Goal: Task Accomplishment & Management: Use online tool/utility

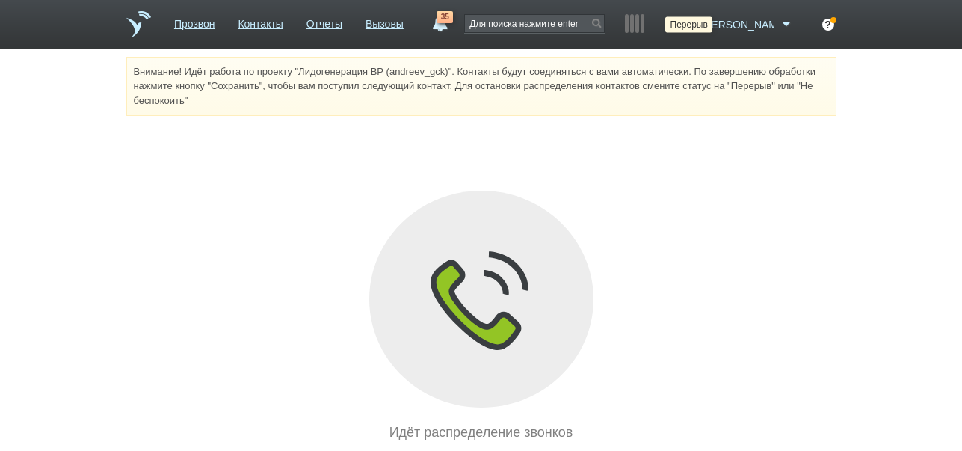
click at [698, 26] on icon at bounding box center [688, 24] width 20 height 15
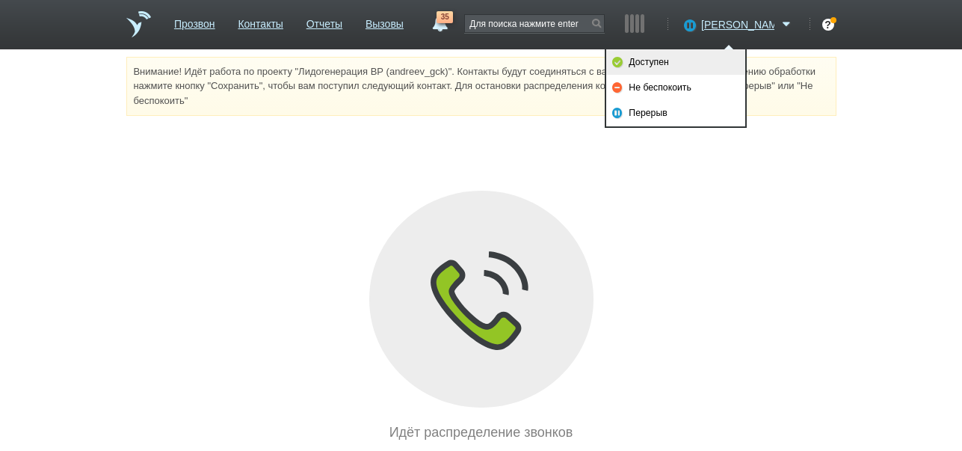
click at [686, 67] on link "Доступен" at bounding box center [675, 61] width 139 height 25
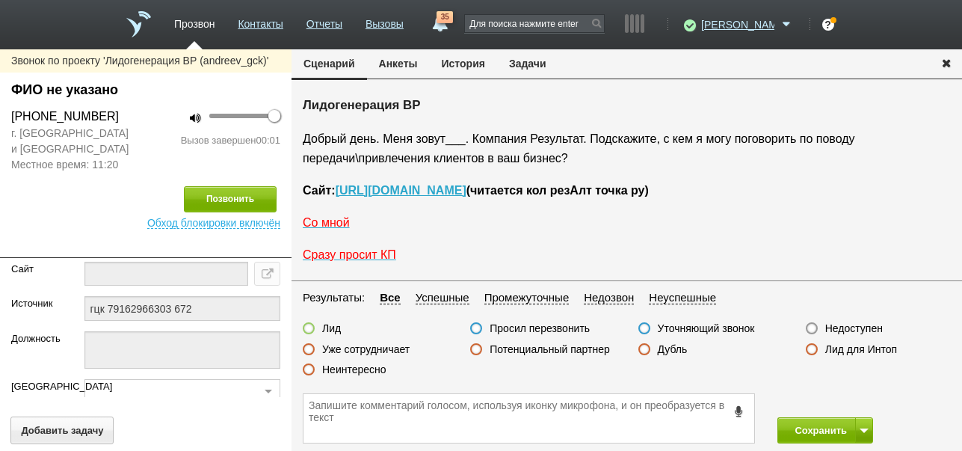
click at [465, 58] on button "История" at bounding box center [463, 63] width 67 height 28
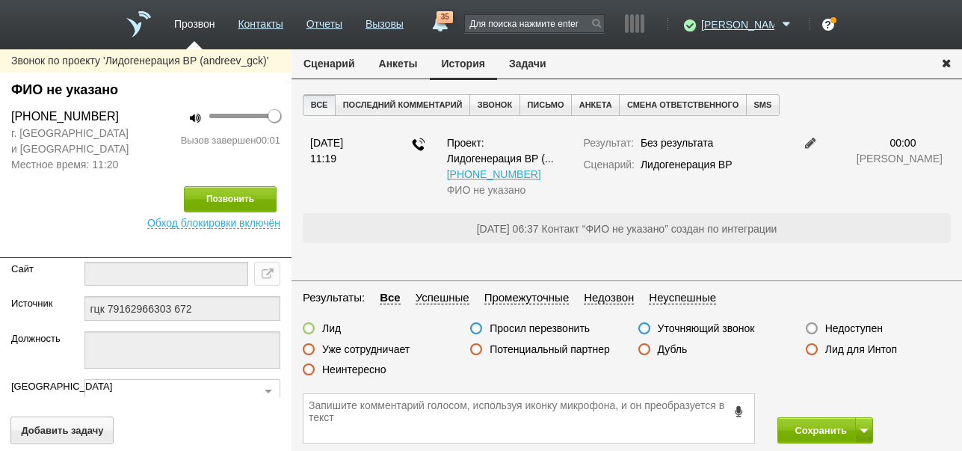
click at [836, 324] on label "Недоступен" at bounding box center [854, 327] width 58 height 13
click at [0, 0] on input "Недоступен" at bounding box center [0, 0] width 0 height 0
click at [863, 421] on button at bounding box center [864, 430] width 18 height 26
click at [850, 399] on button "Сохранить и остаться" at bounding box center [814, 402] width 116 height 26
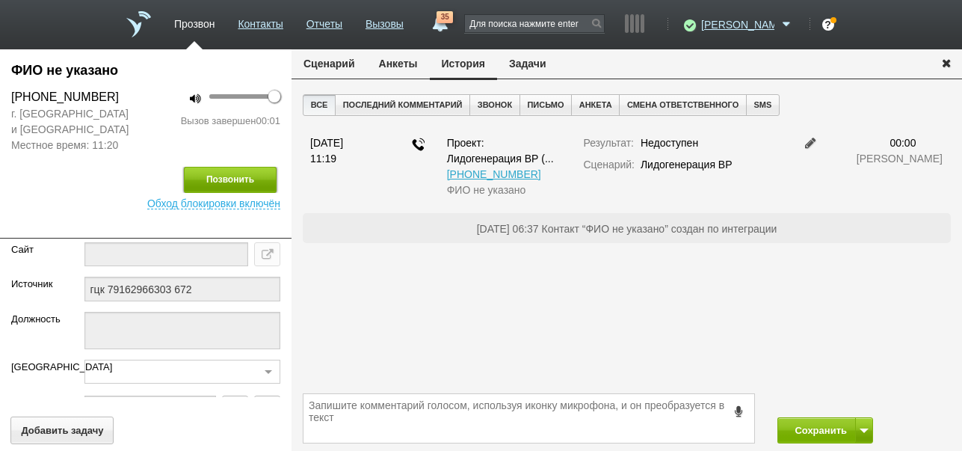
click at [235, 176] on button "Позвонить" at bounding box center [230, 180] width 93 height 26
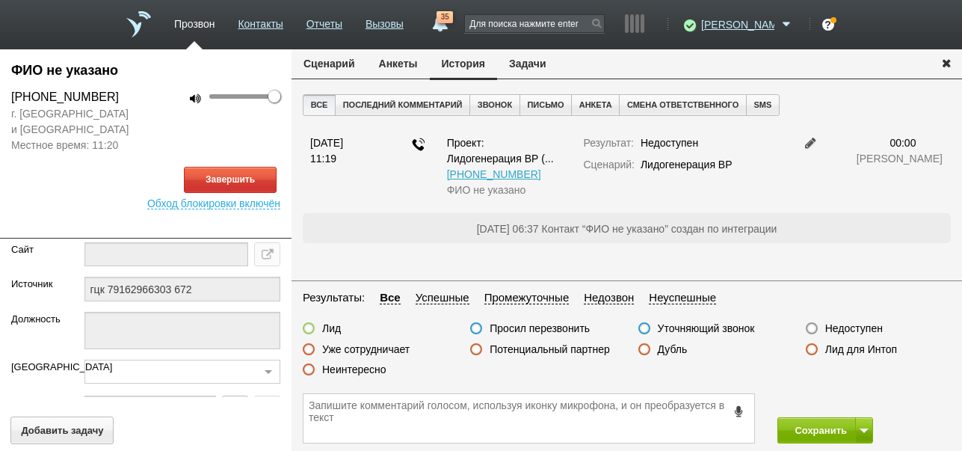
click at [305, 62] on button "Сценарий" at bounding box center [329, 63] width 75 height 28
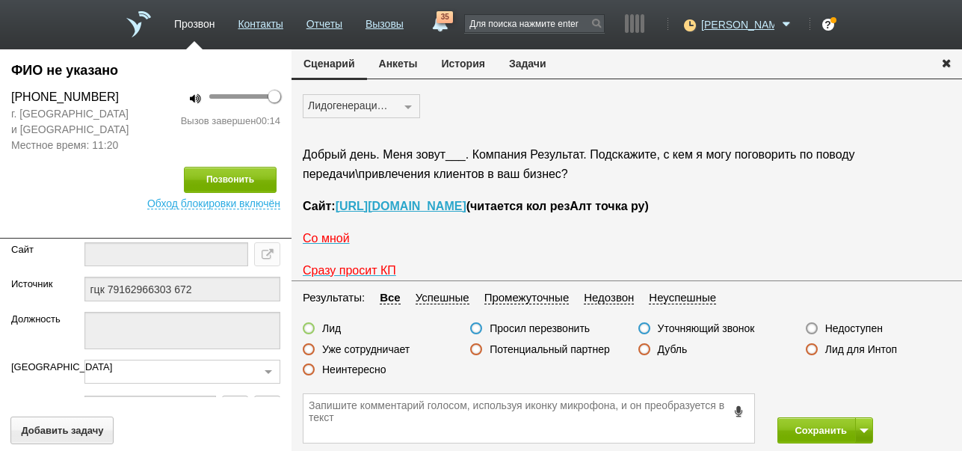
click at [360, 369] on label "Неинтересно" at bounding box center [354, 369] width 64 height 13
click at [0, 0] on input "Неинтересно" at bounding box center [0, 0] width 0 height 0
click at [805, 427] on button "Сохранить" at bounding box center [816, 430] width 78 height 26
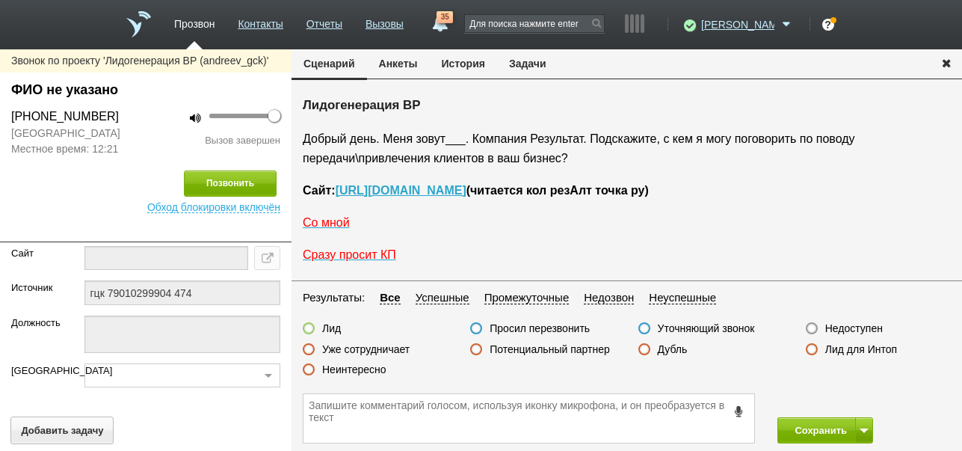
click at [457, 64] on button "История" at bounding box center [463, 63] width 67 height 28
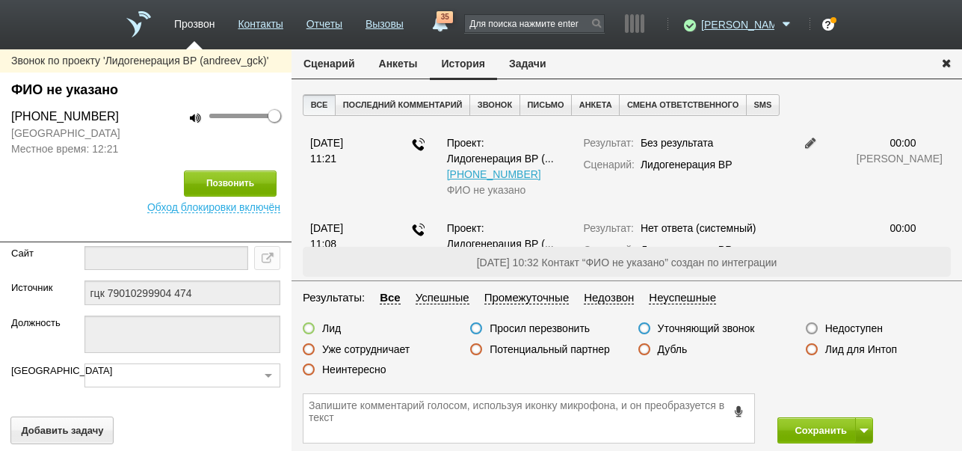
click at [854, 324] on label "Недоступен" at bounding box center [854, 327] width 58 height 13
click at [0, 0] on input "Недоступен" at bounding box center [0, 0] width 0 height 0
click at [861, 426] on button at bounding box center [864, 430] width 18 height 26
click at [845, 401] on button "Сохранить и остаться" at bounding box center [814, 402] width 116 height 26
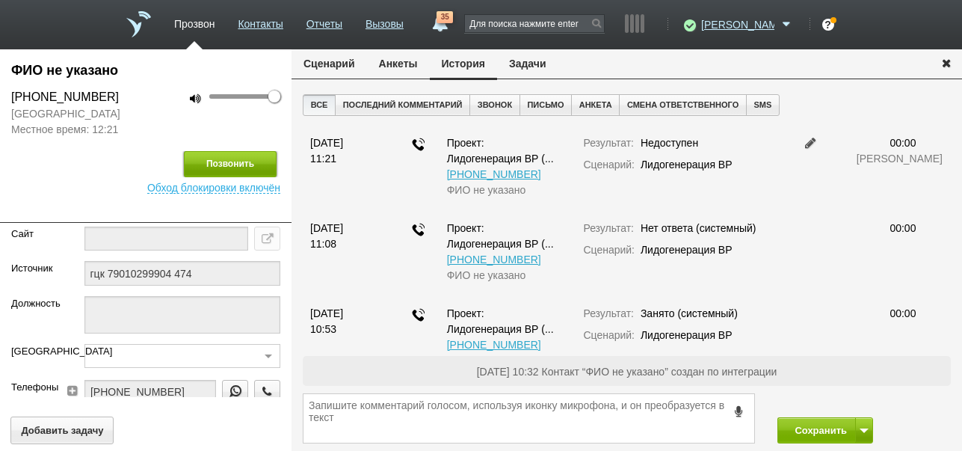
click at [191, 156] on button "Позвонить" at bounding box center [230, 164] width 93 height 26
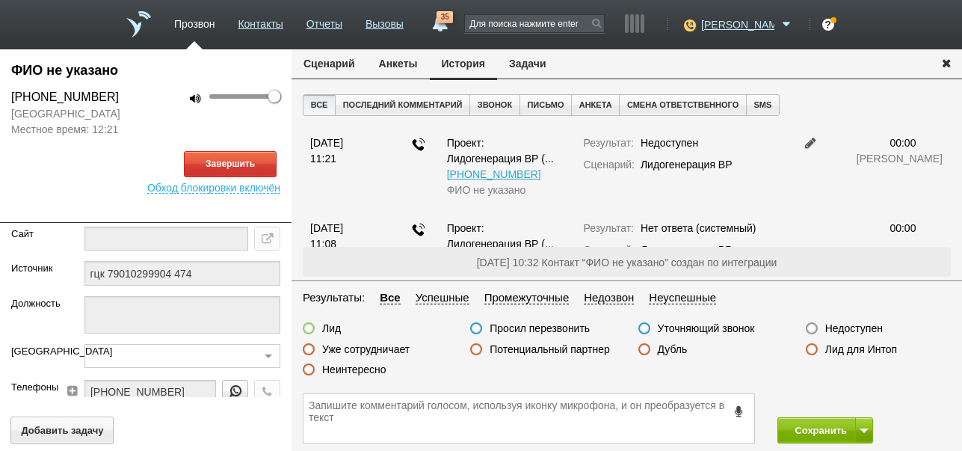
click at [333, 62] on button "Сценарий" at bounding box center [329, 63] width 75 height 28
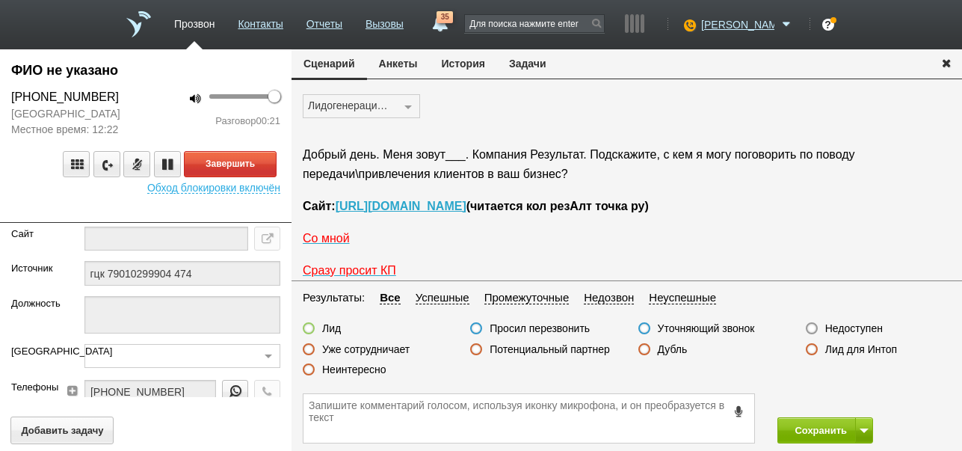
click at [863, 330] on label "Недоступен" at bounding box center [854, 327] width 58 height 13
click at [0, 0] on input "Недоступен" at bounding box center [0, 0] width 0 height 0
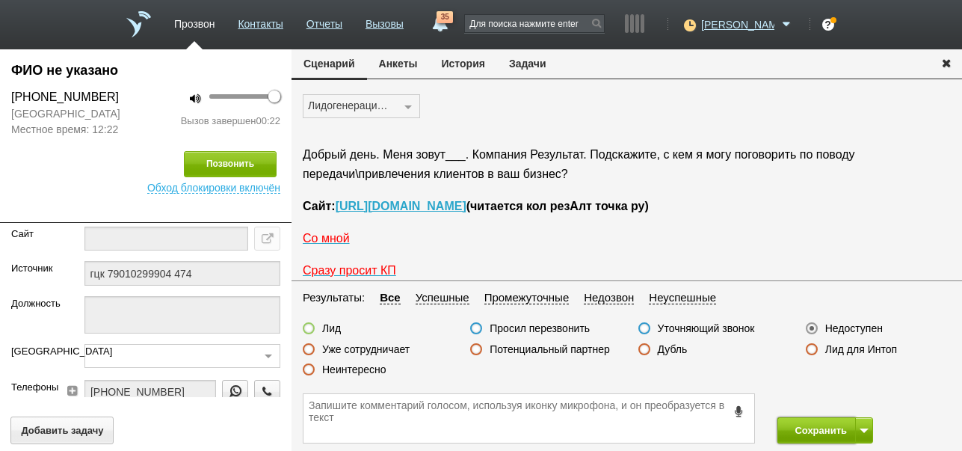
click at [841, 428] on button "Сохранить" at bounding box center [816, 430] width 78 height 26
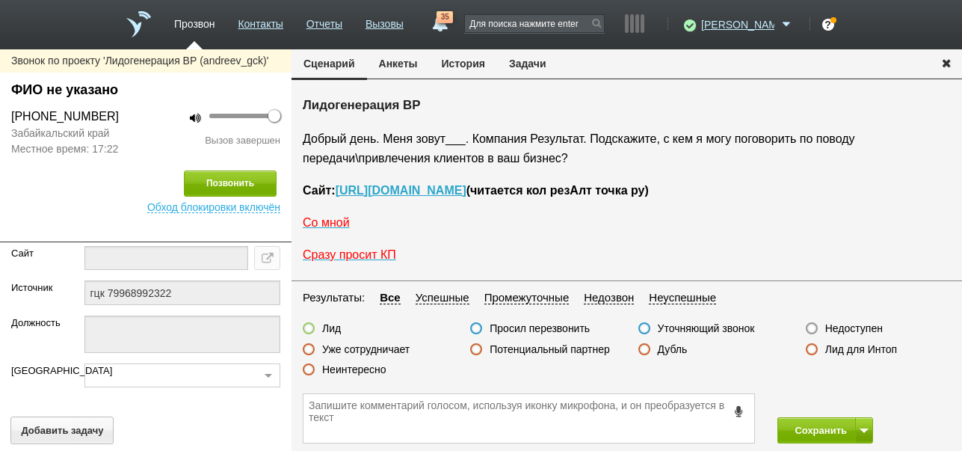
click at [473, 66] on button "История" at bounding box center [463, 63] width 67 height 28
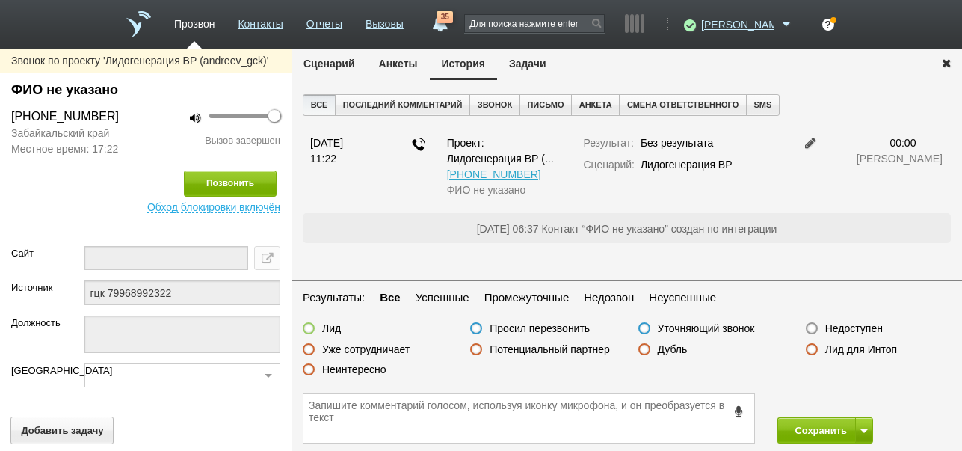
click at [863, 327] on label "Недоступен" at bounding box center [854, 327] width 58 height 13
click at [0, 0] on input "Недоступен" at bounding box center [0, 0] width 0 height 0
drag, startPoint x: 866, startPoint y: 434, endPoint x: 863, endPoint y: 419, distance: 15.4
click at [866, 432] on button at bounding box center [864, 430] width 18 height 26
click at [852, 396] on button "Сохранить и остаться" at bounding box center [814, 402] width 116 height 26
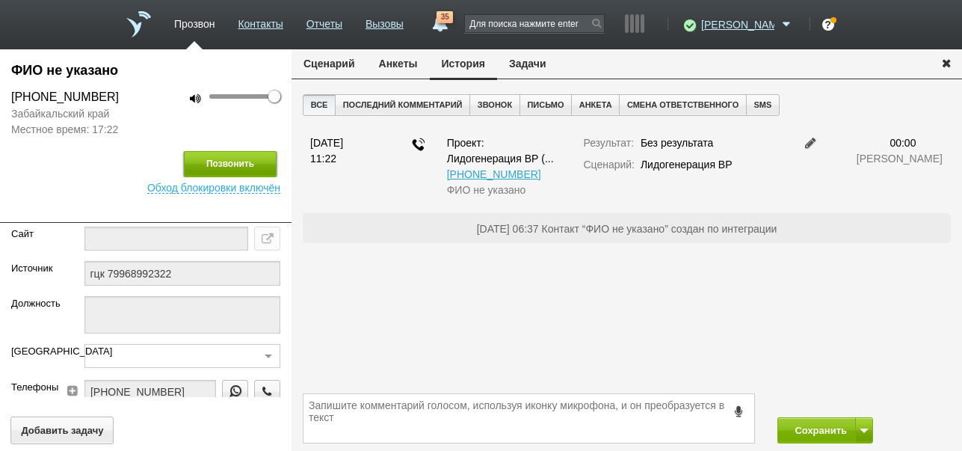
click at [209, 158] on button "Позвонить" at bounding box center [230, 164] width 93 height 26
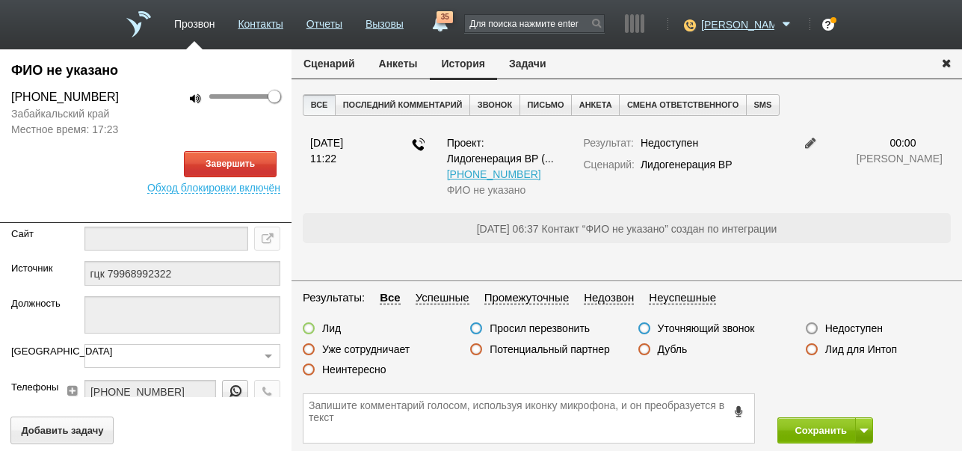
click at [328, 69] on button "Сценарий" at bounding box center [329, 63] width 75 height 28
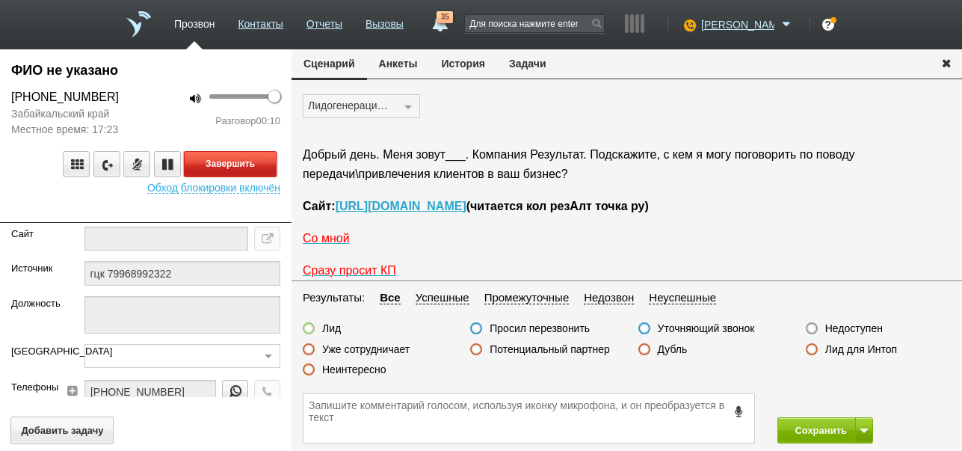
click at [265, 161] on button "Завершить" at bounding box center [230, 164] width 93 height 26
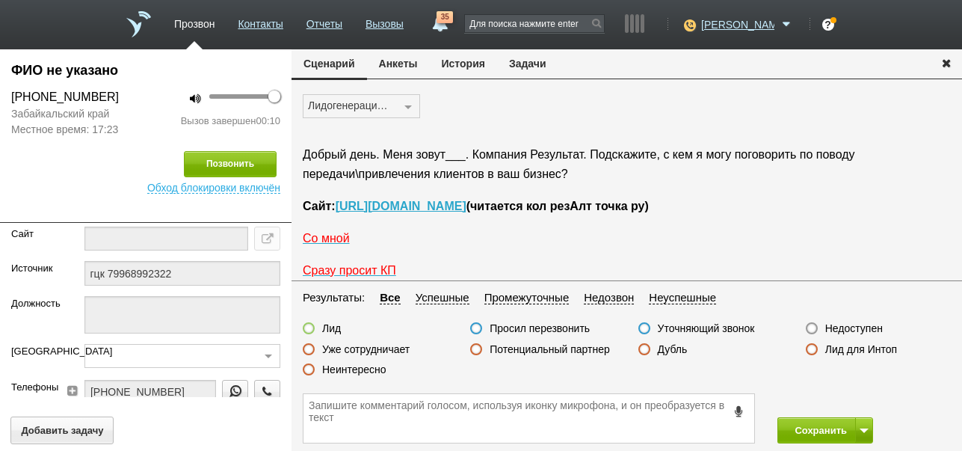
click at [848, 330] on label "Недоступен" at bounding box center [854, 327] width 58 height 13
click at [0, 0] on input "Недоступен" at bounding box center [0, 0] width 0 height 0
click at [801, 428] on button "Сохранить" at bounding box center [816, 430] width 78 height 26
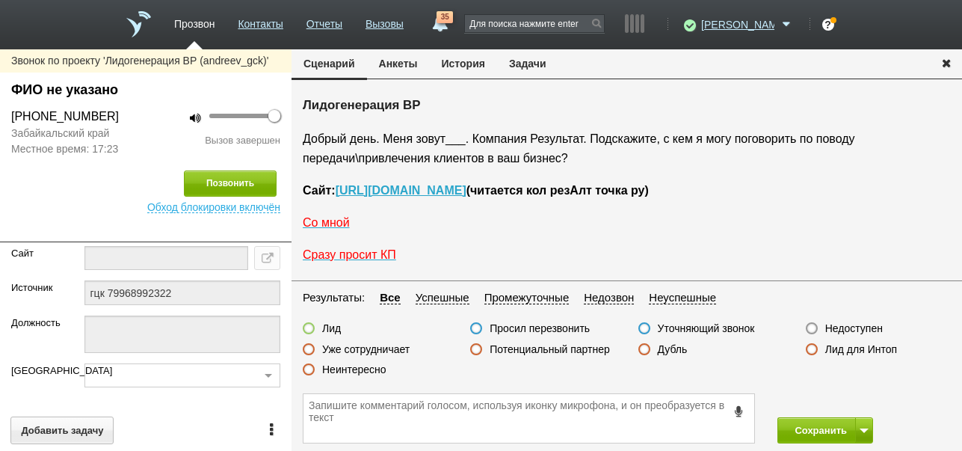
click at [464, 66] on button "История" at bounding box center [463, 63] width 67 height 28
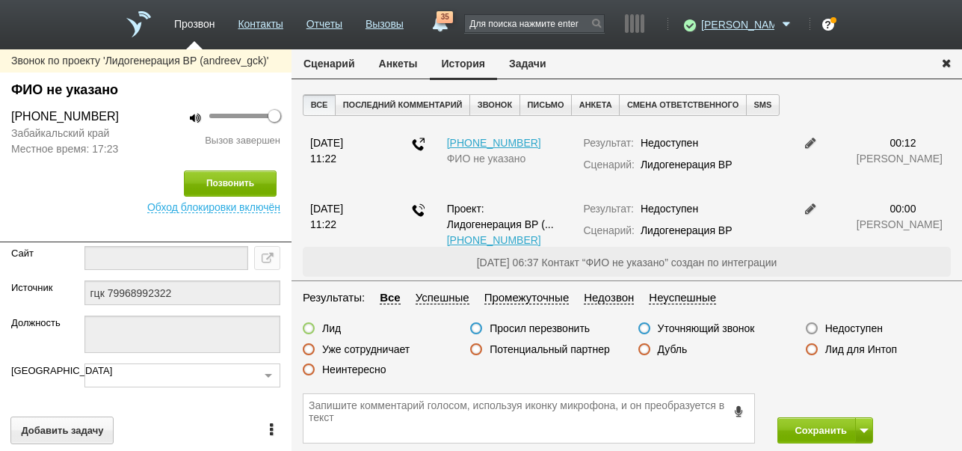
click at [854, 329] on label "Недоступен" at bounding box center [854, 327] width 58 height 13
click at [0, 0] on input "Недоступен" at bounding box center [0, 0] width 0 height 0
click at [861, 426] on button at bounding box center [864, 430] width 18 height 26
click at [830, 395] on button "Сохранить и остаться" at bounding box center [814, 402] width 116 height 26
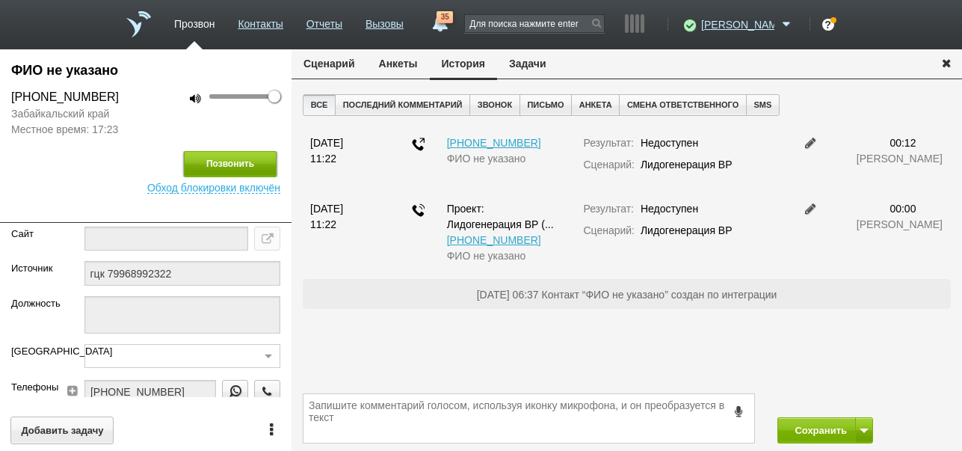
click at [250, 173] on button "Позвонить" at bounding box center [230, 164] width 93 height 26
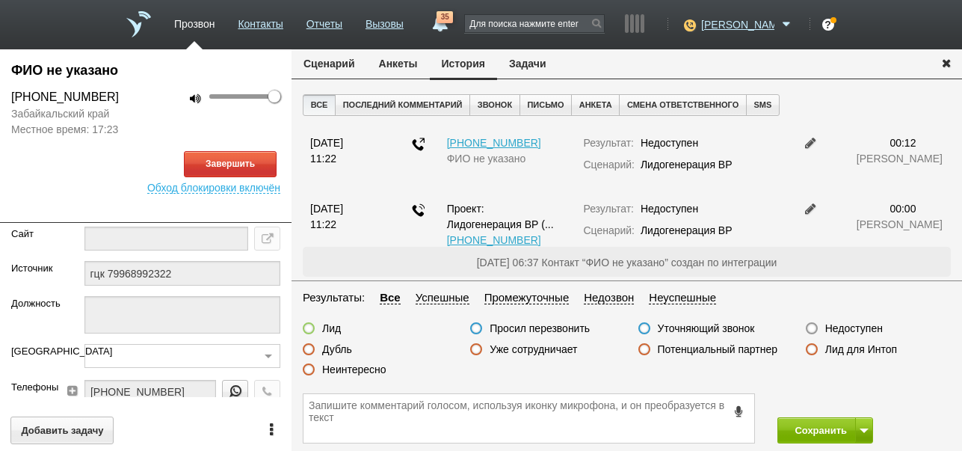
click at [349, 64] on button "Сценарий" at bounding box center [329, 63] width 75 height 28
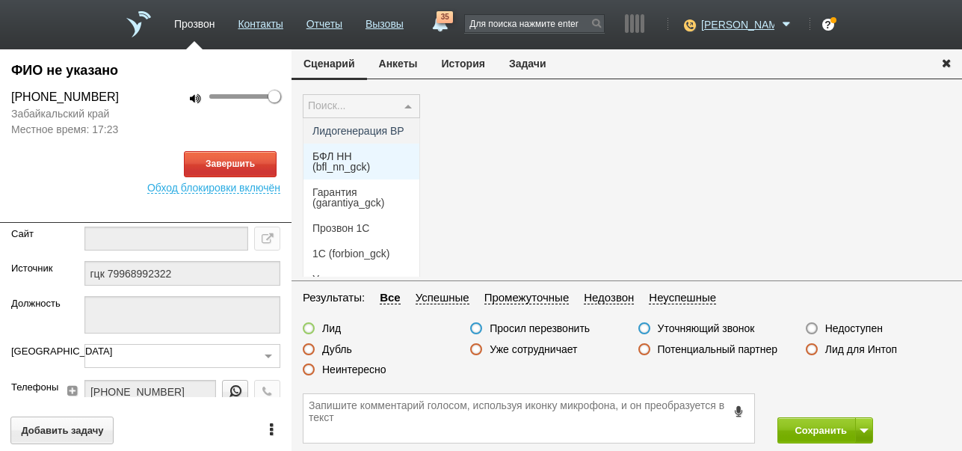
click at [350, 167] on span "БФЛ НН (bfl_nn_gck)" at bounding box center [361, 161] width 98 height 21
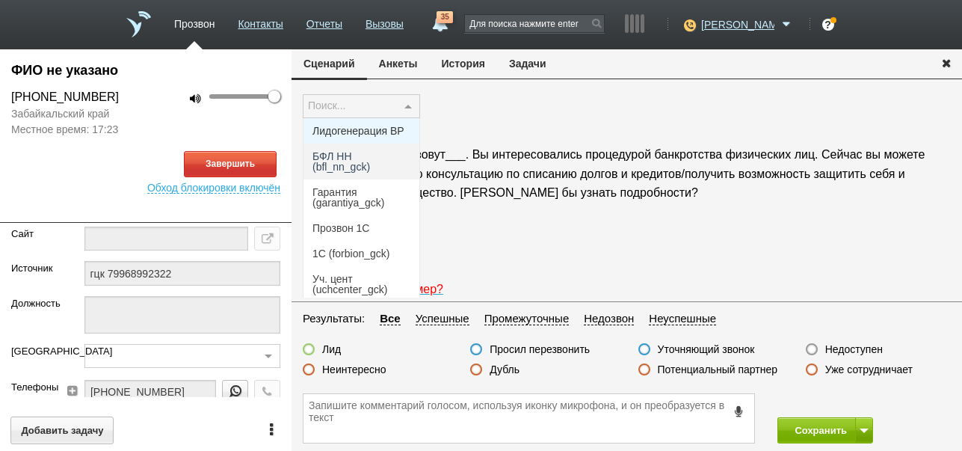
click at [354, 133] on span "Лидогенерация ВР" at bounding box center [358, 131] width 92 height 10
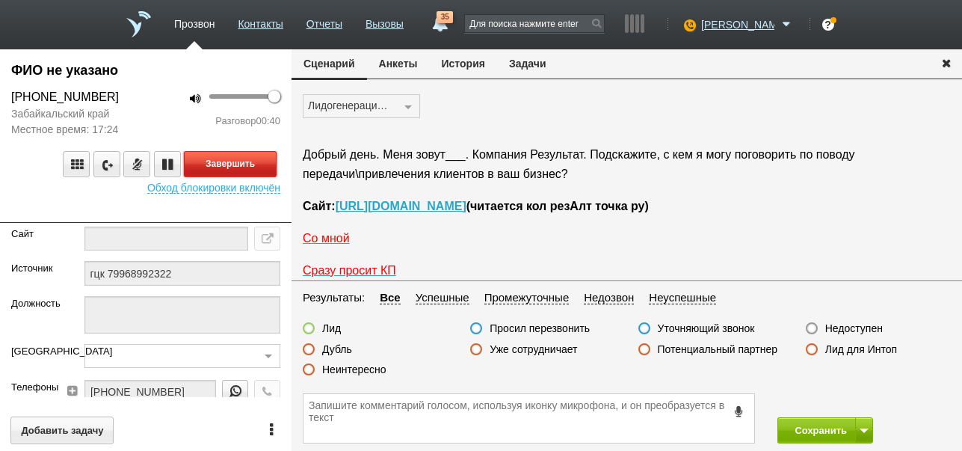
click at [246, 167] on button "Завершить" at bounding box center [230, 164] width 93 height 26
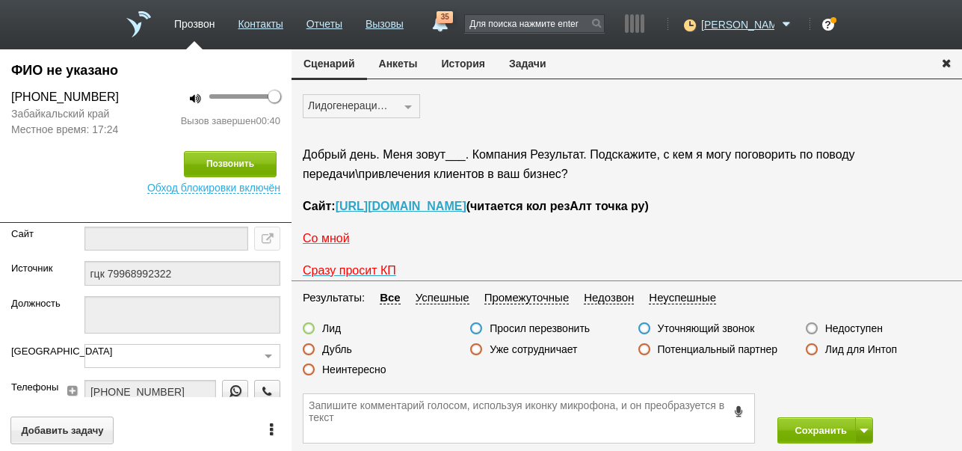
click at [872, 327] on label "Недоступен" at bounding box center [854, 327] width 58 height 13
click at [0, 0] on input "Недоступен" at bounding box center [0, 0] width 0 height 0
click at [830, 428] on button "Сохранить" at bounding box center [816, 430] width 78 height 26
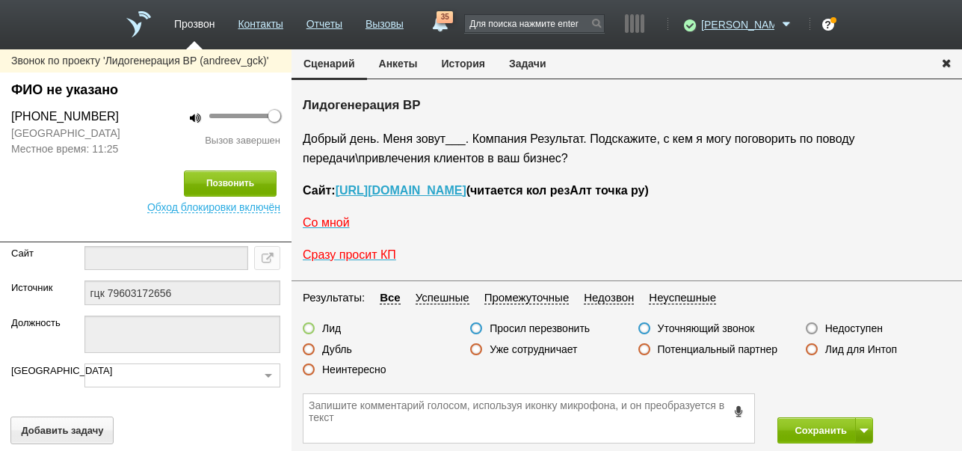
click at [854, 329] on label "Недоступен" at bounding box center [854, 327] width 58 height 13
click at [0, 0] on input "Недоступен" at bounding box center [0, 0] width 0 height 0
click at [465, 60] on button "История" at bounding box center [463, 63] width 67 height 28
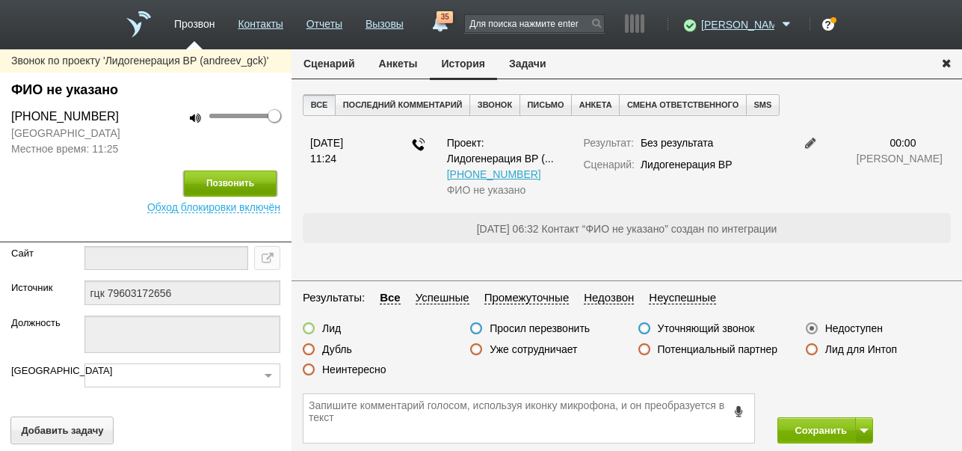
click at [259, 174] on button "Позвонить" at bounding box center [230, 183] width 93 height 26
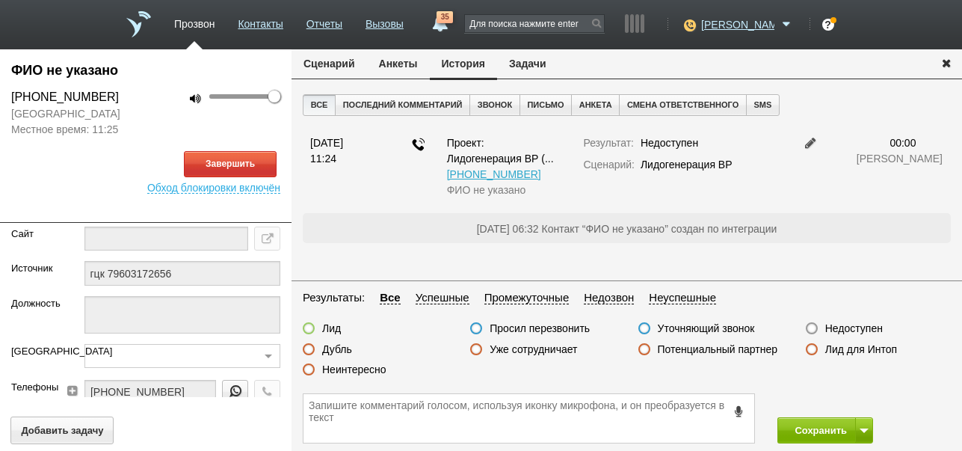
click at [337, 64] on button "Сценарий" at bounding box center [329, 63] width 75 height 28
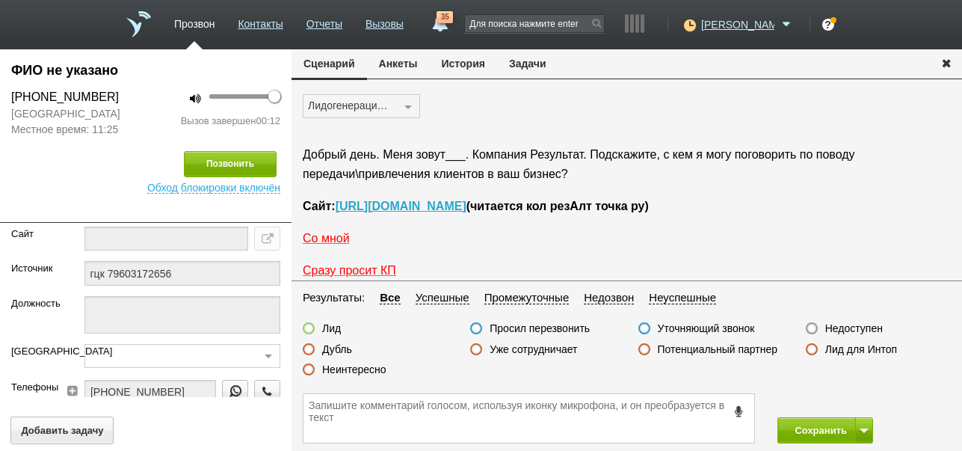
click at [369, 367] on label "Неинтересно" at bounding box center [354, 369] width 64 height 13
click at [0, 0] on input "Неинтересно" at bounding box center [0, 0] width 0 height 0
click at [796, 422] on button "Сохранить" at bounding box center [816, 430] width 78 height 26
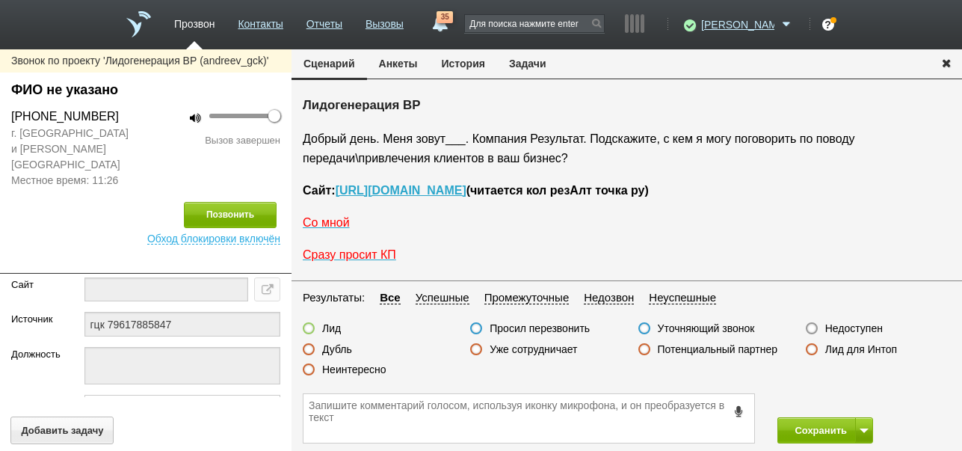
click at [479, 62] on button "История" at bounding box center [463, 63] width 67 height 28
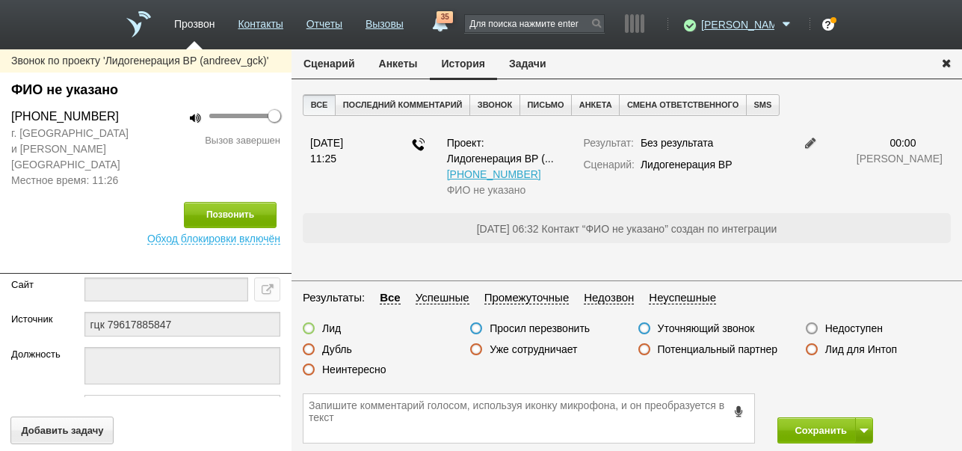
click at [855, 324] on label "Недоступен" at bounding box center [854, 327] width 58 height 13
click at [0, 0] on input "Недоступен" at bounding box center [0, 0] width 0 height 0
click at [861, 425] on button at bounding box center [864, 430] width 18 height 26
click at [821, 400] on button "Сохранить и остаться" at bounding box center [814, 402] width 116 height 26
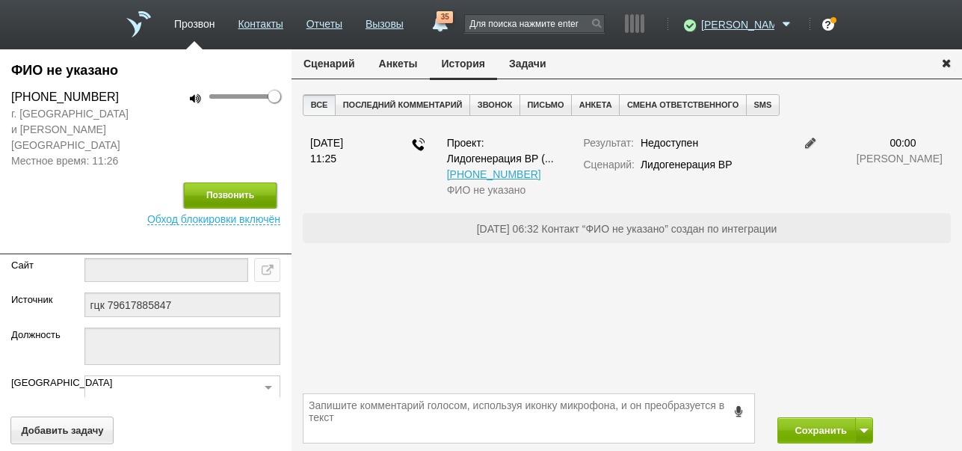
click at [221, 182] on button "Позвонить" at bounding box center [230, 195] width 93 height 26
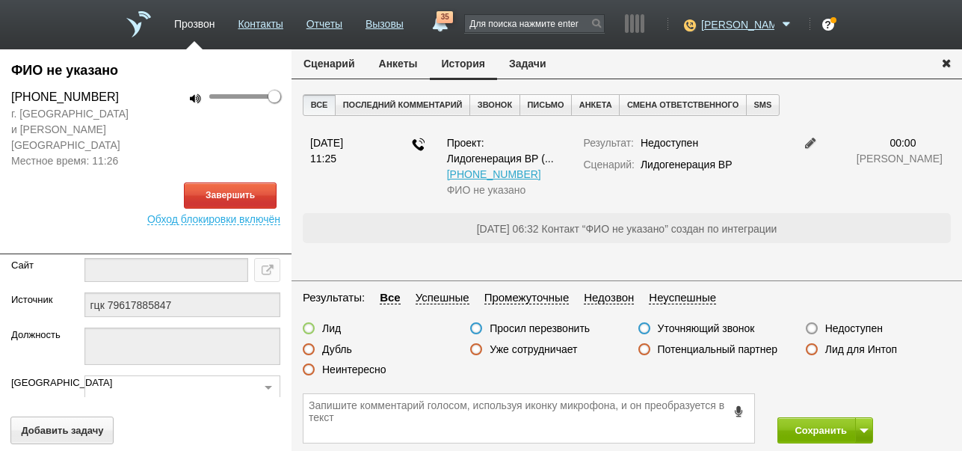
click at [324, 60] on button "Сценарий" at bounding box center [329, 63] width 75 height 28
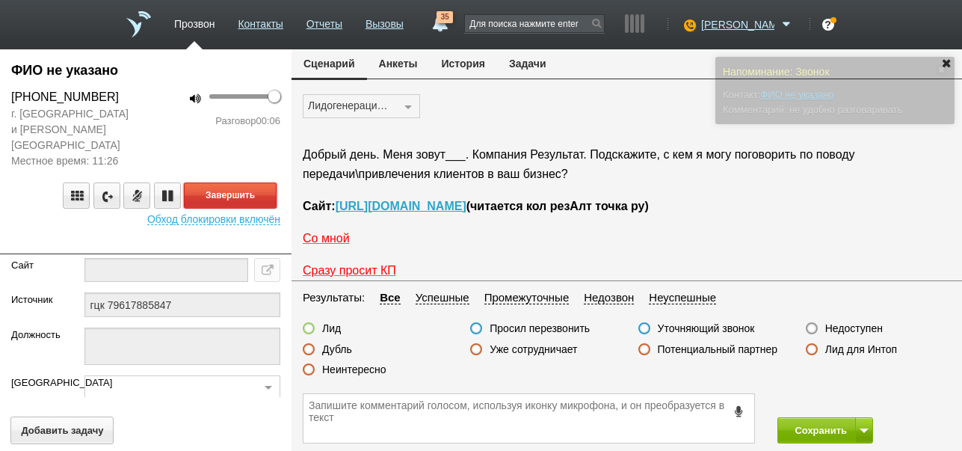
drag, startPoint x: 232, startPoint y: 181, endPoint x: 265, endPoint y: 194, distance: 34.8
click at [232, 182] on button "Завершить" at bounding box center [230, 195] width 93 height 26
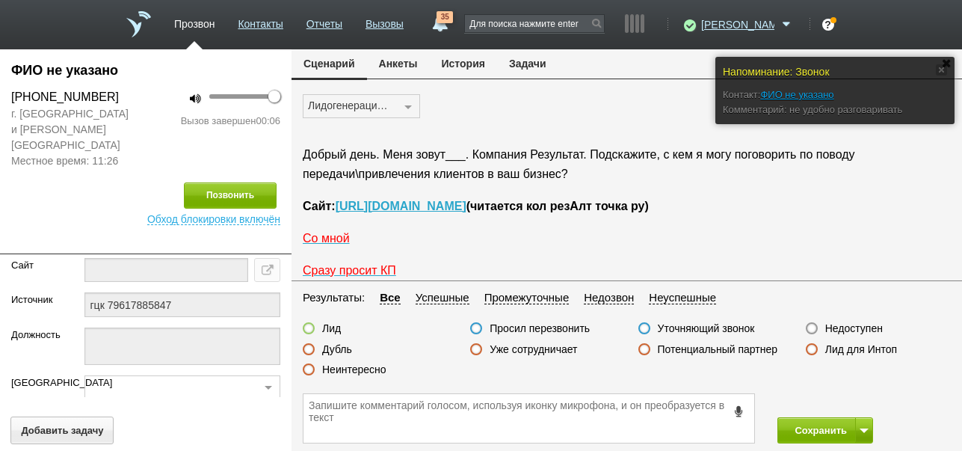
click at [368, 366] on label "Неинтересно" at bounding box center [354, 369] width 64 height 13
click at [0, 0] on input "Неинтересно" at bounding box center [0, 0] width 0 height 0
click at [809, 424] on button "Сохранить" at bounding box center [816, 430] width 78 height 26
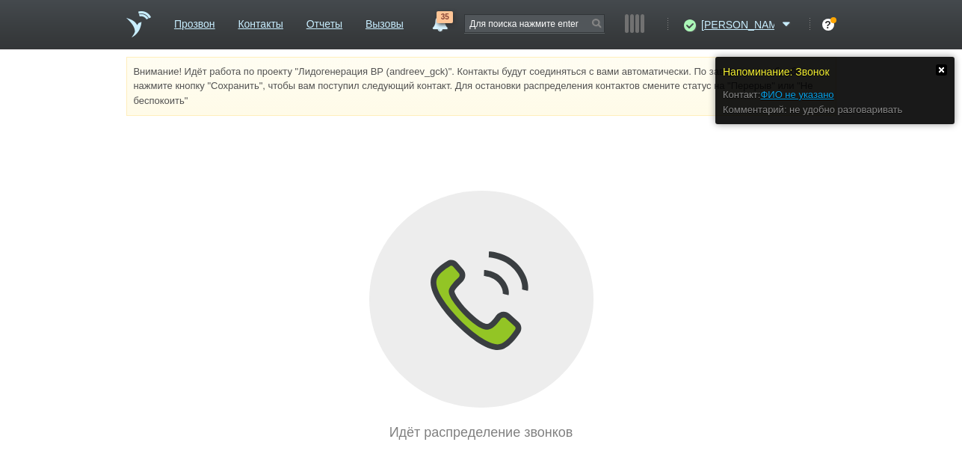
click at [940, 70] on link at bounding box center [941, 69] width 11 height 11
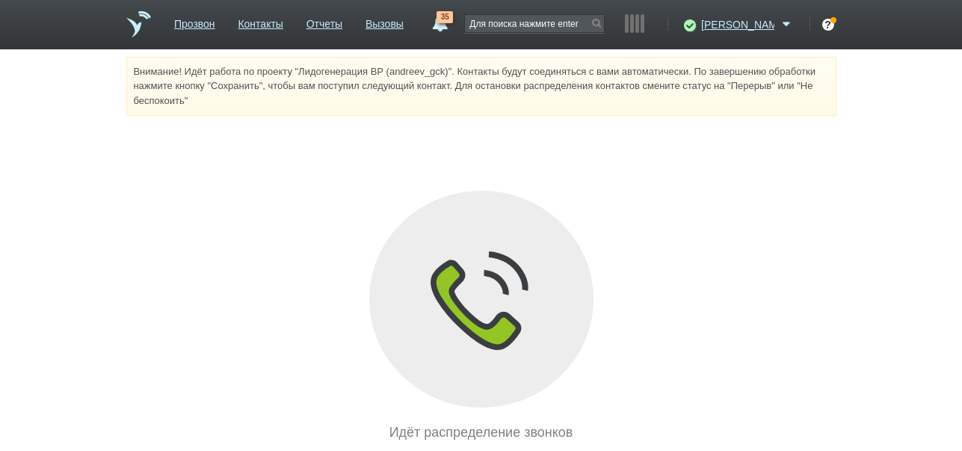
click at [453, 21] on span "35" at bounding box center [445, 17] width 16 height 12
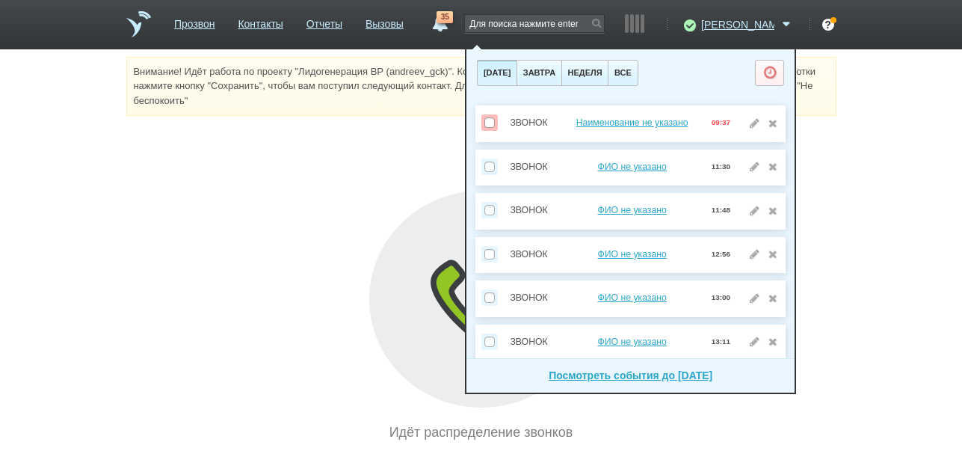
click at [453, 21] on span "35" at bounding box center [445, 17] width 16 height 12
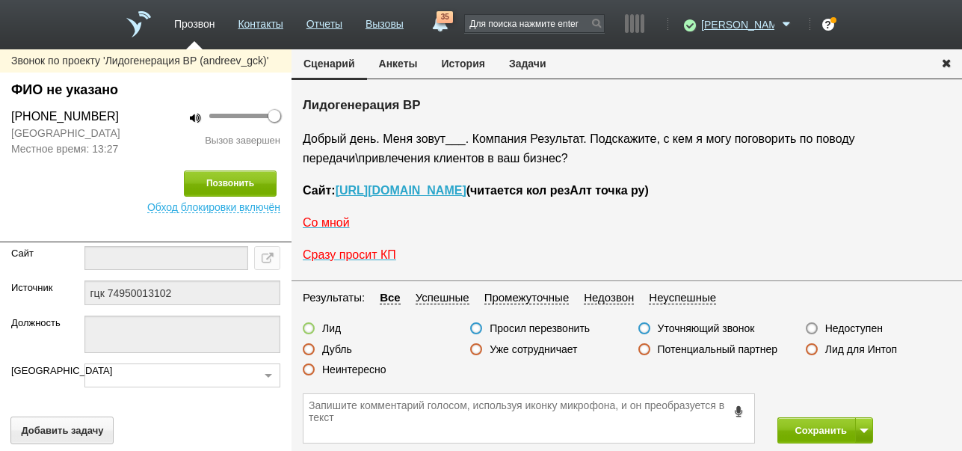
click at [476, 58] on button "История" at bounding box center [463, 63] width 67 height 28
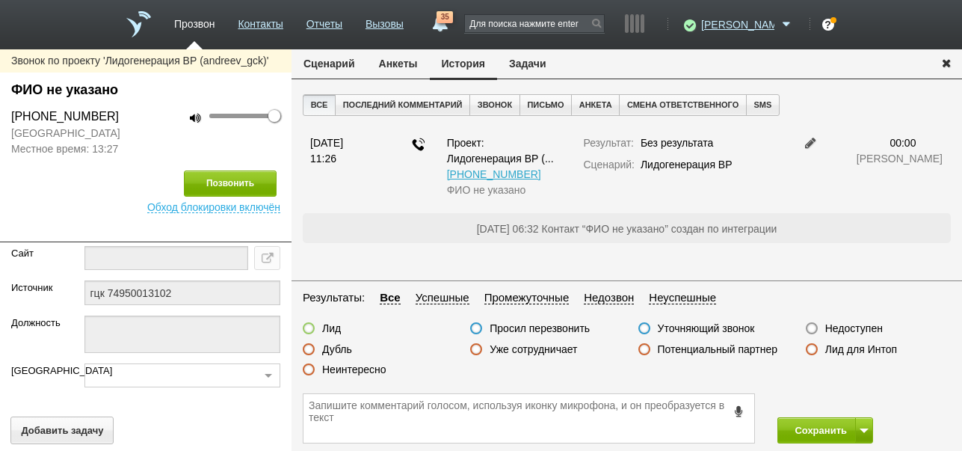
click at [842, 326] on label "Недоступен" at bounding box center [854, 327] width 58 height 13
click at [0, 0] on input "Недоступен" at bounding box center [0, 0] width 0 height 0
click at [860, 422] on button at bounding box center [864, 430] width 18 height 26
click at [852, 403] on button "Сохранить и остаться" at bounding box center [814, 402] width 116 height 26
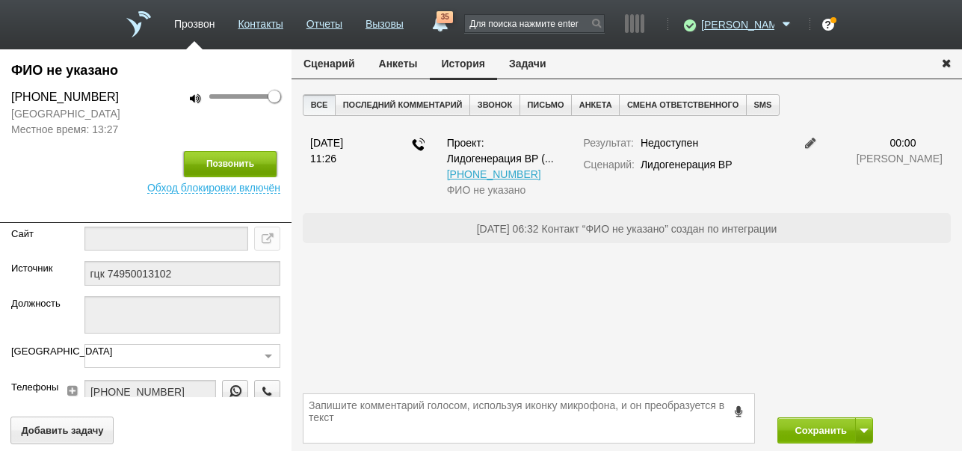
click at [247, 162] on button "Позвонить" at bounding box center [230, 164] width 93 height 26
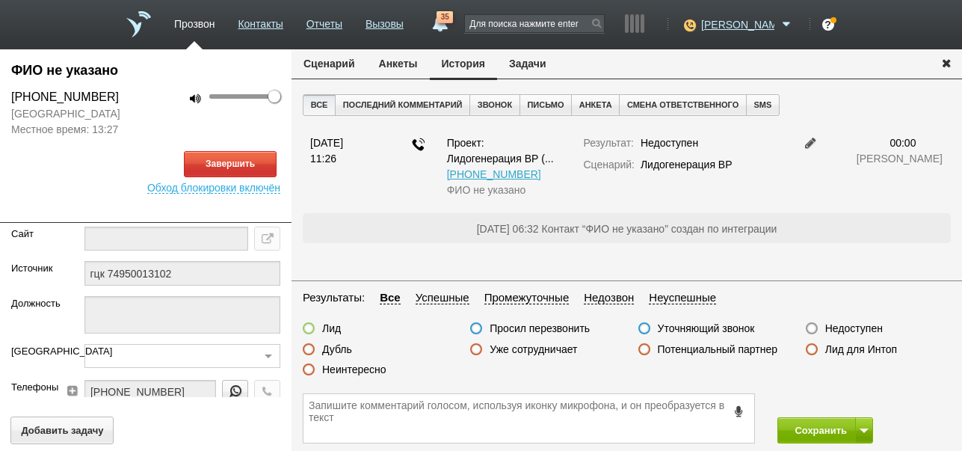
click at [325, 66] on button "Сценарий" at bounding box center [329, 63] width 75 height 28
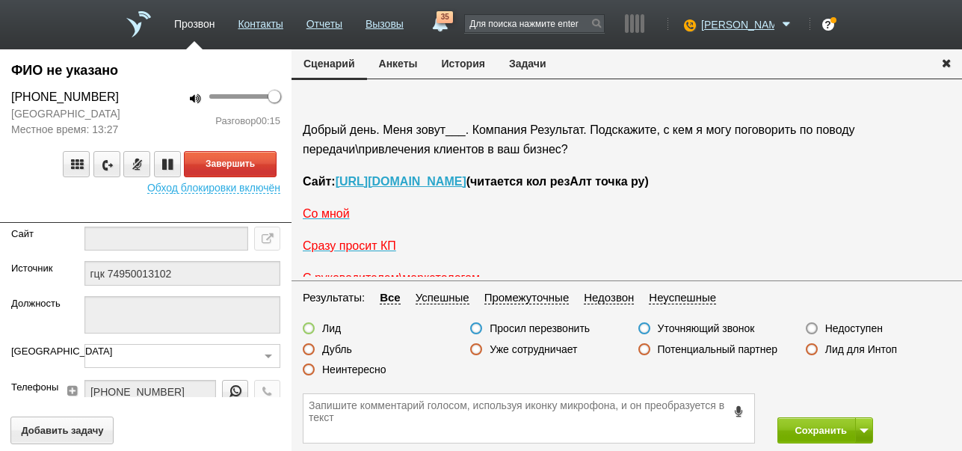
scroll to position [50, 0]
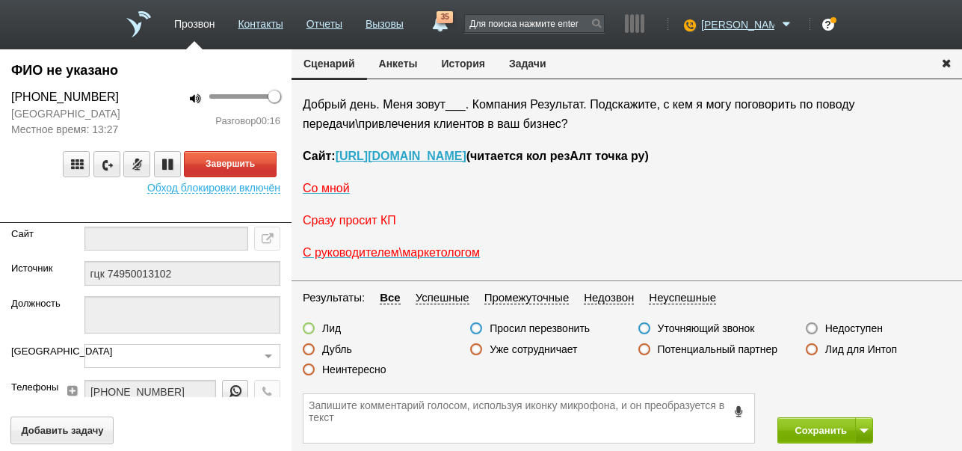
click at [366, 222] on span "Сразу просит КП" at bounding box center [349, 220] width 93 height 13
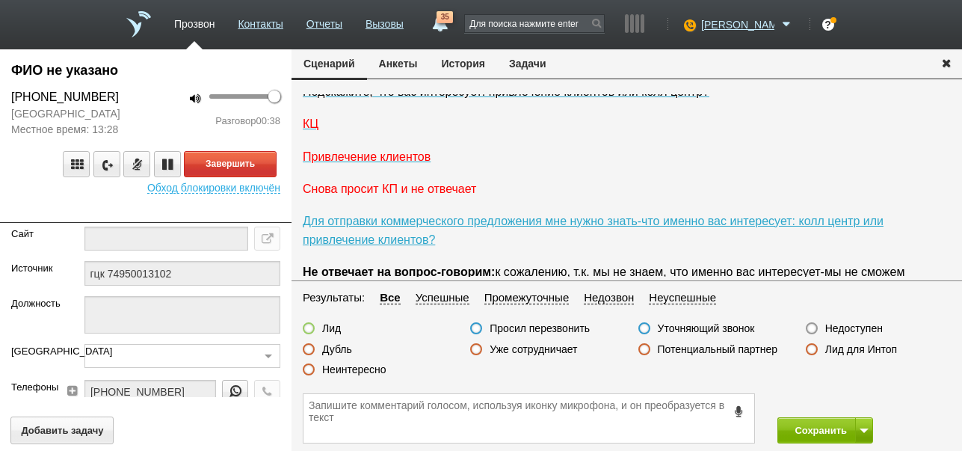
click at [407, 195] on span "Снова просит КП и не отвечает" at bounding box center [389, 188] width 173 height 13
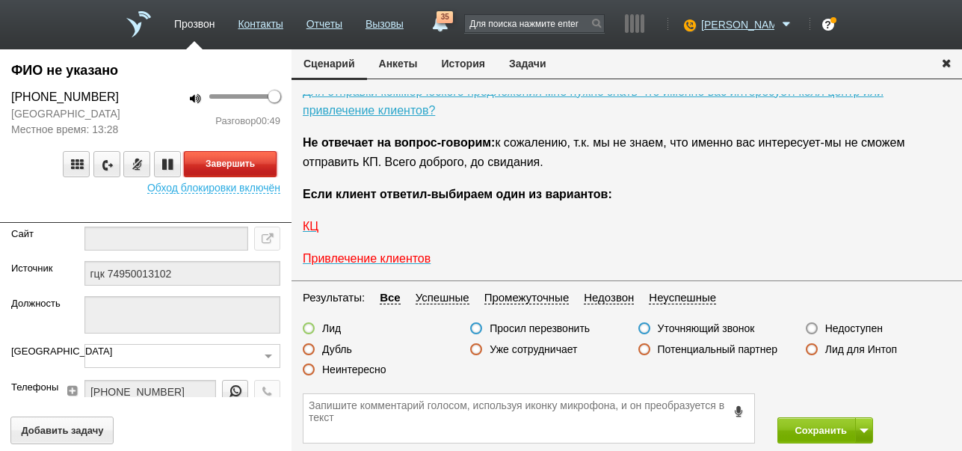
click at [270, 168] on button "Завершить" at bounding box center [230, 164] width 93 height 26
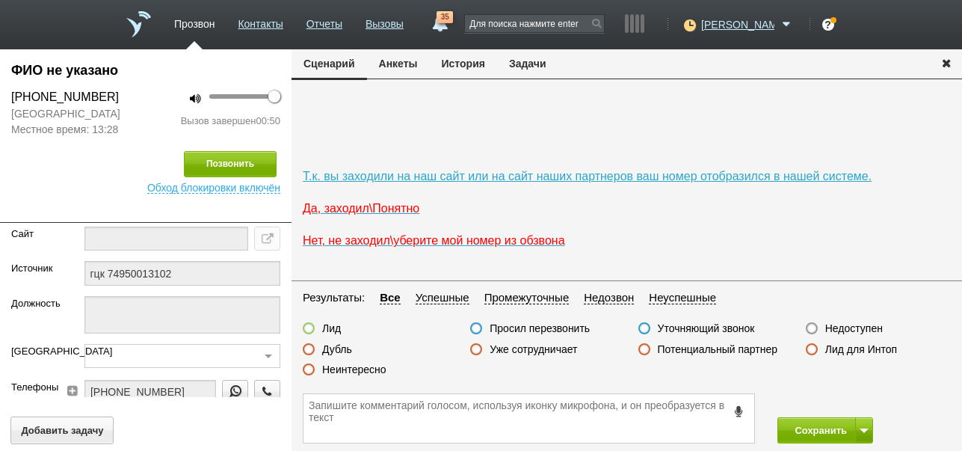
scroll to position [730, 0]
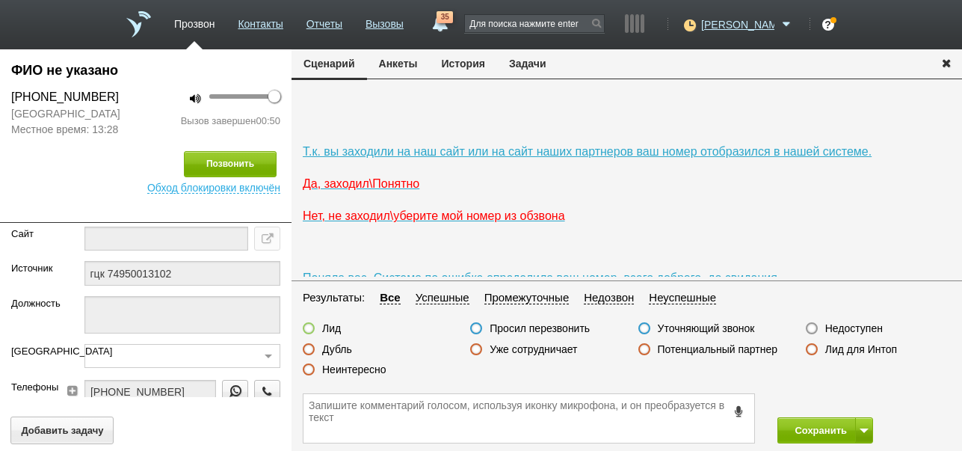
click at [371, 371] on label "Неинтересно" at bounding box center [354, 369] width 64 height 13
click at [0, 0] on input "Неинтересно" at bounding box center [0, 0] width 0 height 0
click at [566, 324] on label "Просил перезвонить" at bounding box center [540, 327] width 100 height 13
click at [0, 0] on input "Просил перезвонить" at bounding box center [0, 0] width 0 height 0
click at [737, 410] on icon at bounding box center [739, 410] width 16 height 11
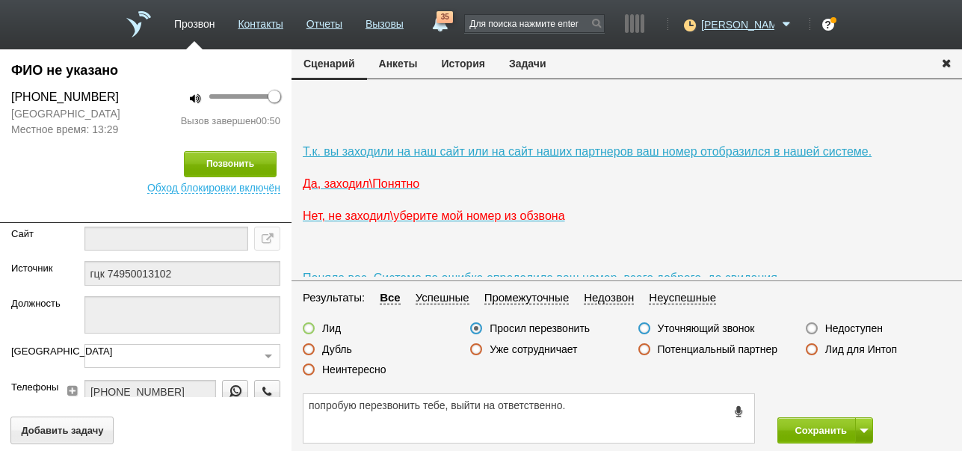
click at [737, 410] on icon at bounding box center [739, 410] width 16 height 11
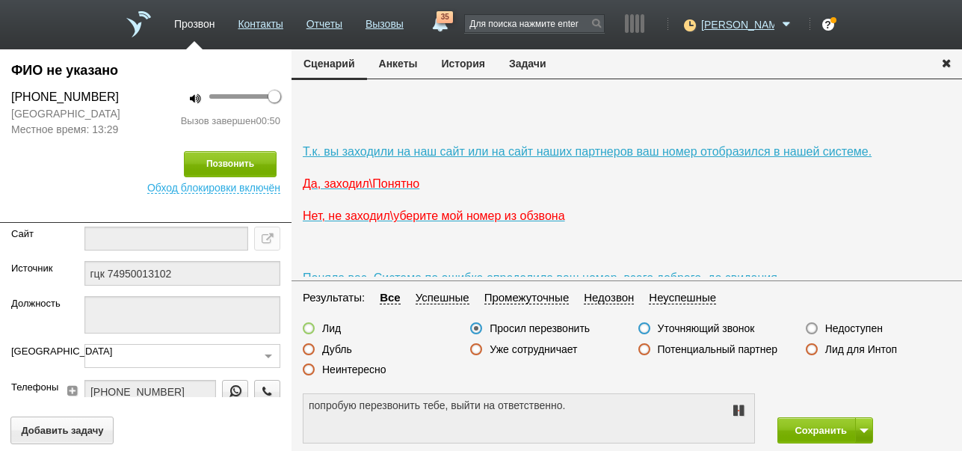
click at [582, 401] on textarea "попробую перезвонить тебе, выйти на ответственно." at bounding box center [528, 418] width 451 height 49
click at [569, 407] on textarea "попробую перезвонить тебе, выйти на ответственно." at bounding box center [528, 418] width 451 height 49
click at [739, 414] on icon at bounding box center [739, 410] width 18 height 12
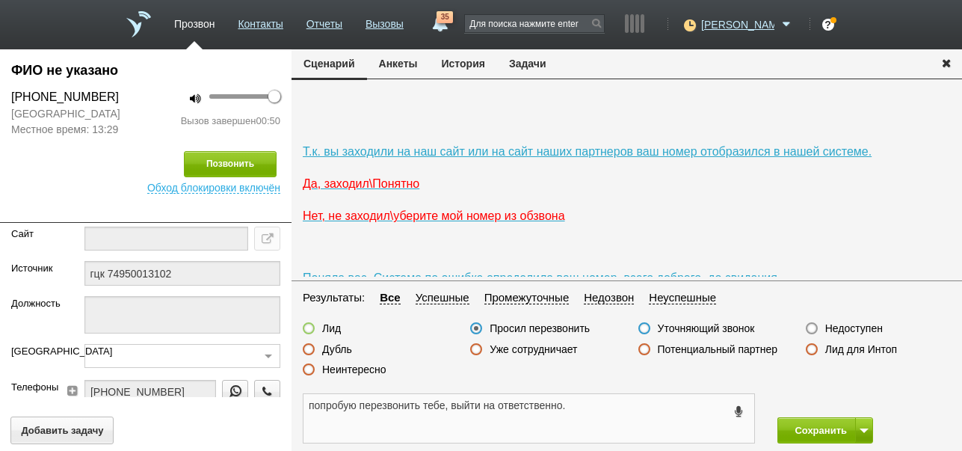
click at [570, 404] on textarea "попробую перезвонить тебе, выйти на ответственно." at bounding box center [528, 418] width 451 height 49
drag, startPoint x: 310, startPoint y: 406, endPoint x: 566, endPoint y: 398, distance: 255.7
click at [573, 397] on textarea "попробую перезвонить тебе, выйти на руководителя" at bounding box center [528, 418] width 451 height 49
type textarea "попробую перезвонить тебе, выйти на руководителя"
click at [531, 66] on button "Задачи" at bounding box center [527, 63] width 61 height 28
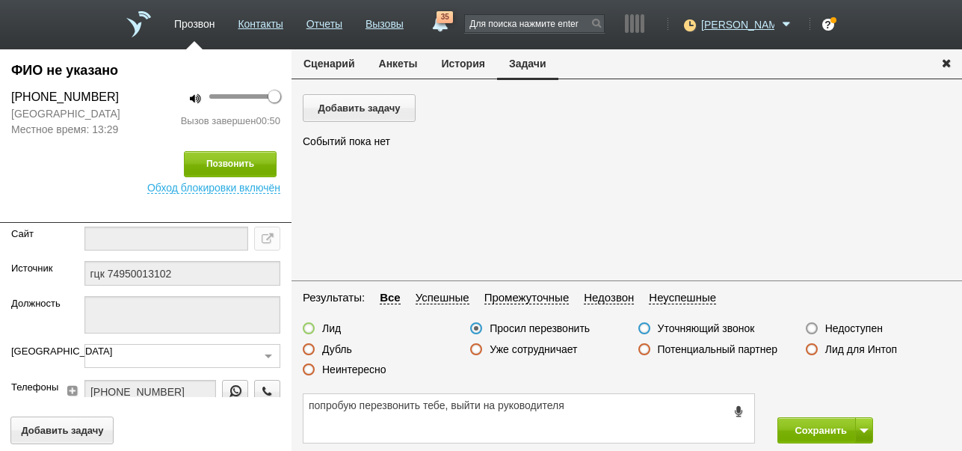
scroll to position [0, 0]
click at [407, 108] on button "Добавить задачу" at bounding box center [359, 108] width 113 height 28
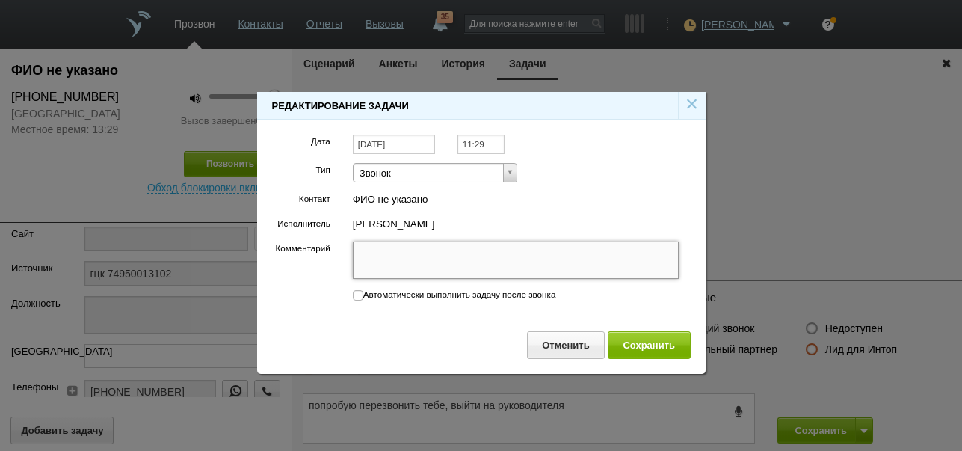
click at [443, 256] on textarea "Комментарий" at bounding box center [516, 259] width 327 height 37
paste textarea "попробую перезвонить тебе, выйти на руководителя"
type textarea "попробую перезвонить тебе, выйти на руководителя"
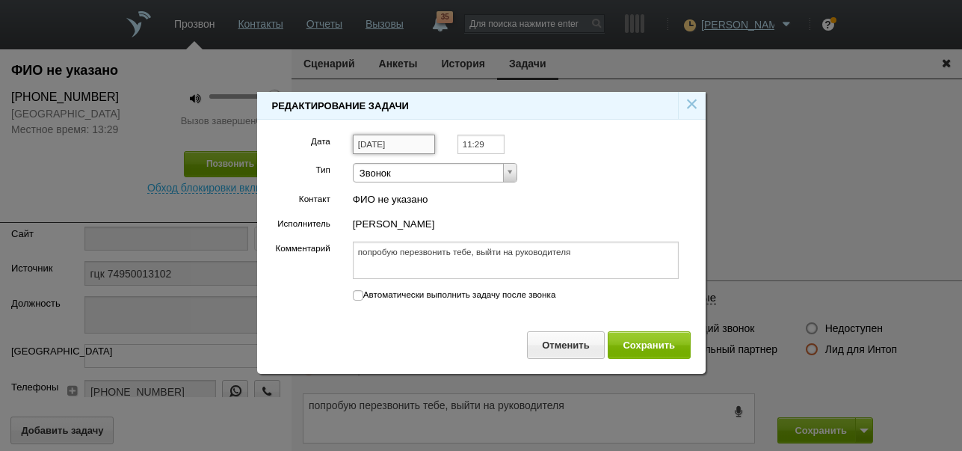
click at [417, 143] on input "[DATE]" at bounding box center [394, 145] width 82 height 20
type textarea "попробую перезвонить тебе, выйти на руководителя"
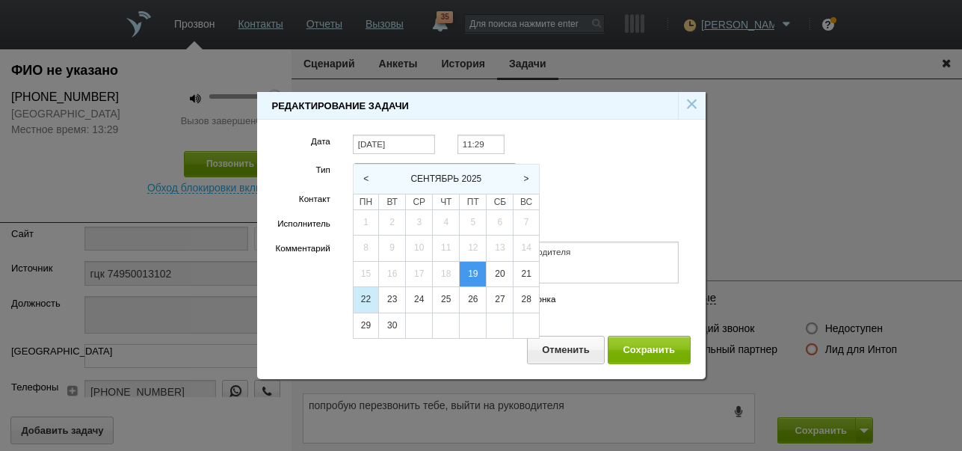
click at [358, 297] on div "22" at bounding box center [366, 299] width 25 height 25
type input "[DATE]"
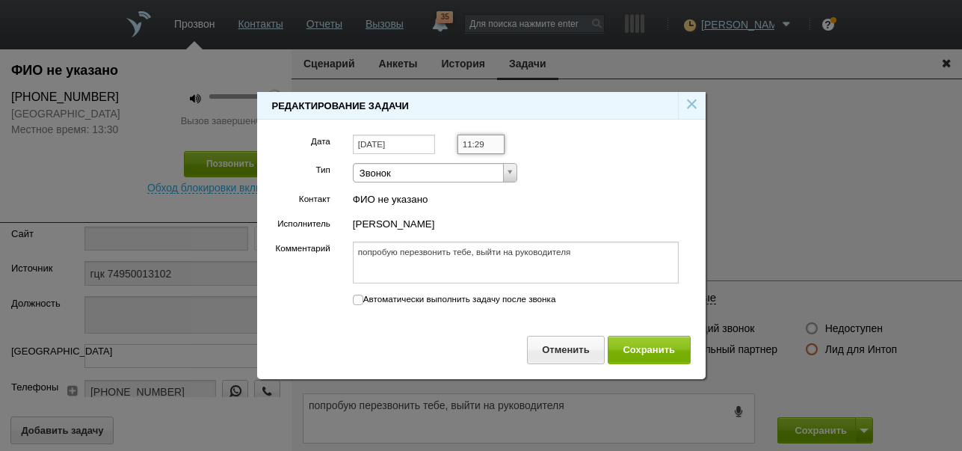
click at [491, 146] on input "11:29" at bounding box center [480, 145] width 47 height 20
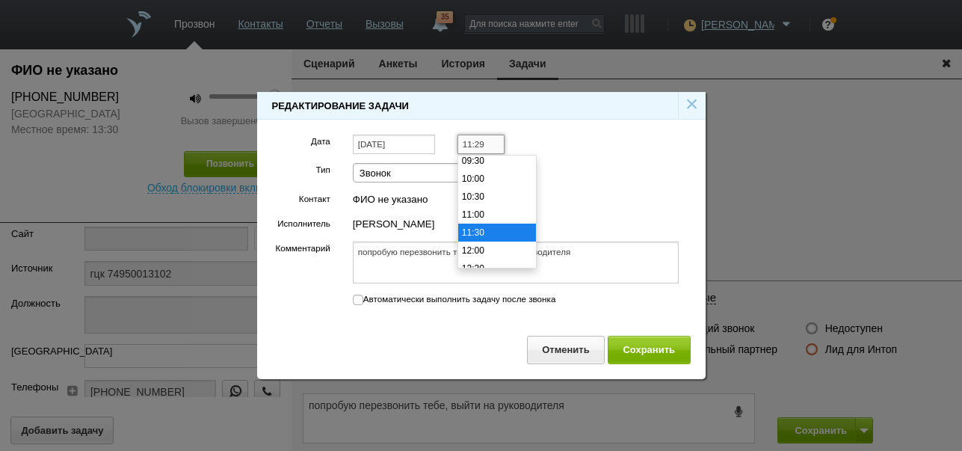
scroll to position [320, 0]
click at [484, 221] on li "10:30" at bounding box center [497, 221] width 78 height 18
type input "10:30"
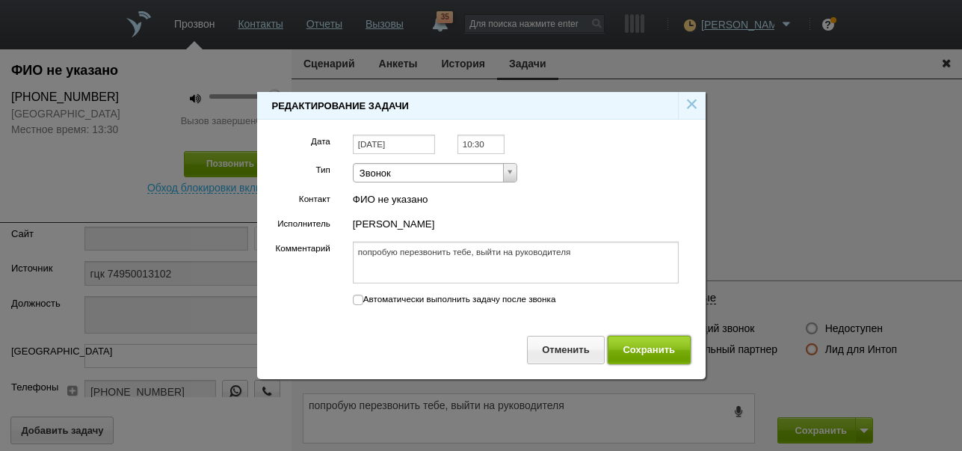
click at [627, 354] on button "Сохранить" at bounding box center [649, 350] width 83 height 28
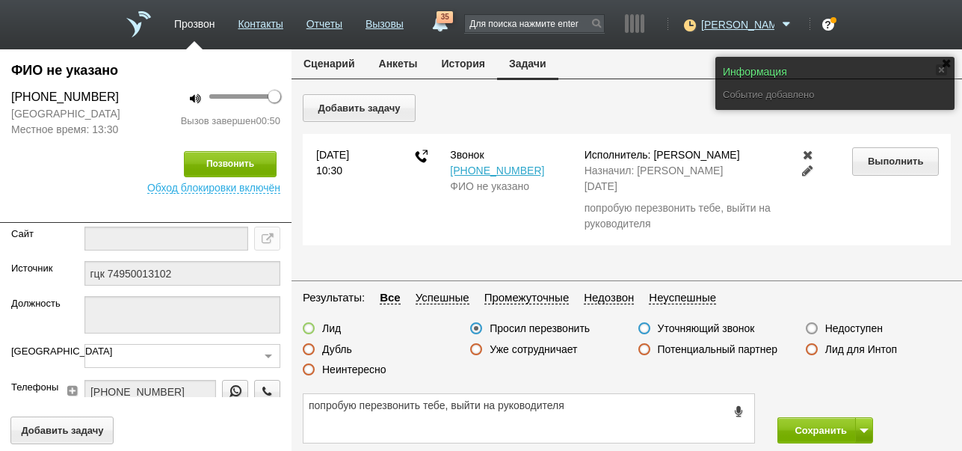
click at [347, 62] on button "Сценарий" at bounding box center [329, 63] width 75 height 28
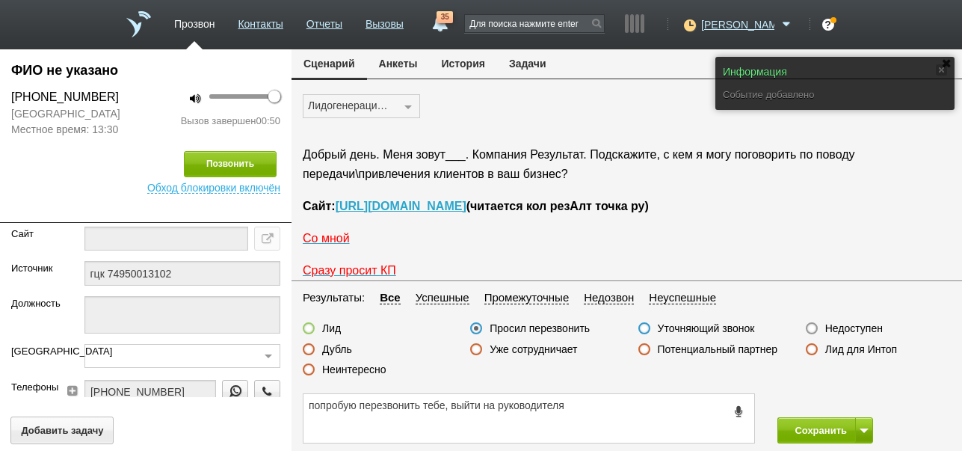
scroll to position [730, 0]
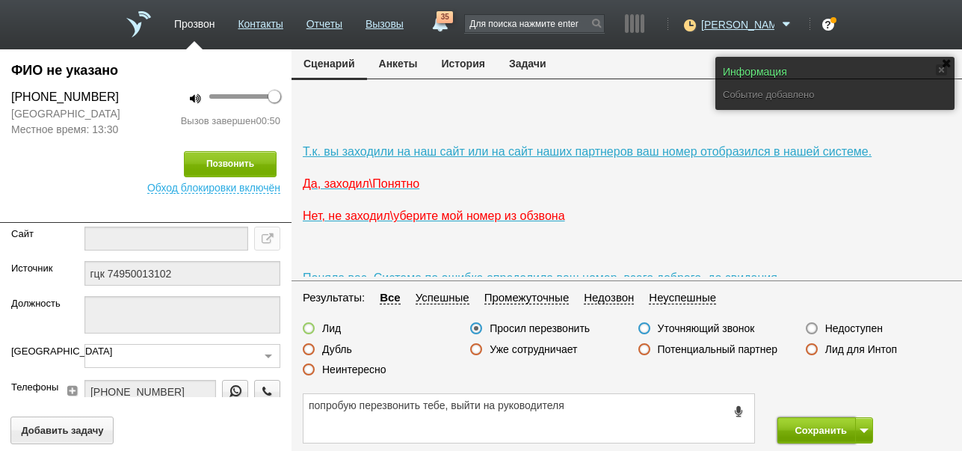
click at [810, 430] on button "Сохранить" at bounding box center [816, 430] width 78 height 26
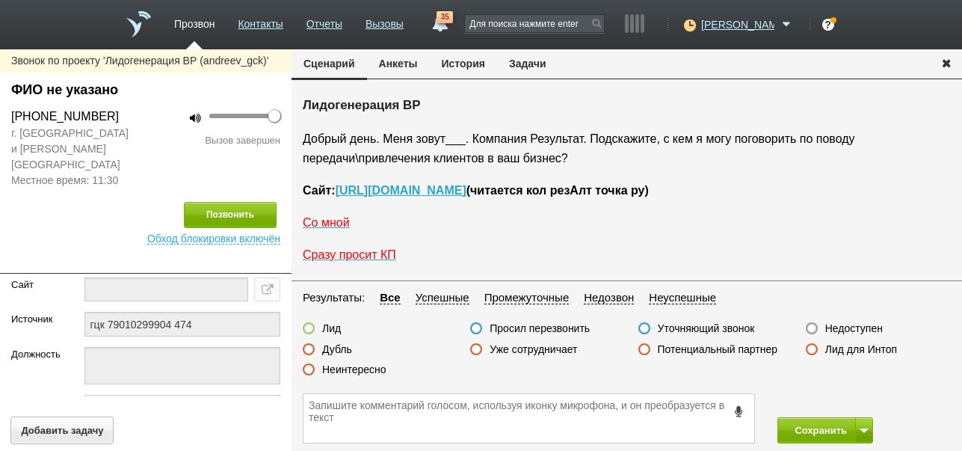
click at [871, 328] on label "Недоступен" at bounding box center [854, 327] width 58 height 13
click at [0, 0] on input "Недоступен" at bounding box center [0, 0] width 0 height 0
click at [469, 60] on button "История" at bounding box center [463, 63] width 67 height 28
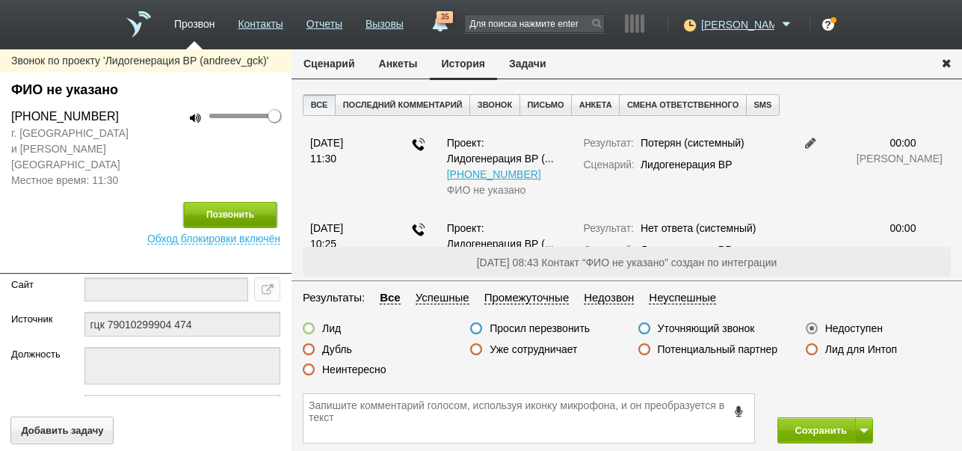
click at [232, 202] on button "Позвонить" at bounding box center [230, 215] width 93 height 26
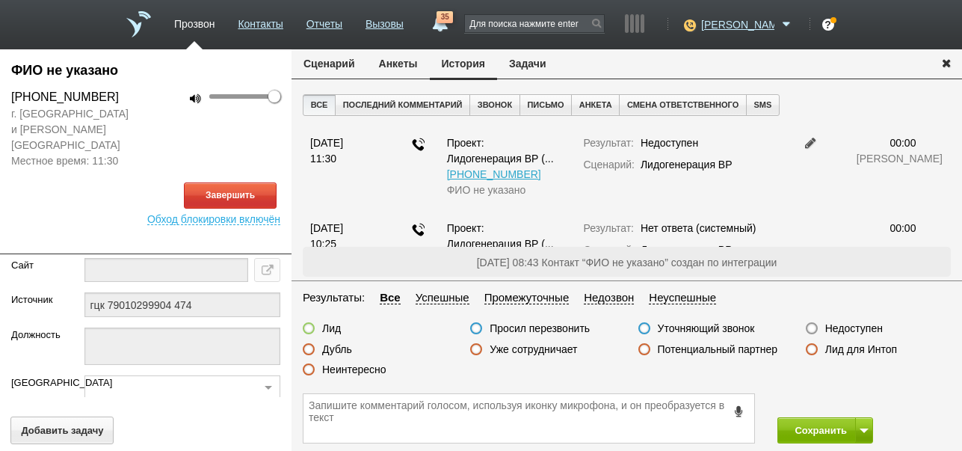
click at [339, 64] on button "Сценарий" at bounding box center [329, 63] width 75 height 28
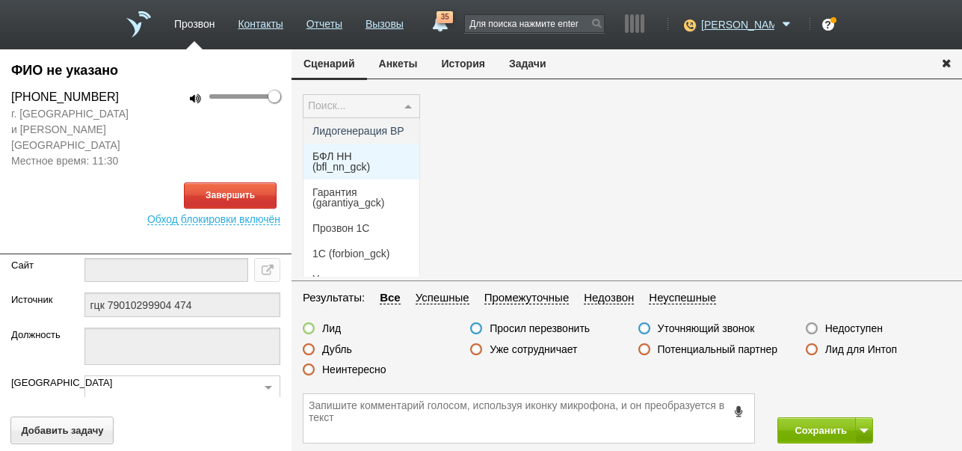
click at [358, 165] on span "БФЛ НН (bfl_nn_gck)" at bounding box center [361, 161] width 98 height 21
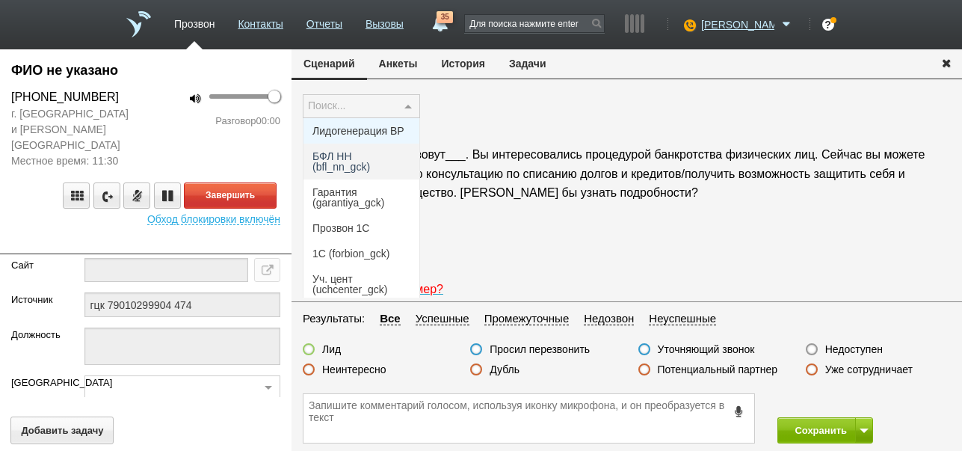
drag, startPoint x: 365, startPoint y: 132, endPoint x: 481, endPoint y: 114, distance: 117.4
click at [365, 133] on span "Лидогенерация ВР" at bounding box center [358, 131] width 92 height 10
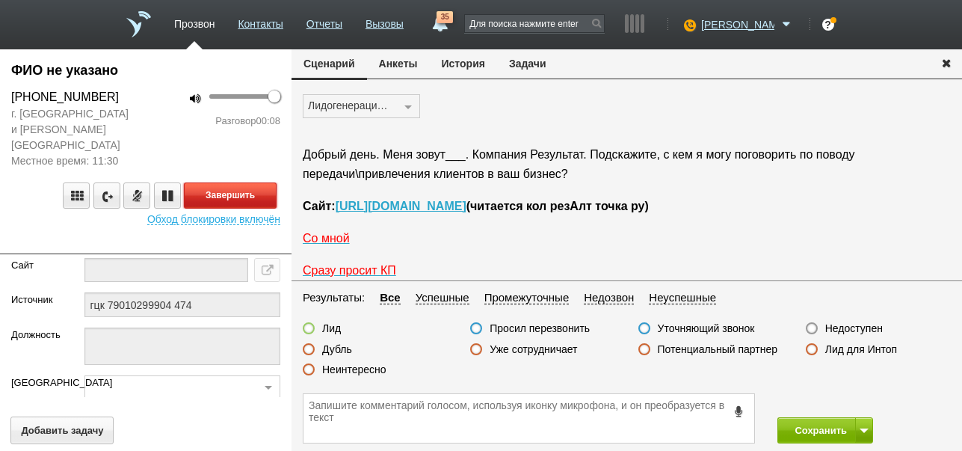
click at [263, 183] on button "Завершить" at bounding box center [230, 195] width 93 height 26
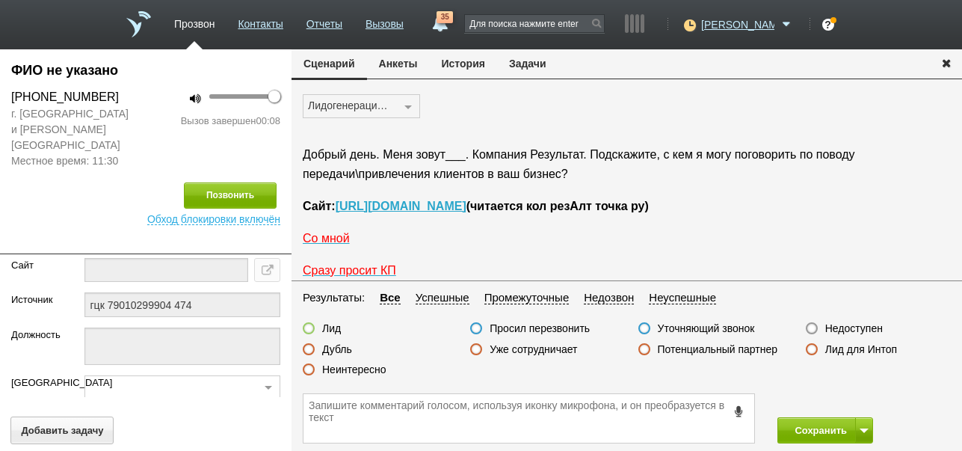
click at [869, 327] on label "Недоступен" at bounding box center [854, 327] width 58 height 13
click at [0, 0] on input "Недоступен" at bounding box center [0, 0] width 0 height 0
click at [801, 428] on button "Сохранить" at bounding box center [816, 430] width 78 height 26
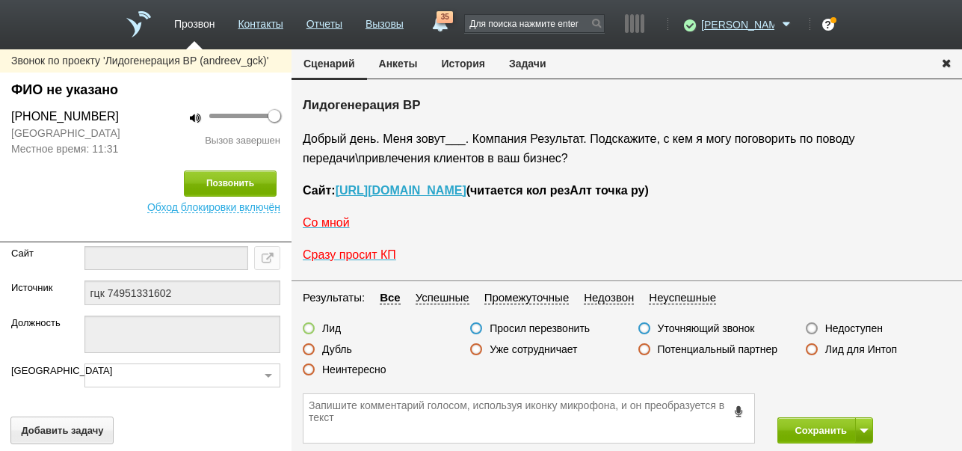
click at [453, 66] on button "История" at bounding box center [463, 63] width 67 height 28
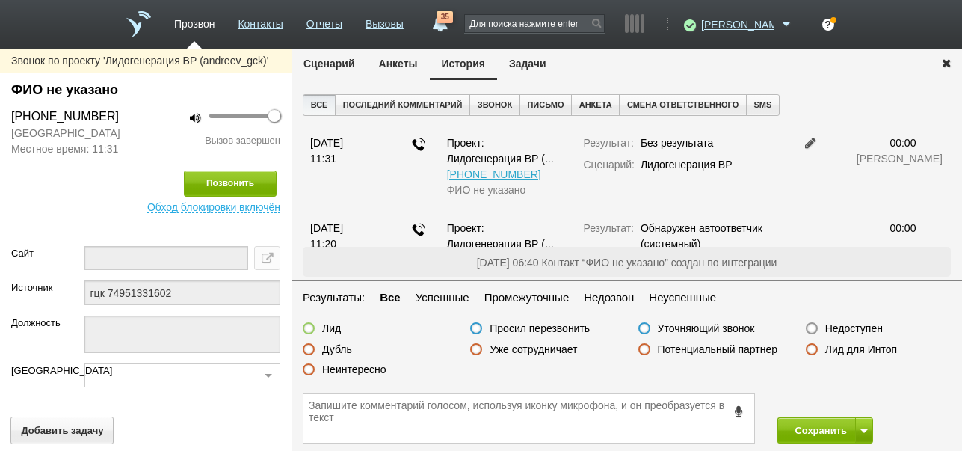
click at [842, 330] on label "Недоступен" at bounding box center [854, 327] width 58 height 13
click at [0, 0] on input "Недоступен" at bounding box center [0, 0] width 0 height 0
click at [863, 426] on button at bounding box center [864, 430] width 18 height 26
click at [845, 401] on button "Сохранить и остаться" at bounding box center [814, 402] width 116 height 26
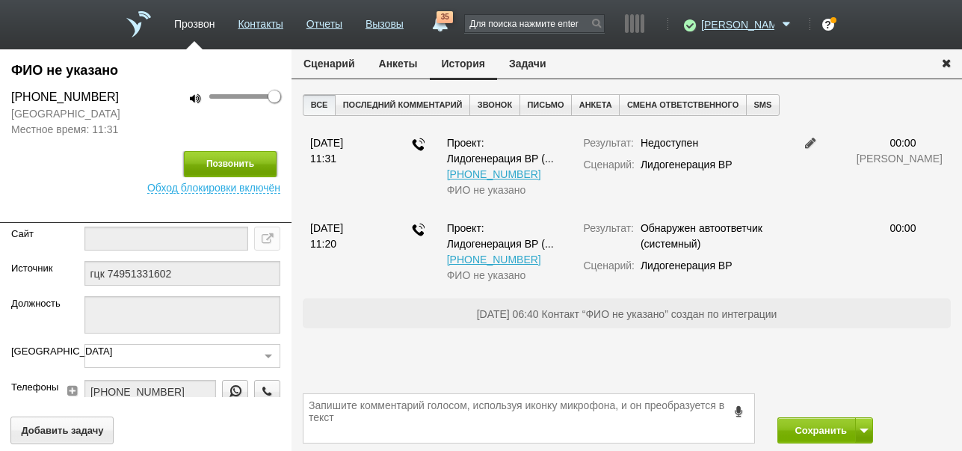
click at [225, 164] on button "Позвонить" at bounding box center [230, 164] width 93 height 26
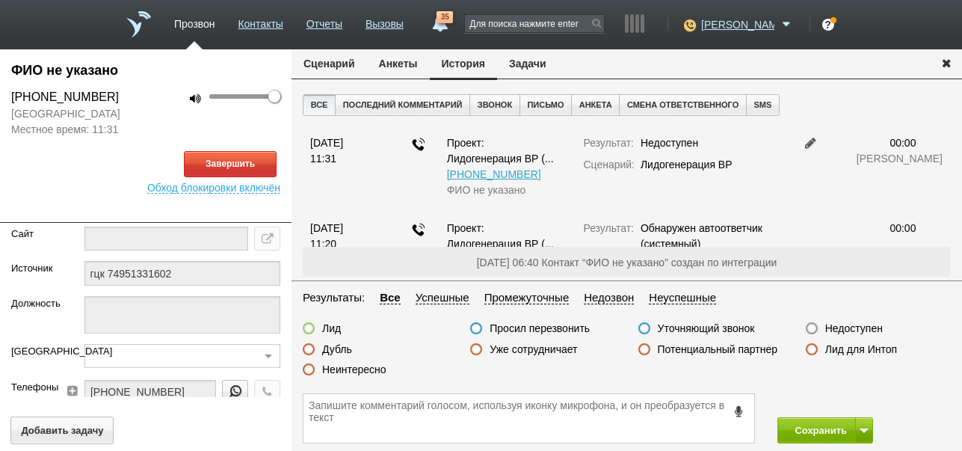
click at [318, 62] on button "Сценарий" at bounding box center [329, 63] width 75 height 28
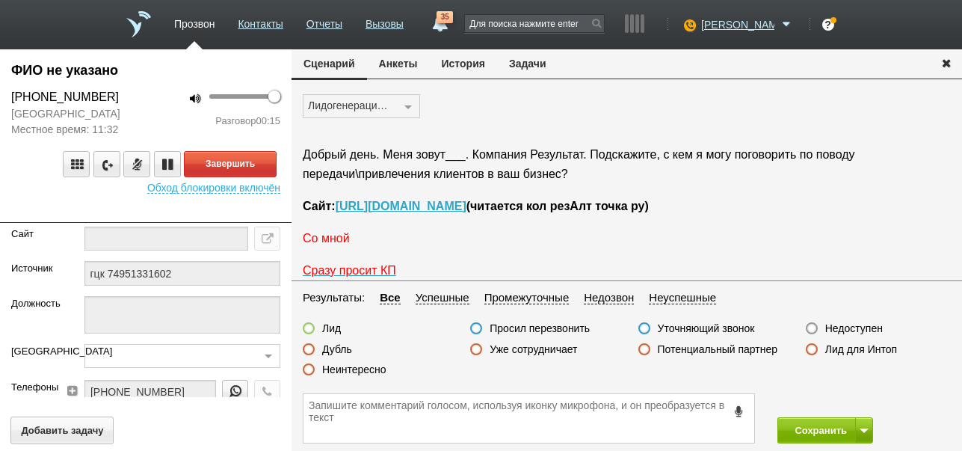
click at [333, 240] on span "Со мной" at bounding box center [326, 238] width 47 height 13
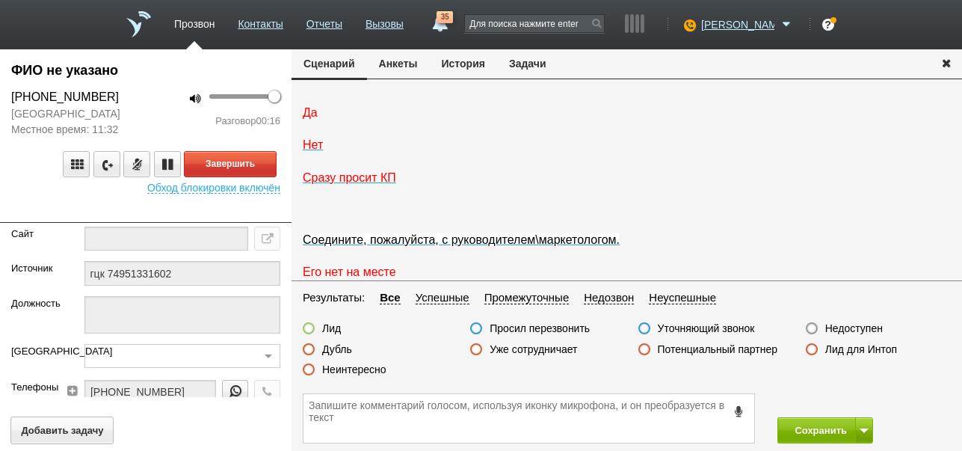
click at [306, 119] on span "Да" at bounding box center [310, 112] width 15 height 13
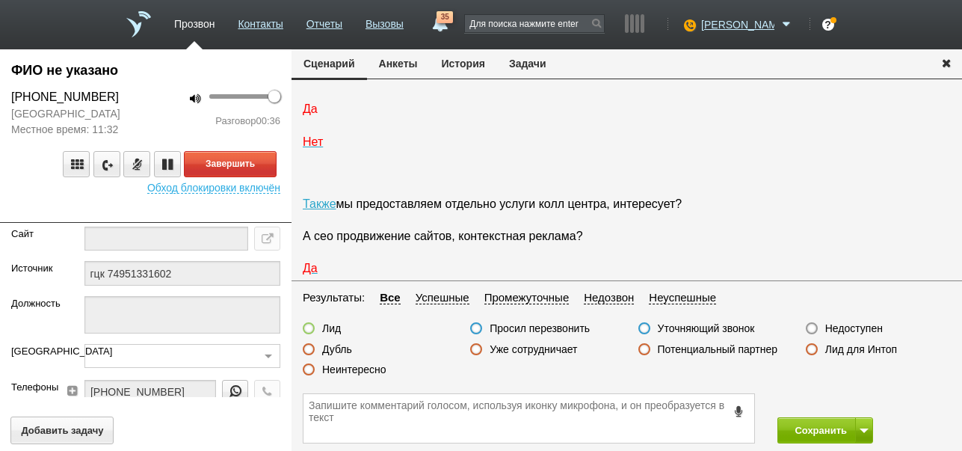
click at [313, 115] on span "Да" at bounding box center [310, 108] width 15 height 13
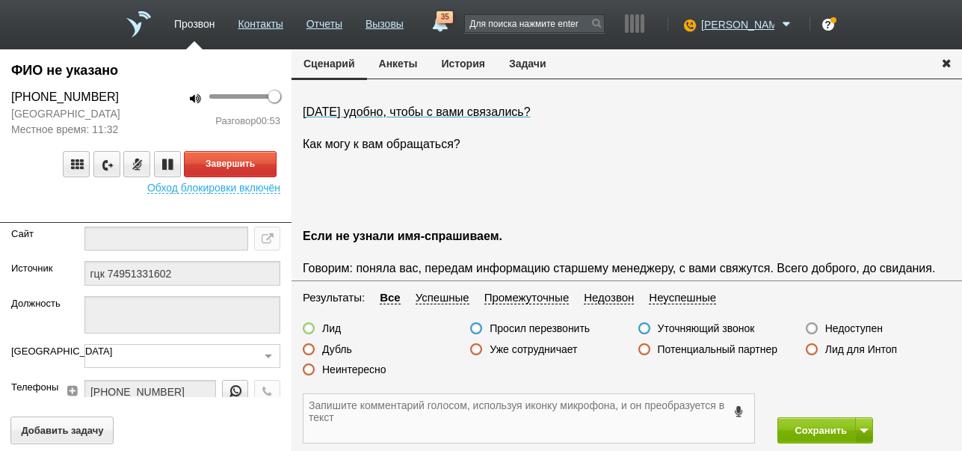
click at [322, 404] on textarea at bounding box center [528, 418] width 451 height 49
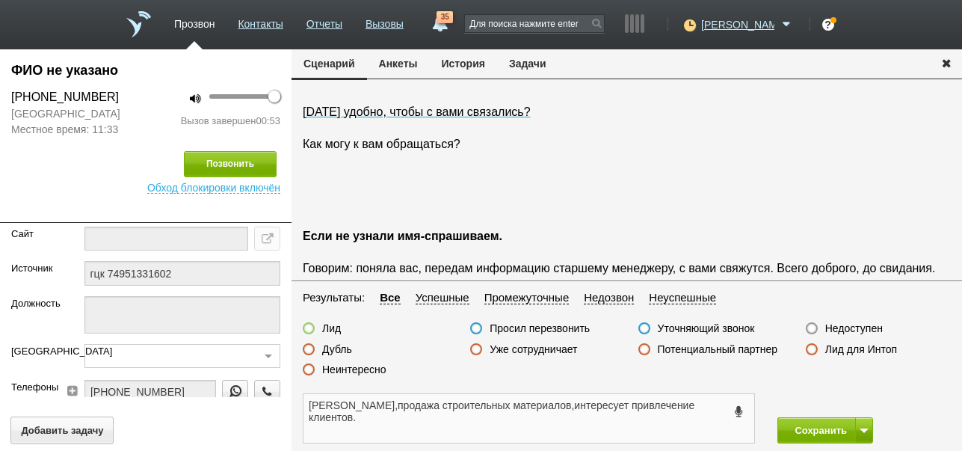
type textarea "[PERSON_NAME],продажа строительных материалов,интересует привлечение клиентов."
click at [312, 327] on label at bounding box center [309, 328] width 12 height 12
click at [0, 0] on input "Лид" at bounding box center [0, 0] width 0 height 0
click at [802, 434] on button "Сохранить" at bounding box center [816, 430] width 78 height 26
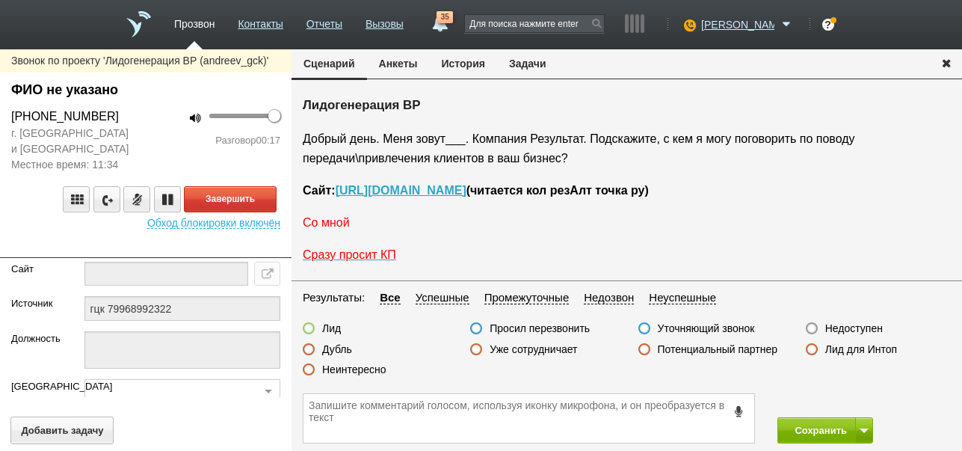
click at [325, 226] on span "Со мной" at bounding box center [326, 222] width 47 height 13
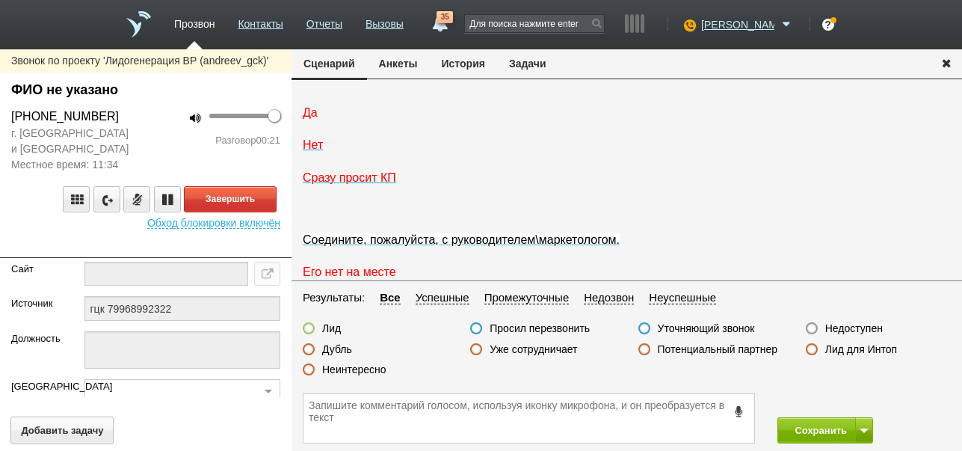
click at [306, 119] on span "Да" at bounding box center [310, 112] width 15 height 13
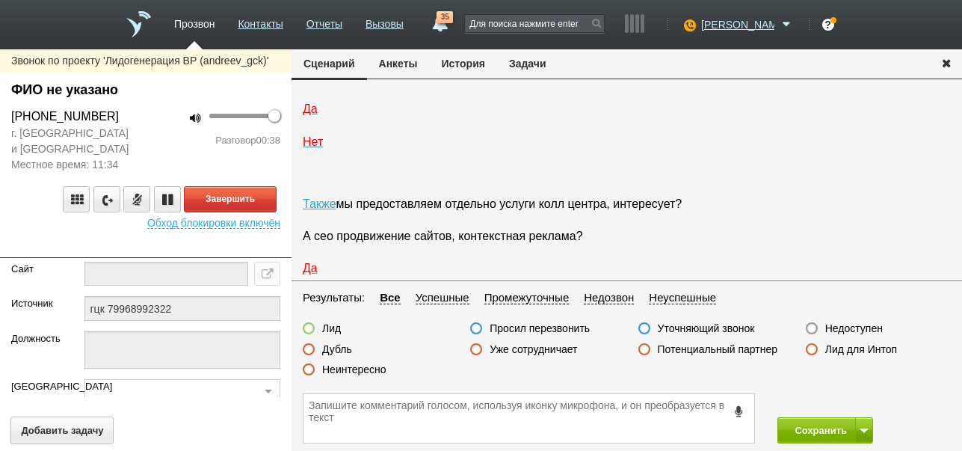
click at [374, 369] on label "Неинтересно" at bounding box center [354, 369] width 64 height 13
click at [0, 0] on input "Неинтересно" at bounding box center [0, 0] width 0 height 0
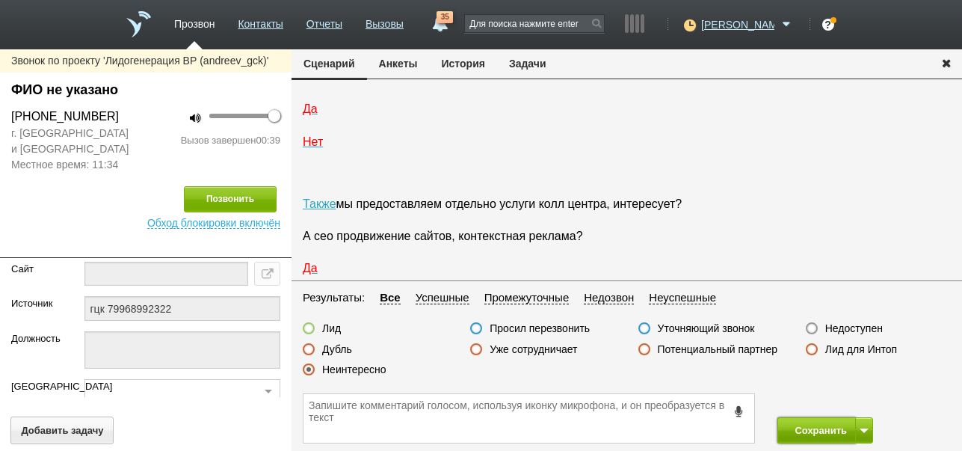
click at [803, 426] on button "Сохранить" at bounding box center [816, 430] width 78 height 26
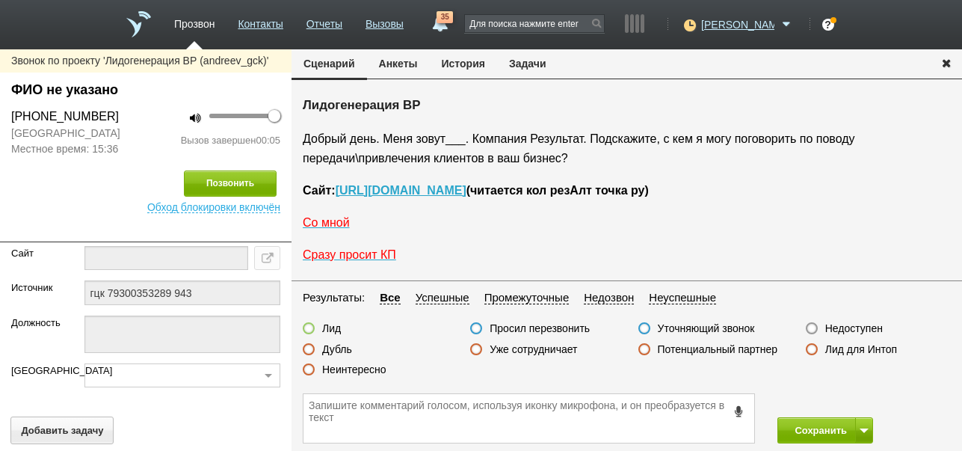
click at [469, 68] on button "История" at bounding box center [463, 63] width 67 height 28
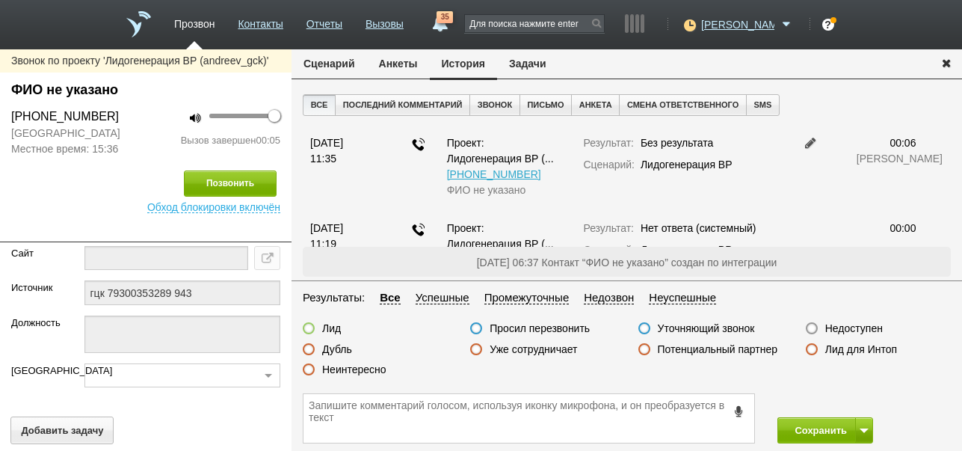
click at [867, 328] on label "Недоступен" at bounding box center [854, 327] width 58 height 13
click at [0, 0] on input "Недоступен" at bounding box center [0, 0] width 0 height 0
click at [866, 425] on button at bounding box center [864, 430] width 18 height 26
click at [855, 402] on button "Сохранить и остаться" at bounding box center [814, 402] width 116 height 26
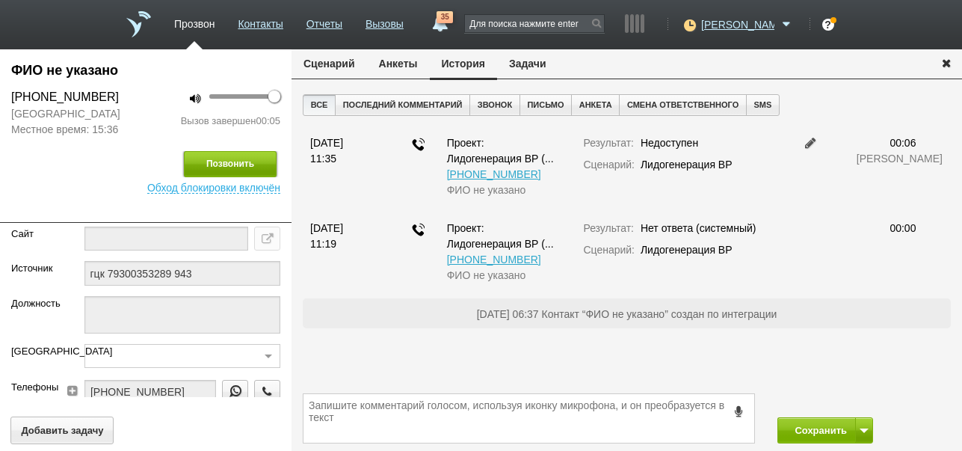
click at [249, 160] on button "Позвонить" at bounding box center [230, 164] width 93 height 26
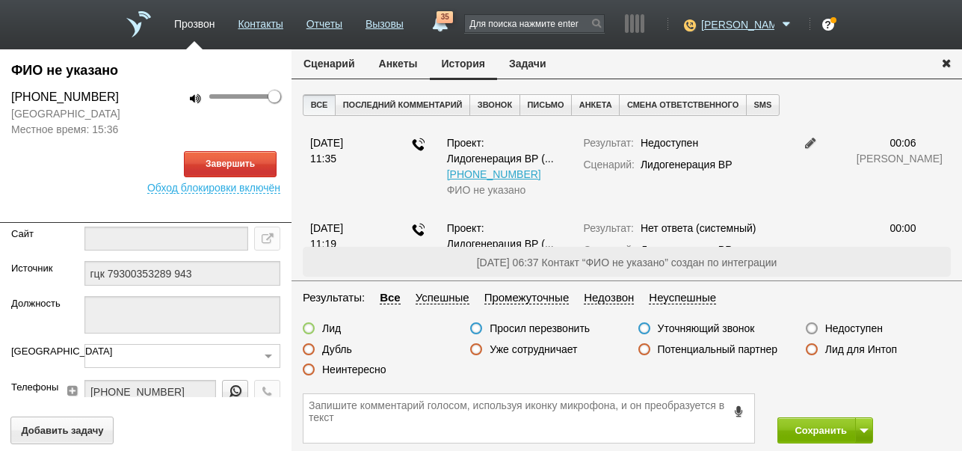
click at [326, 67] on button "Сценарий" at bounding box center [329, 63] width 75 height 28
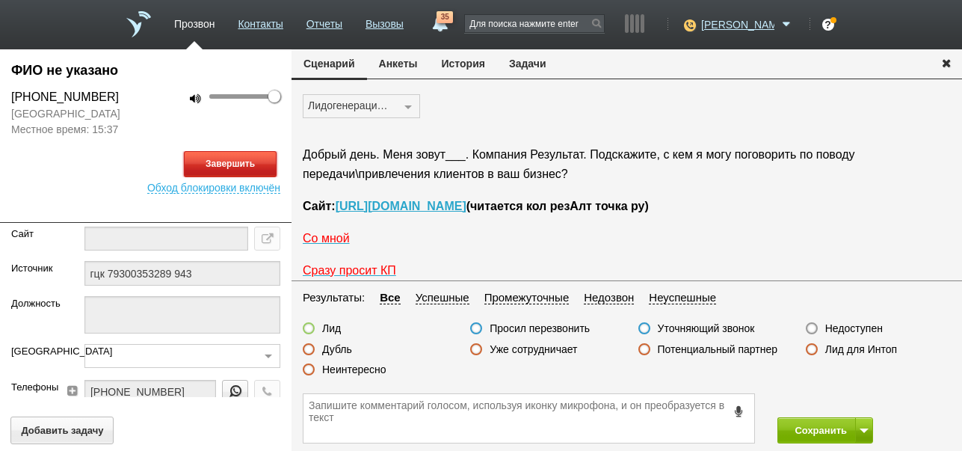
click at [232, 155] on button "Завершить" at bounding box center [230, 164] width 93 height 26
click at [848, 328] on label "Недоступен" at bounding box center [854, 327] width 58 height 13
click at [0, 0] on input "Недоступен" at bounding box center [0, 0] width 0 height 0
drag, startPoint x: 815, startPoint y: 430, endPoint x: 805, endPoint y: 305, distance: 125.2
click at [814, 431] on button "Сохранить" at bounding box center [816, 430] width 78 height 26
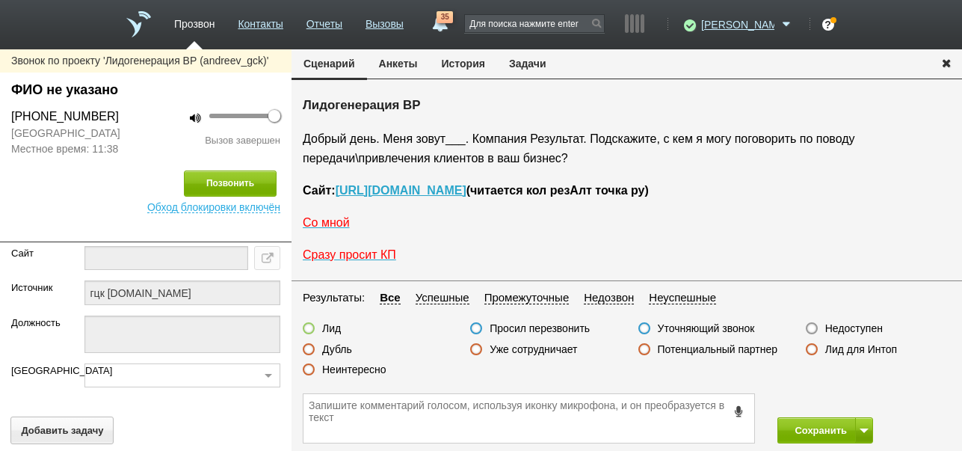
click at [487, 63] on button "История" at bounding box center [463, 63] width 67 height 28
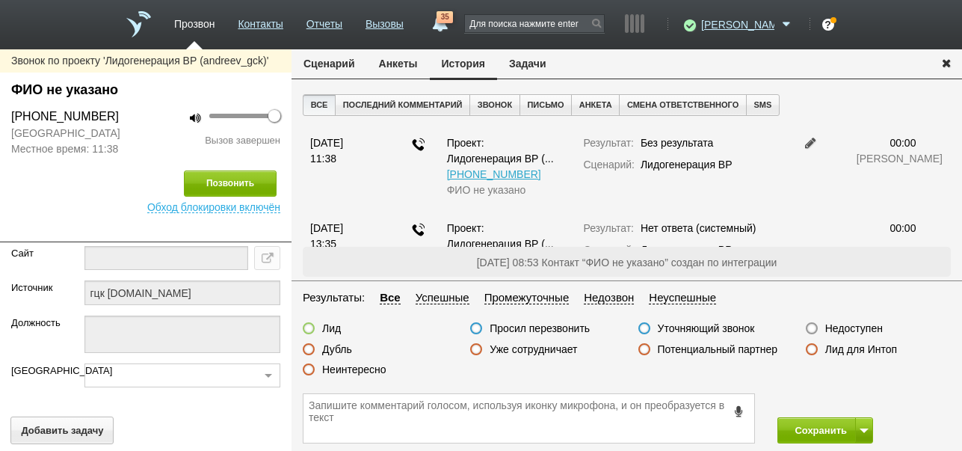
click at [854, 321] on fieldset "Результаты: Все Успешные Промежуточные Недозвон Неуспешные Лид Просил перезвони…" at bounding box center [627, 337] width 670 height 97
click at [845, 327] on label "Недоступен" at bounding box center [854, 327] width 58 height 13
click at [0, 0] on input "Недоступен" at bounding box center [0, 0] width 0 height 0
click at [866, 430] on span at bounding box center [864, 430] width 9 height 4
click at [850, 401] on button "Сохранить и остаться" at bounding box center [814, 402] width 116 height 26
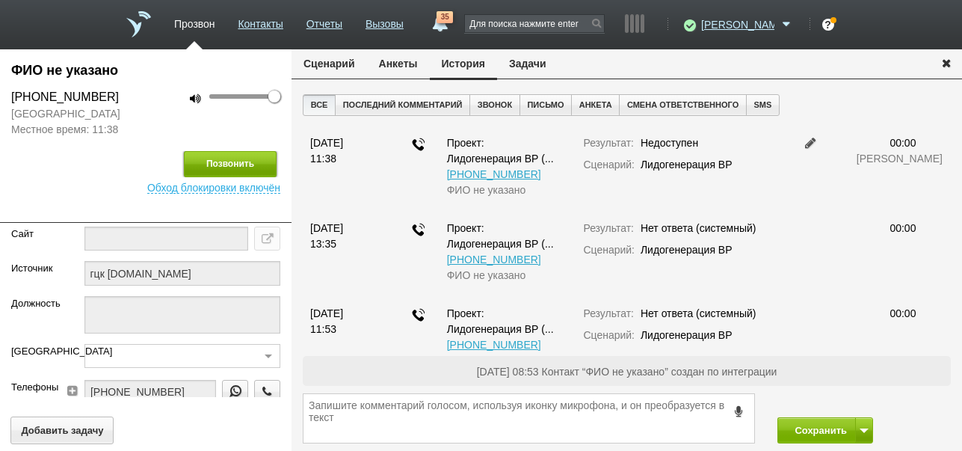
click at [218, 161] on button "Позвонить" at bounding box center [230, 164] width 93 height 26
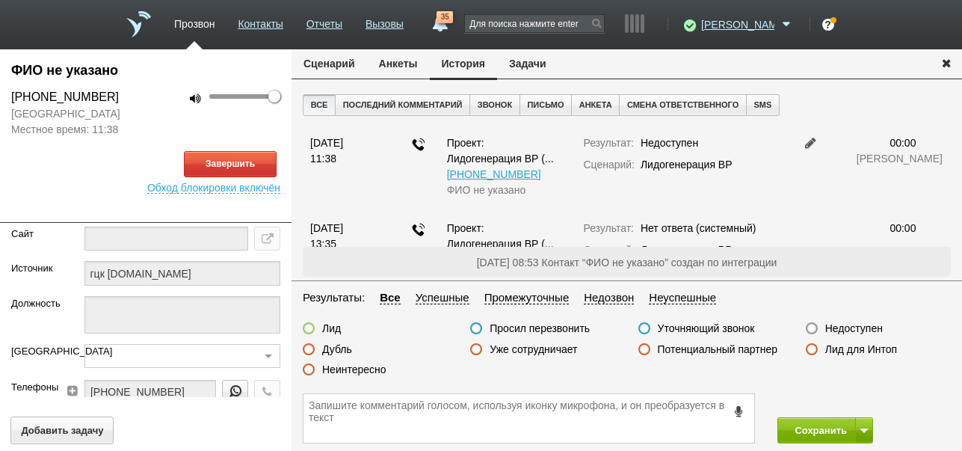
click at [333, 67] on button "Сценарий" at bounding box center [329, 63] width 75 height 28
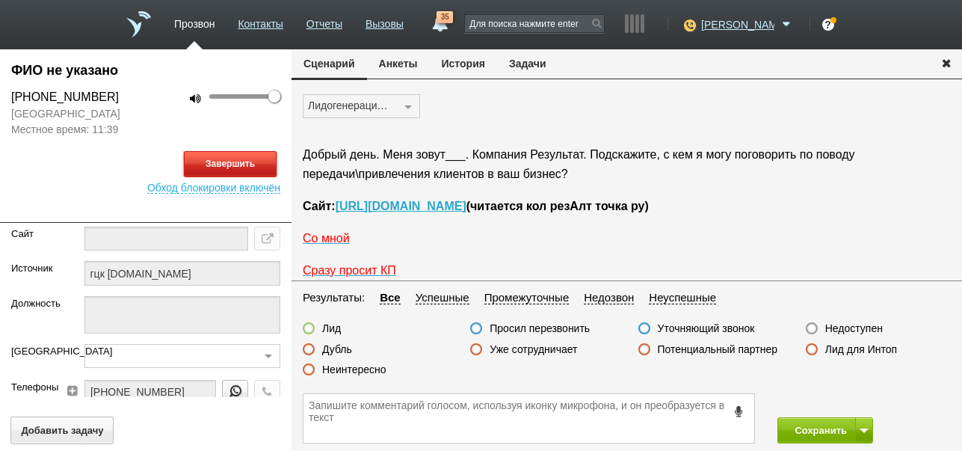
click at [268, 164] on button "Завершить" at bounding box center [230, 164] width 93 height 26
click at [855, 327] on label "Недоступен" at bounding box center [854, 327] width 58 height 13
click at [0, 0] on input "Недоступен" at bounding box center [0, 0] width 0 height 0
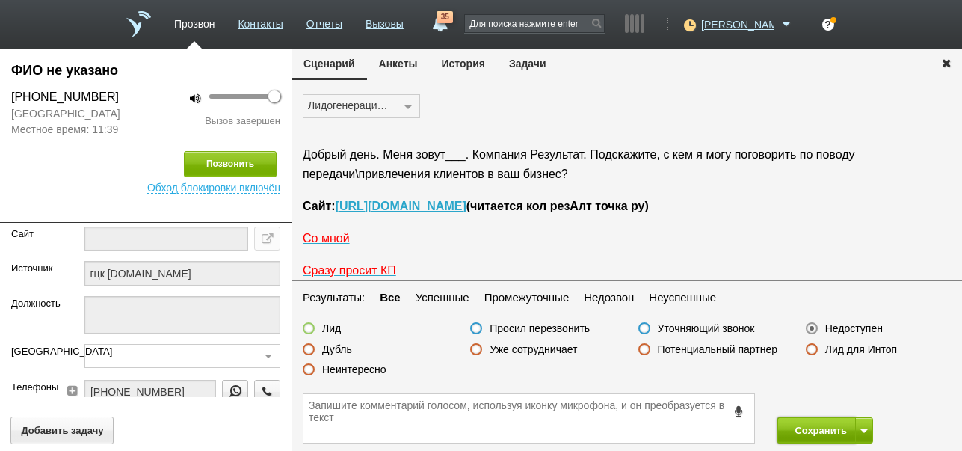
click at [815, 426] on button "Сохранить" at bounding box center [816, 430] width 78 height 26
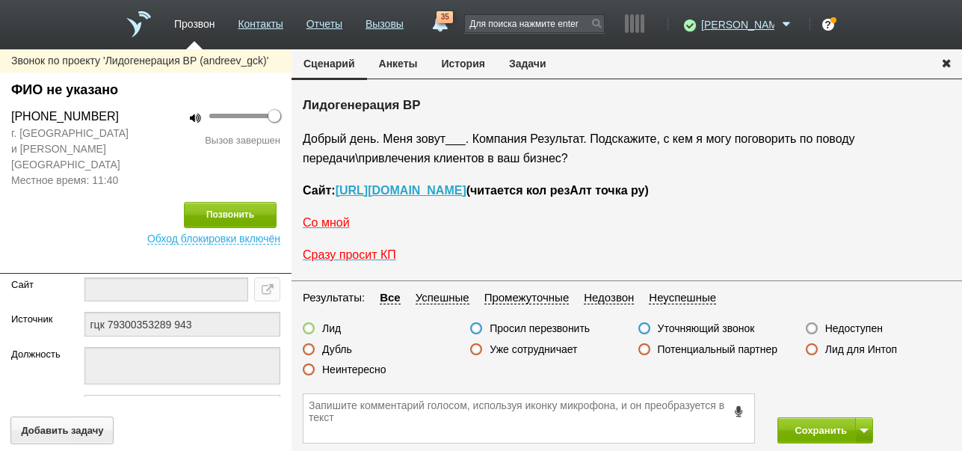
click at [480, 58] on button "История" at bounding box center [463, 63] width 67 height 28
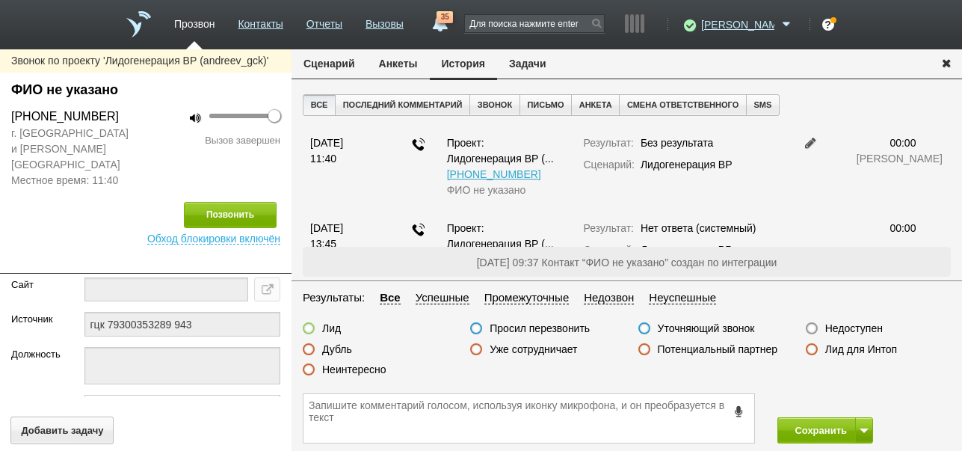
click at [863, 327] on label "Недоступен" at bounding box center [854, 327] width 58 height 13
click at [0, 0] on input "Недоступен" at bounding box center [0, 0] width 0 height 0
click at [872, 432] on button at bounding box center [864, 430] width 18 height 26
click at [845, 399] on button "Сохранить и остаться" at bounding box center [814, 402] width 116 height 26
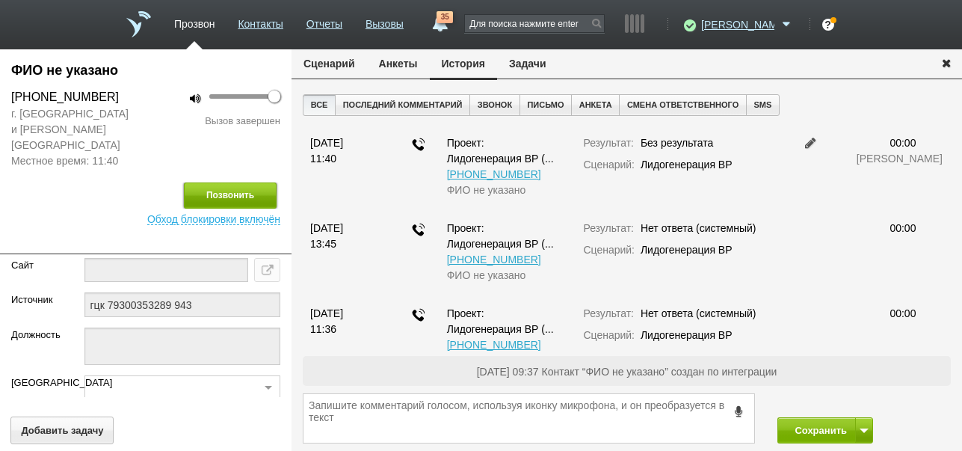
click at [229, 182] on button "Позвонить" at bounding box center [230, 195] width 93 height 26
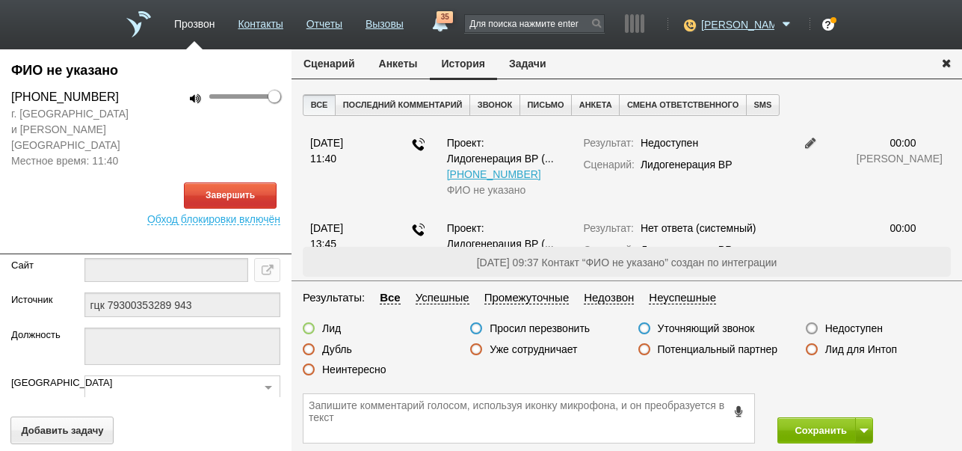
click at [334, 61] on button "Сценарий" at bounding box center [329, 63] width 75 height 28
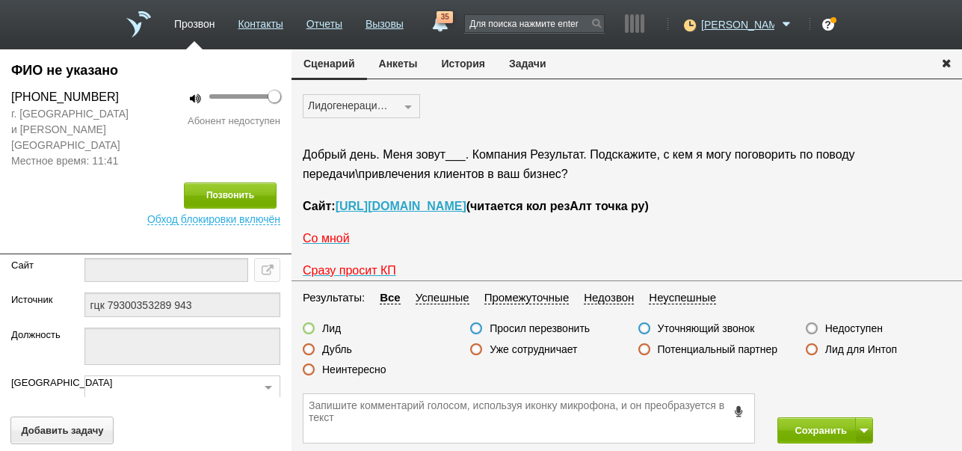
click at [852, 325] on label "Недоступен" at bounding box center [854, 327] width 58 height 13
click at [0, 0] on input "Недоступен" at bounding box center [0, 0] width 0 height 0
click at [814, 425] on button "Сохранить" at bounding box center [816, 430] width 78 height 26
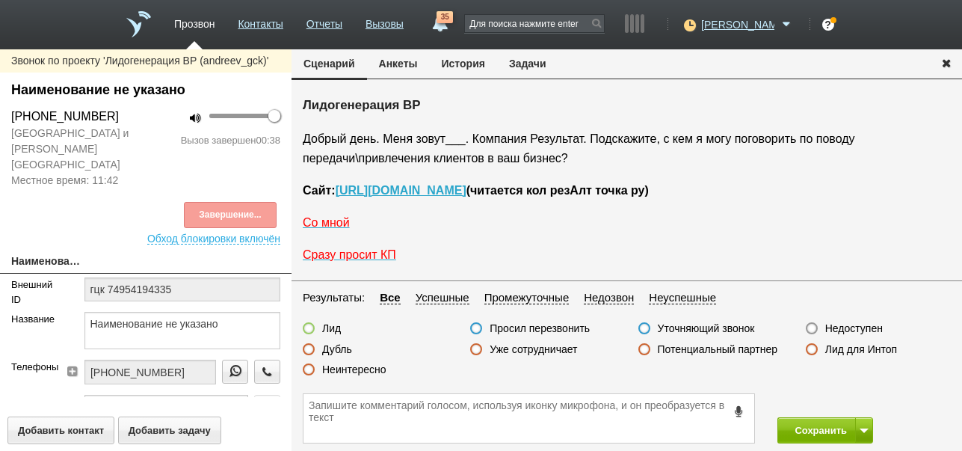
click at [354, 366] on label "Неинтересно" at bounding box center [354, 369] width 64 height 13
click at [0, 0] on input "Неинтересно" at bounding box center [0, 0] width 0 height 0
click at [819, 428] on button "Сохранить" at bounding box center [816, 430] width 78 height 26
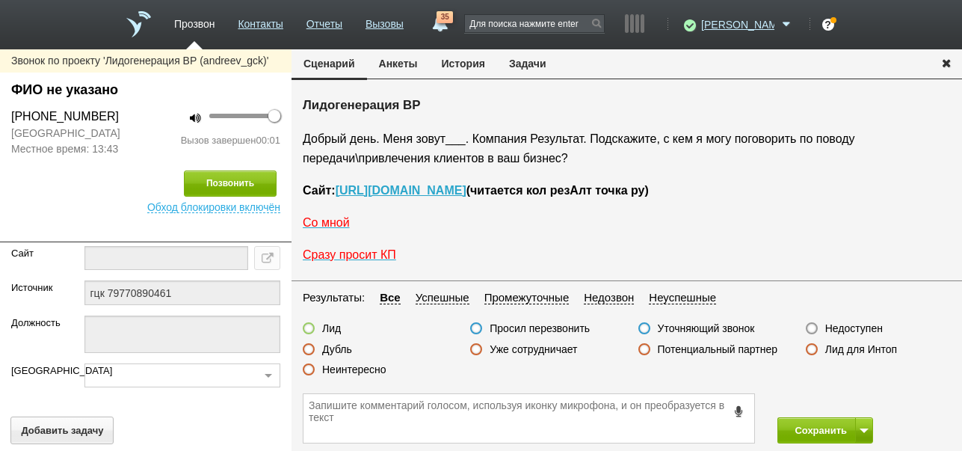
click at [466, 64] on button "История" at bounding box center [463, 63] width 67 height 28
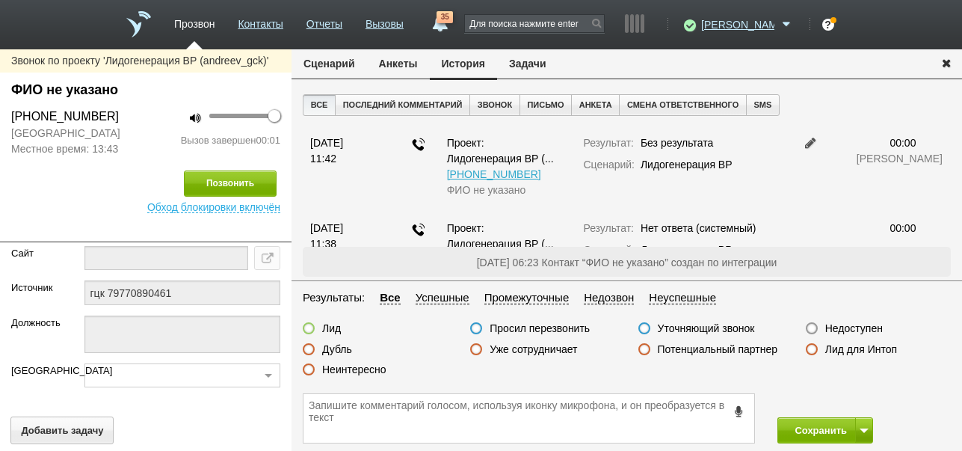
click at [862, 325] on label "Недоступен" at bounding box center [854, 327] width 58 height 13
click at [0, 0] on input "Недоступен" at bounding box center [0, 0] width 0 height 0
click at [860, 425] on button at bounding box center [864, 430] width 18 height 26
click at [847, 401] on button "Сохранить и остаться" at bounding box center [814, 402] width 116 height 26
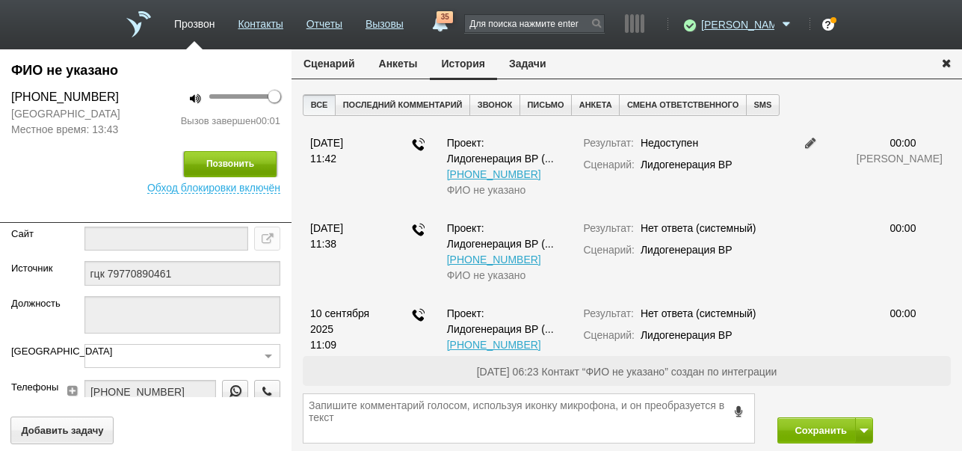
click at [222, 156] on button "Позвонить" at bounding box center [230, 164] width 93 height 26
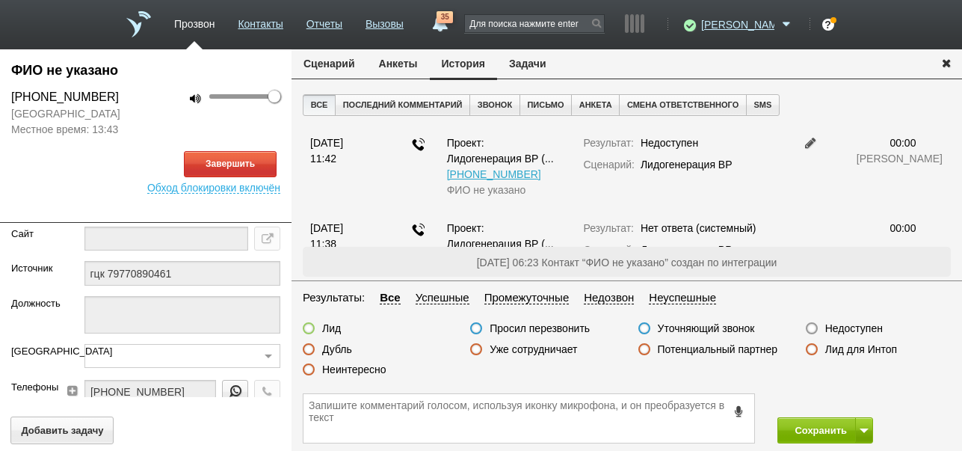
click at [316, 66] on button "Сценарий" at bounding box center [329, 63] width 75 height 28
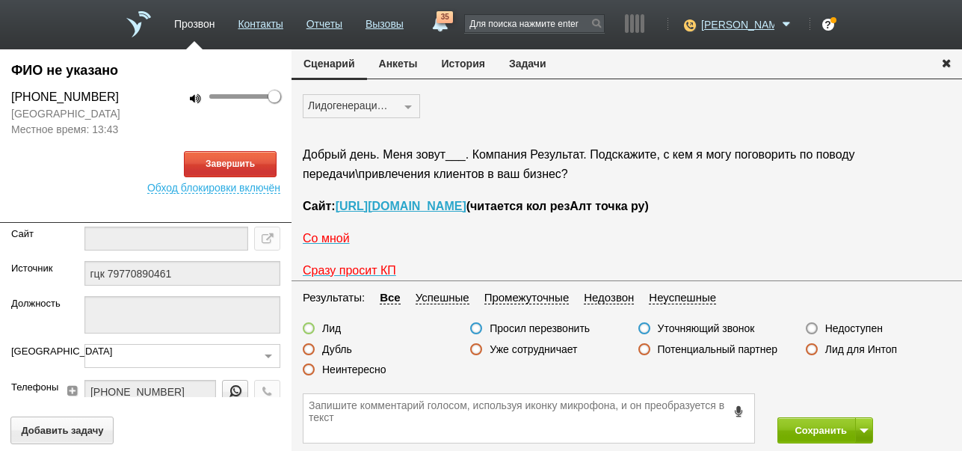
click at [480, 66] on button "История" at bounding box center [463, 63] width 67 height 28
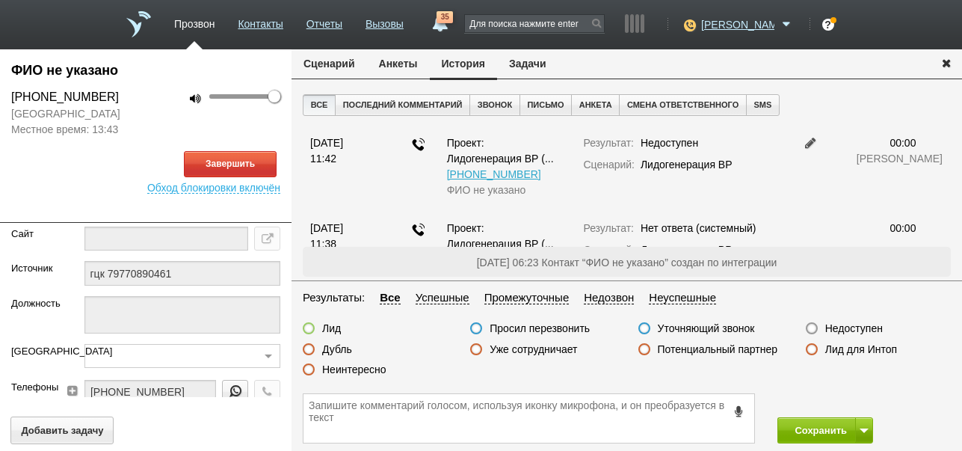
click at [316, 60] on button "Сценарий" at bounding box center [329, 63] width 75 height 28
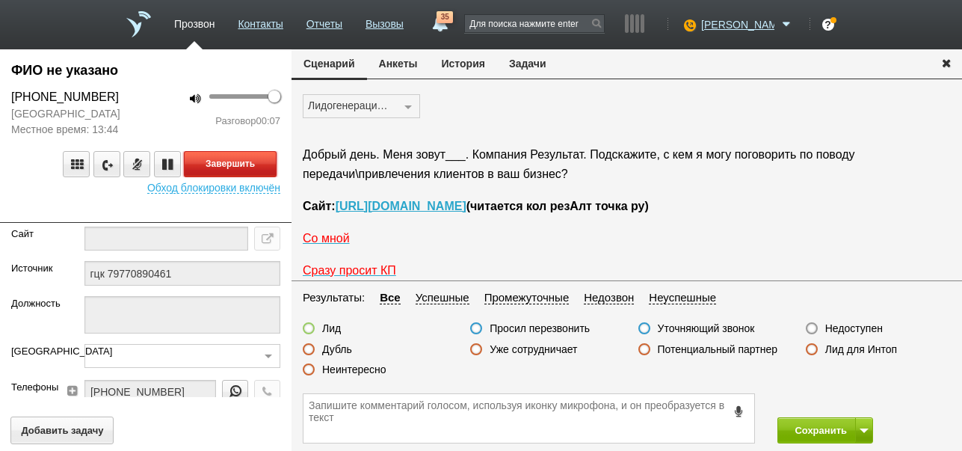
click at [255, 161] on button "Завершить" at bounding box center [230, 164] width 93 height 26
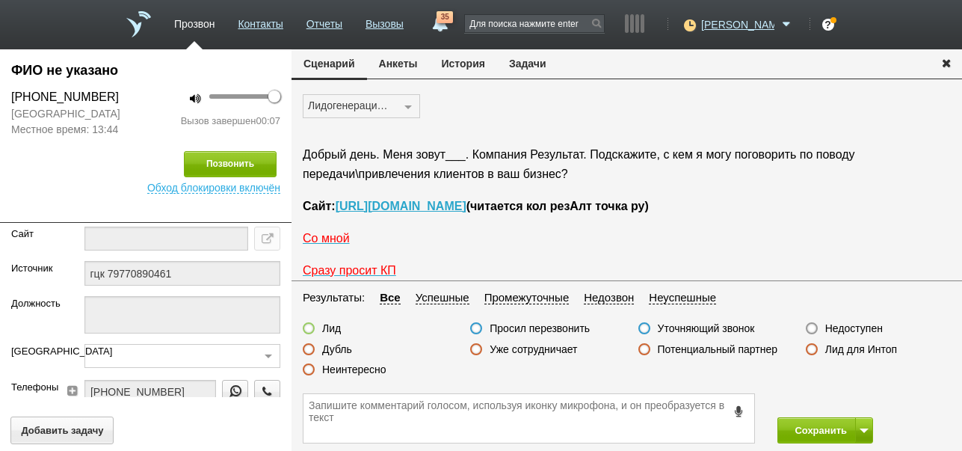
click at [866, 324] on label "Недоступен" at bounding box center [854, 327] width 58 height 13
click at [0, 0] on input "Недоступен" at bounding box center [0, 0] width 0 height 0
click at [833, 423] on button "Сохранить" at bounding box center [816, 430] width 78 height 26
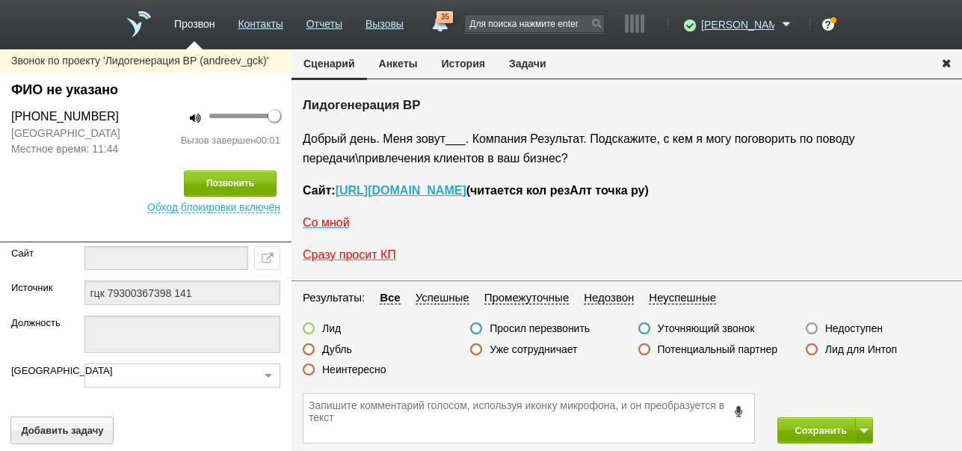
click at [448, 66] on button "История" at bounding box center [463, 63] width 67 height 28
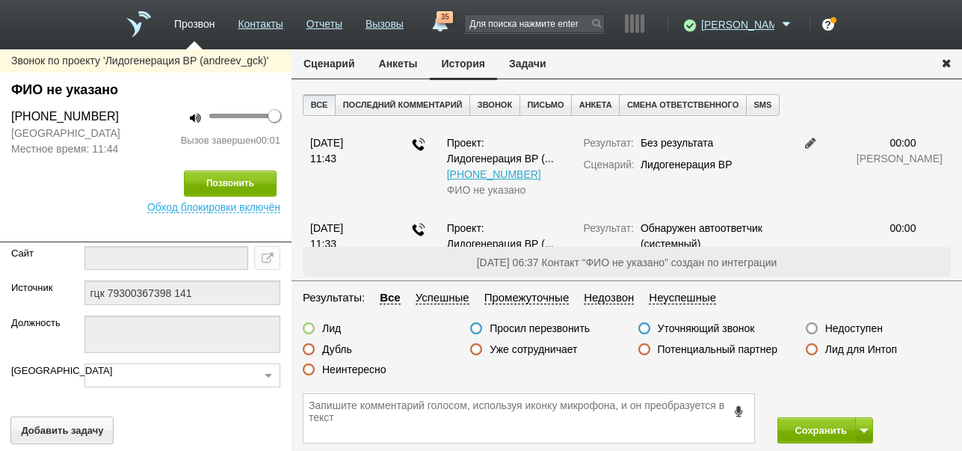
click at [842, 322] on label "Недоступен" at bounding box center [854, 327] width 58 height 13
click at [0, 0] on input "Недоступен" at bounding box center [0, 0] width 0 height 0
click at [863, 430] on span at bounding box center [864, 430] width 9 height 4
click at [844, 399] on button "Сохранить и остаться" at bounding box center [814, 402] width 116 height 26
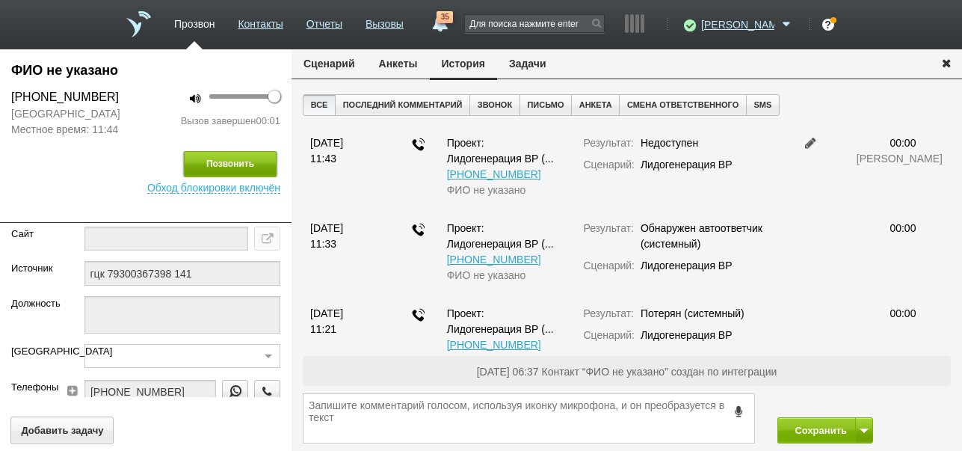
click at [216, 156] on button "Позвонить" at bounding box center [230, 164] width 93 height 26
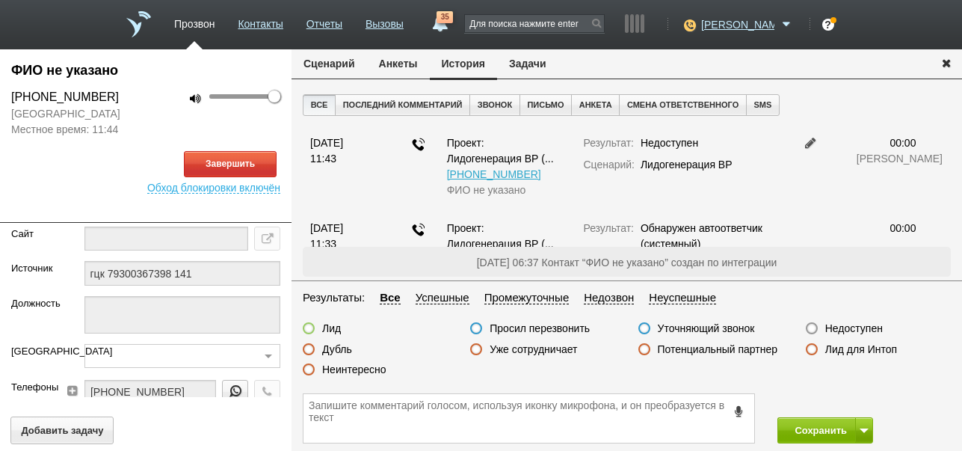
click at [334, 55] on button "Сценарий" at bounding box center [329, 63] width 75 height 28
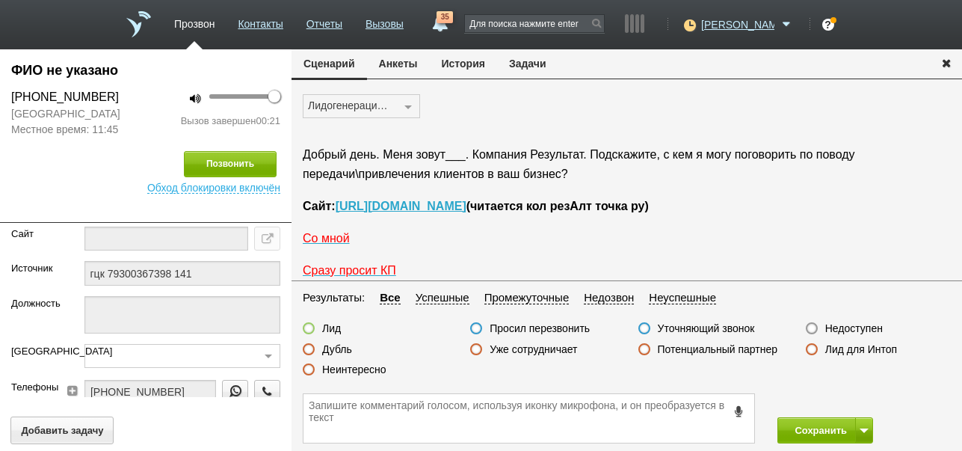
click at [737, 407] on icon at bounding box center [739, 410] width 16 height 11
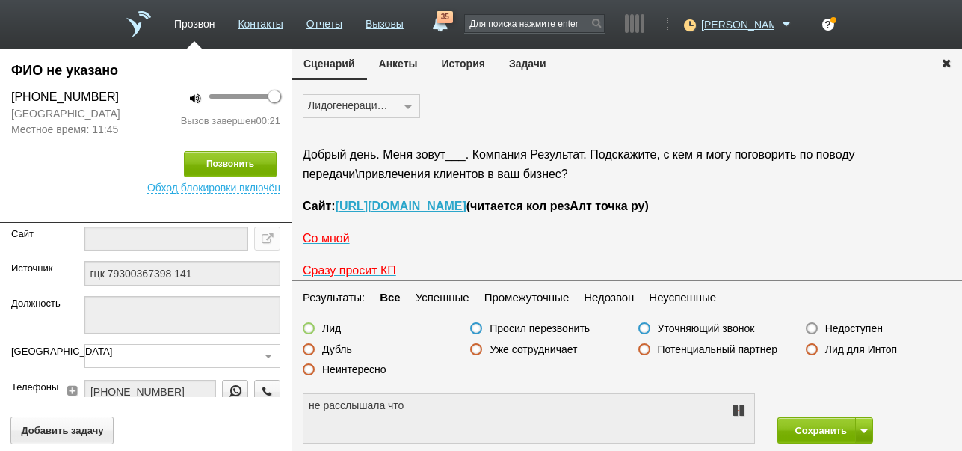
type textarea "не расслышала что ответили"
click at [737, 407] on icon at bounding box center [739, 410] width 18 height 12
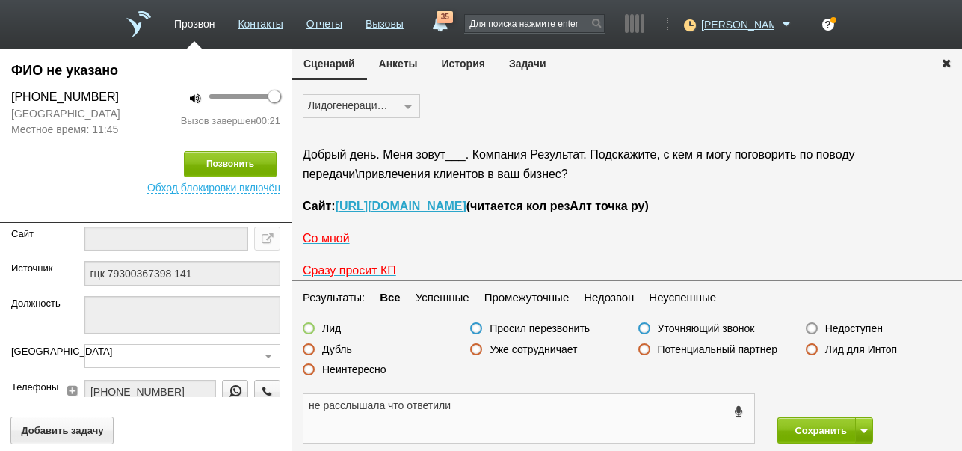
drag, startPoint x: 303, startPoint y: 401, endPoint x: 453, endPoint y: 410, distance: 149.7
click at [461, 409] on textarea "не расслышала что ответили" at bounding box center [528, 418] width 451 height 49
click at [523, 64] on button "Задачи" at bounding box center [527, 63] width 61 height 28
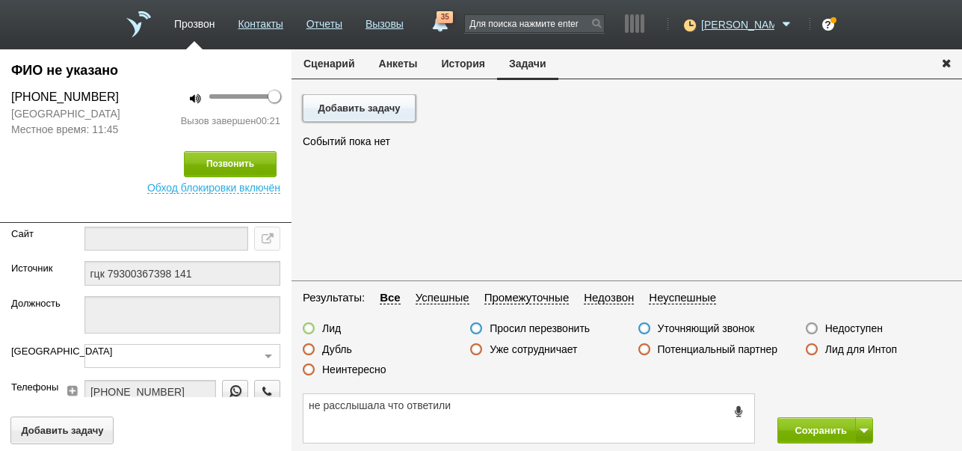
click at [401, 108] on button "Добавить задачу" at bounding box center [359, 108] width 113 height 28
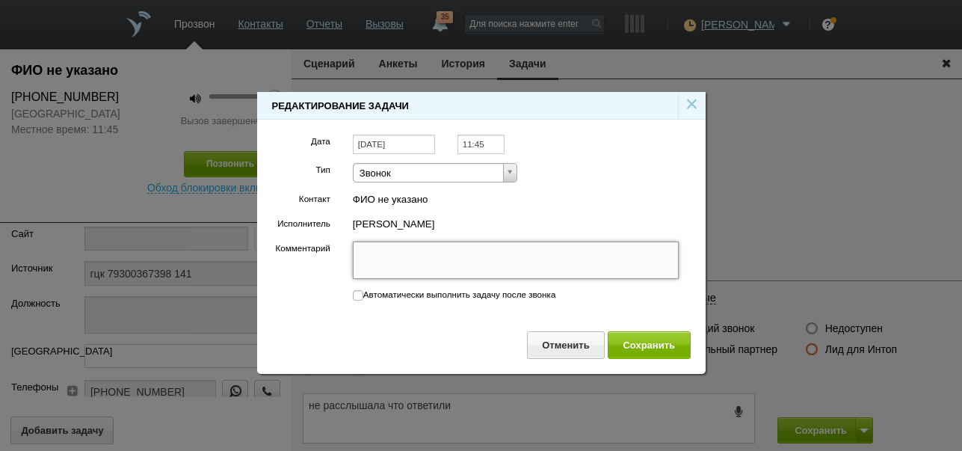
click at [422, 259] on textarea "Комментарий" at bounding box center [516, 259] width 327 height 37
paste textarea "не расслышала что ответили"
type textarea "не расслышала что ответили"
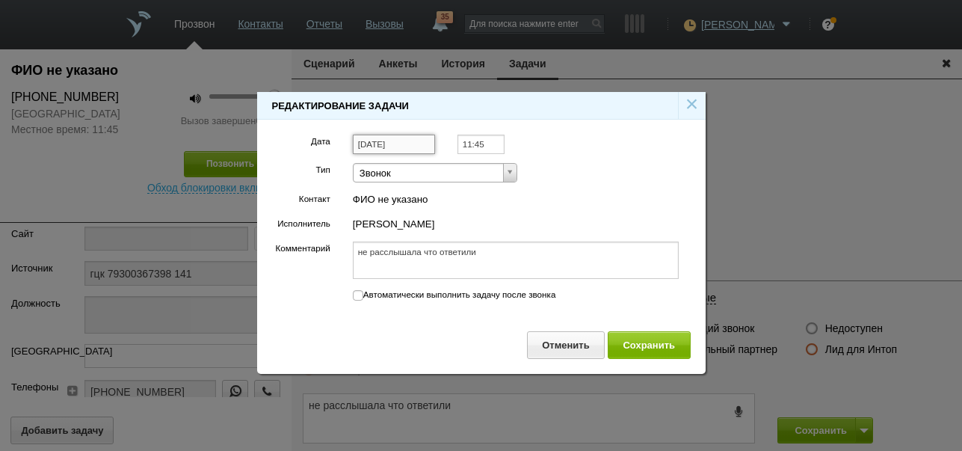
type textarea "не расслышала что ответили"
click at [423, 144] on input "[DATE]" at bounding box center [394, 145] width 82 height 20
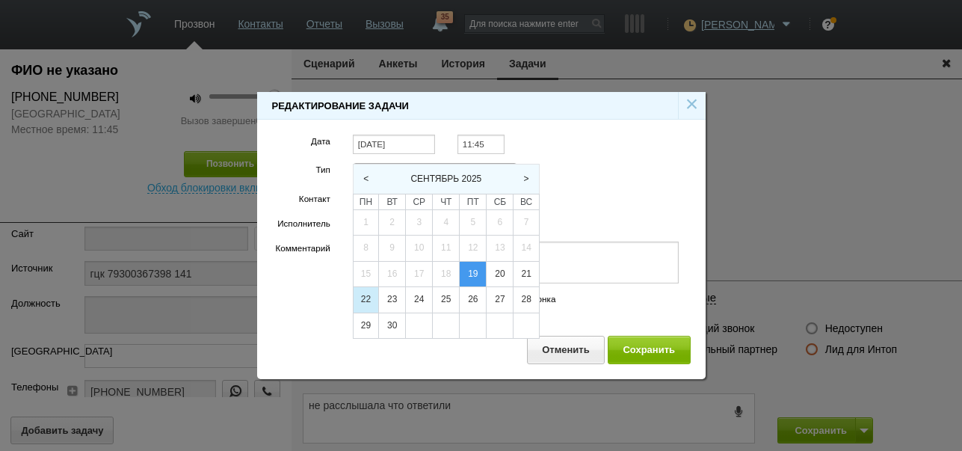
click at [370, 295] on div "22" at bounding box center [366, 299] width 25 height 25
type input "[DATE]"
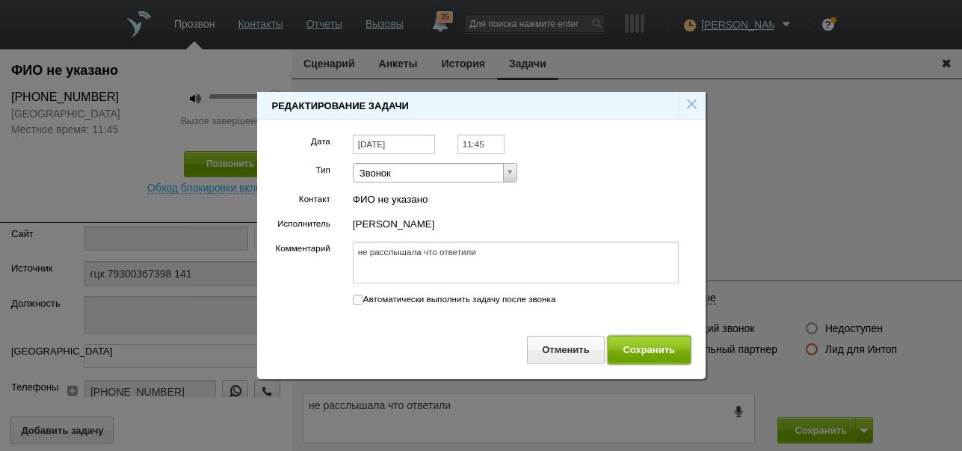
click at [657, 342] on button "Сохранить" at bounding box center [649, 350] width 83 height 28
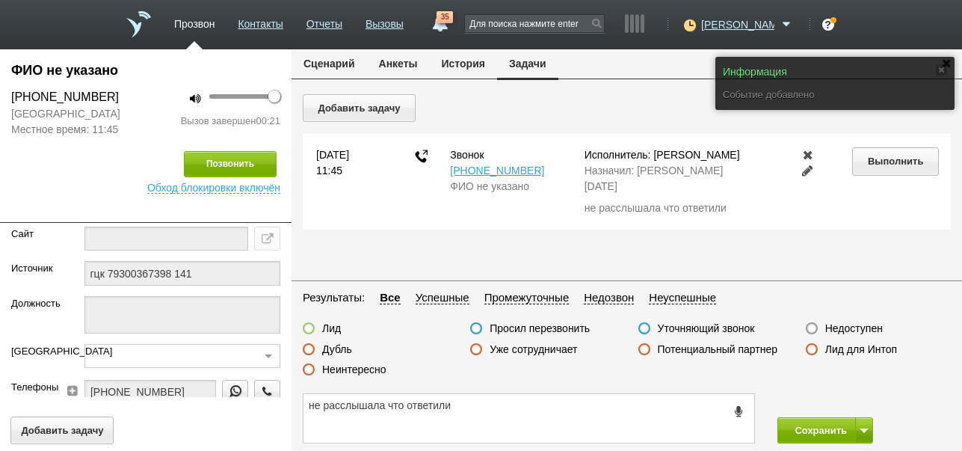
click at [321, 66] on button "Сценарий" at bounding box center [329, 63] width 75 height 28
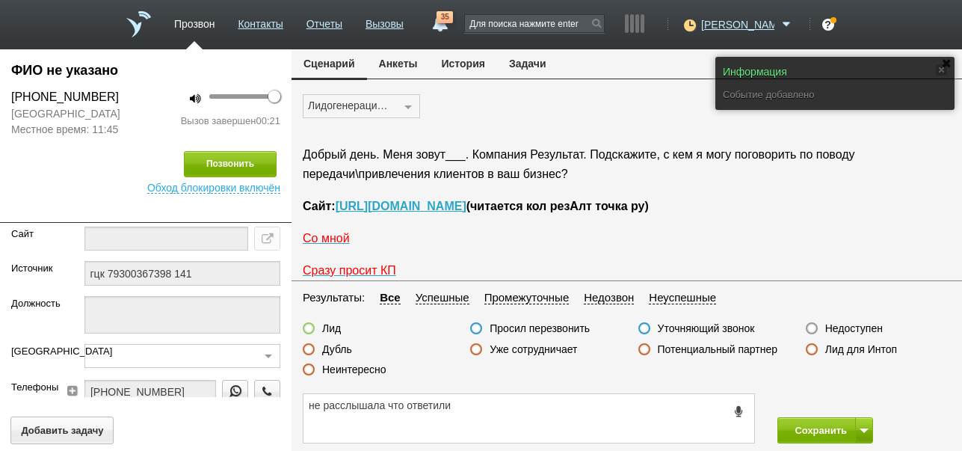
click at [546, 325] on label "Просил перезвонить" at bounding box center [540, 327] width 100 height 13
click at [0, 0] on input "Просил перезвонить" at bounding box center [0, 0] width 0 height 0
click at [812, 430] on button "Сохранить" at bounding box center [816, 430] width 78 height 26
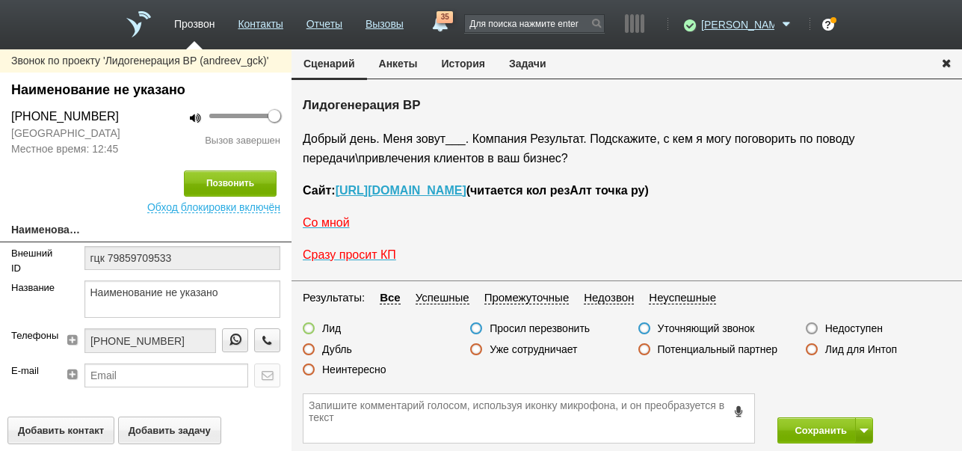
click at [854, 329] on label "Недоступен" at bounding box center [854, 327] width 58 height 13
click at [0, 0] on input "Недоступен" at bounding box center [0, 0] width 0 height 0
click at [860, 431] on span at bounding box center [864, 430] width 9 height 4
click at [845, 402] on button "Сохранить и остаться" at bounding box center [814, 402] width 116 height 26
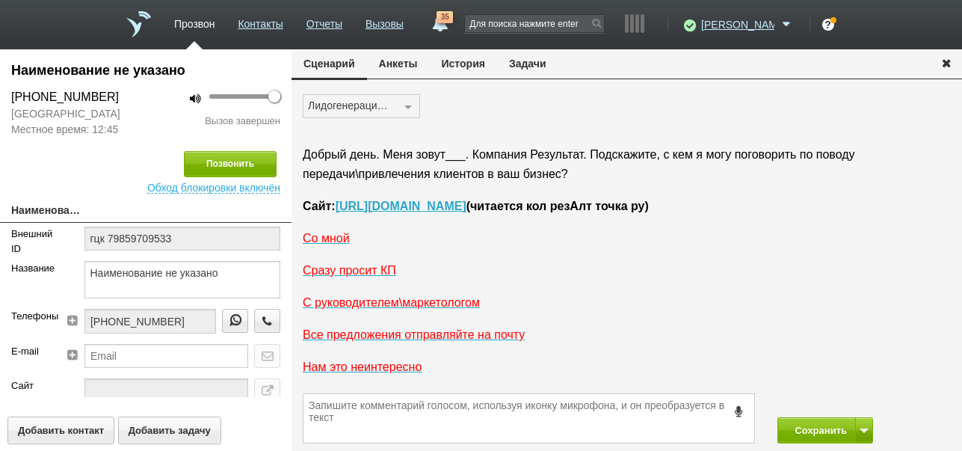
click at [472, 67] on button "История" at bounding box center [463, 63] width 67 height 28
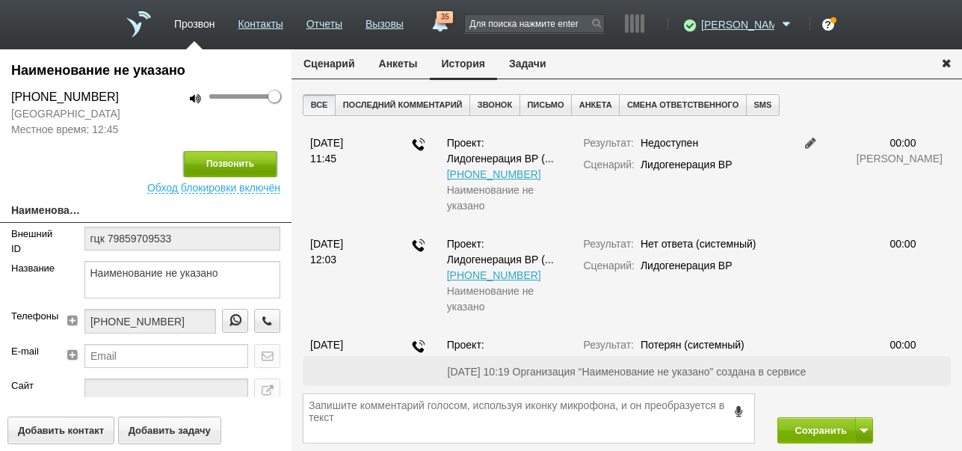
click at [268, 161] on button "Позвонить" at bounding box center [230, 164] width 93 height 26
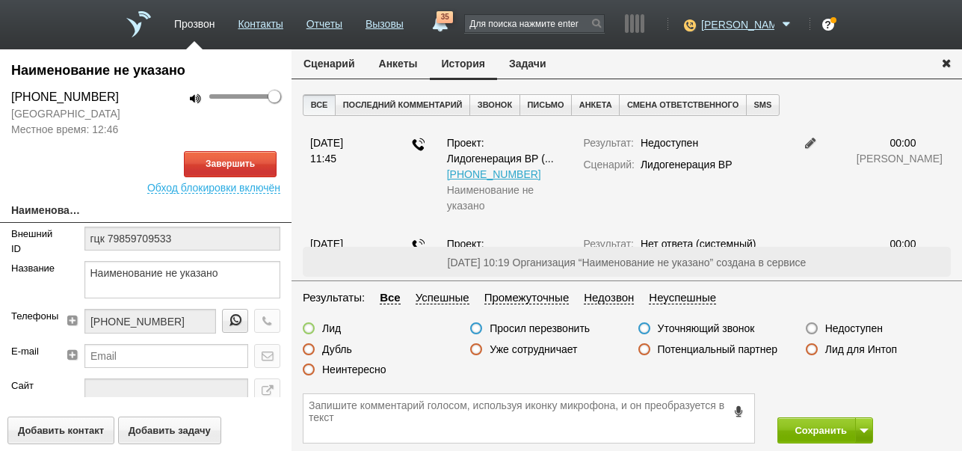
click at [329, 64] on button "Сценарий" at bounding box center [329, 63] width 75 height 28
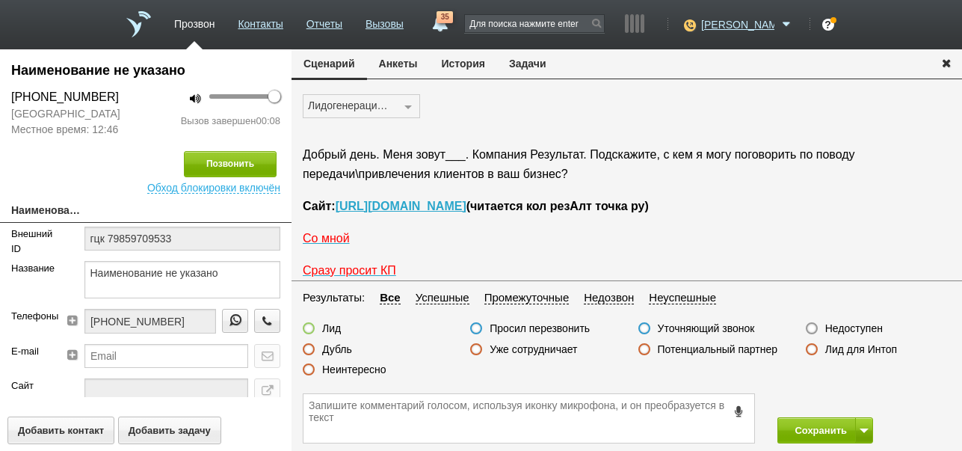
click at [845, 330] on label "Недоступен" at bounding box center [854, 327] width 58 height 13
click at [0, 0] on input "Недоступен" at bounding box center [0, 0] width 0 height 0
click at [812, 425] on button "Сохранить" at bounding box center [816, 430] width 78 height 26
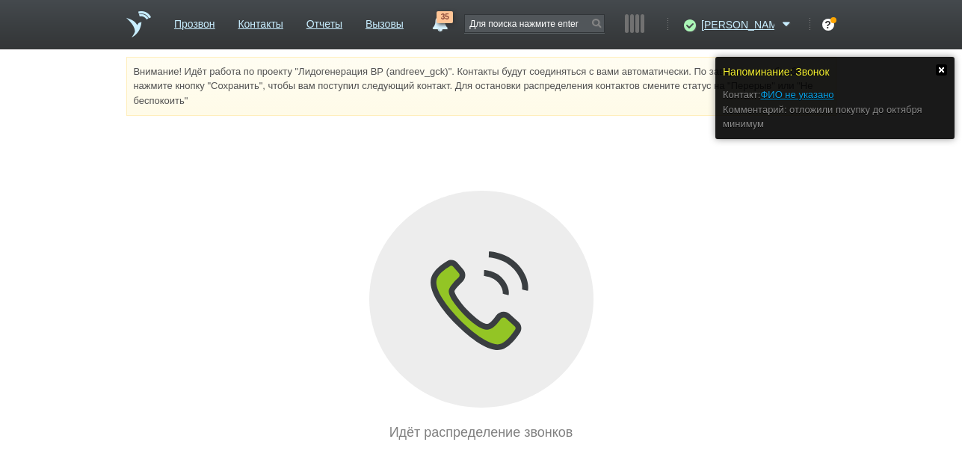
click at [943, 66] on link at bounding box center [941, 69] width 11 height 11
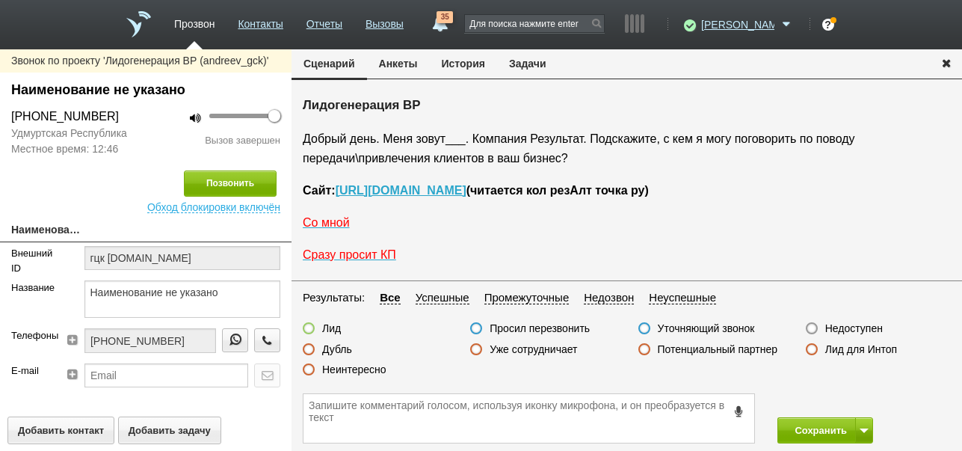
click at [845, 327] on label "Недоступен" at bounding box center [854, 327] width 58 height 13
click at [0, 0] on input "Недоступен" at bounding box center [0, 0] width 0 height 0
click at [869, 424] on button at bounding box center [864, 430] width 18 height 26
click at [838, 395] on button "Сохранить и остаться" at bounding box center [814, 402] width 116 height 26
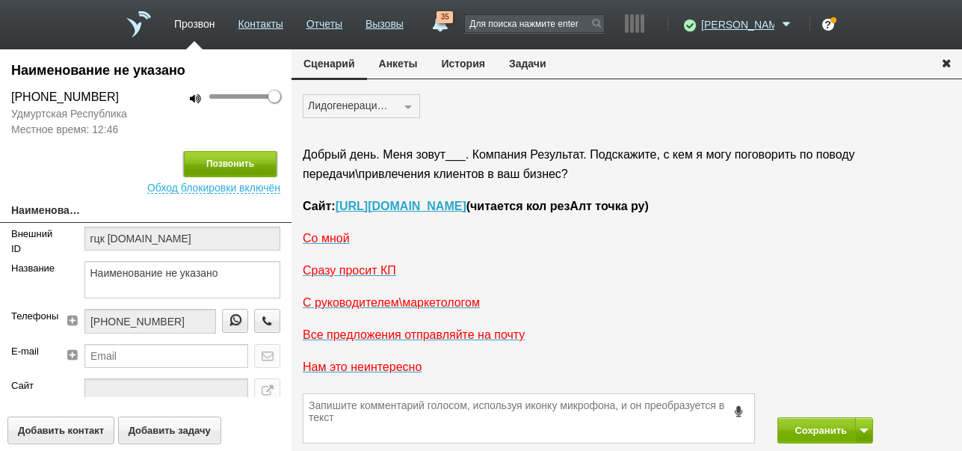
click at [242, 161] on button "Позвонить" at bounding box center [230, 164] width 93 height 26
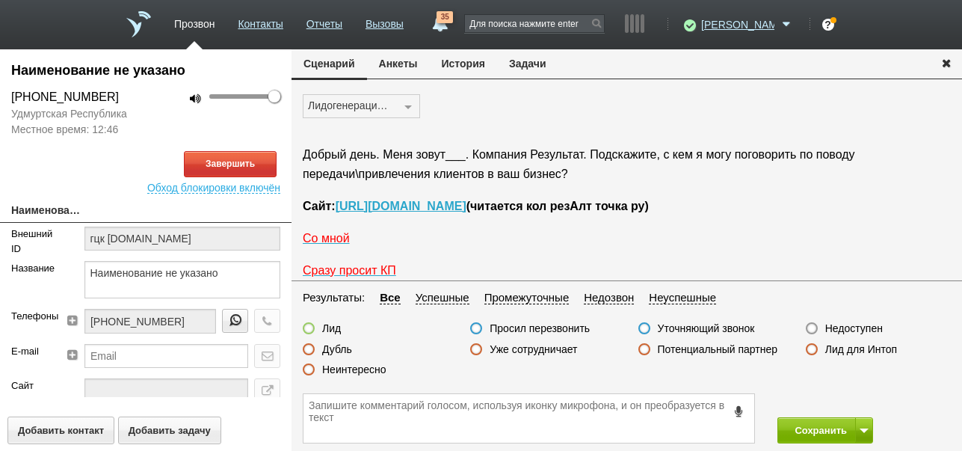
click at [457, 70] on button "История" at bounding box center [463, 63] width 67 height 28
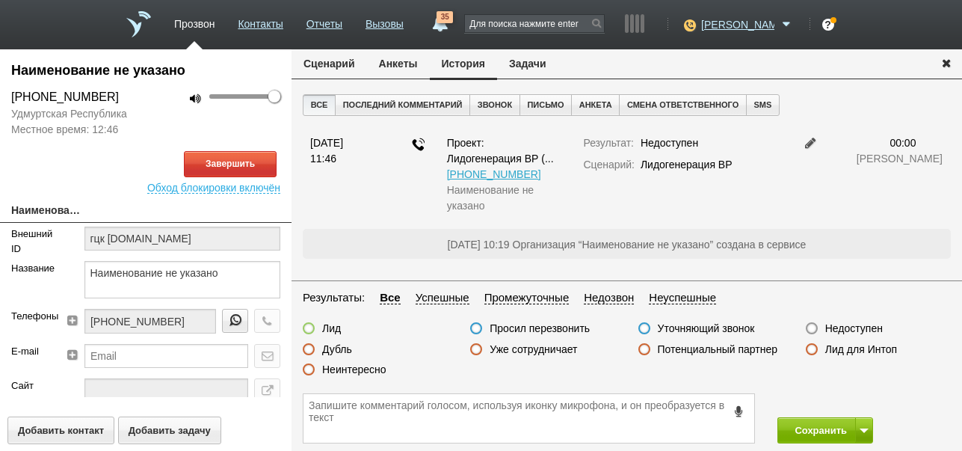
click at [318, 66] on button "Сценарий" at bounding box center [329, 63] width 75 height 28
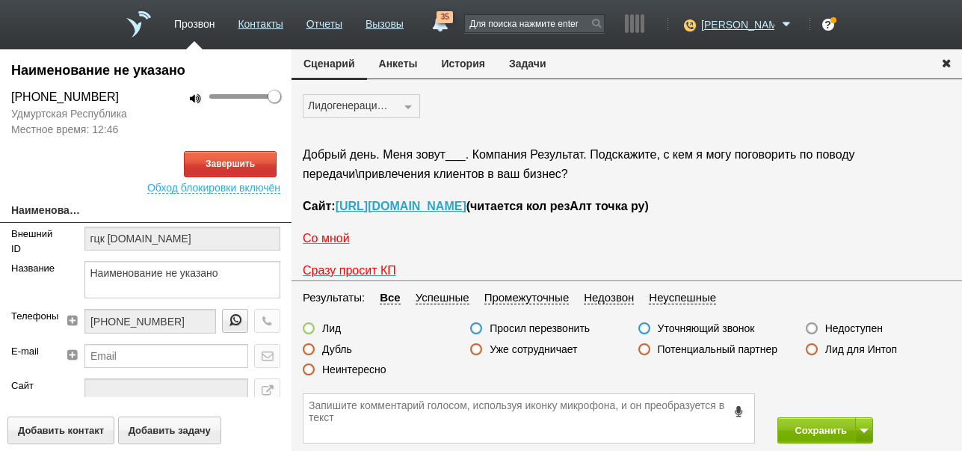
click at [472, 67] on button "История" at bounding box center [463, 63] width 67 height 28
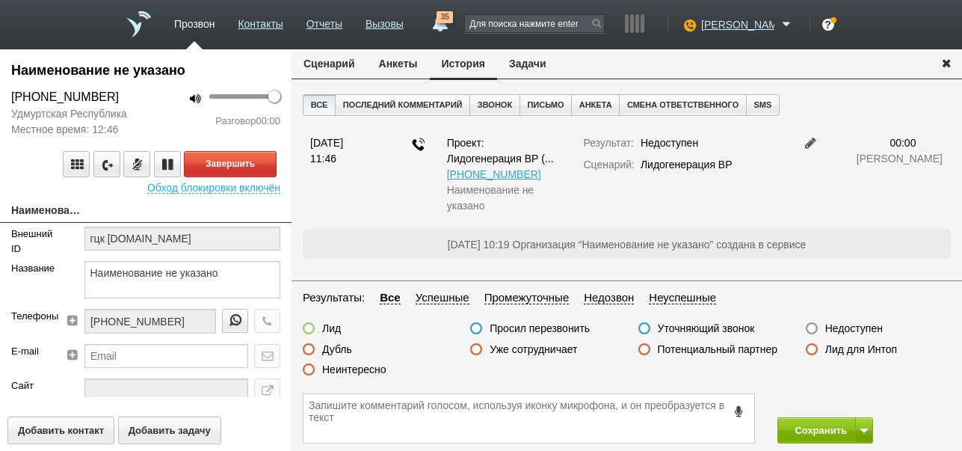
click at [326, 58] on button "Сценарий" at bounding box center [329, 63] width 75 height 28
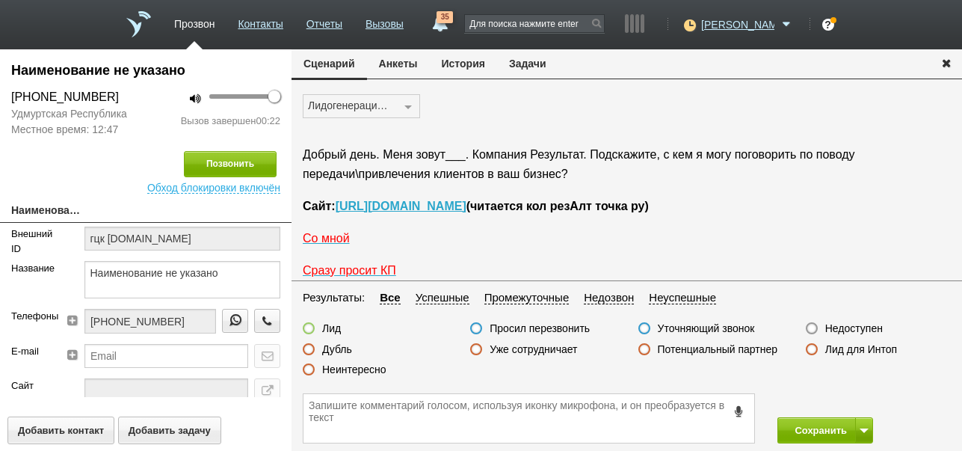
click at [738, 410] on icon at bounding box center [739, 410] width 16 height 11
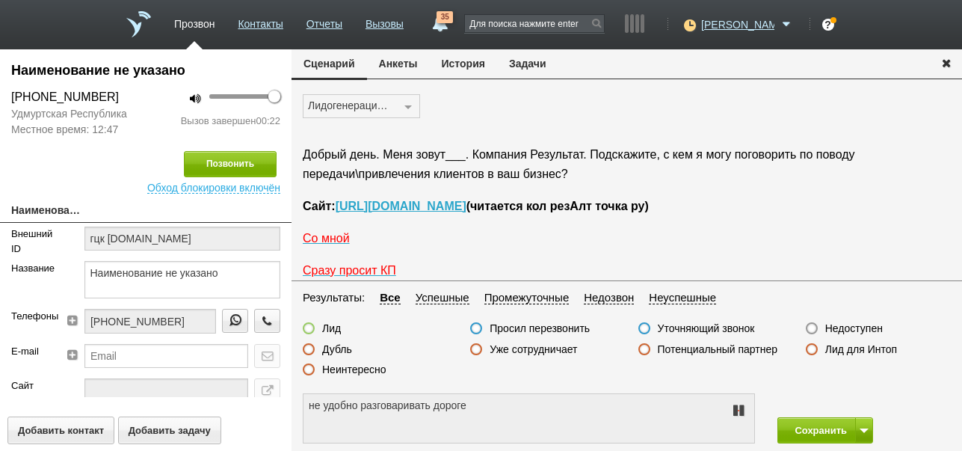
click at [738, 410] on icon at bounding box center [739, 410] width 18 height 12
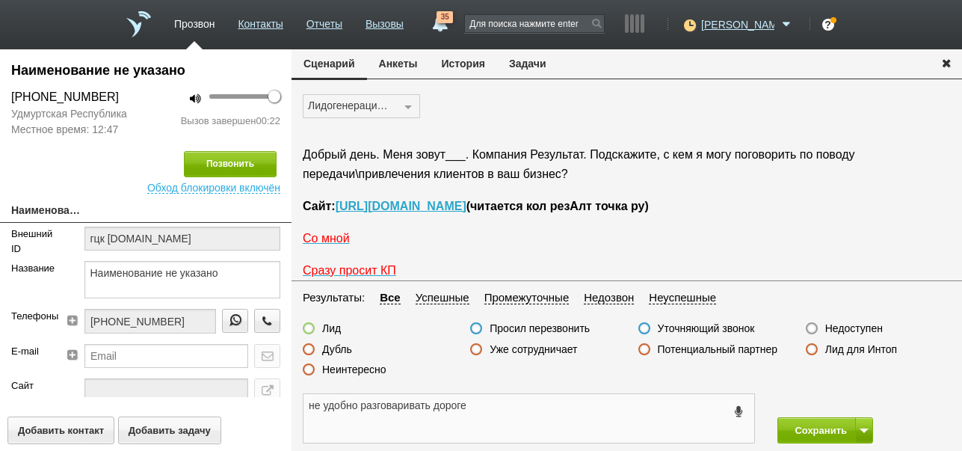
click at [432, 404] on textarea "не удобно разговаривать дороге" at bounding box center [528, 418] width 451 height 49
drag, startPoint x: 307, startPoint y: 405, endPoint x: 525, endPoint y: 410, distance: 217.6
click at [525, 410] on textarea "не удобно разговаривать в дороге" at bounding box center [528, 418] width 451 height 49
type textarea "не удобно разговаривать в дороге"
click at [522, 65] on button "Задачи" at bounding box center [527, 63] width 61 height 28
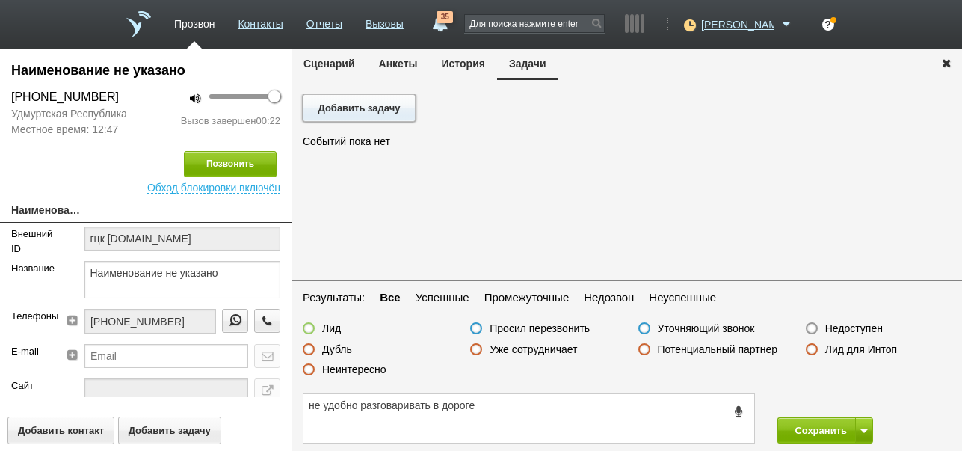
click at [342, 105] on button "Добавить задачу" at bounding box center [359, 108] width 113 height 28
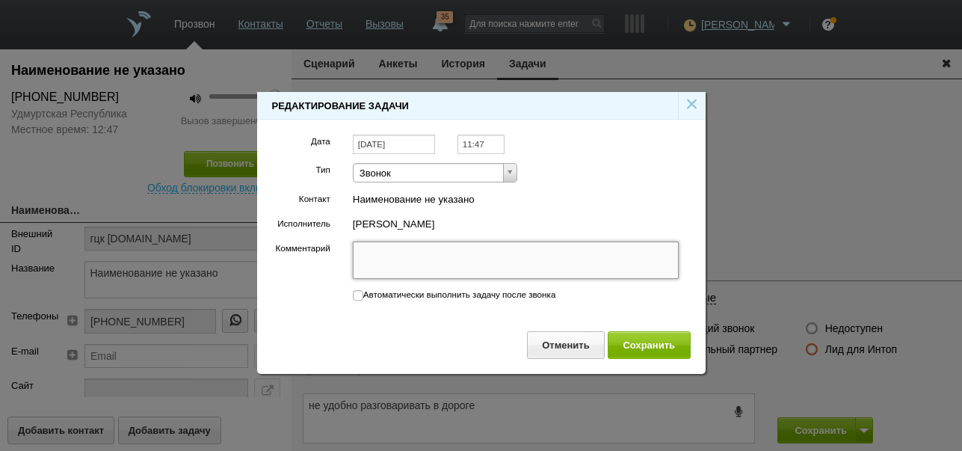
click at [499, 257] on textarea "Комментарий" at bounding box center [516, 259] width 327 height 37
paste textarea "не удобно разговаривать в дороге"
type textarea "не удобно разговаривать в дороге"
click at [484, 144] on input "11:47" at bounding box center [480, 145] width 47 height 20
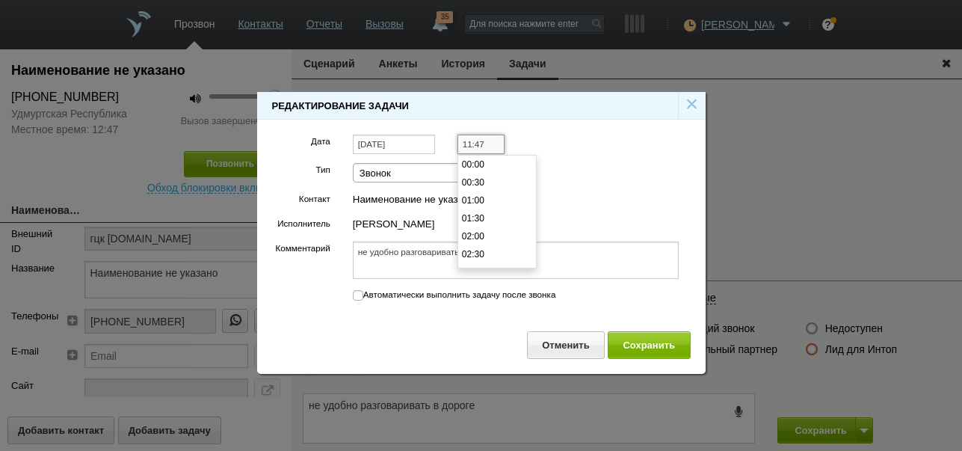
type textarea "не удобно разговаривать в дороге"
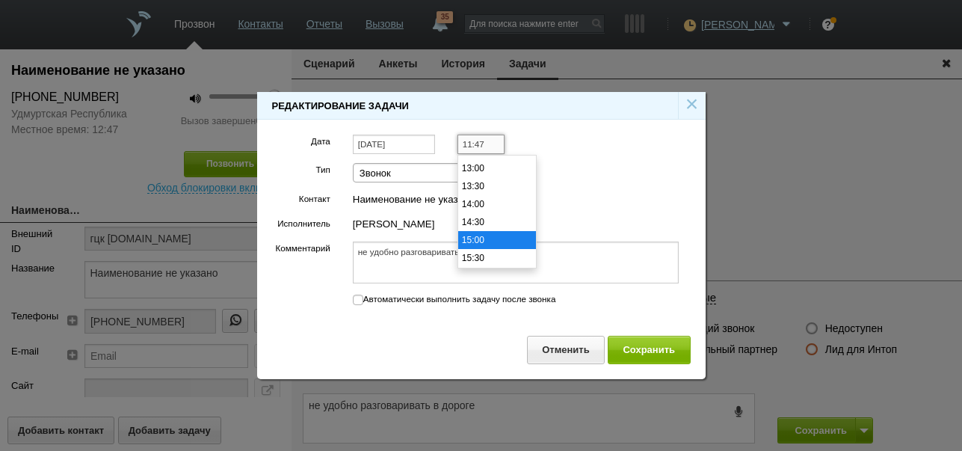
scroll to position [487, 0]
click at [484, 247] on li "16:00" at bounding box center [497, 251] width 78 height 18
type input "16:00"
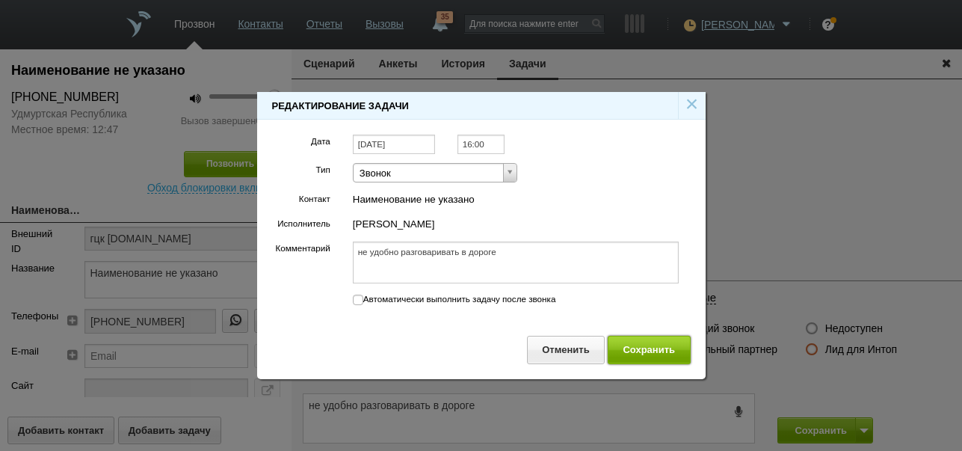
click at [650, 348] on button "Сохранить" at bounding box center [649, 350] width 83 height 28
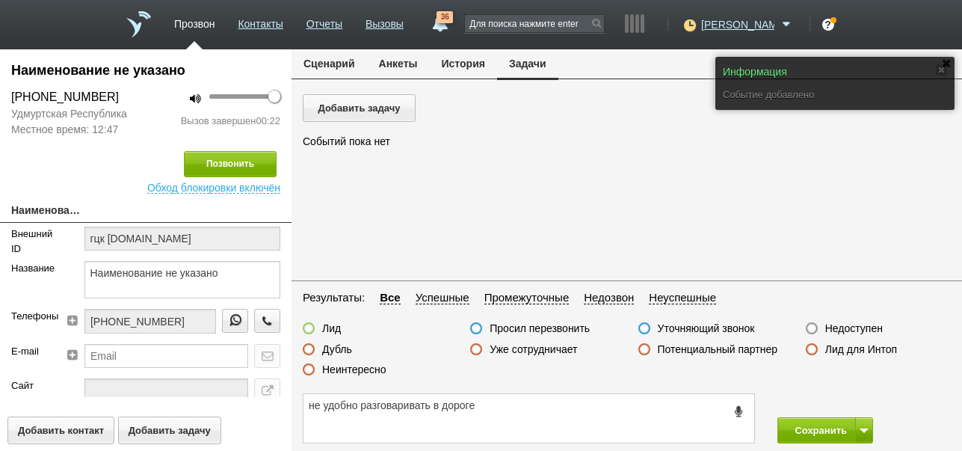
click at [333, 62] on button "Сценарий" at bounding box center [329, 63] width 75 height 28
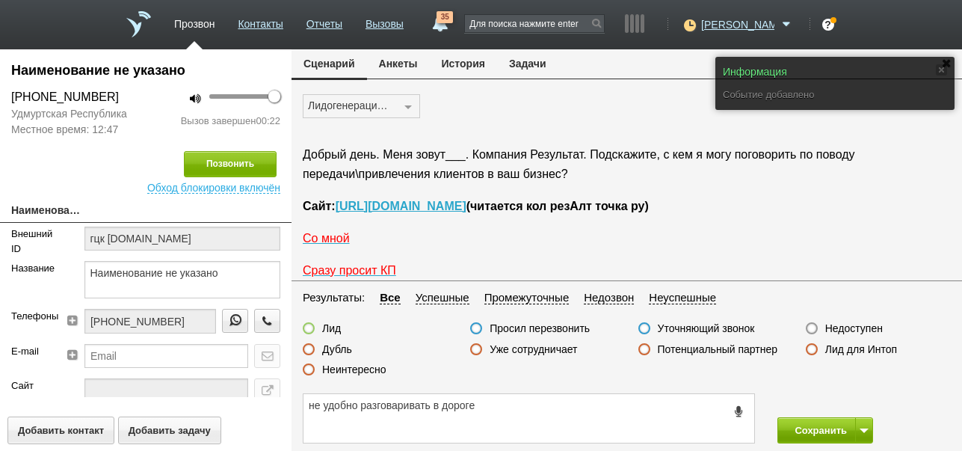
click at [571, 326] on label "Просил перезвонить" at bounding box center [540, 327] width 100 height 13
click at [0, 0] on input "Просил перезвонить" at bounding box center [0, 0] width 0 height 0
click at [828, 425] on button "Сохранить" at bounding box center [816, 430] width 78 height 26
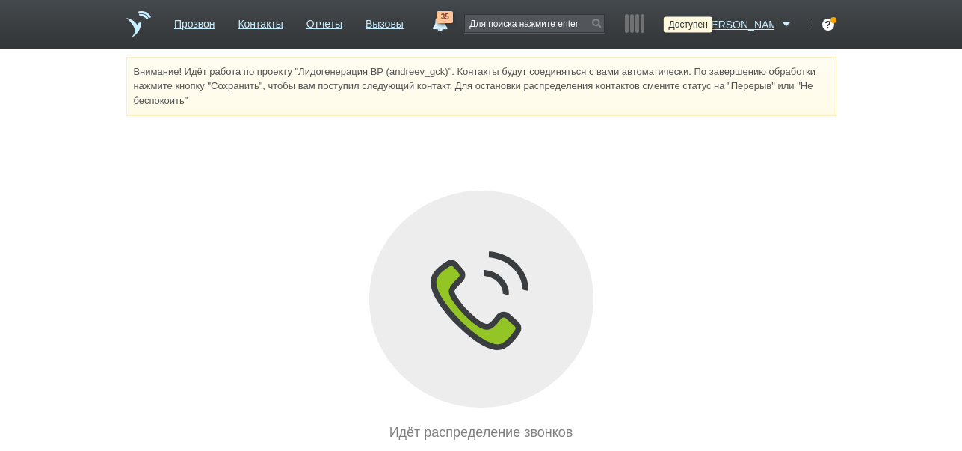
click at [698, 26] on icon at bounding box center [688, 24] width 20 height 15
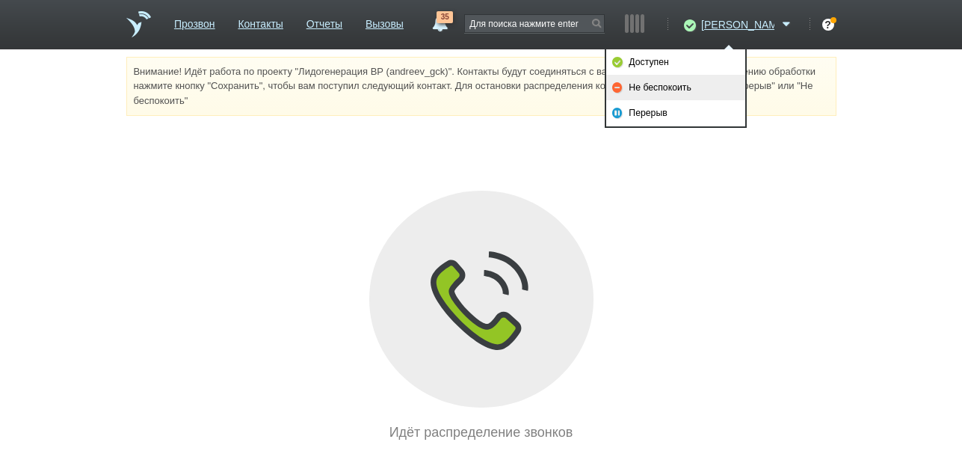
click at [670, 87] on link "Не беспокоить" at bounding box center [675, 87] width 139 height 25
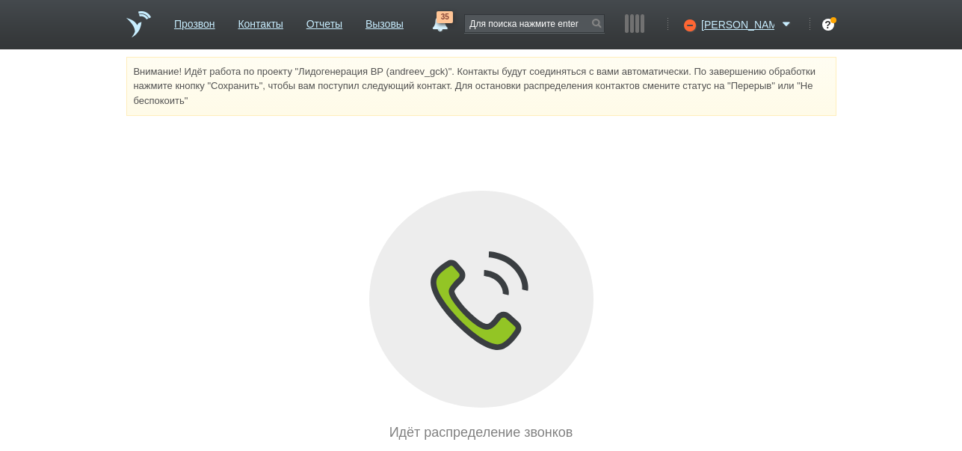
click at [453, 23] on link "35" at bounding box center [439, 20] width 27 height 18
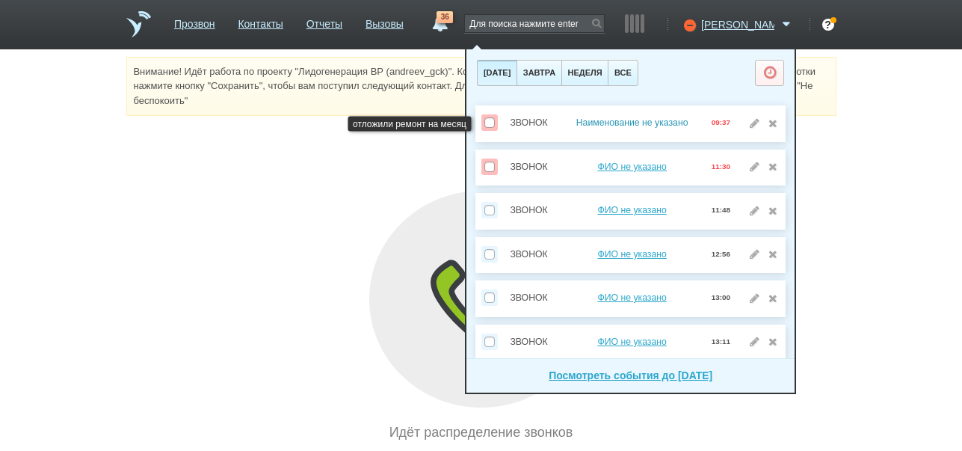
click at [661, 123] on link "Наименование не указано" at bounding box center [632, 122] width 112 height 10
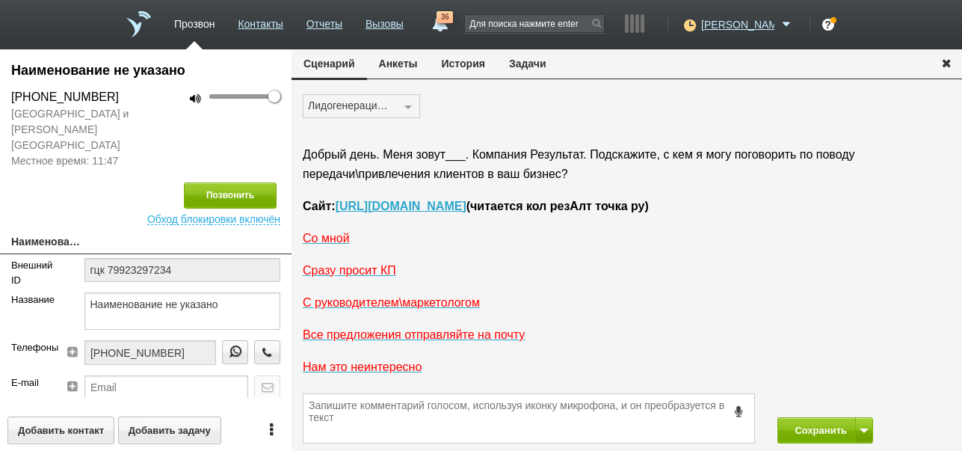
click at [474, 60] on button "История" at bounding box center [463, 63] width 67 height 28
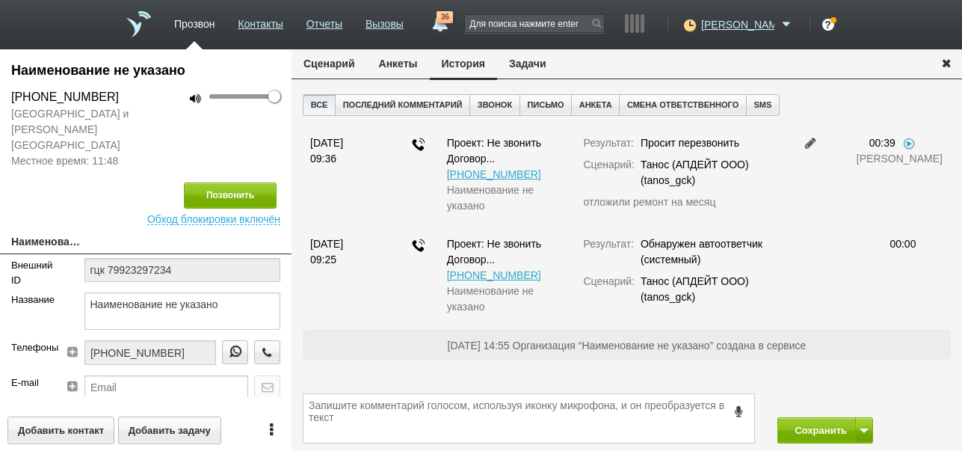
click at [531, 66] on button "Задачи" at bounding box center [527, 63] width 61 height 28
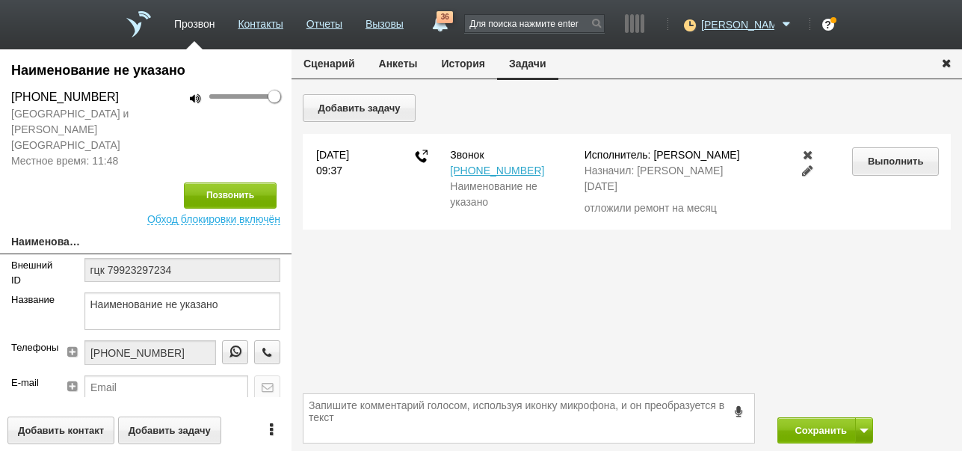
click at [804, 169] on link at bounding box center [808, 170] width 18 height 12
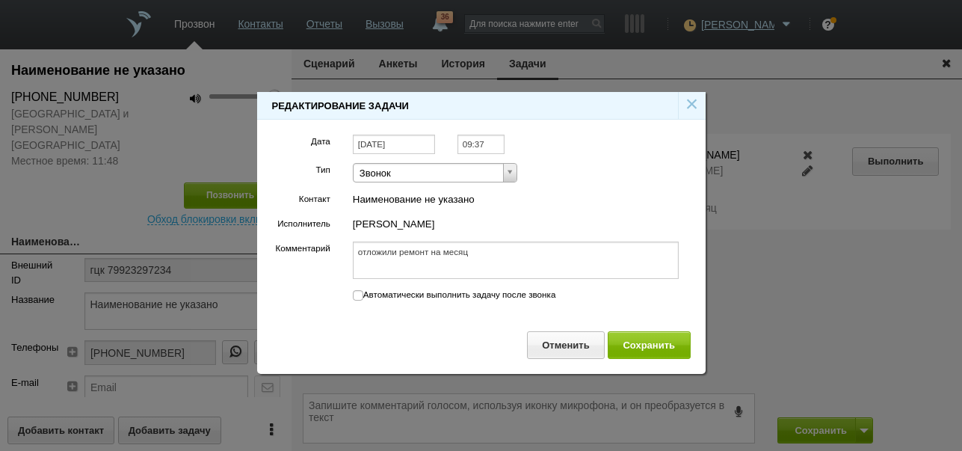
click at [424, 138] on input "[DATE]" at bounding box center [394, 145] width 82 height 20
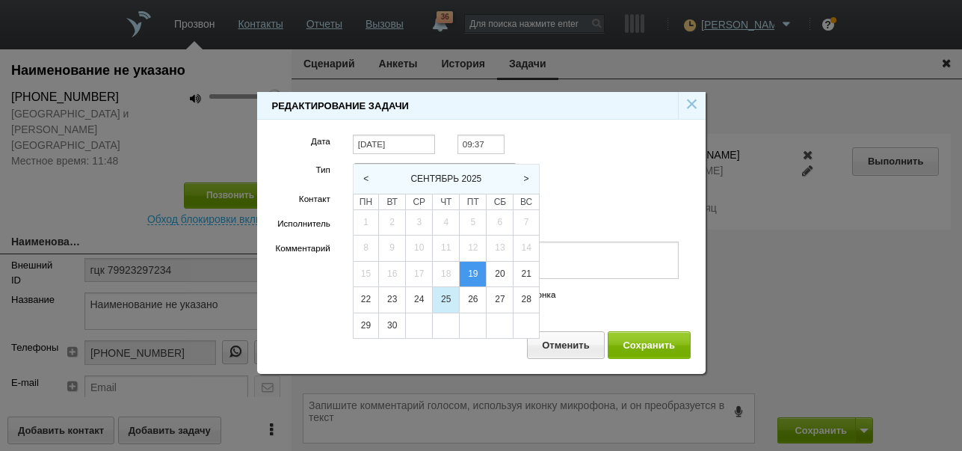
click at [449, 297] on div "25" at bounding box center [446, 299] width 26 height 25
type input "[DATE]"
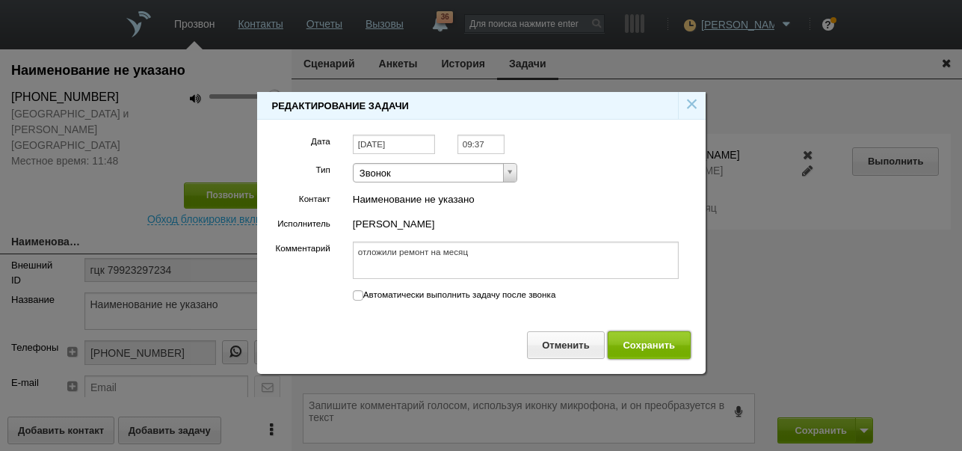
drag, startPoint x: 641, startPoint y: 344, endPoint x: 611, endPoint y: 323, distance: 36.5
click at [643, 344] on button "Сохранить" at bounding box center [649, 345] width 83 height 28
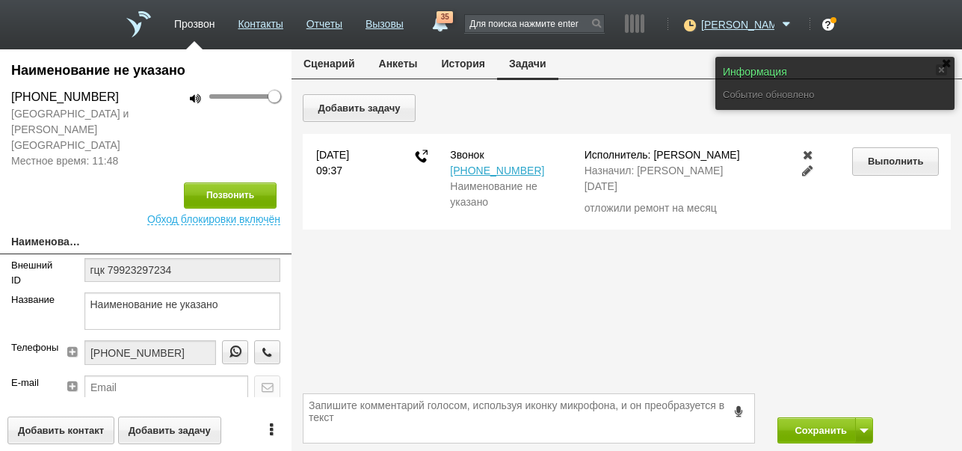
click at [314, 63] on button "Сценарий" at bounding box center [329, 63] width 75 height 28
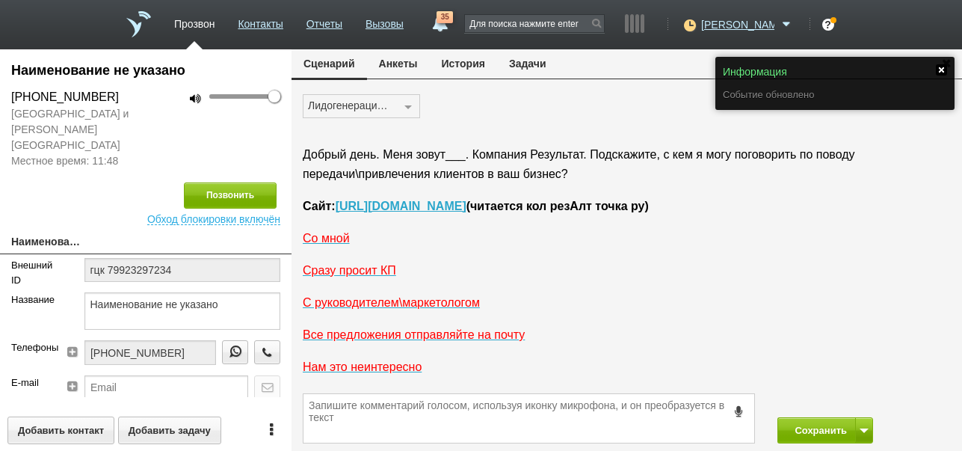
click at [940, 68] on link at bounding box center [941, 69] width 11 height 11
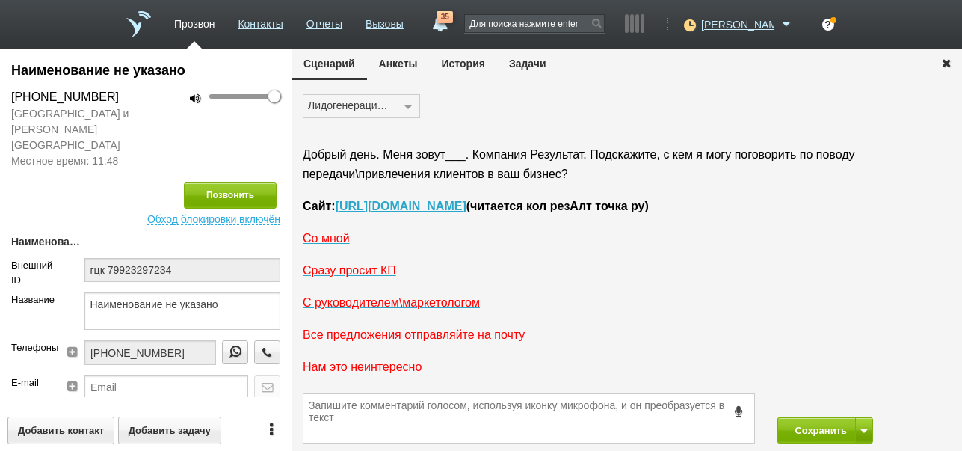
click at [942, 61] on icon "button" at bounding box center [946, 62] width 16 height 11
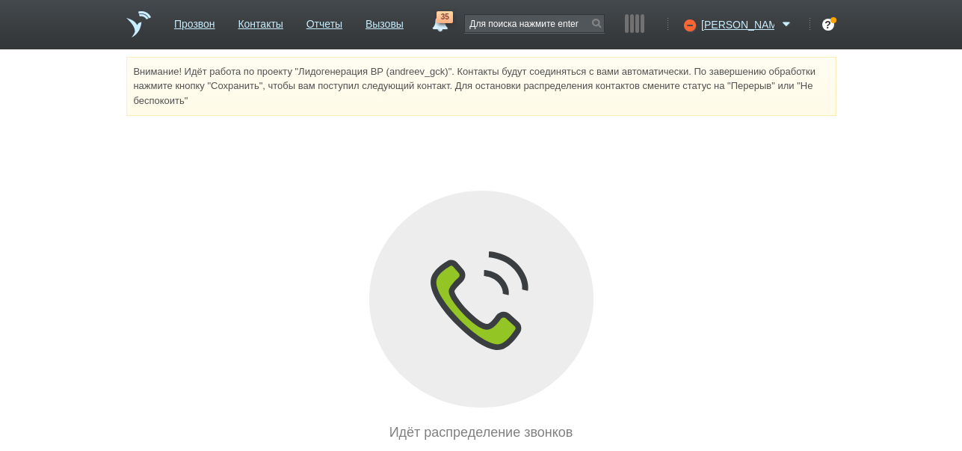
click at [453, 23] on link "35" at bounding box center [439, 20] width 27 height 18
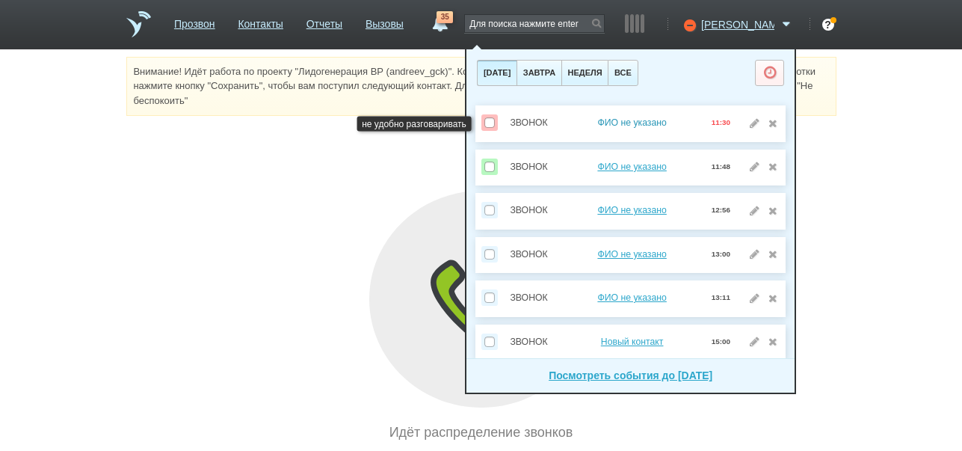
click at [629, 120] on link "ФИО не указано" at bounding box center [631, 122] width 69 height 10
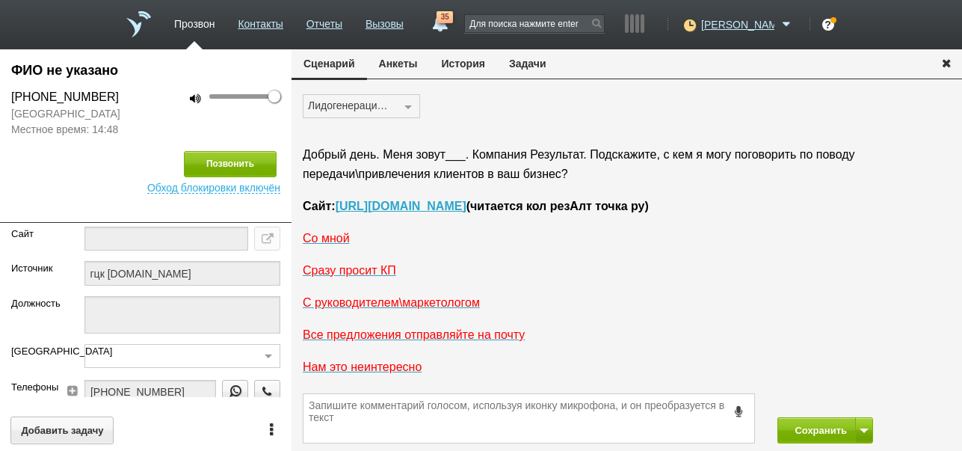
click at [471, 66] on button "История" at bounding box center [463, 63] width 67 height 28
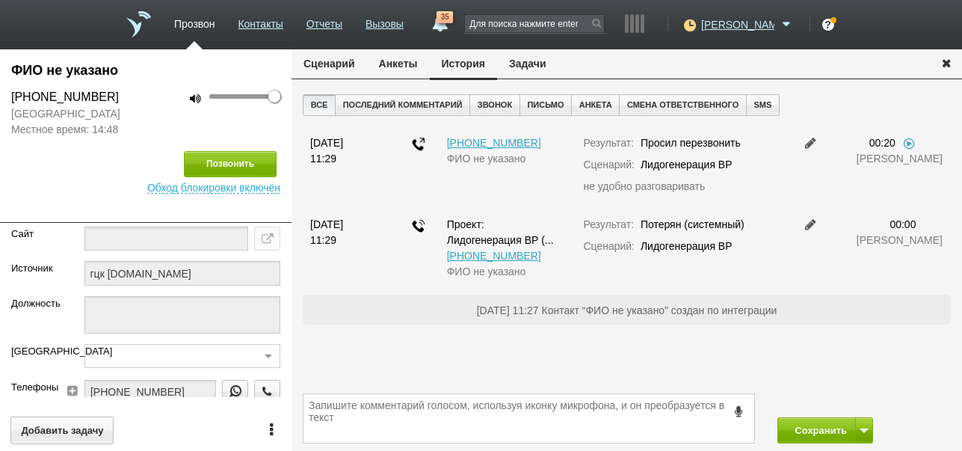
click at [529, 62] on button "Задачи" at bounding box center [527, 63] width 61 height 28
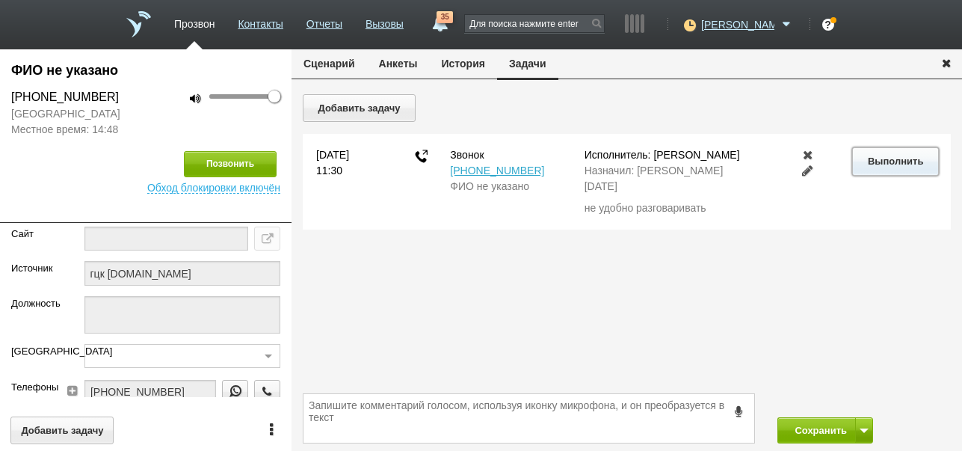
click at [905, 164] on button "Выполнить" at bounding box center [895, 161] width 86 height 28
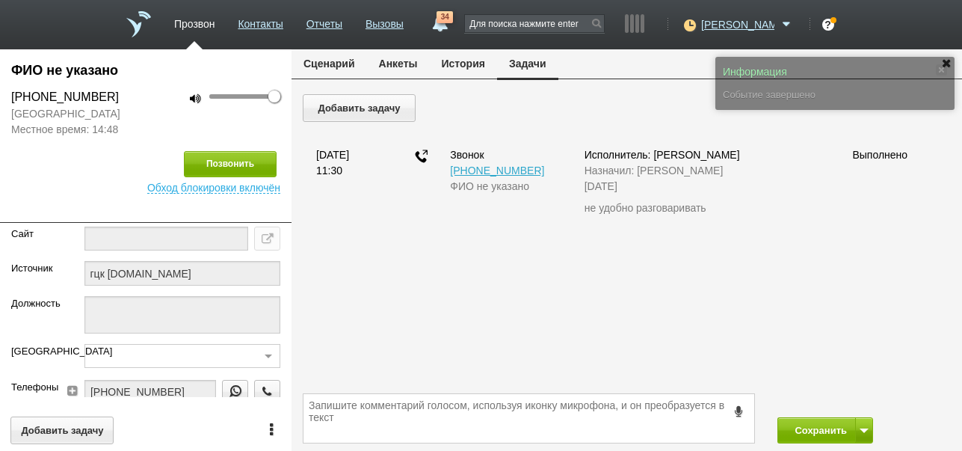
click at [320, 64] on button "Сценарий" at bounding box center [329, 63] width 75 height 28
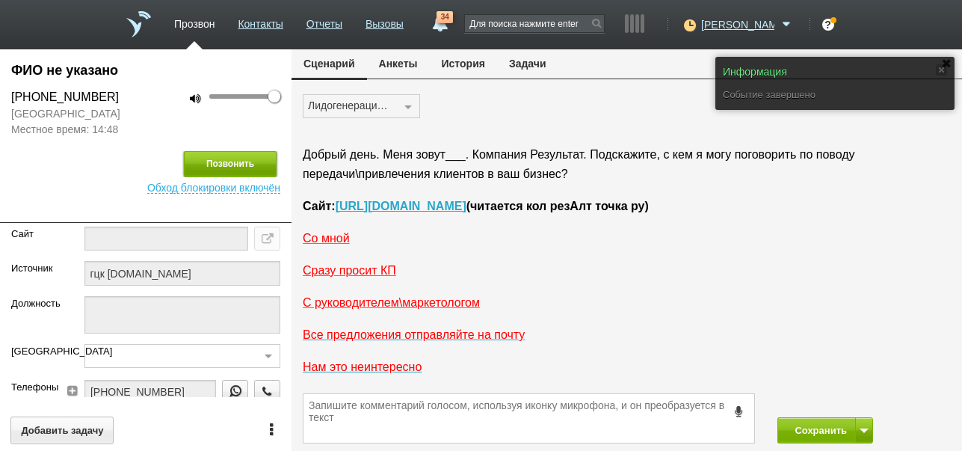
click at [246, 160] on button "Позвонить" at bounding box center [230, 164] width 93 height 26
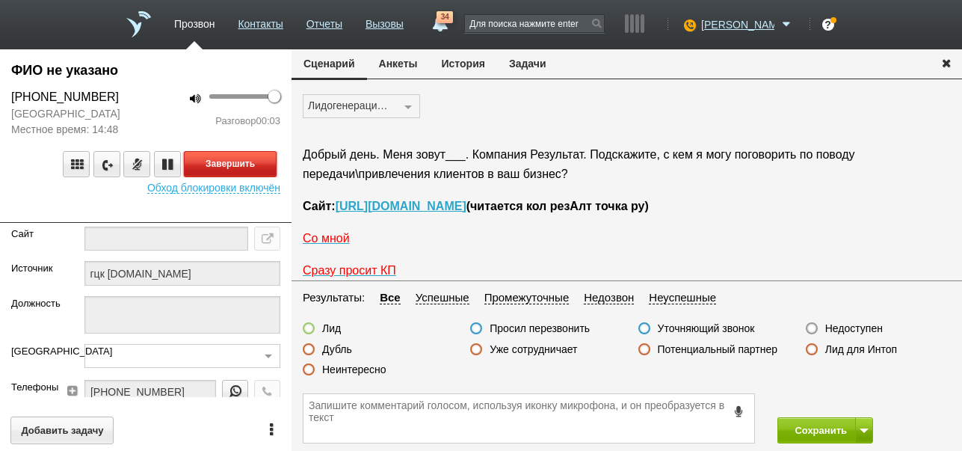
click at [257, 164] on button "Завершить" at bounding box center [230, 164] width 93 height 26
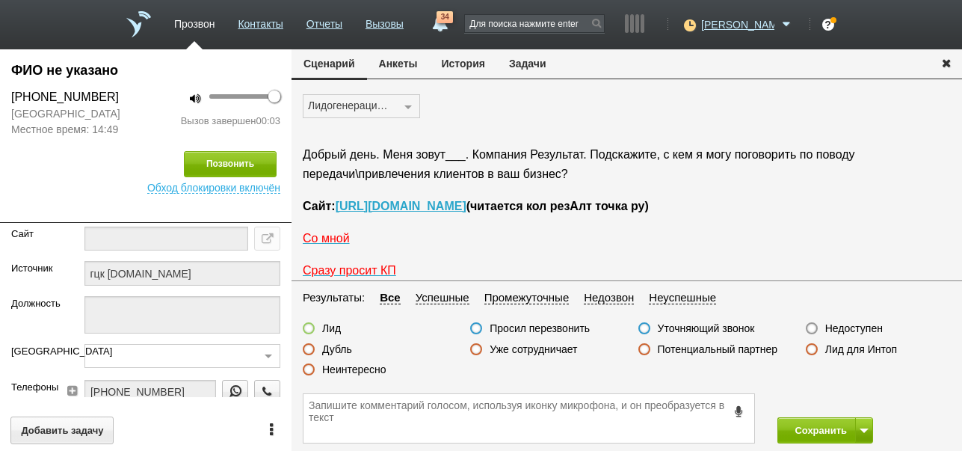
click at [862, 327] on label "Недоступен" at bounding box center [854, 327] width 58 height 13
click at [0, 0] on input "Недоступен" at bounding box center [0, 0] width 0 height 0
click at [808, 429] on button "Сохранить" at bounding box center [816, 430] width 78 height 26
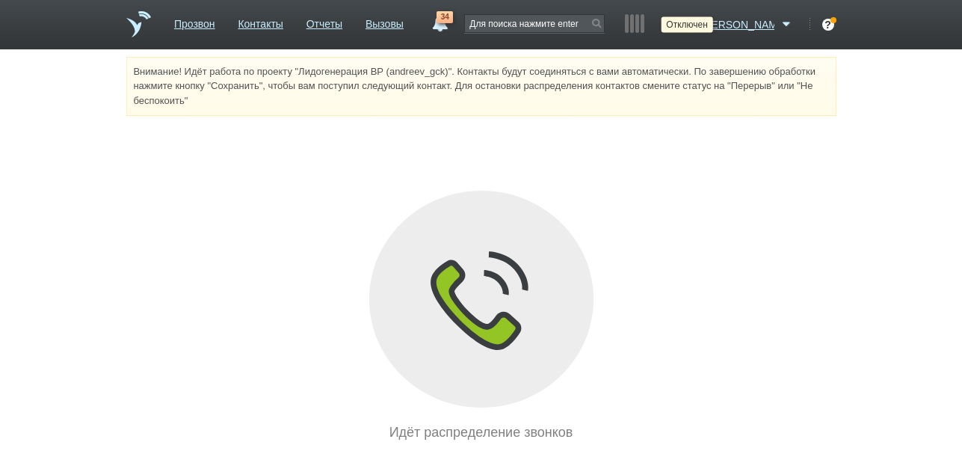
click at [698, 26] on icon at bounding box center [688, 24] width 20 height 15
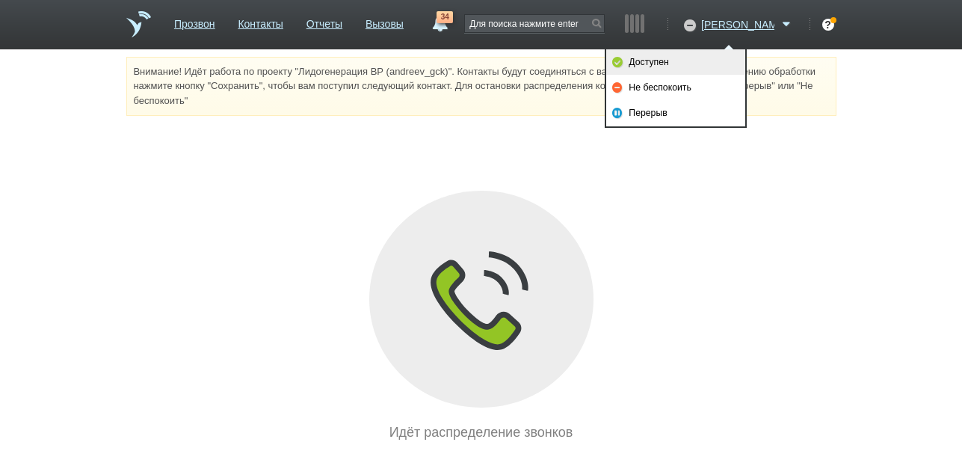
click at [695, 70] on link "Доступен" at bounding box center [675, 61] width 139 height 25
click at [695, 67] on link "Доступен" at bounding box center [675, 61] width 139 height 25
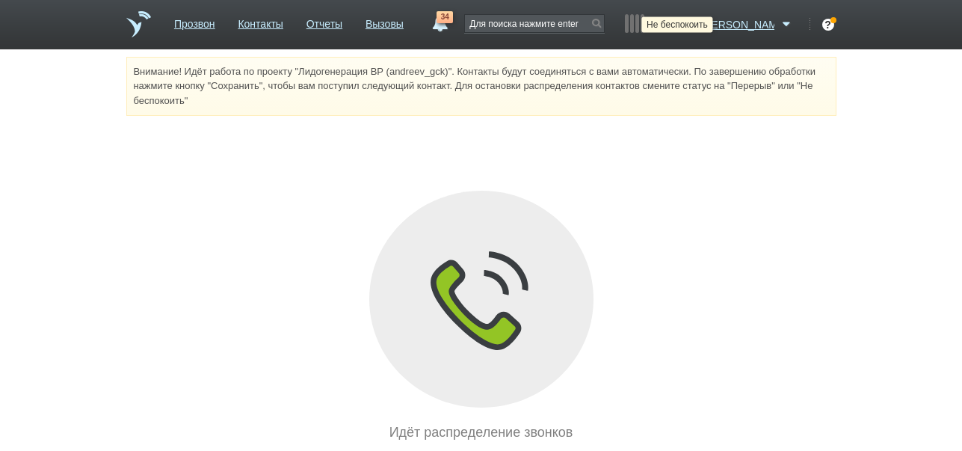
click at [698, 22] on icon at bounding box center [688, 24] width 20 height 15
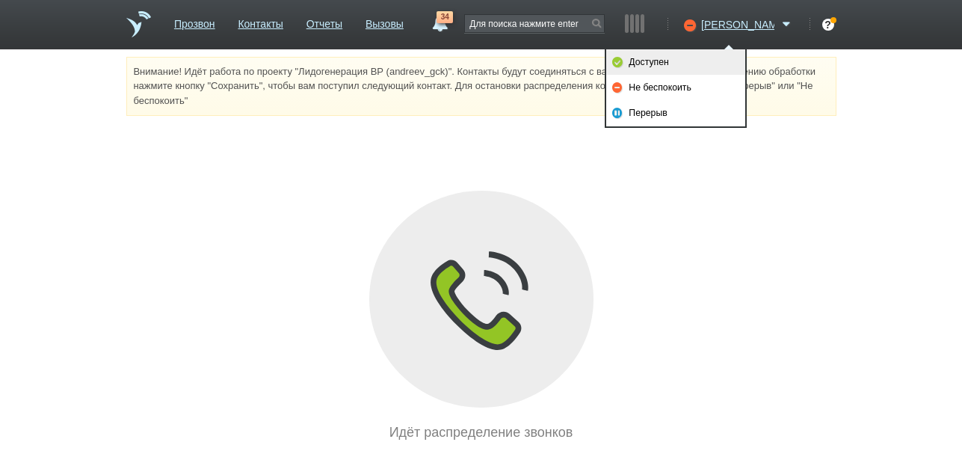
click at [692, 62] on link "Доступен" at bounding box center [675, 61] width 139 height 25
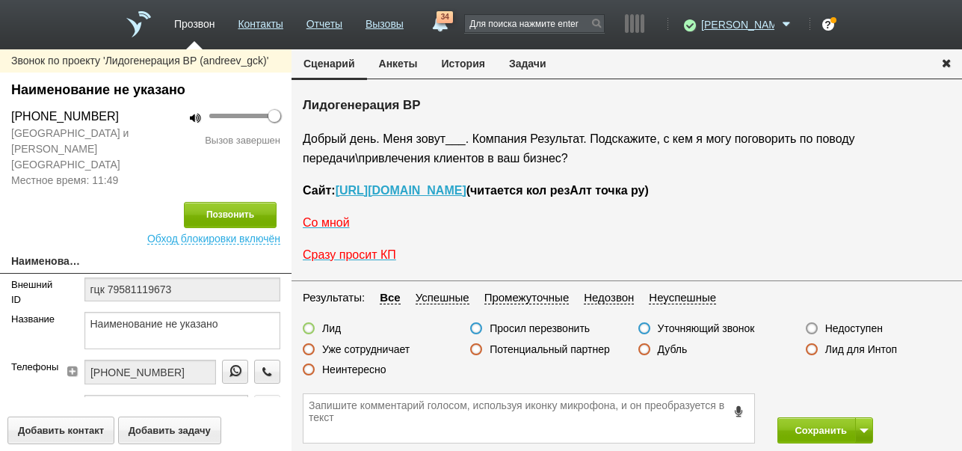
click at [442, 61] on button "История" at bounding box center [463, 63] width 67 height 28
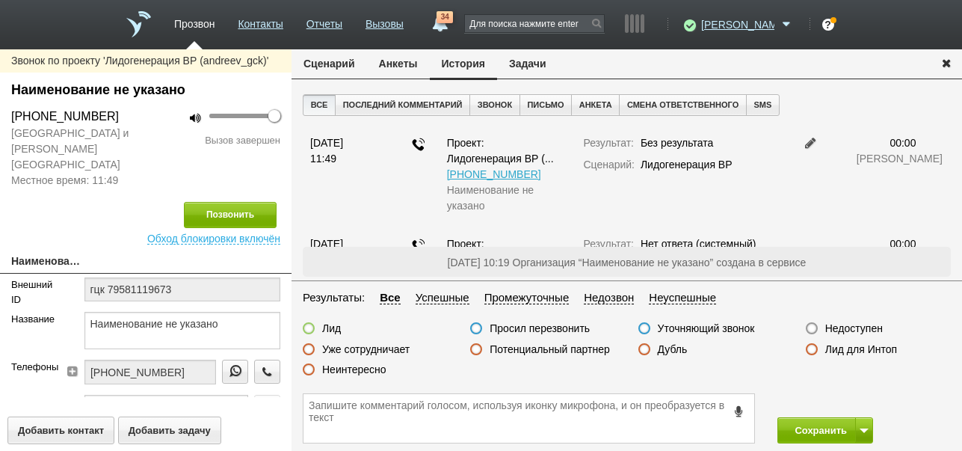
click at [854, 326] on label "Недоступен" at bounding box center [854, 327] width 58 height 13
click at [0, 0] on input "Недоступен" at bounding box center [0, 0] width 0 height 0
drag, startPoint x: 865, startPoint y: 432, endPoint x: 864, endPoint y: 421, distance: 11.2
click at [866, 431] on span at bounding box center [864, 430] width 9 height 4
click at [852, 395] on button "Сохранить и остаться" at bounding box center [814, 402] width 116 height 26
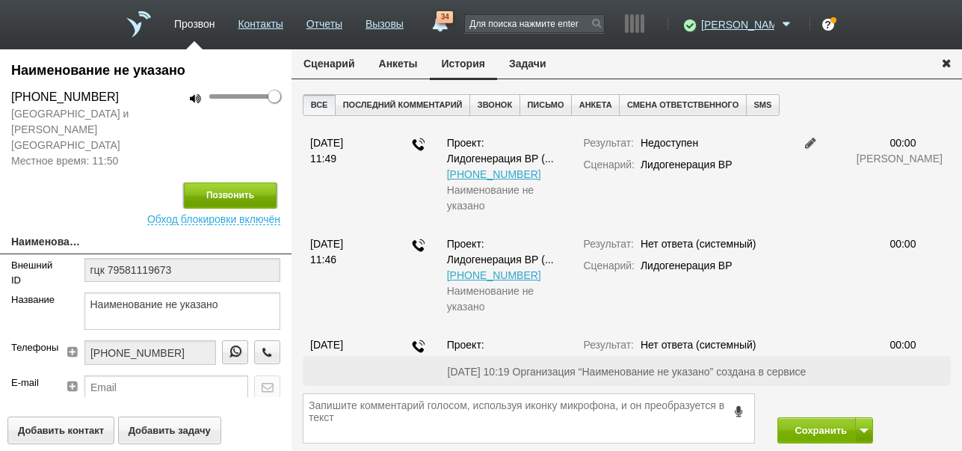
click at [245, 182] on button "Позвонить" at bounding box center [230, 195] width 93 height 26
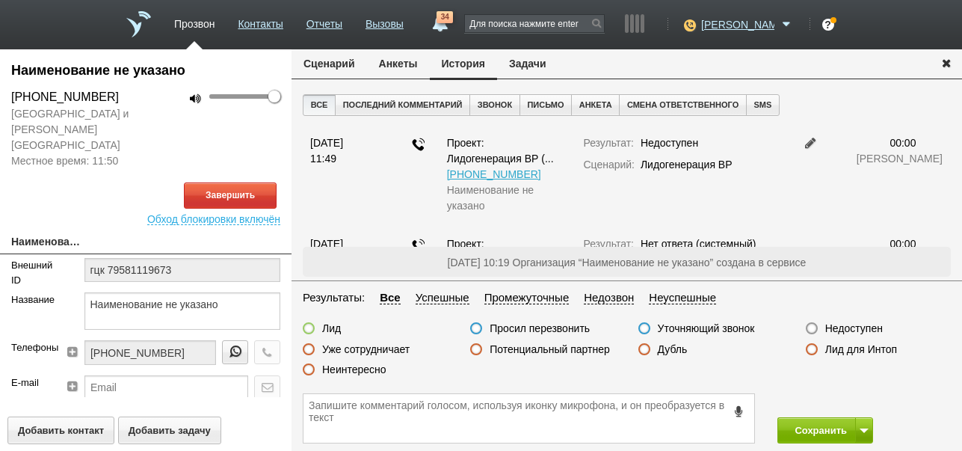
click at [344, 67] on button "Сценарий" at bounding box center [329, 63] width 75 height 28
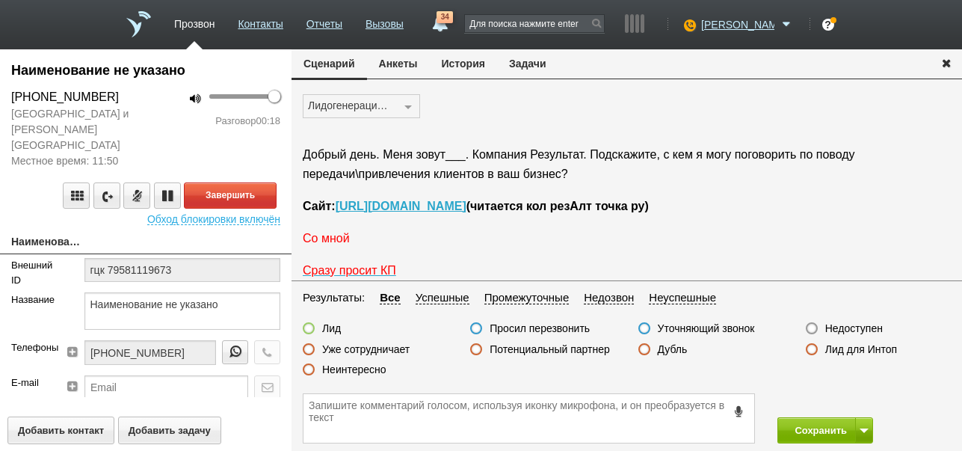
click at [334, 244] on span "Со мной" at bounding box center [326, 238] width 47 height 13
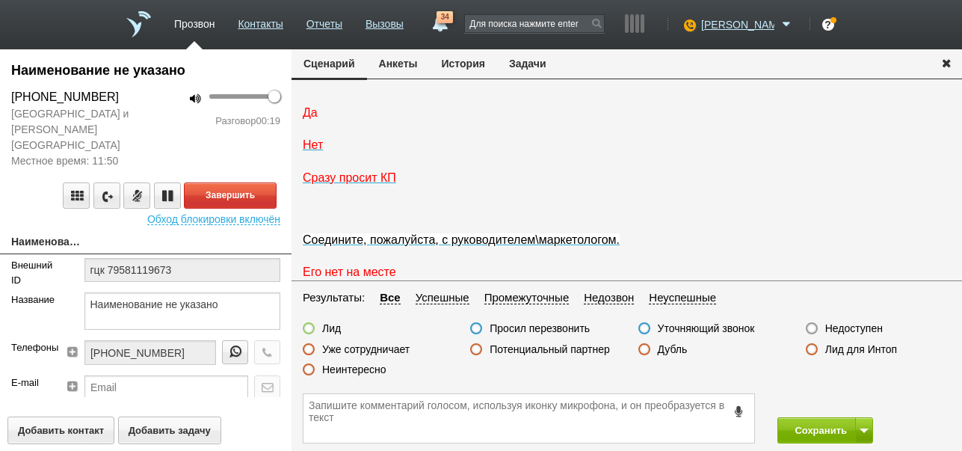
click at [311, 119] on span "Да" at bounding box center [310, 112] width 15 height 13
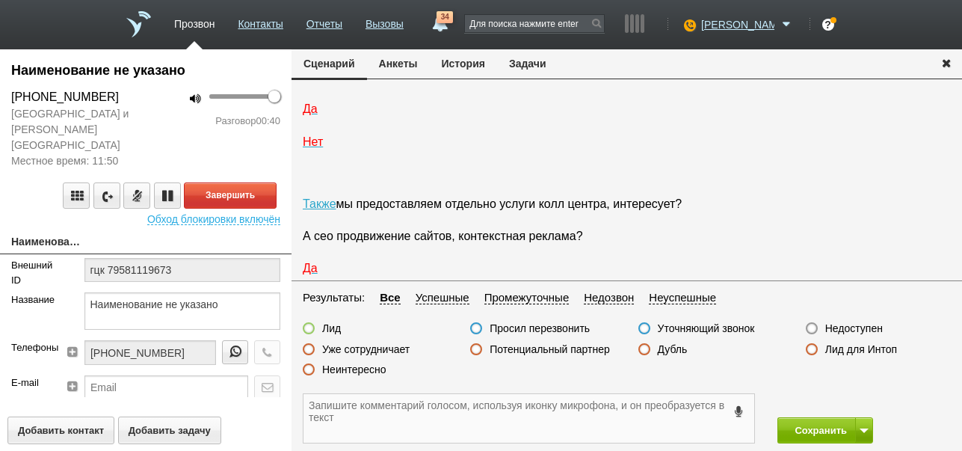
click at [462, 407] on textarea at bounding box center [528, 418] width 451 height 49
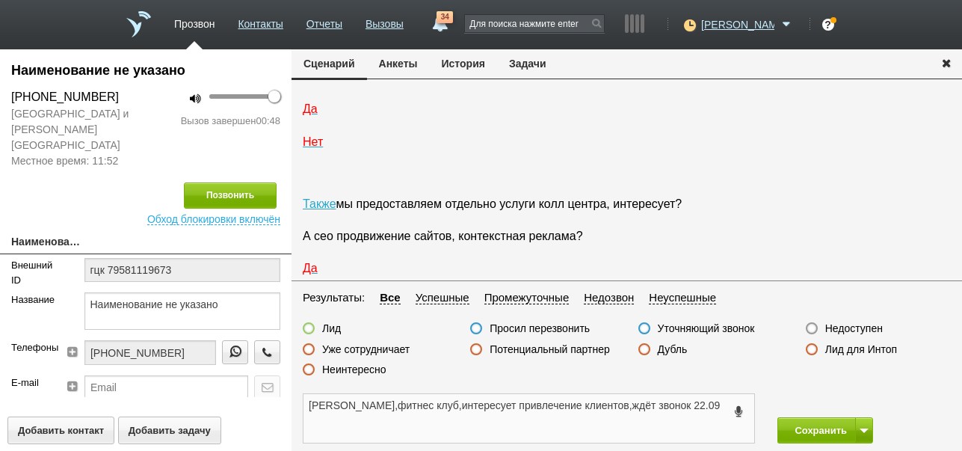
type textarea "Анна,фитнес клуб,интересует привлечение клиентов,ждёт звонок 22.09"
click at [309, 330] on label at bounding box center [309, 328] width 12 height 12
click at [0, 0] on input "Лид" at bounding box center [0, 0] width 0 height 0
click at [818, 435] on button "Сохранить" at bounding box center [816, 430] width 78 height 26
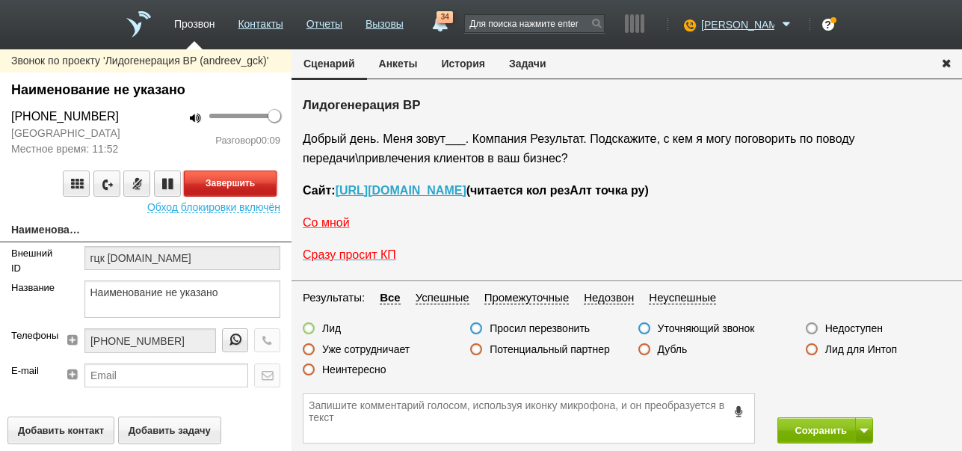
click at [262, 186] on button "Завершить" at bounding box center [230, 183] width 93 height 26
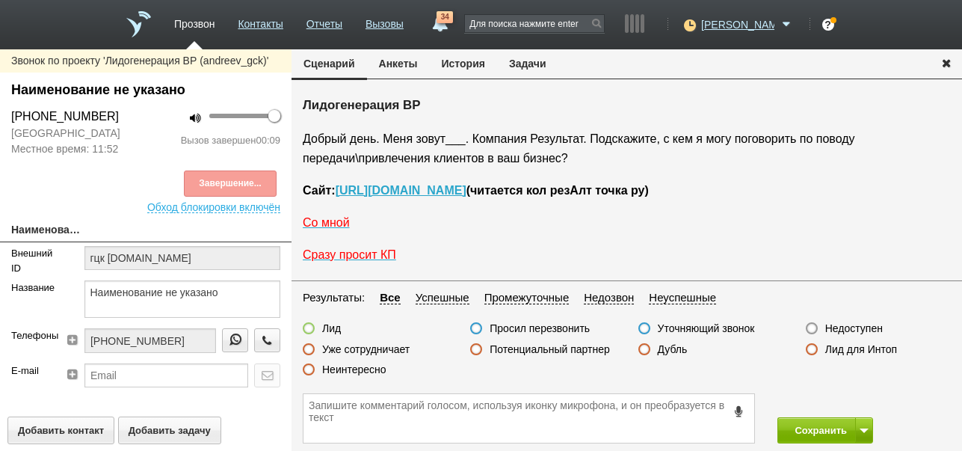
click at [481, 63] on button "История" at bounding box center [463, 63] width 67 height 28
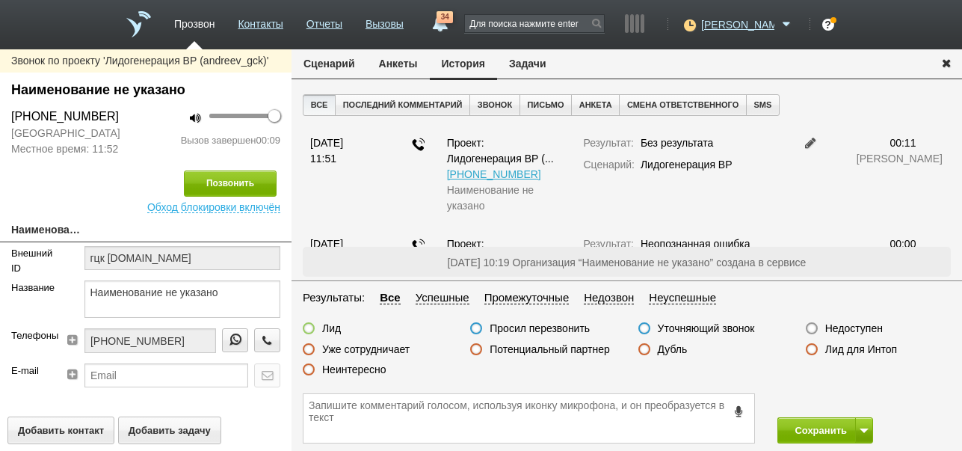
click at [866, 328] on label "Недоступен" at bounding box center [854, 327] width 58 height 13
click at [0, 0] on input "Недоступен" at bounding box center [0, 0] width 0 height 0
click at [860, 429] on span at bounding box center [864, 430] width 9 height 4
click at [849, 398] on button "Сохранить и остаться" at bounding box center [814, 402] width 116 height 26
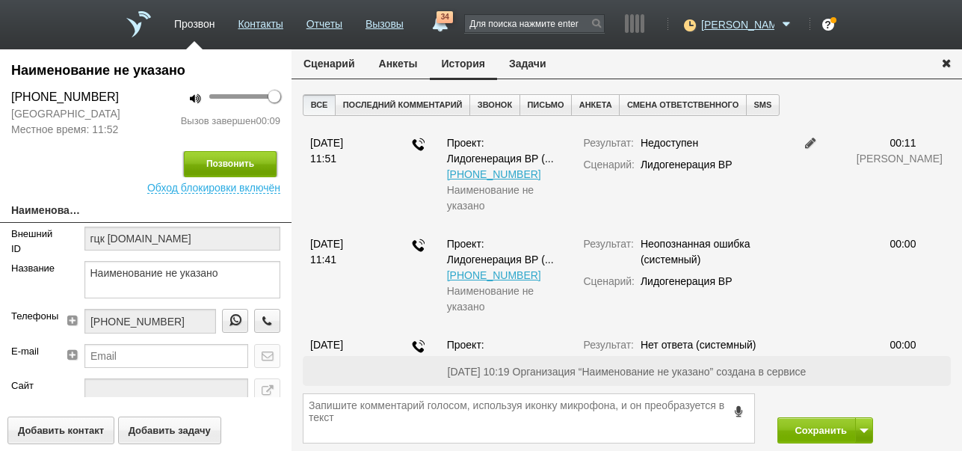
click at [253, 159] on button "Позвонить" at bounding box center [230, 164] width 93 height 26
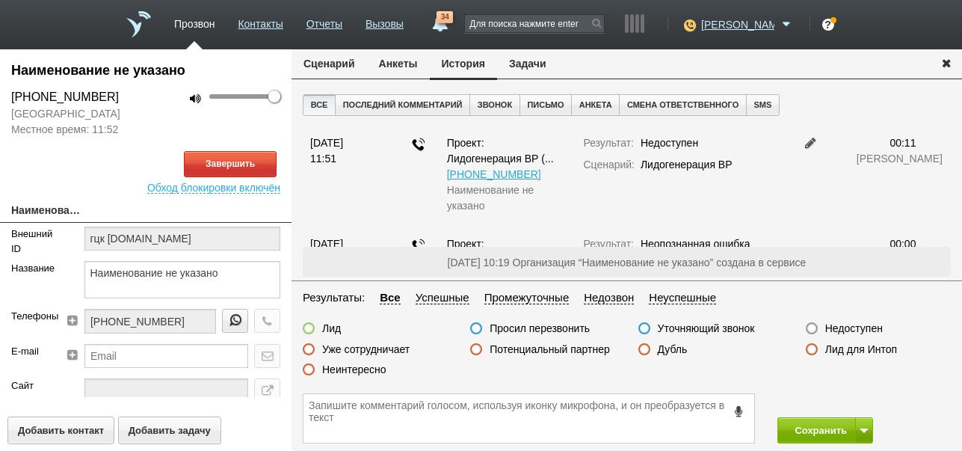
click at [328, 65] on button "Сценарий" at bounding box center [329, 63] width 75 height 28
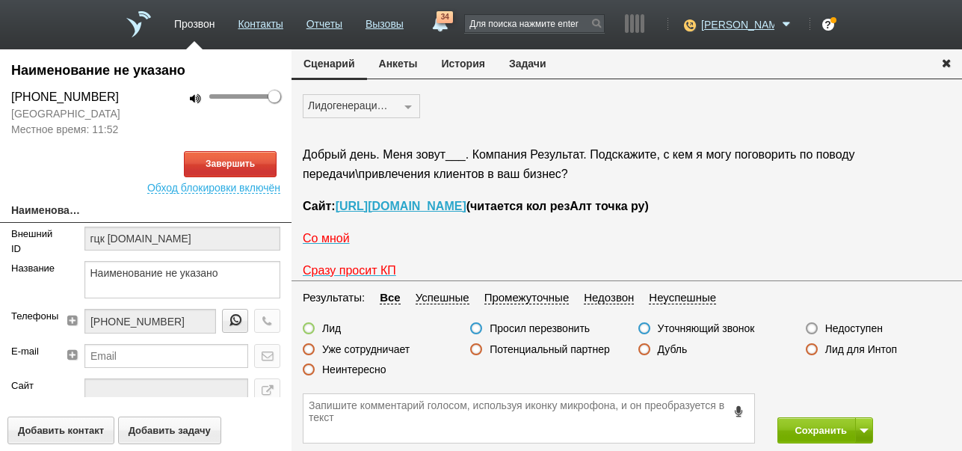
click at [462, 66] on button "История" at bounding box center [463, 63] width 67 height 28
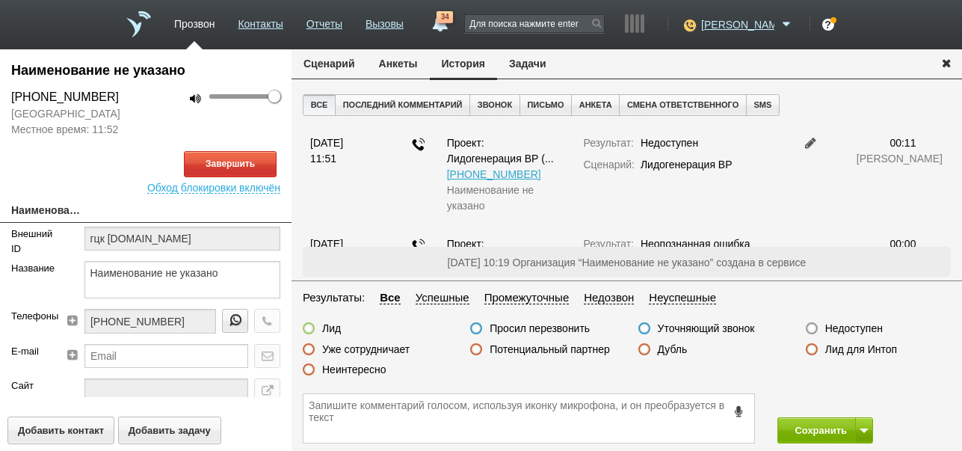
click at [339, 60] on button "Сценарий" at bounding box center [329, 63] width 75 height 28
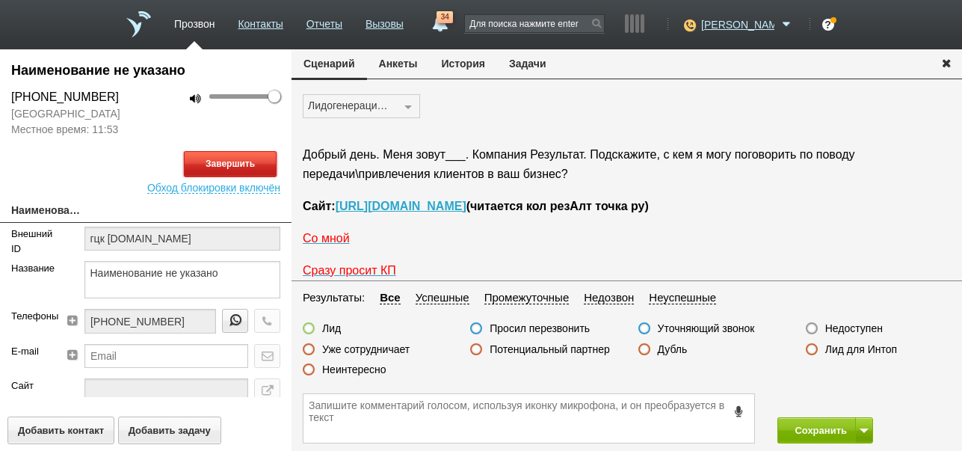
click at [269, 164] on button "Завершить" at bounding box center [230, 164] width 93 height 26
click at [851, 326] on label "Недоступен" at bounding box center [854, 327] width 58 height 13
click at [0, 0] on input "Недоступен" at bounding box center [0, 0] width 0 height 0
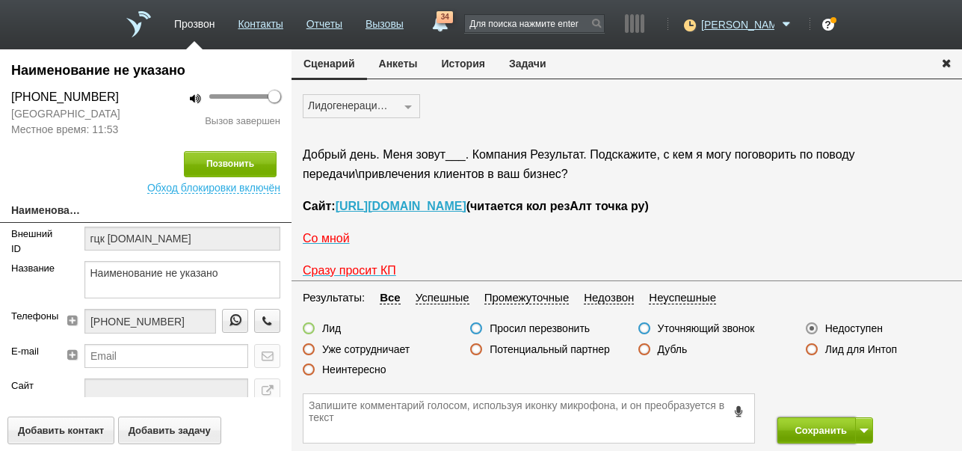
click at [811, 428] on button "Сохранить" at bounding box center [816, 430] width 78 height 26
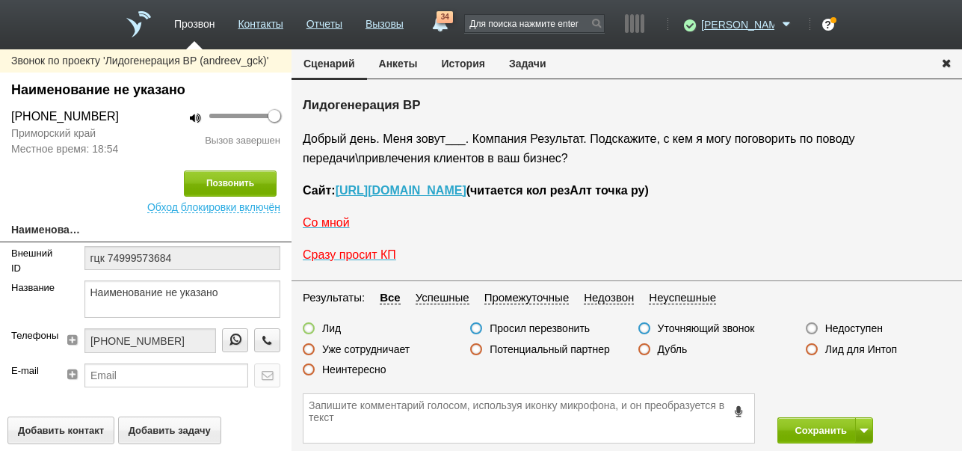
click at [852, 323] on label "Недоступен" at bounding box center [854, 327] width 58 height 13
click at [0, 0] on input "Недоступен" at bounding box center [0, 0] width 0 height 0
click at [475, 59] on button "История" at bounding box center [463, 63] width 67 height 28
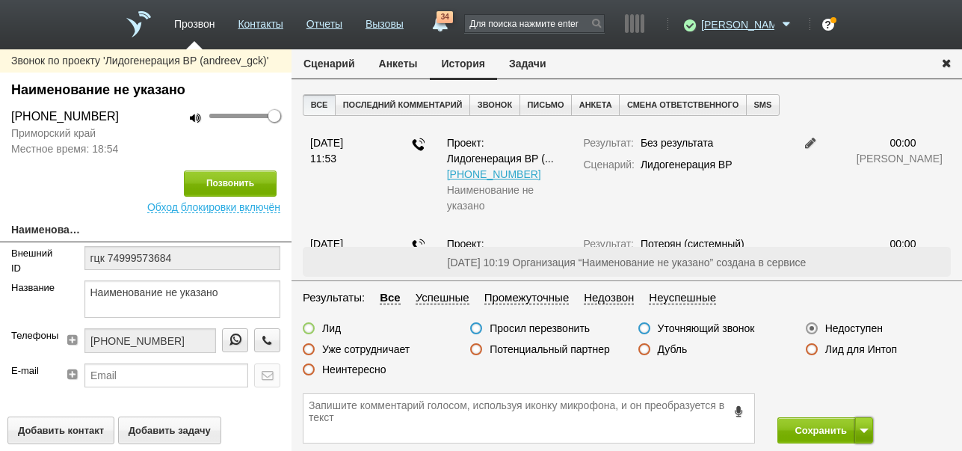
click at [863, 431] on span at bounding box center [864, 430] width 9 height 4
click at [849, 397] on button "Сохранить и остаться" at bounding box center [814, 402] width 116 height 26
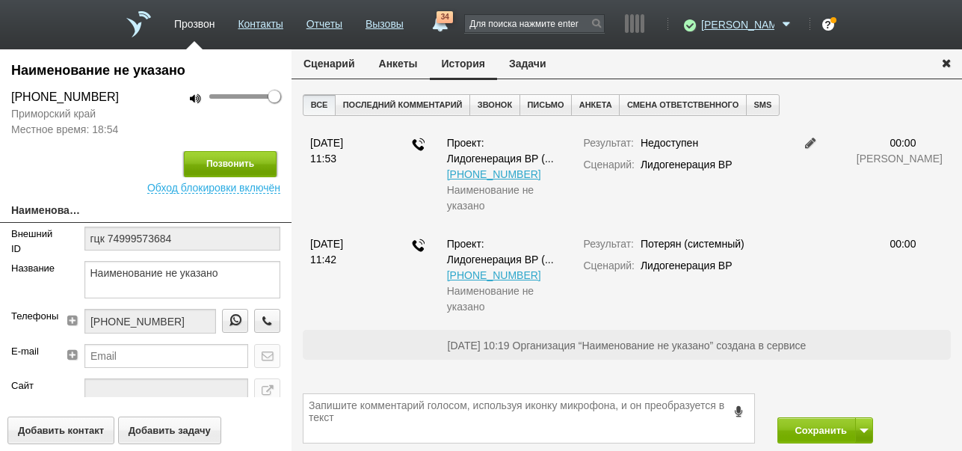
click at [257, 164] on button "Позвонить" at bounding box center [230, 164] width 93 height 26
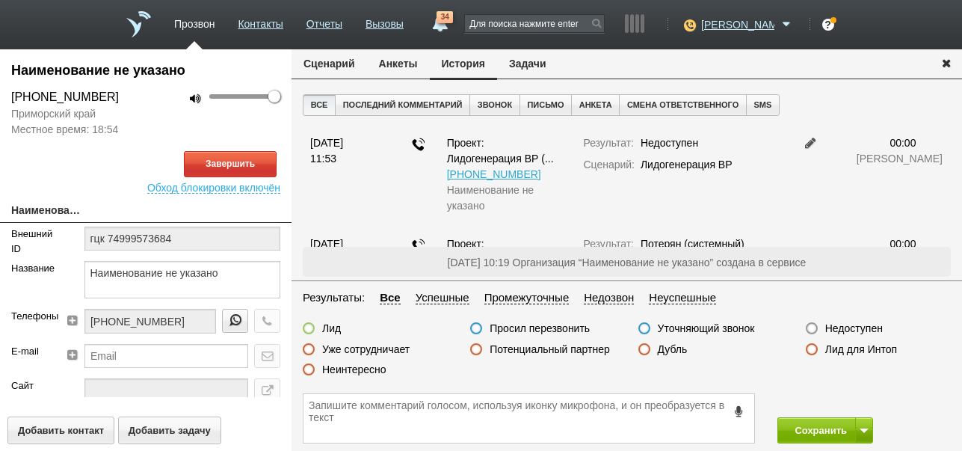
click at [310, 63] on button "Сценарий" at bounding box center [329, 63] width 75 height 28
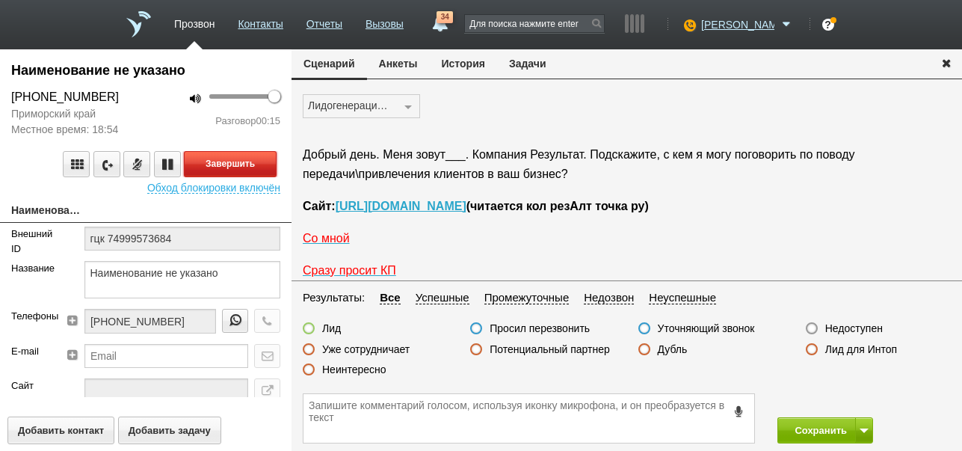
click at [262, 159] on button "Завершить" at bounding box center [230, 164] width 93 height 26
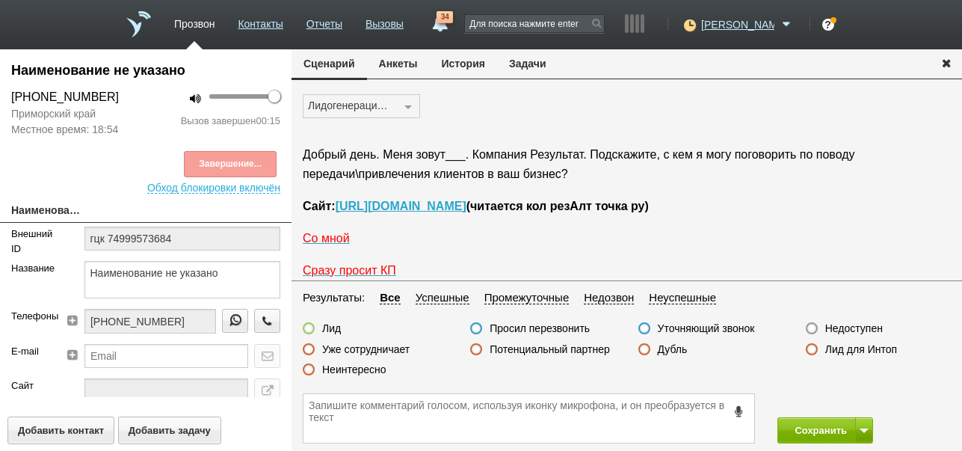
click at [844, 329] on label "Недоступен" at bounding box center [854, 327] width 58 height 13
click at [0, 0] on input "Недоступен" at bounding box center [0, 0] width 0 height 0
click at [805, 437] on button "Сохранить" at bounding box center [816, 430] width 78 height 26
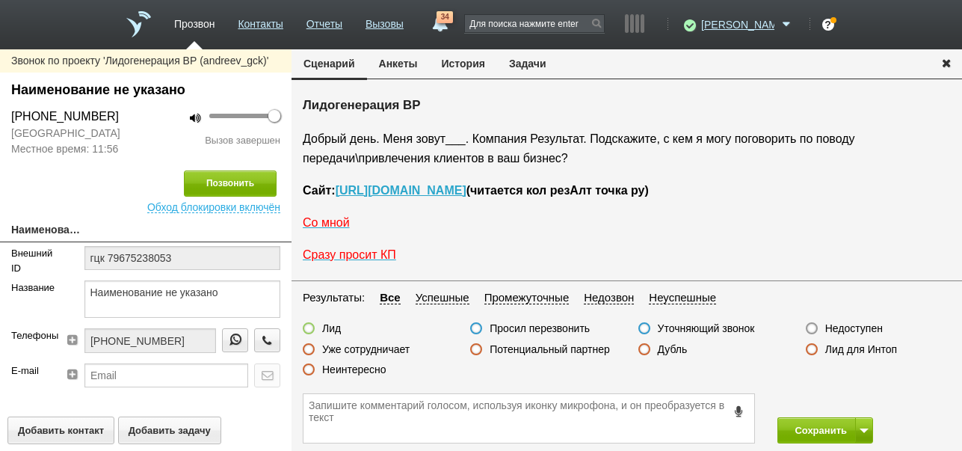
click at [479, 68] on button "История" at bounding box center [463, 63] width 67 height 28
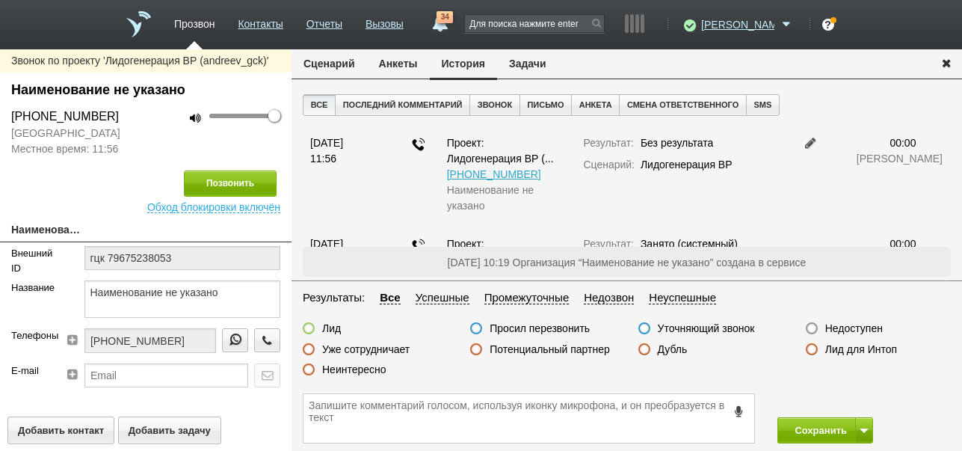
click at [865, 327] on label "Недоступен" at bounding box center [854, 327] width 58 height 13
click at [0, 0] on input "Недоступен" at bounding box center [0, 0] width 0 height 0
click at [860, 425] on button at bounding box center [864, 430] width 18 height 26
click at [848, 401] on button "Сохранить и остаться" at bounding box center [814, 402] width 116 height 26
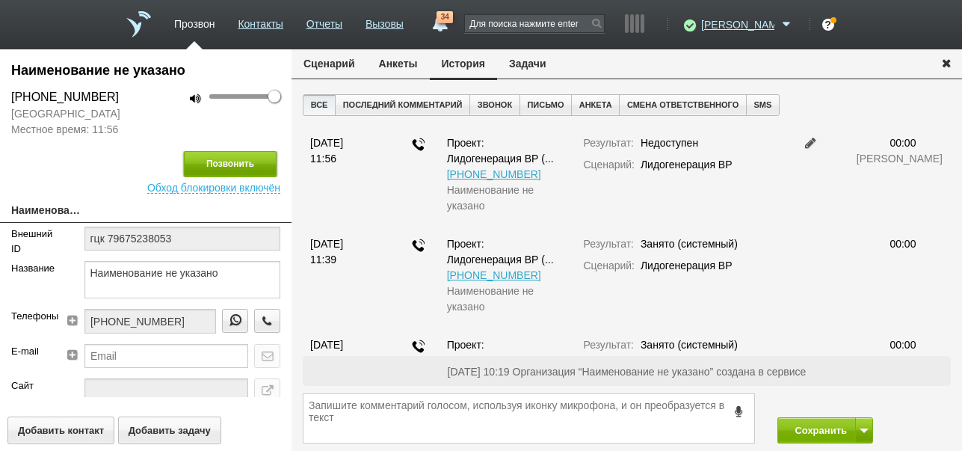
click at [230, 155] on button "Позвонить" at bounding box center [230, 164] width 93 height 26
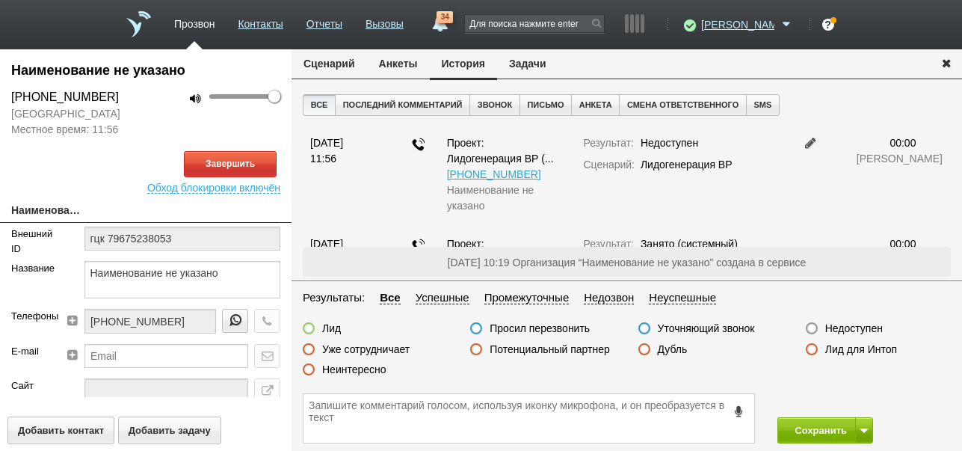
click at [333, 64] on button "Сценарий" at bounding box center [329, 63] width 75 height 28
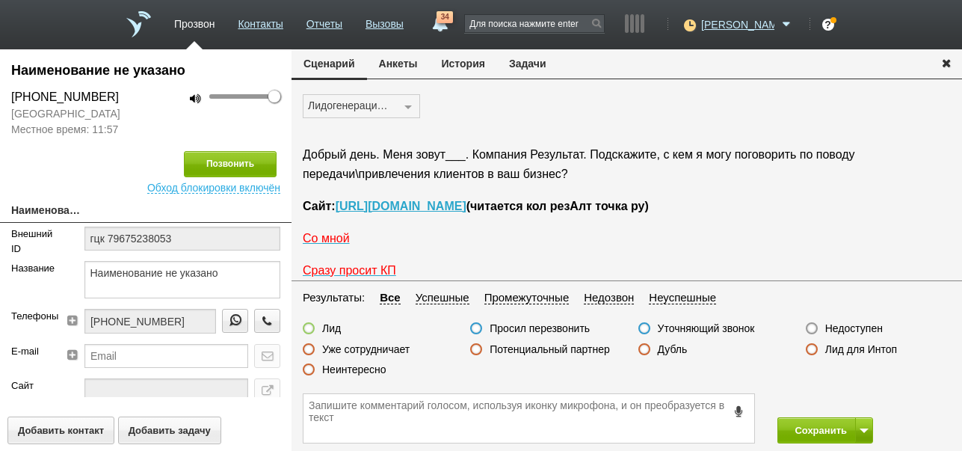
click at [839, 327] on label "Недоступен" at bounding box center [854, 327] width 58 height 13
click at [0, 0] on input "Недоступен" at bounding box center [0, 0] width 0 height 0
click at [828, 433] on button "Сохранить" at bounding box center [816, 430] width 78 height 26
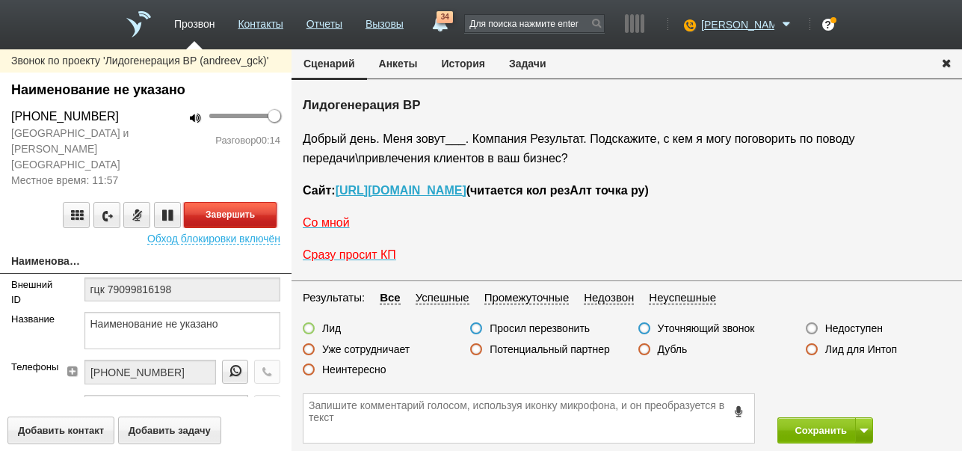
click at [243, 202] on button "Завершить" at bounding box center [230, 215] width 93 height 26
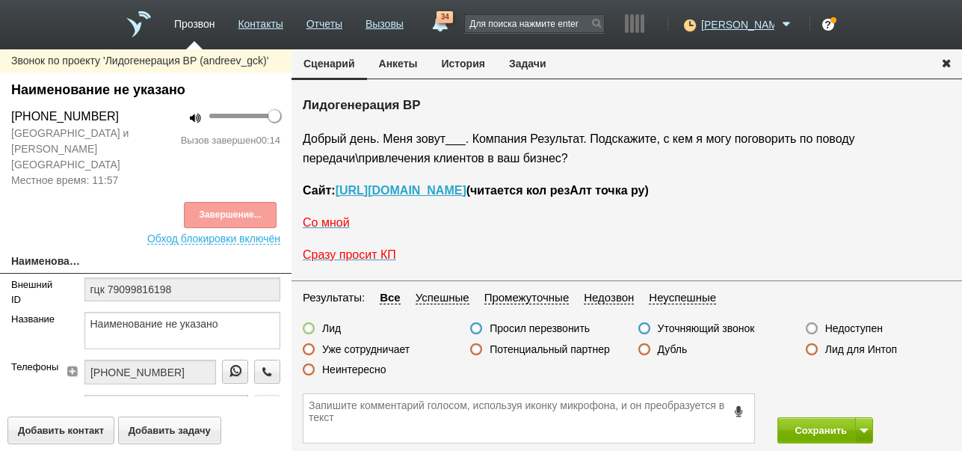
click at [857, 329] on label "Недоступен" at bounding box center [854, 327] width 58 height 13
click at [0, 0] on input "Недоступен" at bounding box center [0, 0] width 0 height 0
click at [815, 431] on button "Сохранить" at bounding box center [816, 430] width 78 height 26
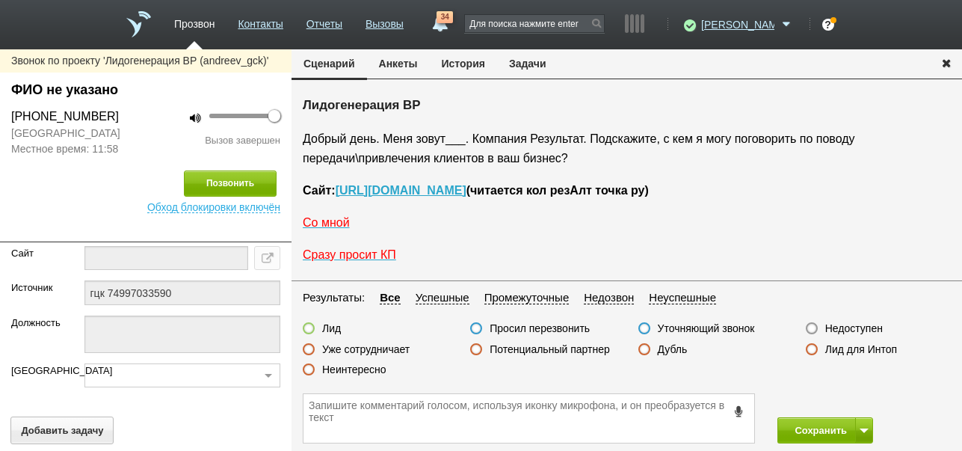
click at [471, 56] on button "История" at bounding box center [463, 63] width 67 height 28
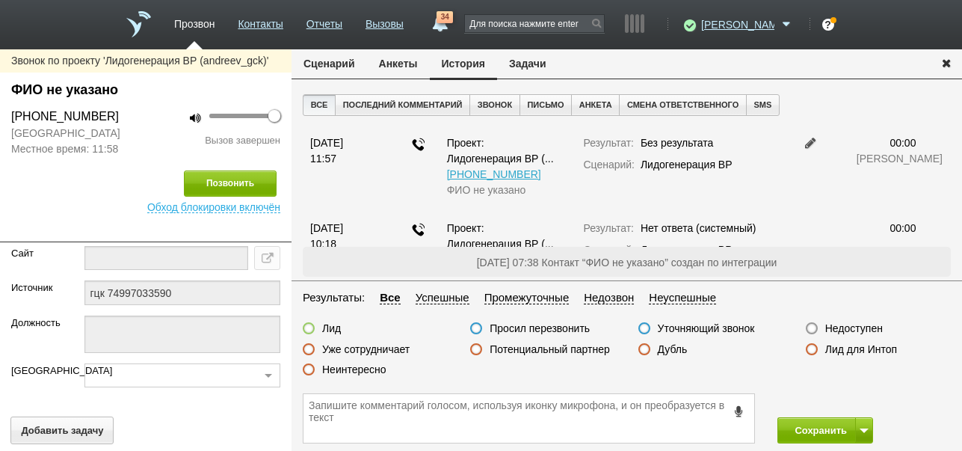
click at [855, 322] on label "Недоступен" at bounding box center [854, 327] width 58 height 13
click at [0, 0] on input "Недоступен" at bounding box center [0, 0] width 0 height 0
click at [869, 428] on button at bounding box center [864, 430] width 18 height 26
click at [855, 404] on button "Сохранить и остаться" at bounding box center [814, 402] width 116 height 26
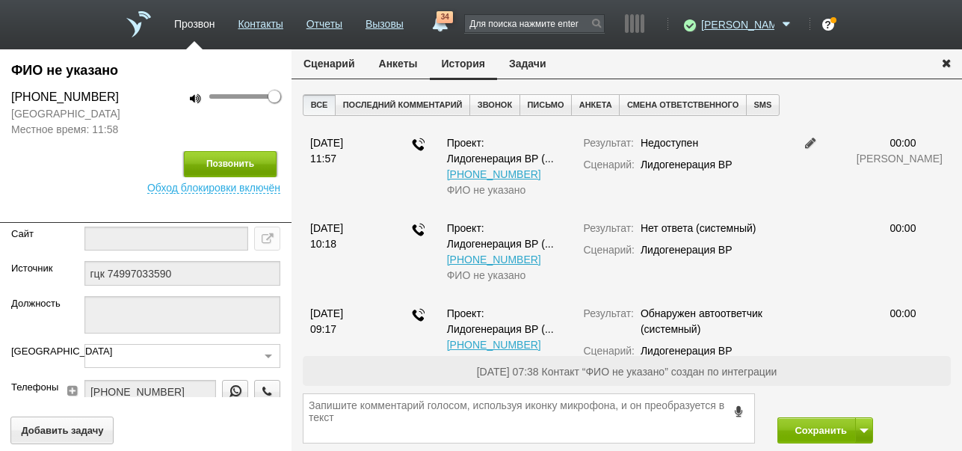
click at [200, 164] on button "Позвонить" at bounding box center [230, 164] width 93 height 26
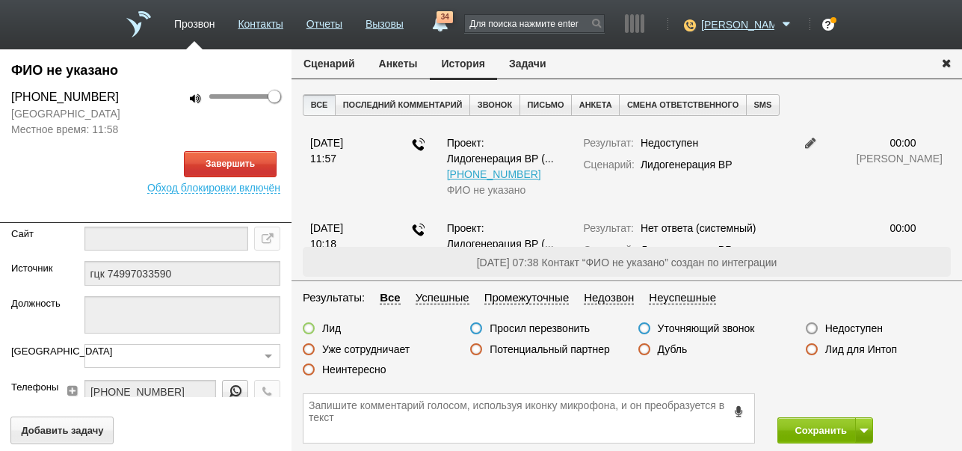
click at [340, 66] on button "Сценарий" at bounding box center [329, 63] width 75 height 28
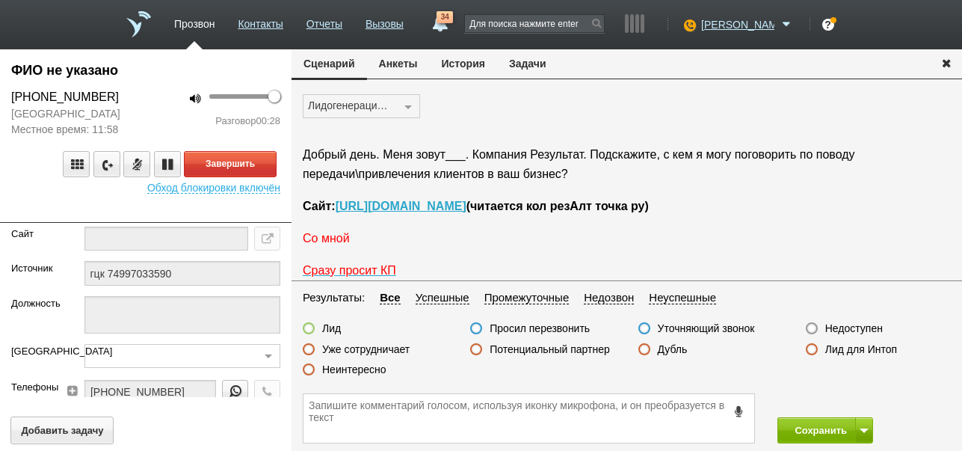
click at [340, 238] on span "Со мной" at bounding box center [326, 238] width 47 height 13
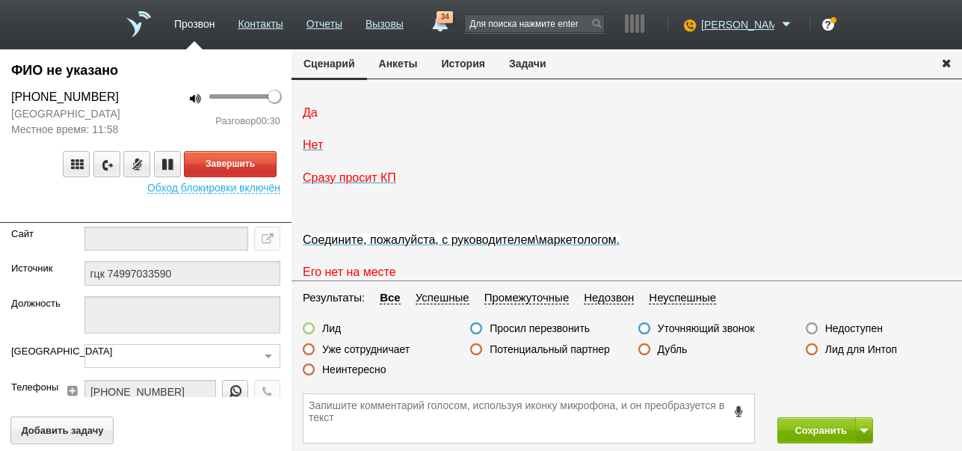
click at [314, 119] on span "Да" at bounding box center [310, 112] width 15 height 13
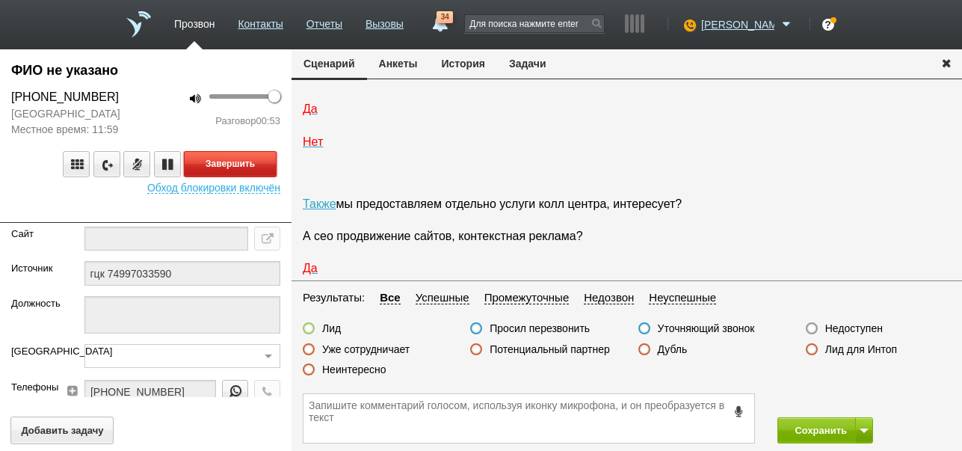
click at [263, 165] on button "Завершить" at bounding box center [230, 164] width 93 height 26
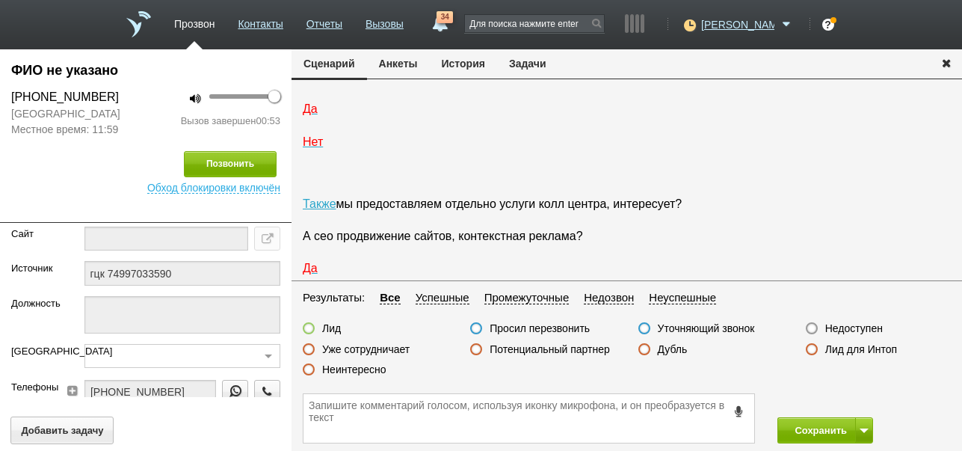
click at [376, 367] on label "Неинтересно" at bounding box center [354, 369] width 64 height 13
click at [0, 0] on input "Неинтересно" at bounding box center [0, 0] width 0 height 0
click at [809, 430] on button "Сохранить" at bounding box center [816, 430] width 78 height 26
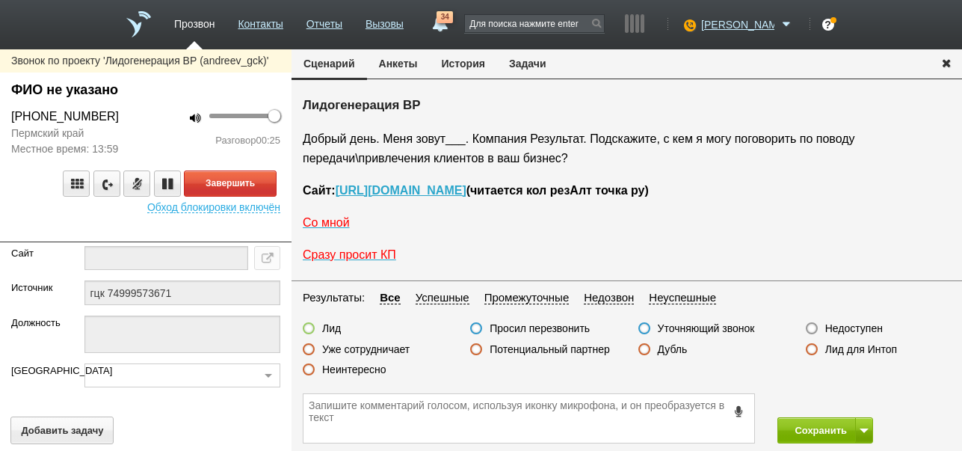
click at [376, 367] on label "Неинтересно" at bounding box center [354, 369] width 64 height 13
click at [0, 0] on input "Неинтересно" at bounding box center [0, 0] width 0 height 0
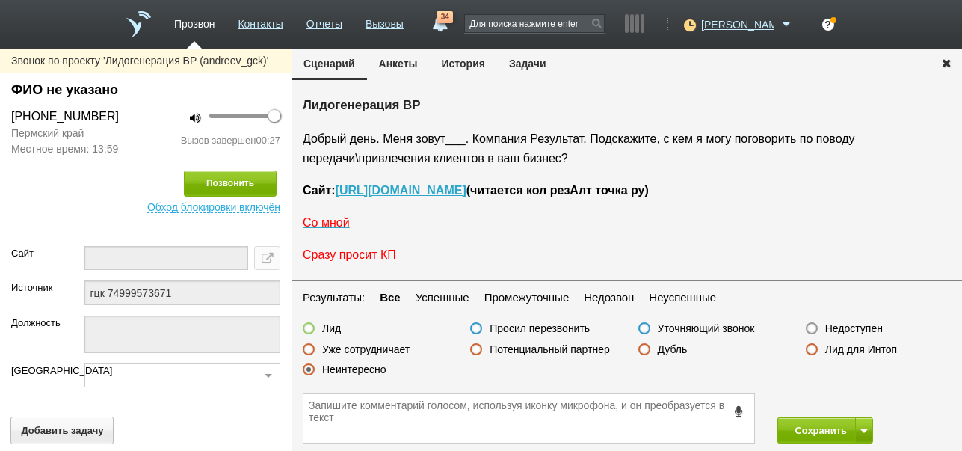
click at [480, 70] on button "История" at bounding box center [463, 63] width 67 height 28
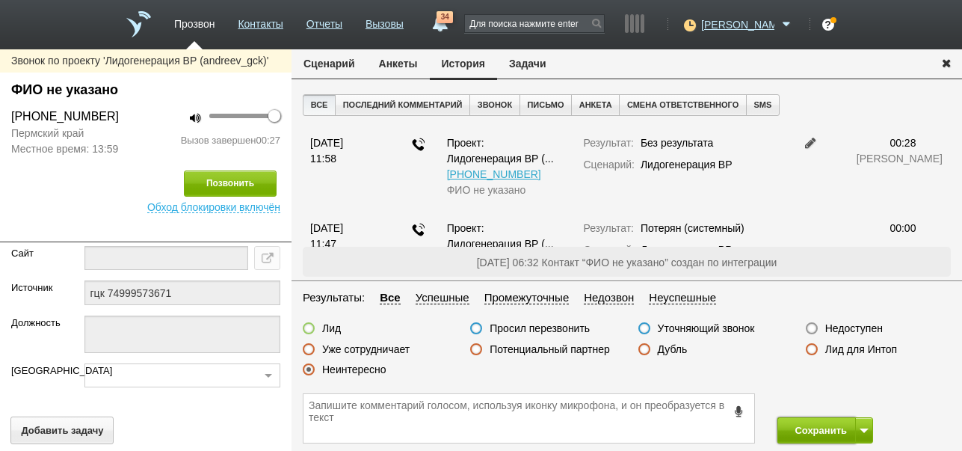
click at [818, 431] on button "Сохранить" at bounding box center [816, 430] width 78 height 26
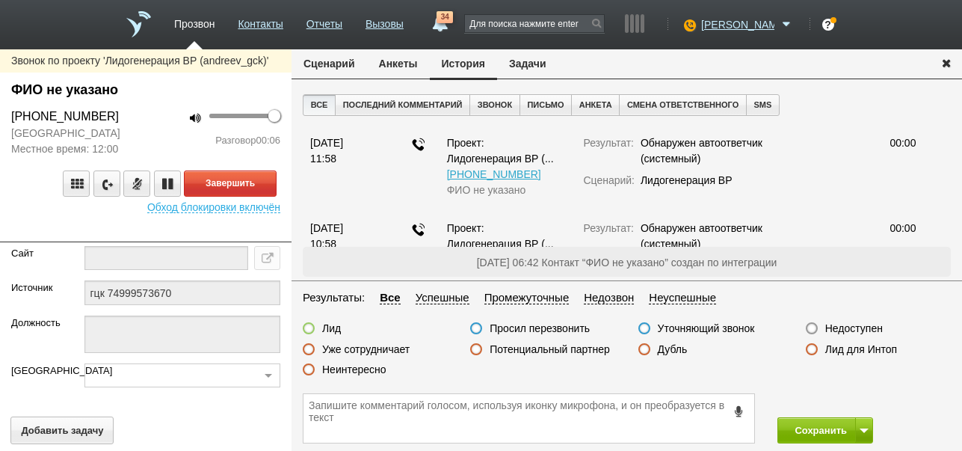
click at [346, 67] on button "Сценарий" at bounding box center [329, 63] width 75 height 28
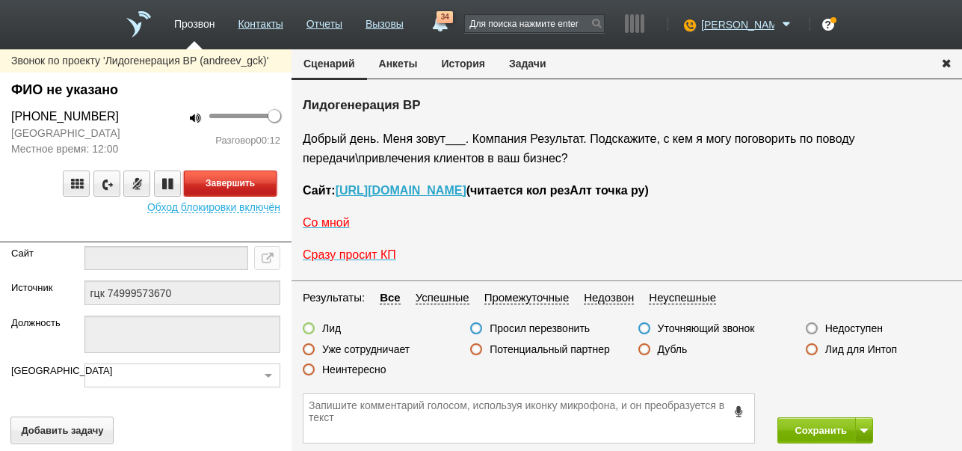
click at [267, 184] on button "Завершить" at bounding box center [230, 183] width 93 height 26
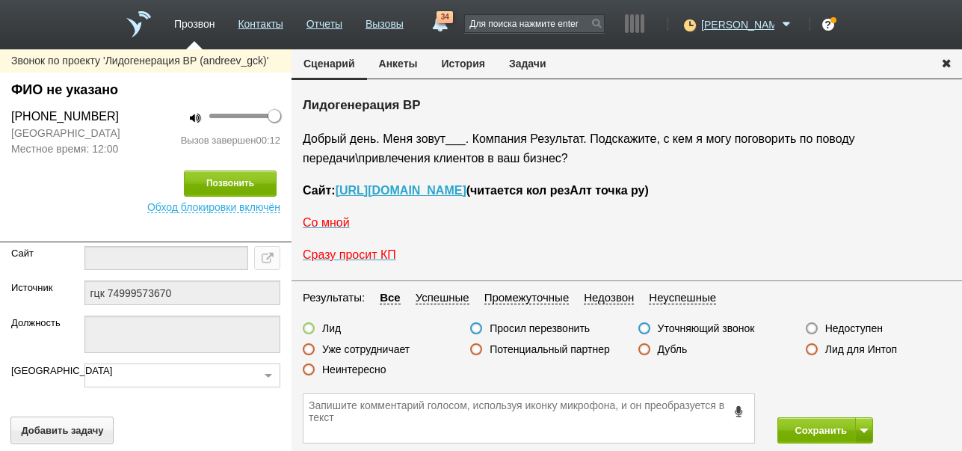
click at [845, 333] on label "Недоступен" at bounding box center [854, 327] width 58 height 13
click at [0, 0] on input "Недоступен" at bounding box center [0, 0] width 0 height 0
click at [862, 430] on span at bounding box center [864, 430] width 9 height 4
click at [848, 393] on button "Сохранить и остаться" at bounding box center [814, 402] width 116 height 26
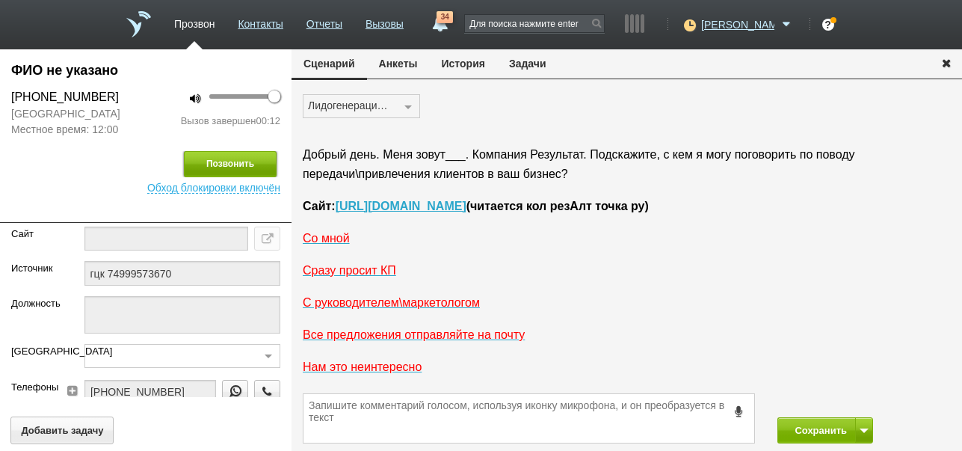
click at [263, 162] on button "Позвонить" at bounding box center [230, 164] width 93 height 26
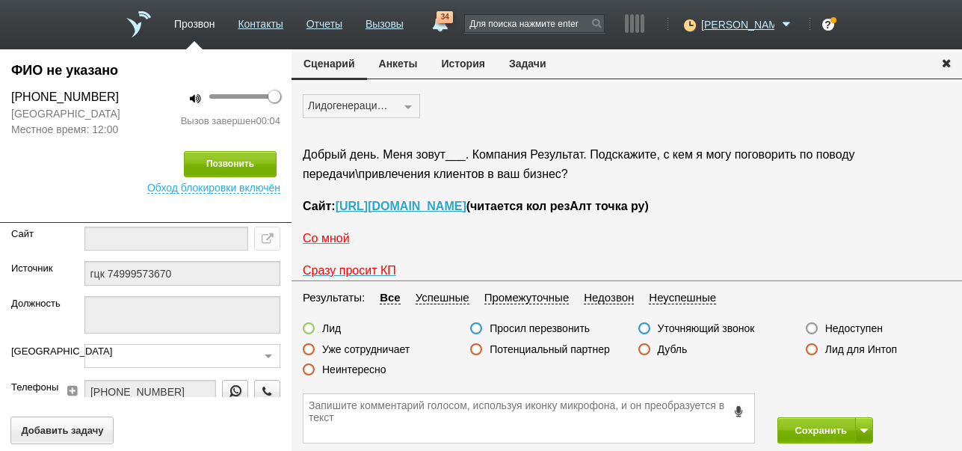
click at [858, 327] on label "Недоступен" at bounding box center [854, 327] width 58 height 13
click at [0, 0] on input "Недоступен" at bounding box center [0, 0] width 0 height 0
click at [819, 431] on button "Сохранить" at bounding box center [816, 430] width 78 height 26
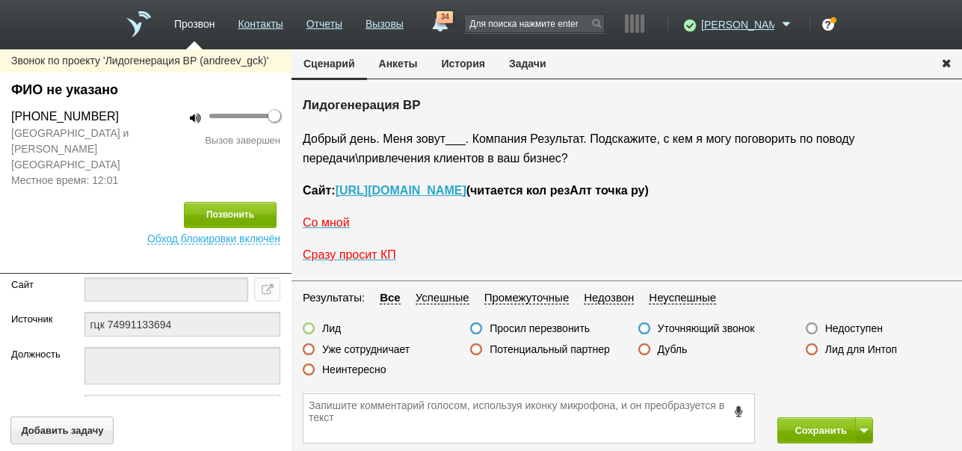
click at [453, 57] on button "История" at bounding box center [463, 63] width 67 height 28
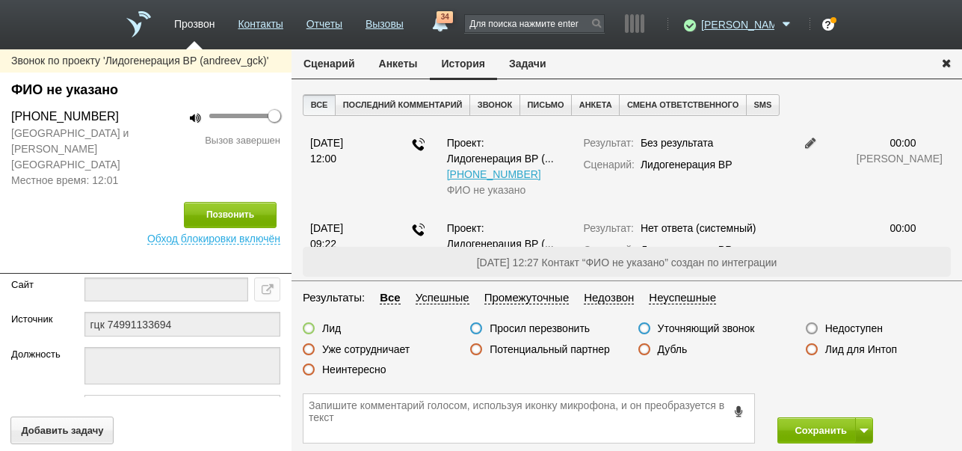
click at [843, 330] on label "Недоступен" at bounding box center [854, 327] width 58 height 13
click at [0, 0] on input "Недоступен" at bounding box center [0, 0] width 0 height 0
click at [861, 432] on span at bounding box center [864, 430] width 9 height 4
click at [784, 398] on button "Сохранить и остаться" at bounding box center [814, 402] width 116 height 26
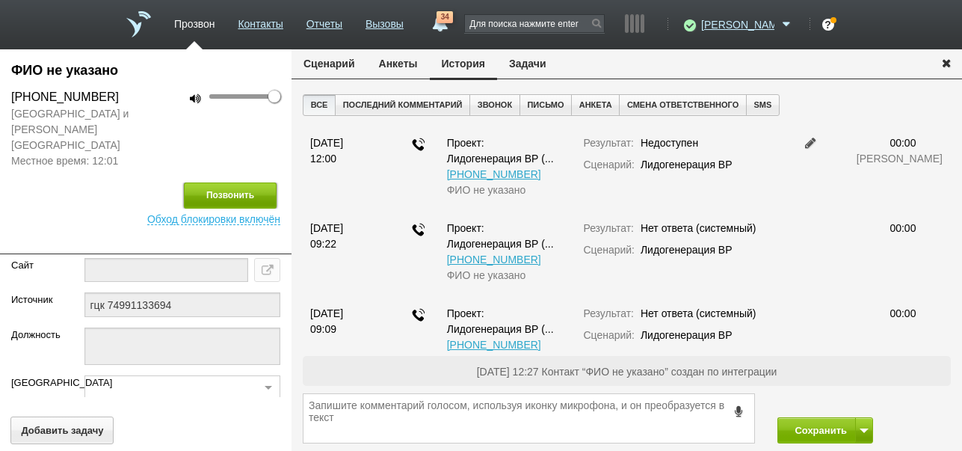
click at [257, 182] on button "Позвонить" at bounding box center [230, 195] width 93 height 26
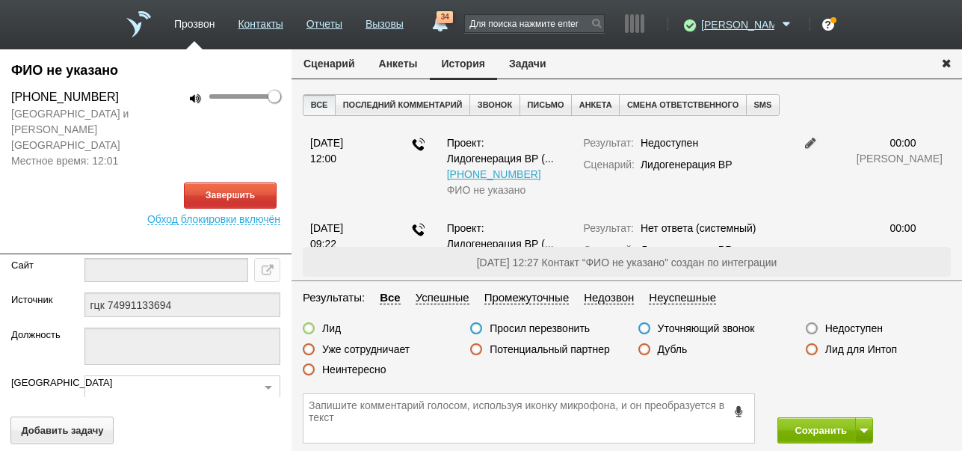
click at [332, 61] on button "Сценарий" at bounding box center [329, 63] width 75 height 28
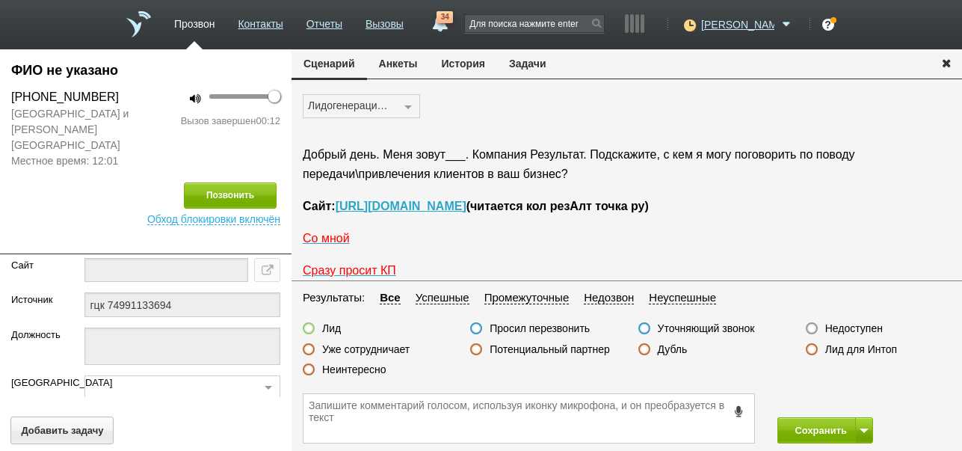
click at [374, 368] on label "Неинтересно" at bounding box center [354, 369] width 64 height 13
click at [0, 0] on input "Неинтересно" at bounding box center [0, 0] width 0 height 0
click at [812, 428] on button "Сохранить" at bounding box center [816, 430] width 78 height 26
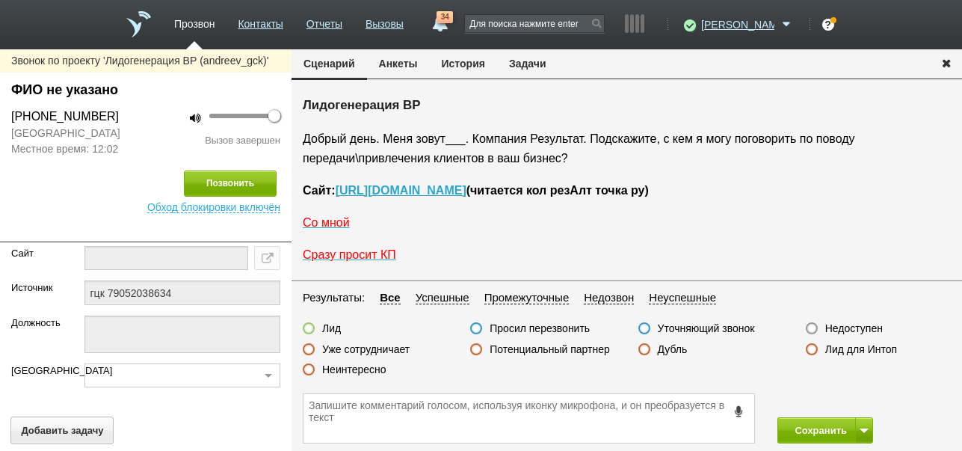
click at [841, 324] on label "Недоступен" at bounding box center [854, 327] width 58 height 13
click at [0, 0] on input "Недоступен" at bounding box center [0, 0] width 0 height 0
click at [466, 67] on button "История" at bounding box center [463, 63] width 67 height 28
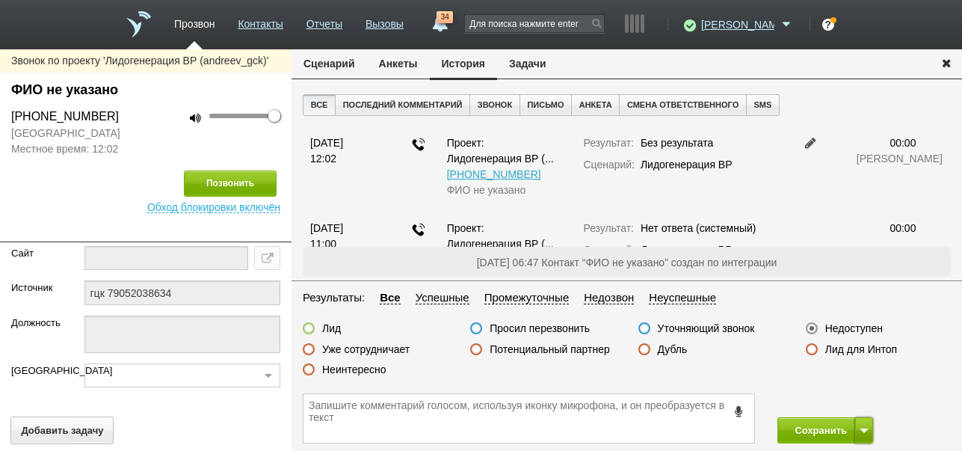
click at [860, 428] on span at bounding box center [864, 430] width 9 height 4
click at [839, 401] on button "Сохранить и остаться" at bounding box center [814, 402] width 116 height 26
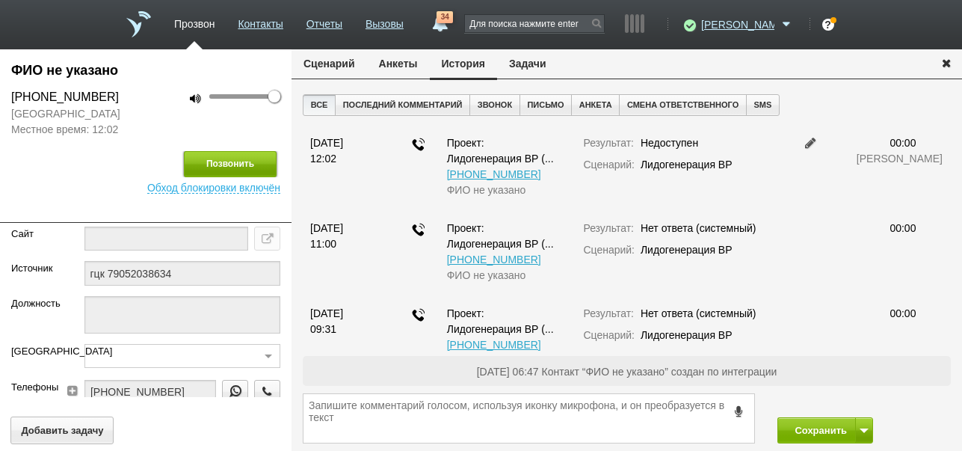
click at [260, 162] on button "Позвонить" at bounding box center [230, 164] width 93 height 26
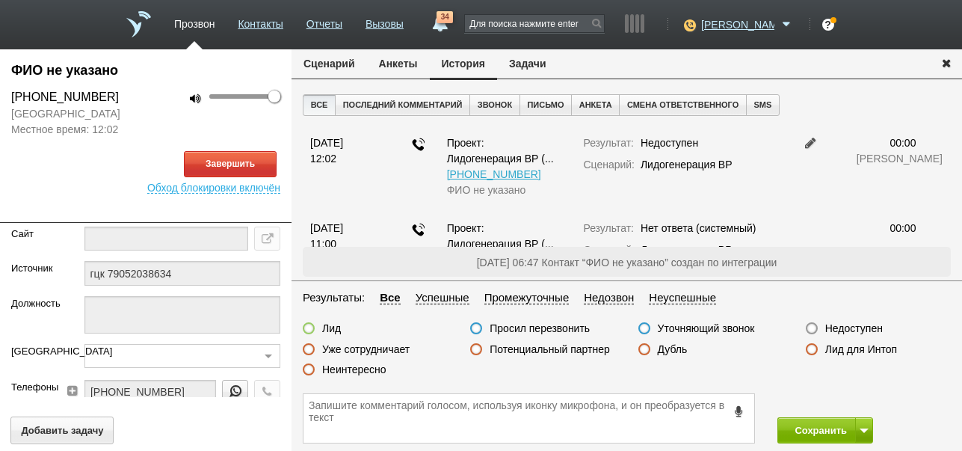
click at [337, 63] on button "Сценарий" at bounding box center [329, 63] width 75 height 28
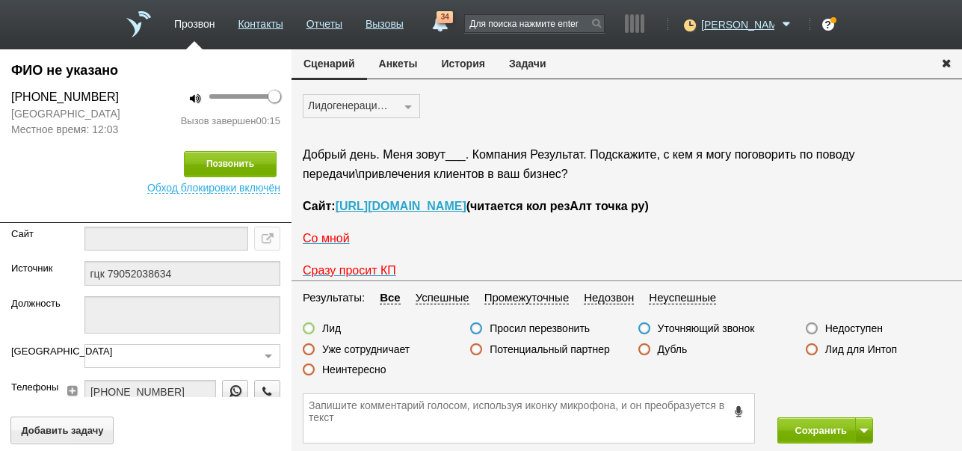
click at [342, 368] on label "Неинтересно" at bounding box center [354, 369] width 64 height 13
click at [0, 0] on input "Неинтересно" at bounding box center [0, 0] width 0 height 0
click at [806, 428] on button "Сохранить" at bounding box center [816, 430] width 78 height 26
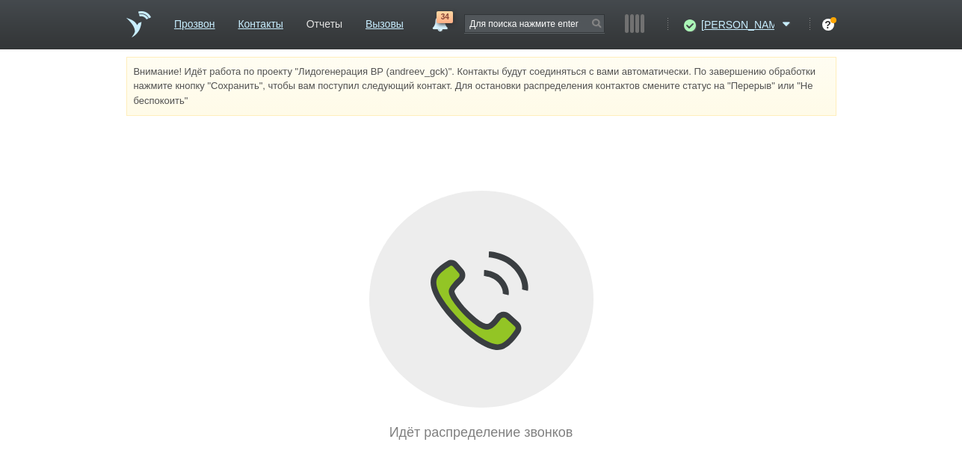
click at [342, 24] on link "Отчеты" at bounding box center [324, 21] width 36 height 22
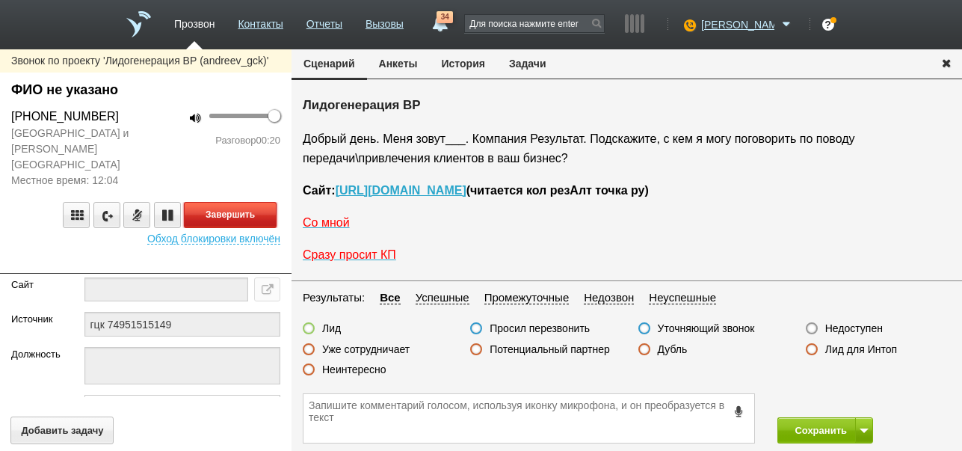
click at [272, 202] on button "Завершить" at bounding box center [230, 215] width 93 height 26
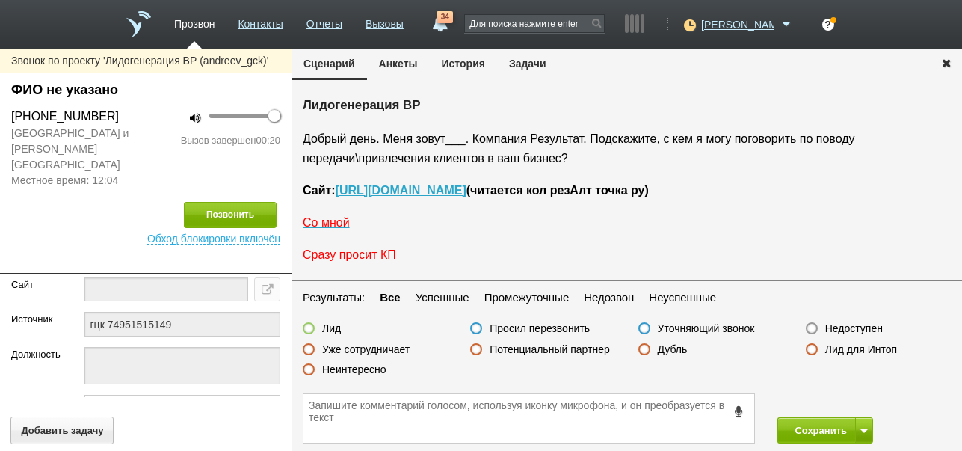
click at [361, 368] on label "Неинтересно" at bounding box center [354, 369] width 64 height 13
click at [0, 0] on input "Неинтересно" at bounding box center [0, 0] width 0 height 0
click at [808, 427] on button "Сохранить" at bounding box center [816, 430] width 78 height 26
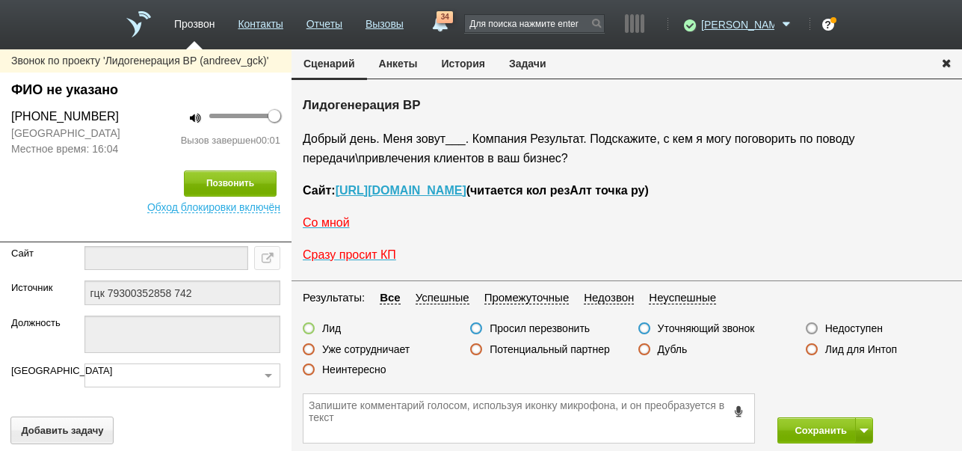
click at [465, 70] on button "История" at bounding box center [463, 63] width 67 height 28
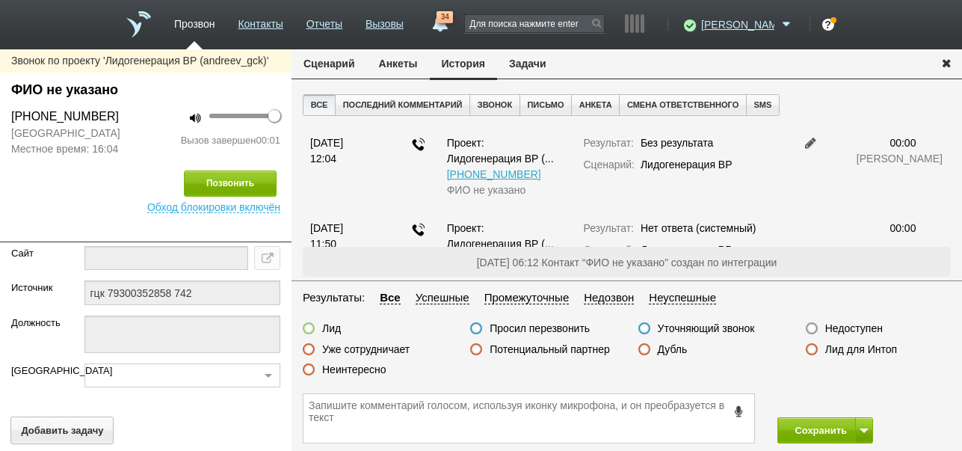
click at [859, 327] on label "Недоступен" at bounding box center [854, 327] width 58 height 13
click at [0, 0] on input "Недоступен" at bounding box center [0, 0] width 0 height 0
click at [863, 428] on span at bounding box center [864, 430] width 9 height 4
click at [851, 401] on button "Сохранить и остаться" at bounding box center [814, 402] width 116 height 26
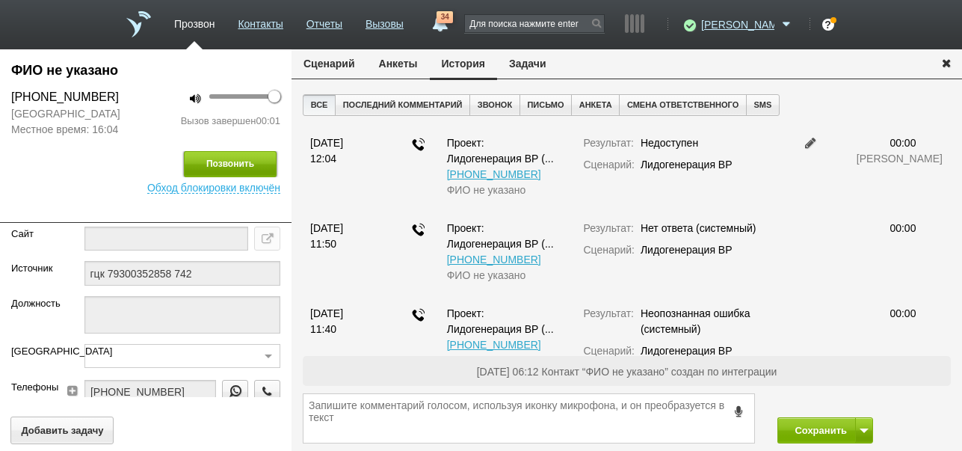
click at [261, 161] on button "Позвонить" at bounding box center [230, 164] width 93 height 26
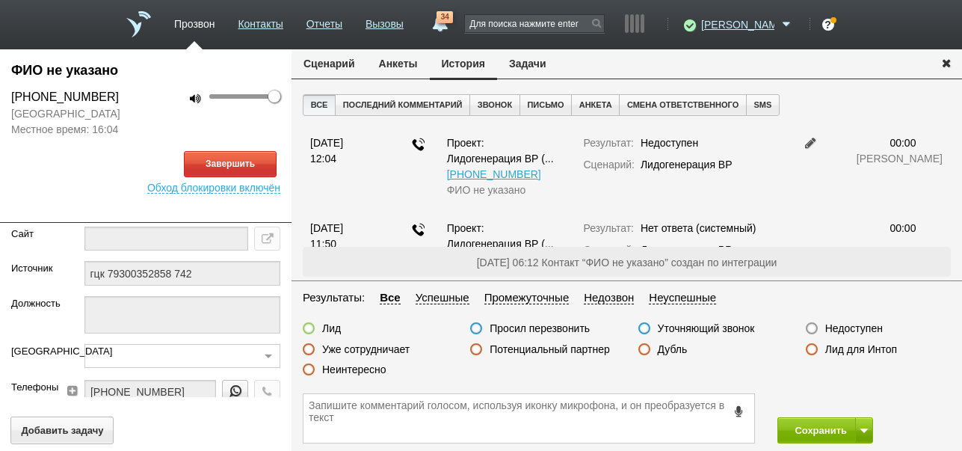
click at [317, 58] on button "Сценарий" at bounding box center [329, 63] width 75 height 28
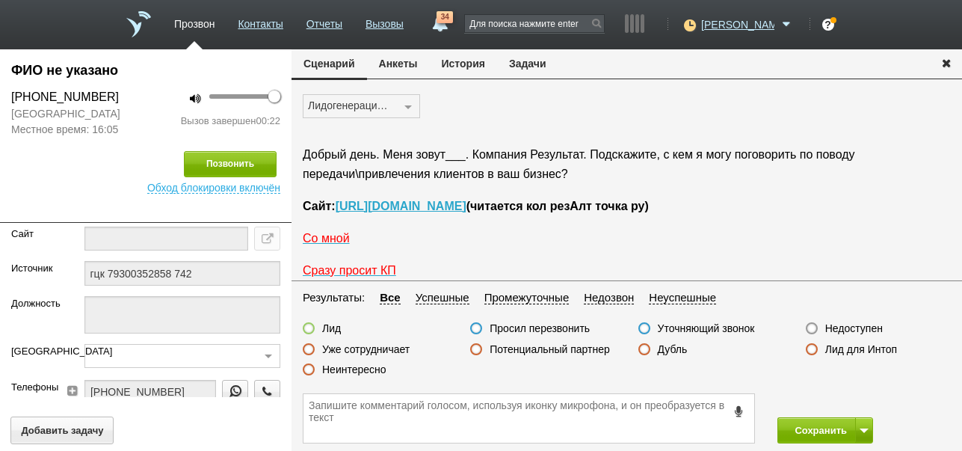
click at [374, 368] on label "Неинтересно" at bounding box center [354, 369] width 64 height 13
click at [0, 0] on input "Неинтересно" at bounding box center [0, 0] width 0 height 0
click at [806, 431] on button "Сохранить" at bounding box center [816, 430] width 78 height 26
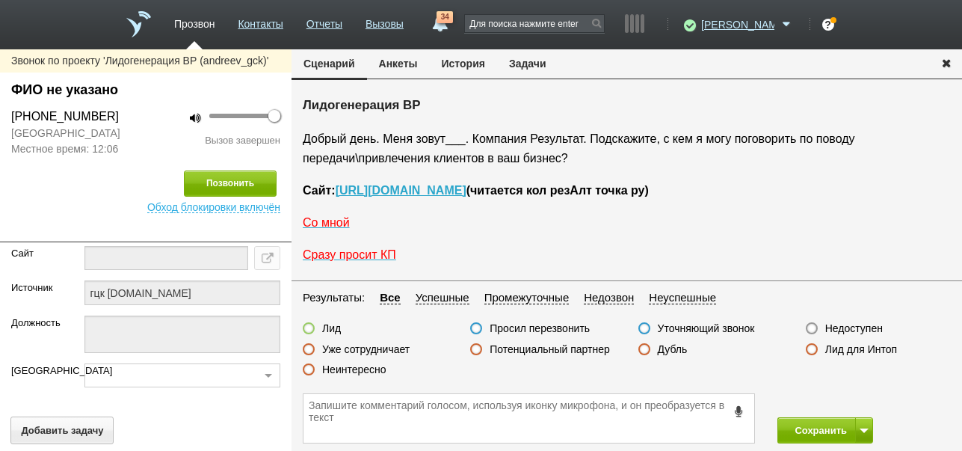
click at [475, 63] on button "История" at bounding box center [463, 63] width 67 height 28
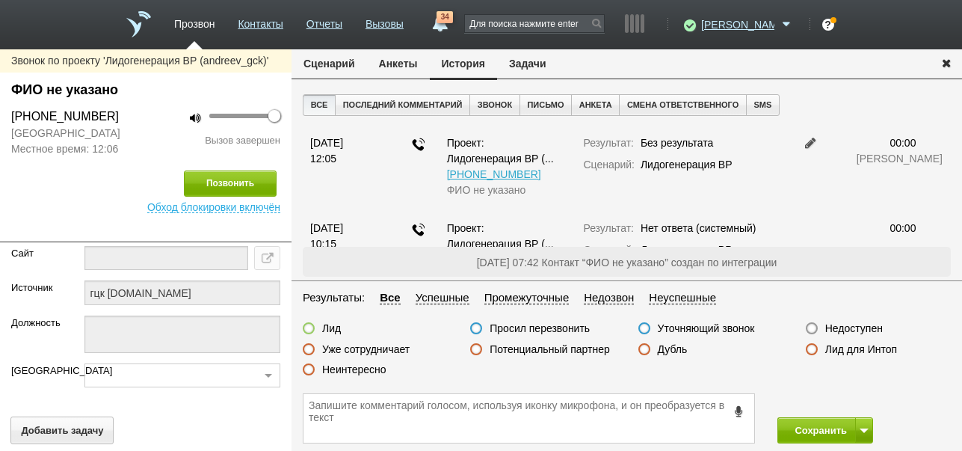
click at [848, 324] on label "Недоступен" at bounding box center [854, 327] width 58 height 13
click at [0, 0] on input "Недоступен" at bounding box center [0, 0] width 0 height 0
click at [863, 428] on button at bounding box center [864, 430] width 18 height 26
click at [836, 407] on button "Сохранить и остаться" at bounding box center [814, 402] width 116 height 26
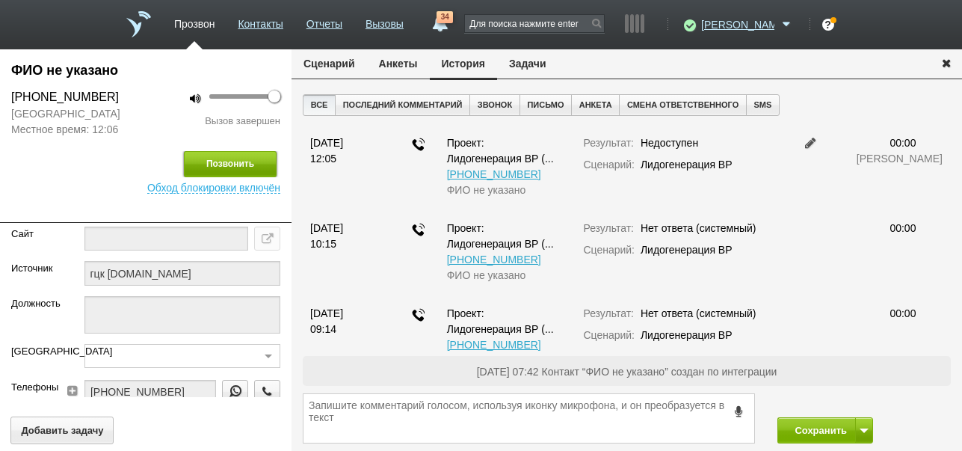
click at [259, 163] on button "Позвонить" at bounding box center [230, 164] width 93 height 26
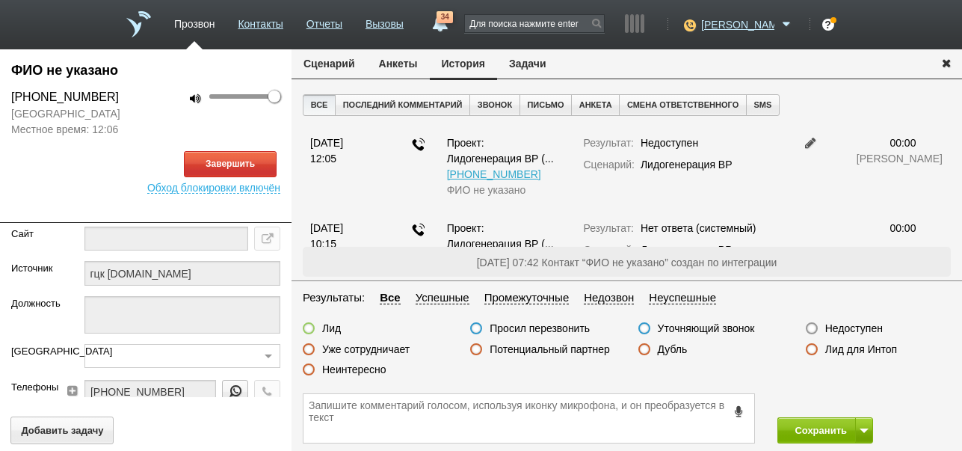
click at [344, 71] on button "Сценарий" at bounding box center [329, 63] width 75 height 28
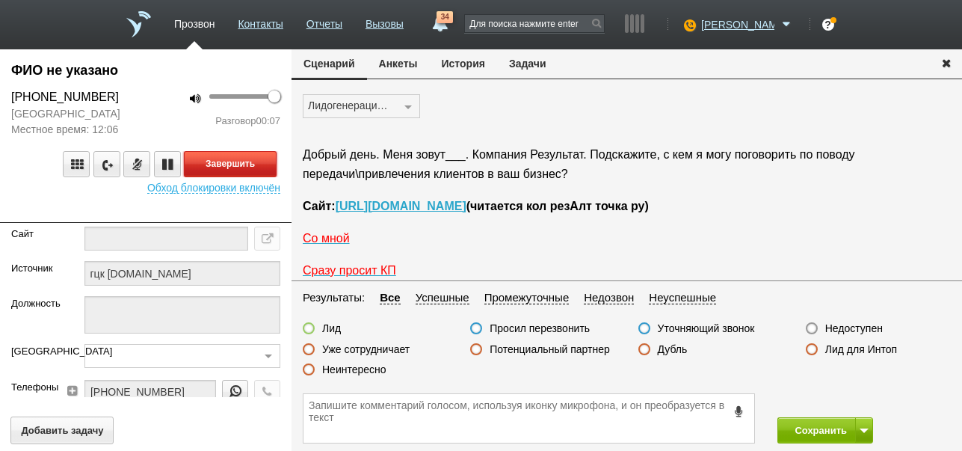
click at [262, 164] on button "Завершить" at bounding box center [230, 164] width 93 height 26
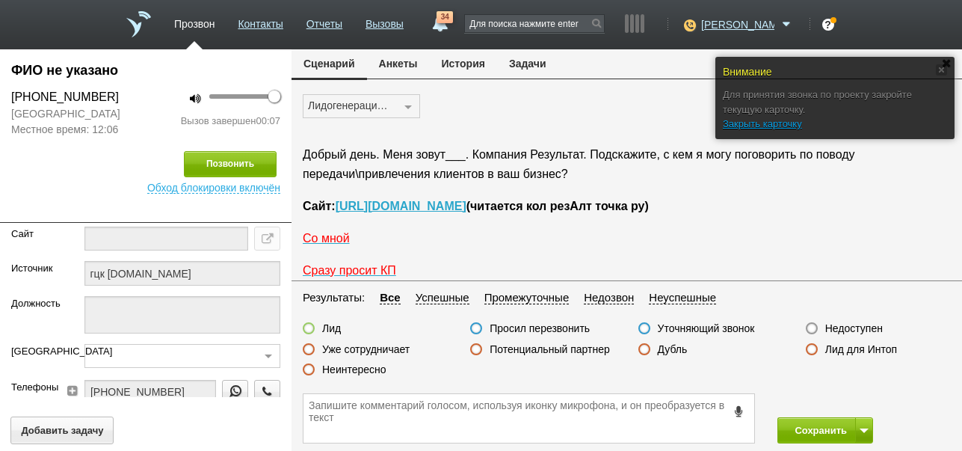
click at [861, 327] on label "Недоступен" at bounding box center [854, 327] width 58 height 13
click at [0, 0] on input "Недоступен" at bounding box center [0, 0] width 0 height 0
click at [809, 428] on button "Сохранить" at bounding box center [816, 430] width 78 height 26
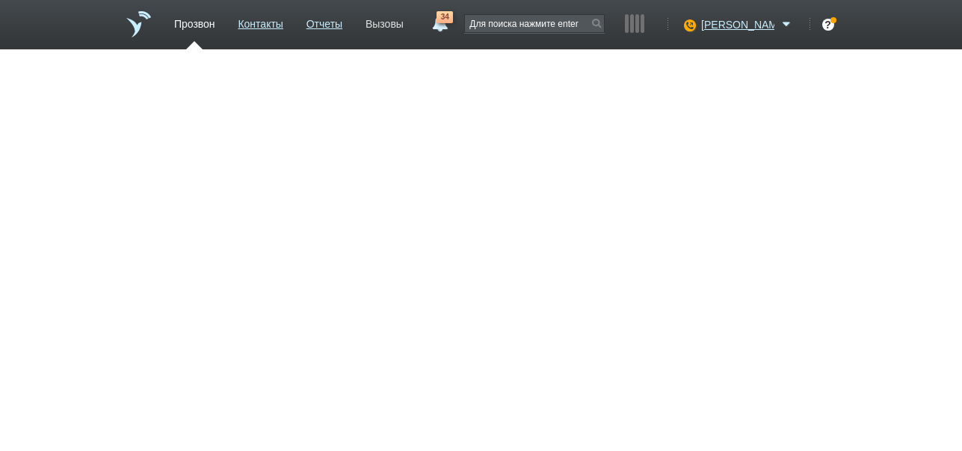
click at [404, 25] on link "Вызовы" at bounding box center [385, 21] width 38 height 22
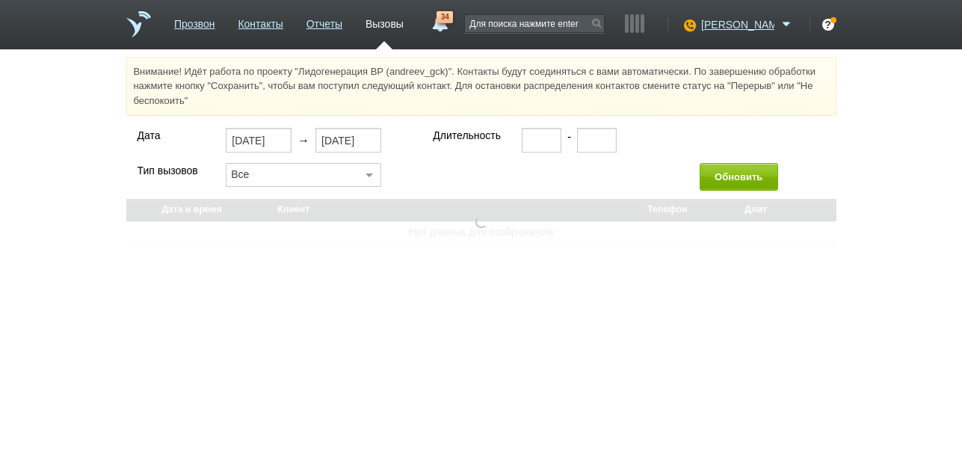
select select "30"
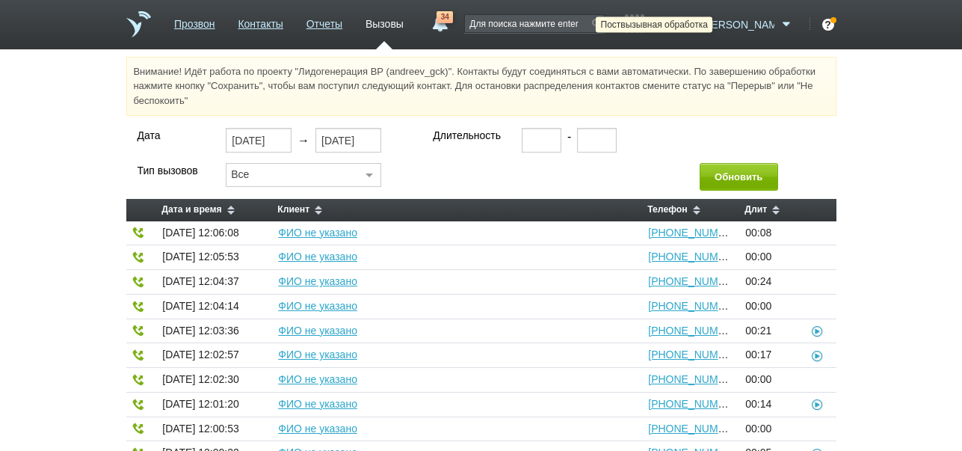
click at [698, 26] on icon at bounding box center [688, 24] width 20 height 15
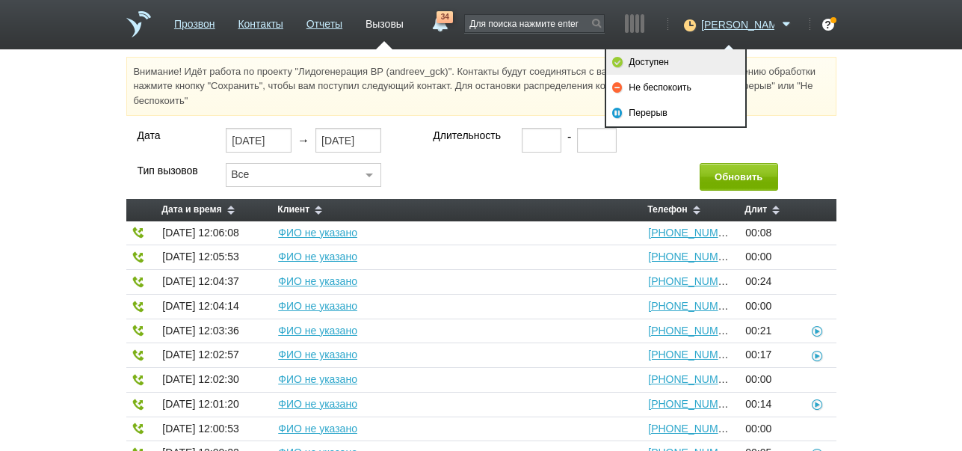
click at [709, 56] on link "Доступен" at bounding box center [675, 61] width 139 height 25
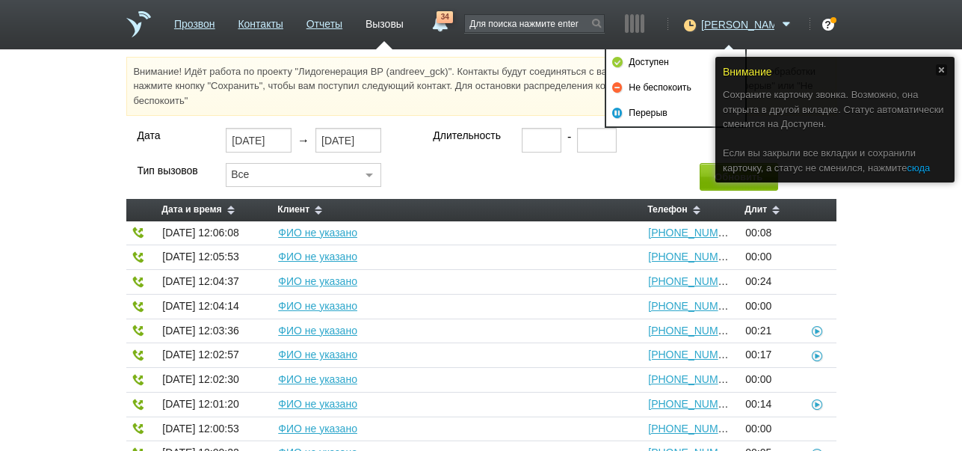
click at [930, 162] on link "сюда" at bounding box center [918, 167] width 23 height 11
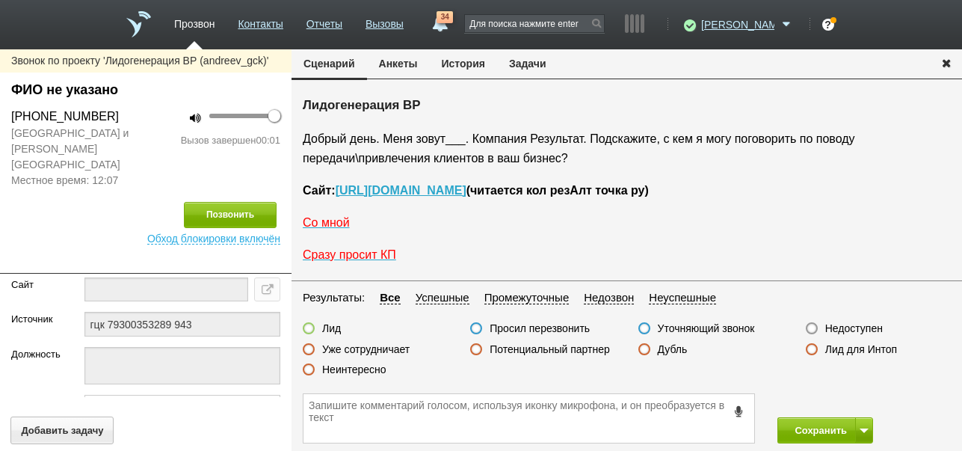
click at [482, 62] on button "История" at bounding box center [463, 63] width 67 height 28
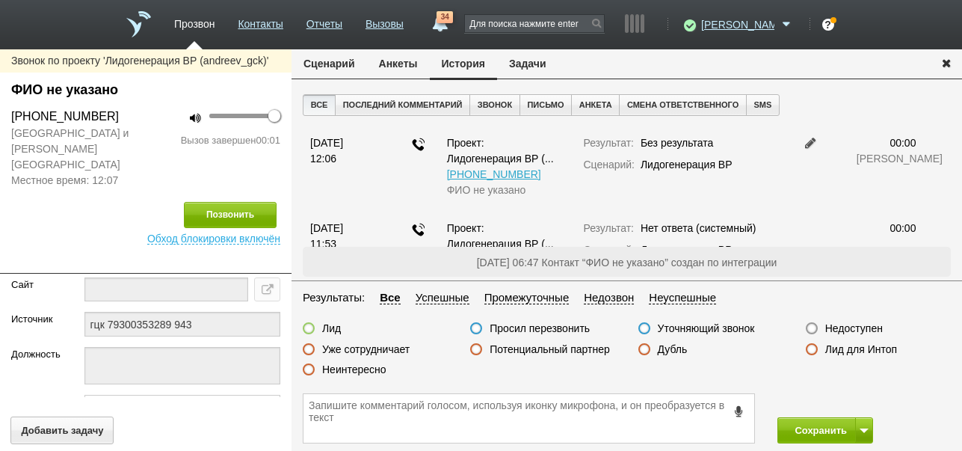
click at [851, 326] on label "Недоступен" at bounding box center [854, 327] width 58 height 13
click at [0, 0] on input "Недоступен" at bounding box center [0, 0] width 0 height 0
click at [858, 434] on button at bounding box center [864, 430] width 18 height 26
click at [845, 404] on button "Сохранить и остаться" at bounding box center [814, 402] width 116 height 26
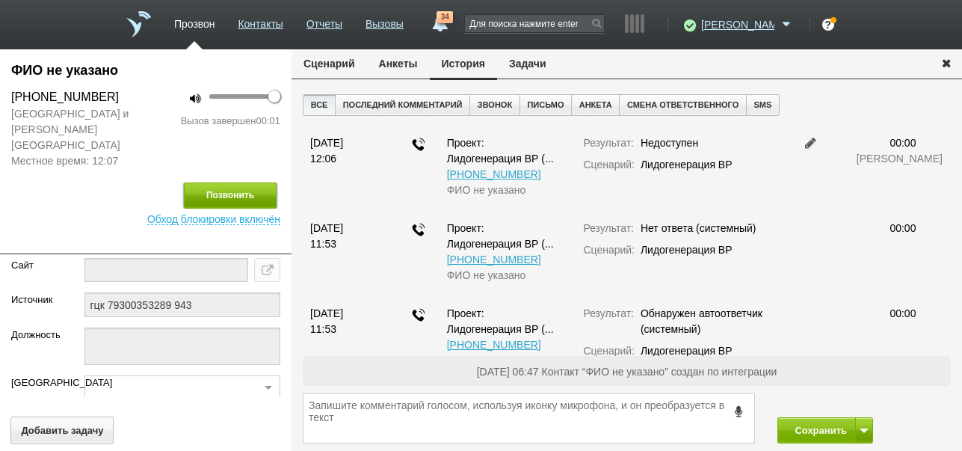
click at [250, 182] on button "Позвонить" at bounding box center [230, 195] width 93 height 26
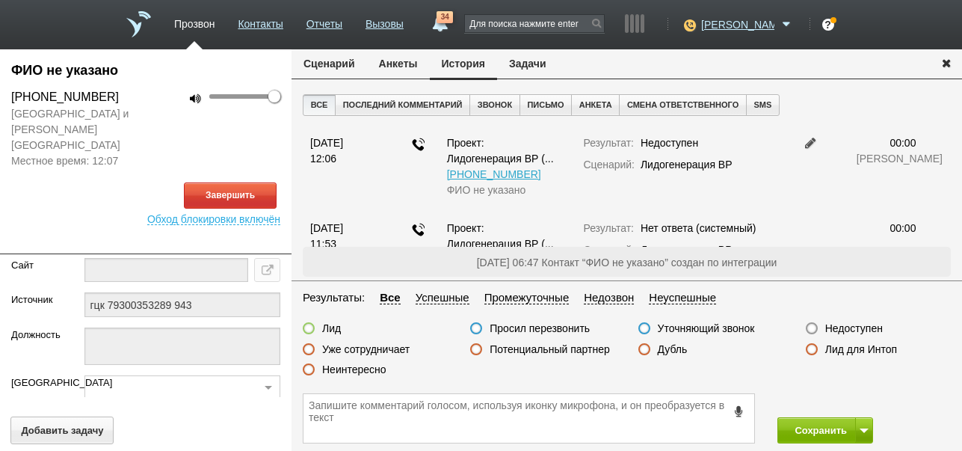
click at [324, 63] on button "Сценарий" at bounding box center [329, 63] width 75 height 28
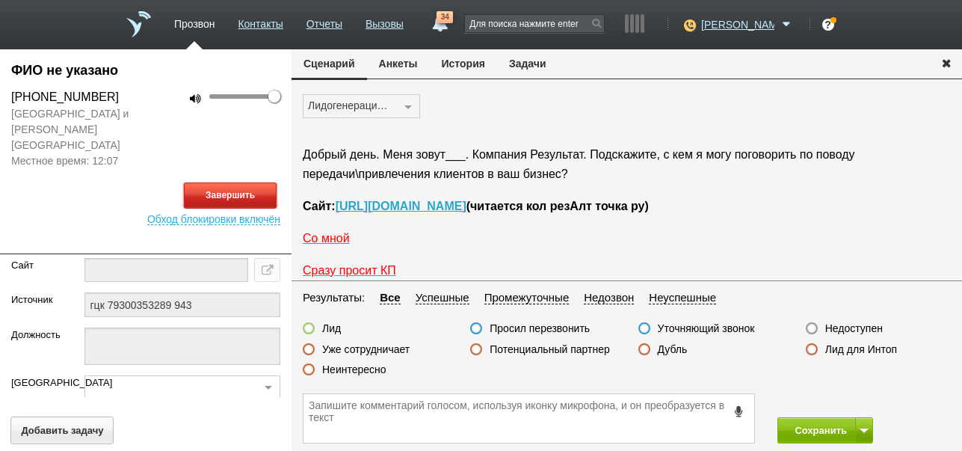
click at [241, 182] on button "Завершить" at bounding box center [230, 195] width 93 height 26
click at [848, 327] on label "Недоступен" at bounding box center [854, 327] width 58 height 13
click at [0, 0] on input "Недоступен" at bounding box center [0, 0] width 0 height 0
click at [801, 430] on button "Сохранить" at bounding box center [816, 430] width 78 height 26
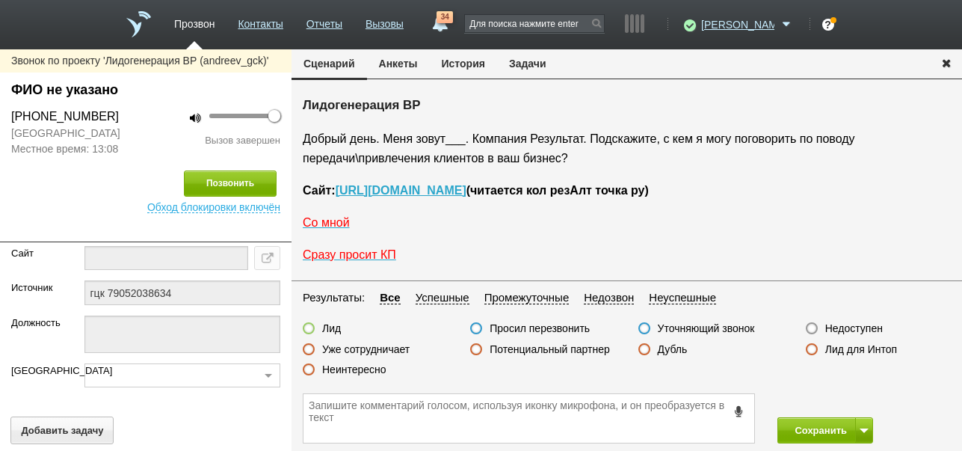
click at [478, 58] on button "История" at bounding box center [463, 63] width 67 height 28
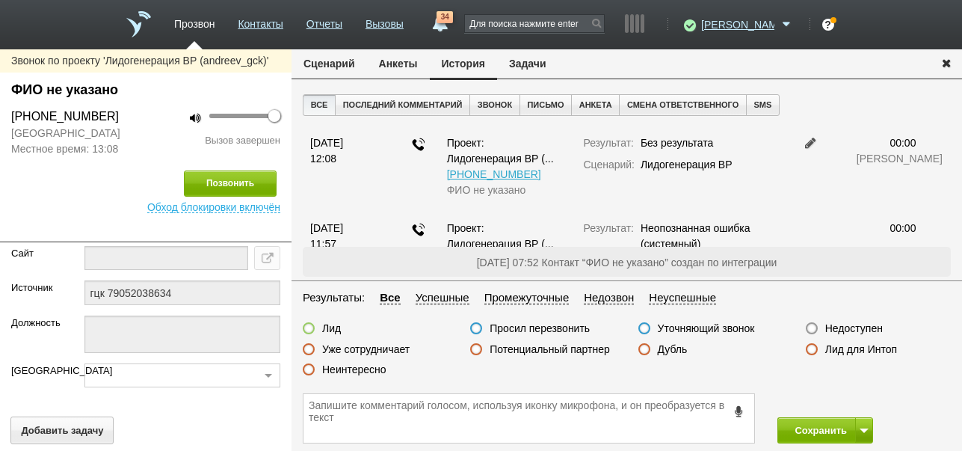
click at [860, 334] on label "Недоступен" at bounding box center [854, 327] width 58 height 13
click at [0, 0] on input "Недоступен" at bounding box center [0, 0] width 0 height 0
click at [868, 428] on span at bounding box center [864, 430] width 9 height 4
click at [860, 398] on button "Сохранить и остаться" at bounding box center [814, 402] width 116 height 26
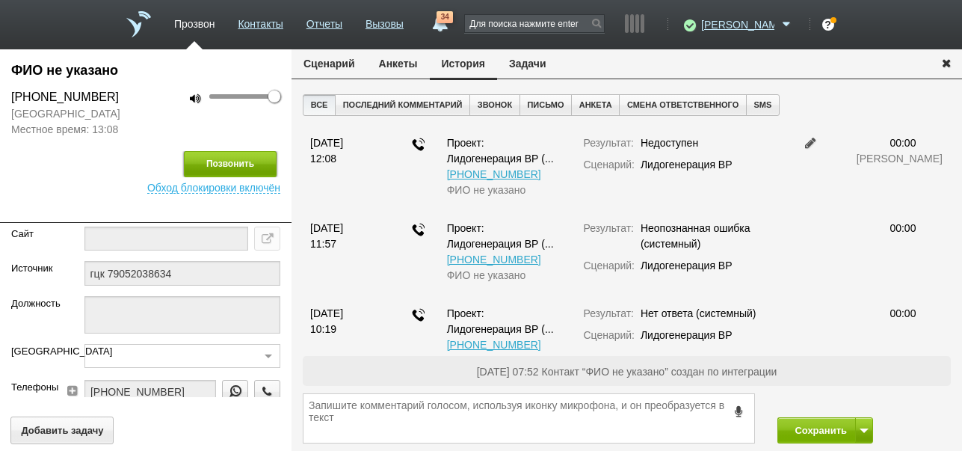
click at [235, 166] on button "Позвонить" at bounding box center [230, 164] width 93 height 26
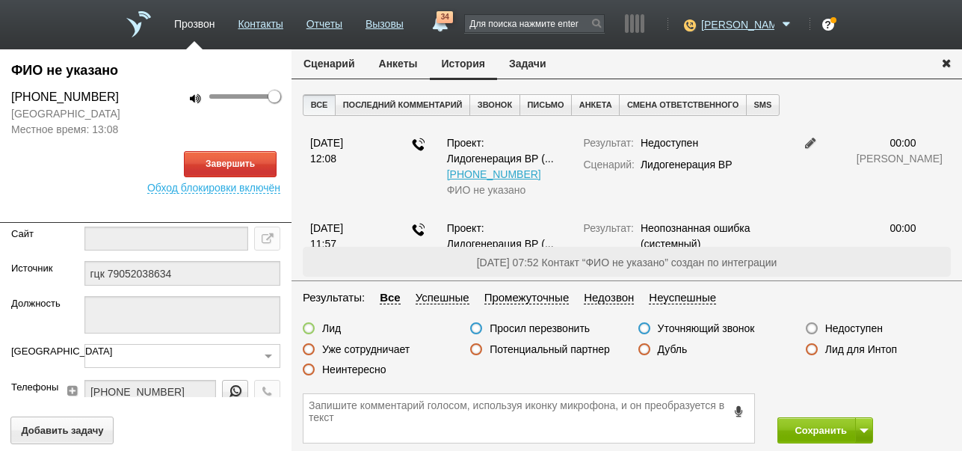
click at [351, 61] on button "Сценарий" at bounding box center [329, 63] width 75 height 28
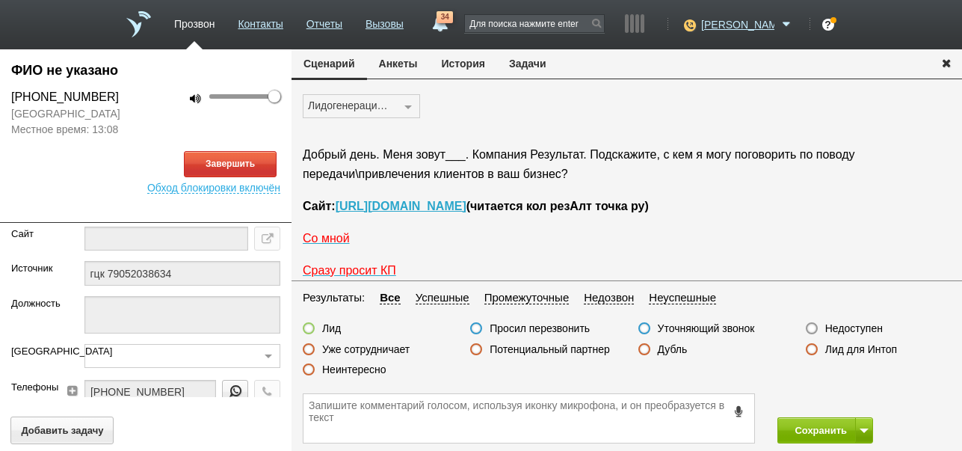
click at [471, 67] on button "История" at bounding box center [463, 63] width 67 height 28
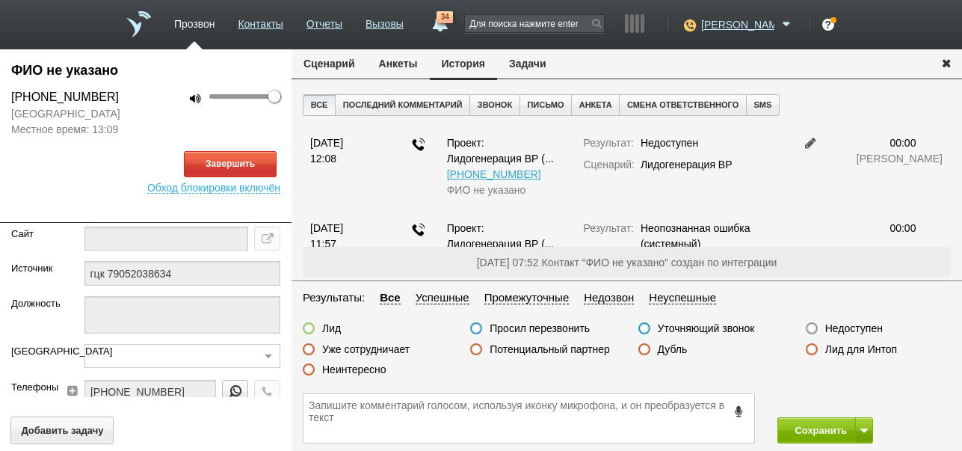
click at [337, 62] on button "Сценарий" at bounding box center [329, 63] width 75 height 28
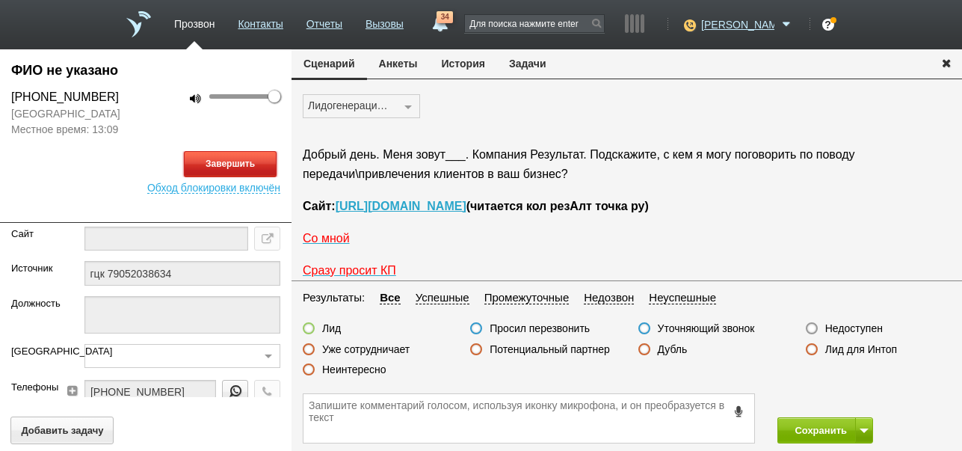
click at [244, 161] on button "Завершить" at bounding box center [230, 164] width 93 height 26
click at [872, 324] on label "Недоступен" at bounding box center [854, 327] width 58 height 13
click at [0, 0] on input "Недоступен" at bounding box center [0, 0] width 0 height 0
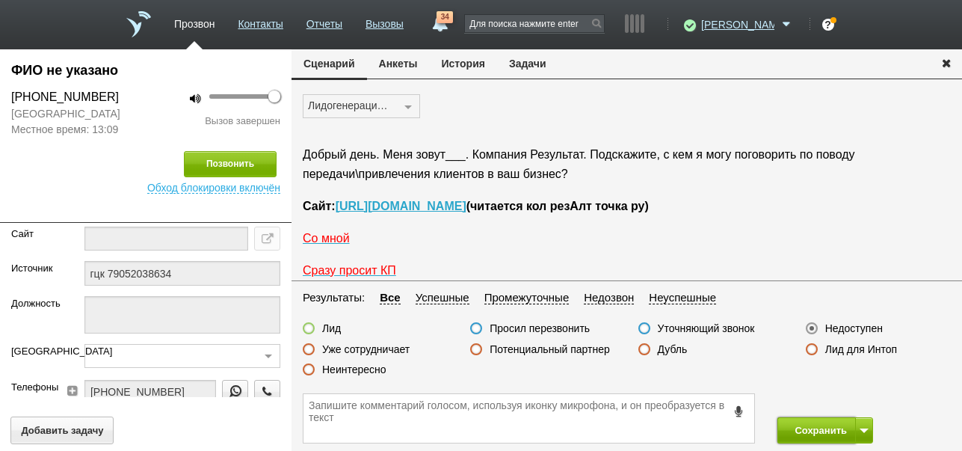
click at [822, 425] on button "Сохранить" at bounding box center [816, 430] width 78 height 26
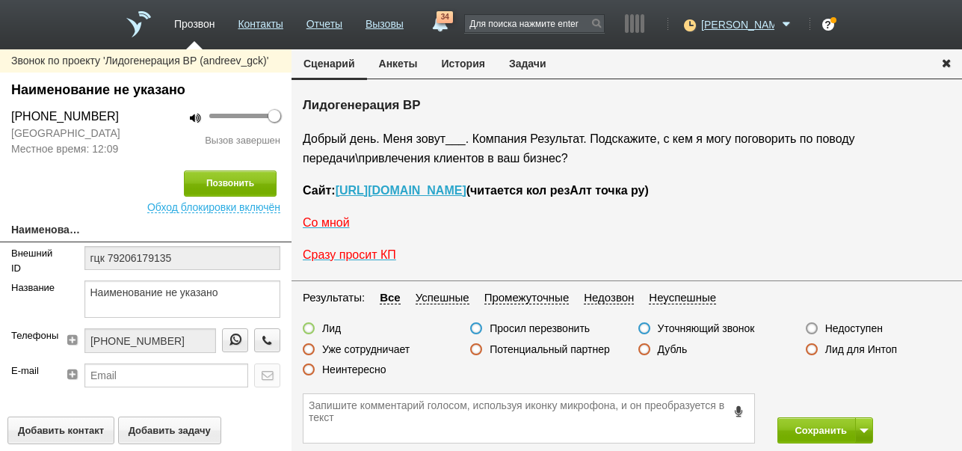
click at [463, 67] on button "История" at bounding box center [463, 63] width 67 height 28
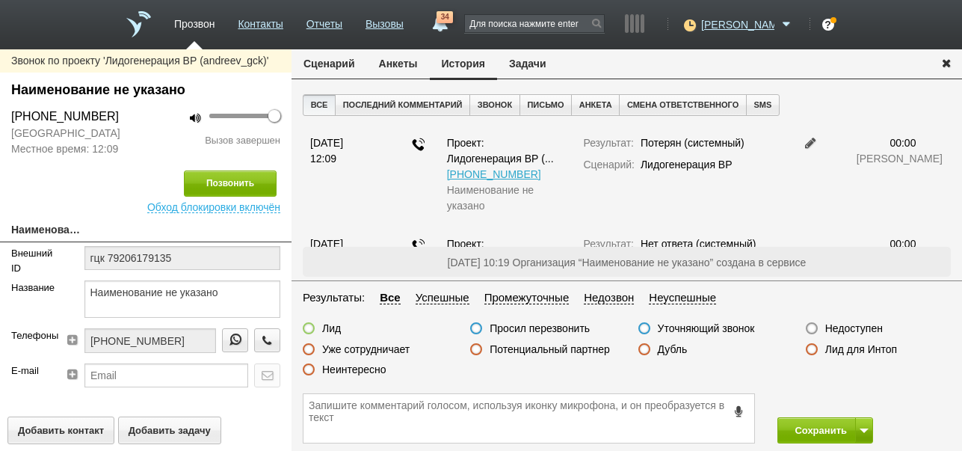
click at [851, 325] on label "Недоступен" at bounding box center [854, 327] width 58 height 13
click at [0, 0] on input "Недоступен" at bounding box center [0, 0] width 0 height 0
click at [865, 428] on span at bounding box center [864, 430] width 9 height 4
click at [858, 404] on button "Сохранить и остаться" at bounding box center [814, 402] width 116 height 26
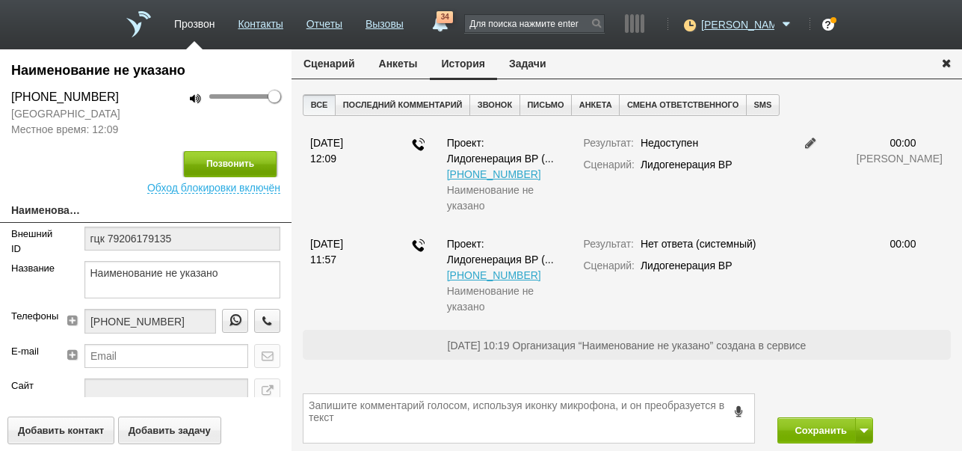
click at [253, 155] on button "Позвонить" at bounding box center [230, 164] width 93 height 26
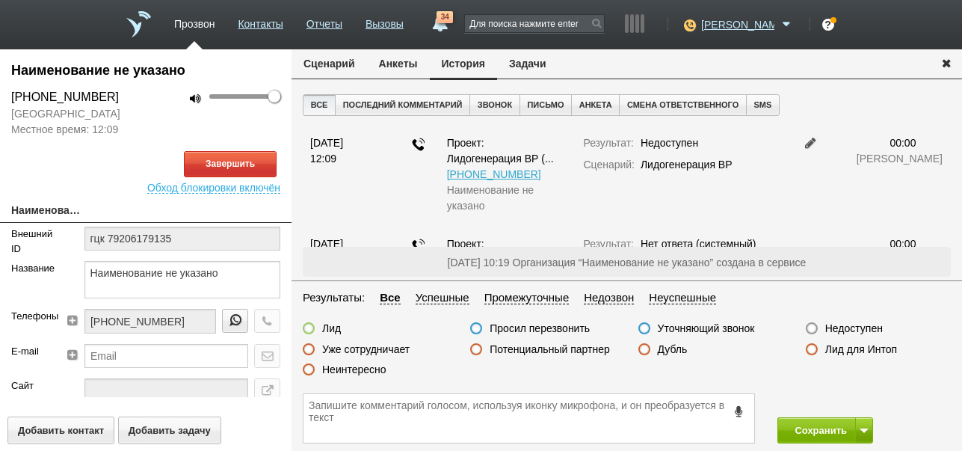
click at [331, 57] on button "Сценарий" at bounding box center [329, 63] width 75 height 28
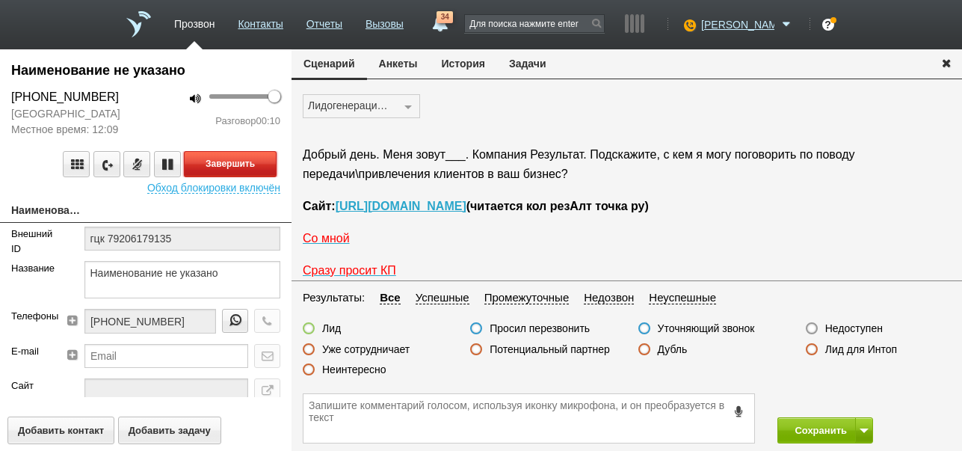
click at [250, 170] on button "Завершить" at bounding box center [230, 164] width 93 height 26
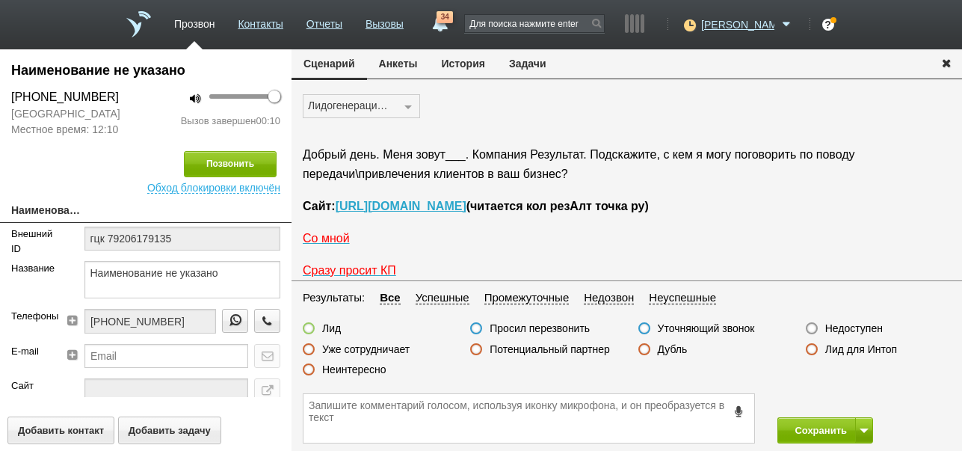
click at [860, 326] on label "Недоступен" at bounding box center [854, 327] width 58 height 13
click at [0, 0] on input "Недоступен" at bounding box center [0, 0] width 0 height 0
click at [809, 431] on button "Сохранить" at bounding box center [816, 430] width 78 height 26
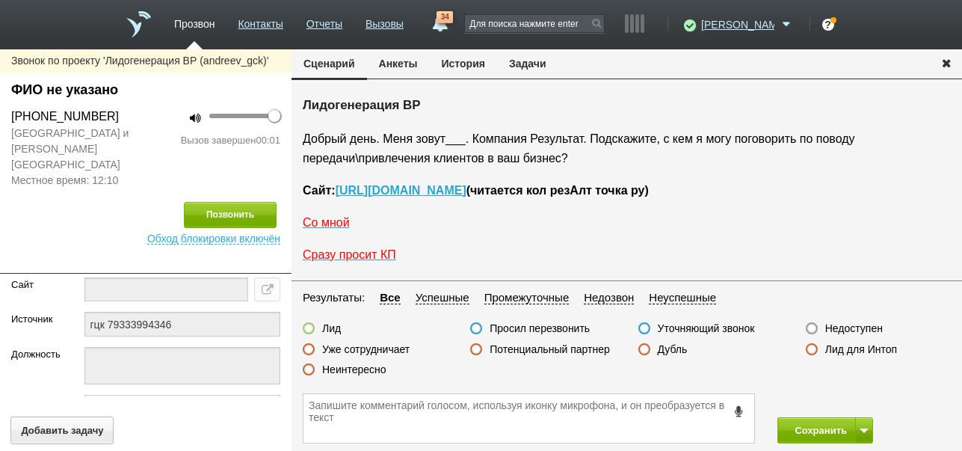
click at [451, 64] on button "История" at bounding box center [463, 63] width 67 height 28
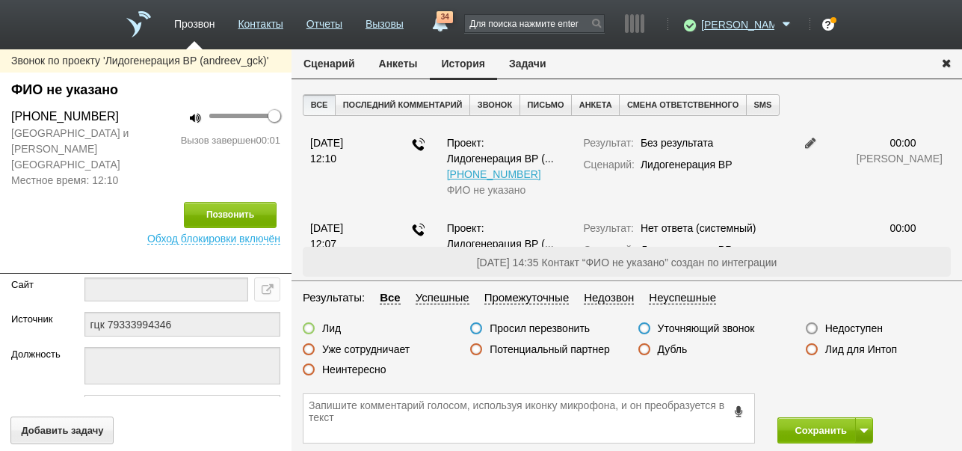
click at [841, 325] on label "Недоступен" at bounding box center [854, 327] width 58 height 13
click at [0, 0] on input "Недоступен" at bounding box center [0, 0] width 0 height 0
click at [860, 432] on span at bounding box center [864, 430] width 9 height 4
click at [848, 398] on button "Сохранить и остаться" at bounding box center [814, 402] width 116 height 26
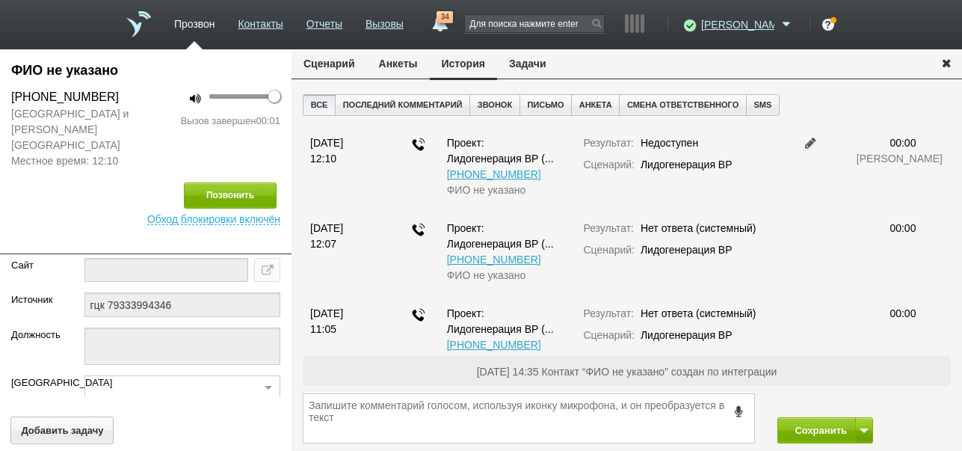
click at [248, 169] on div "Позвонить Обход блокировки включён" at bounding box center [146, 197] width 292 height 56
click at [247, 182] on button "Позвонить" at bounding box center [230, 195] width 93 height 26
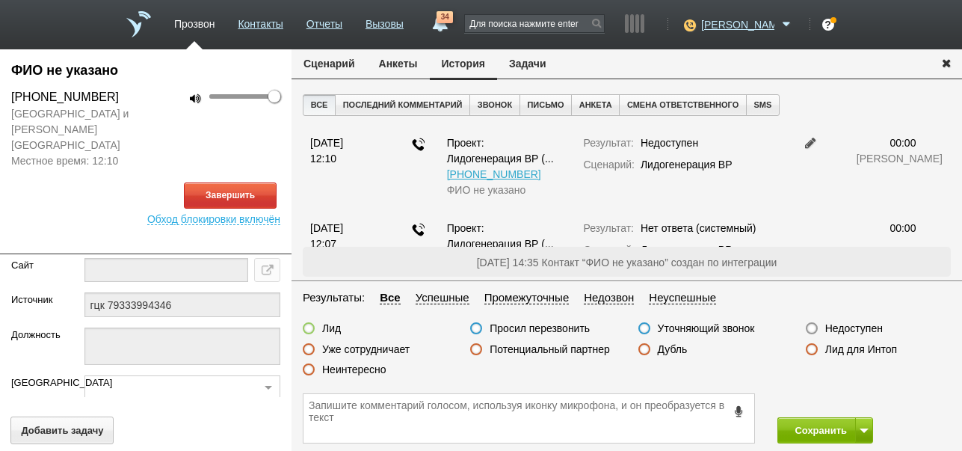
click at [348, 61] on button "Сценарий" at bounding box center [329, 63] width 75 height 28
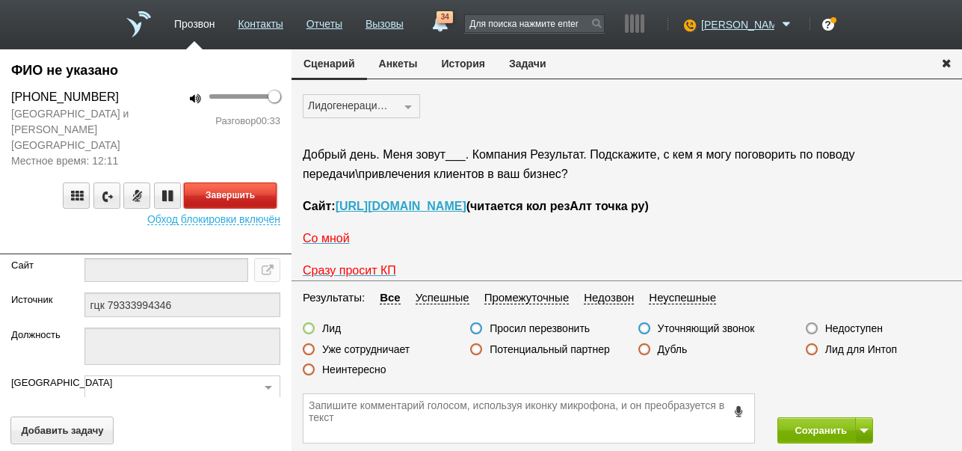
click at [273, 185] on button "Завершить" at bounding box center [230, 195] width 93 height 26
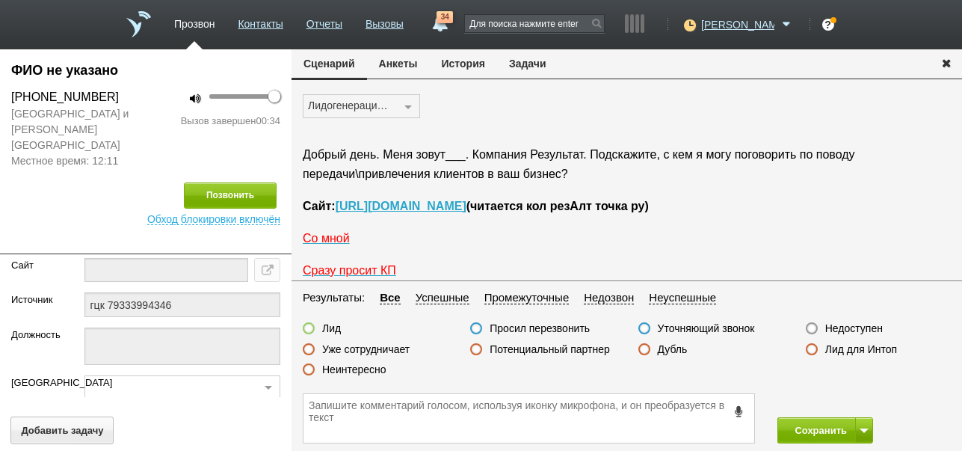
click at [741, 410] on icon at bounding box center [739, 410] width 16 height 11
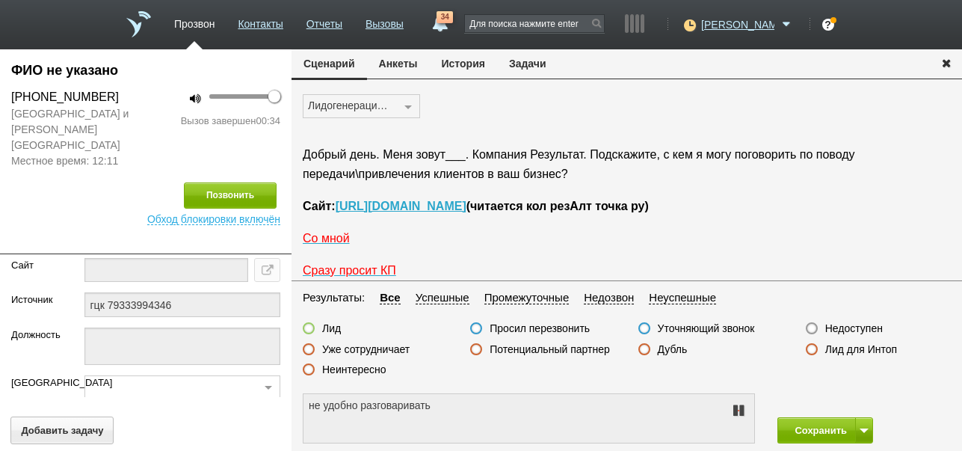
type textarea "не удобно разговаривать."
click at [734, 411] on icon at bounding box center [739, 410] width 18 height 12
click at [739, 410] on icon at bounding box center [739, 410] width 18 height 12
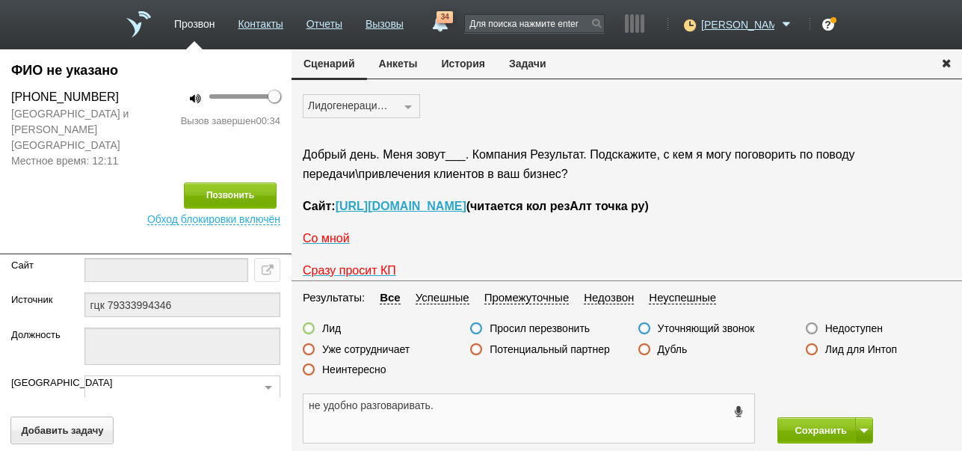
drag, startPoint x: 309, startPoint y: 400, endPoint x: 459, endPoint y: 404, distance: 149.6
click at [459, 404] on textarea "не удобно разговаривать." at bounding box center [528, 418] width 451 height 49
click at [523, 62] on button "Задачи" at bounding box center [527, 63] width 61 height 28
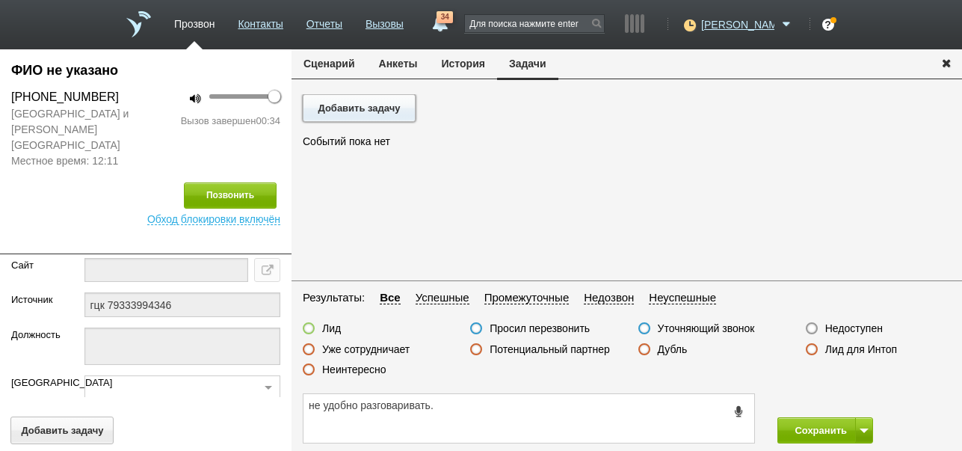
click at [403, 115] on button "Добавить задачу" at bounding box center [359, 108] width 113 height 28
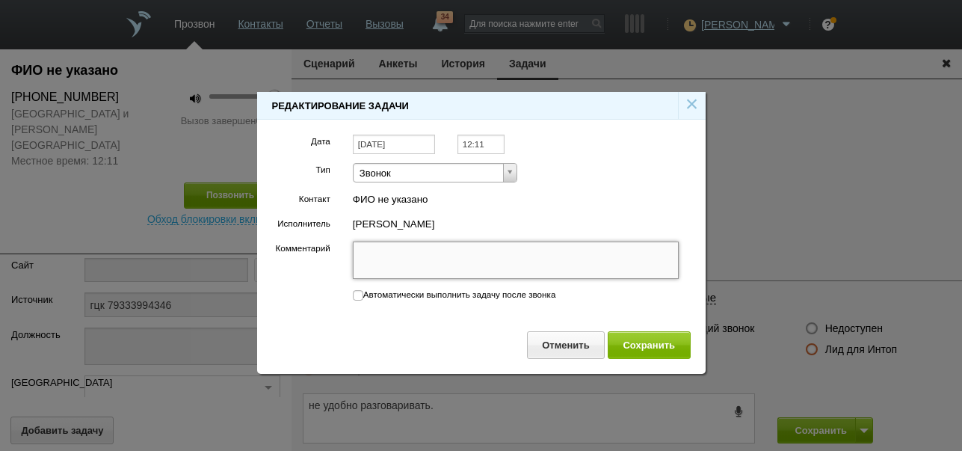
click at [433, 260] on textarea "Комментарий" at bounding box center [516, 259] width 327 height 37
paste textarea "не удобно разговаривать."
type textarea "не удобно разговаривать."
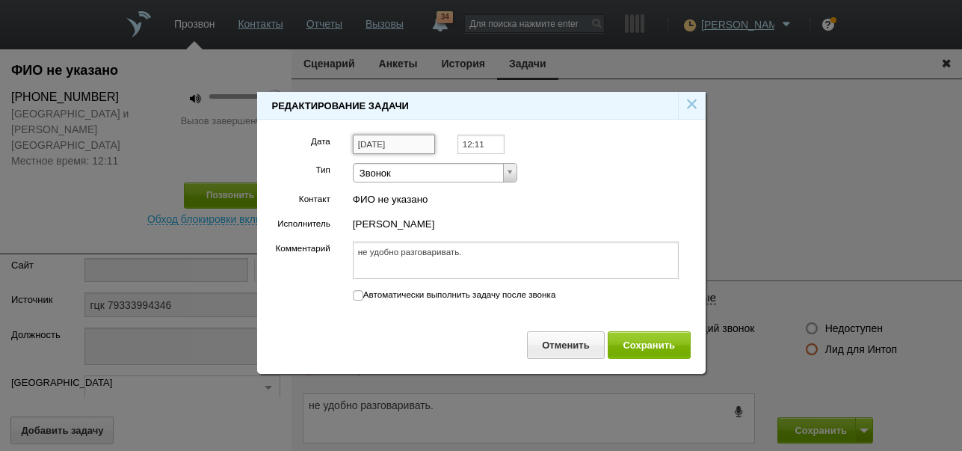
click at [407, 139] on input "[DATE]" at bounding box center [394, 145] width 82 height 20
type textarea "не удобно разговаривать."
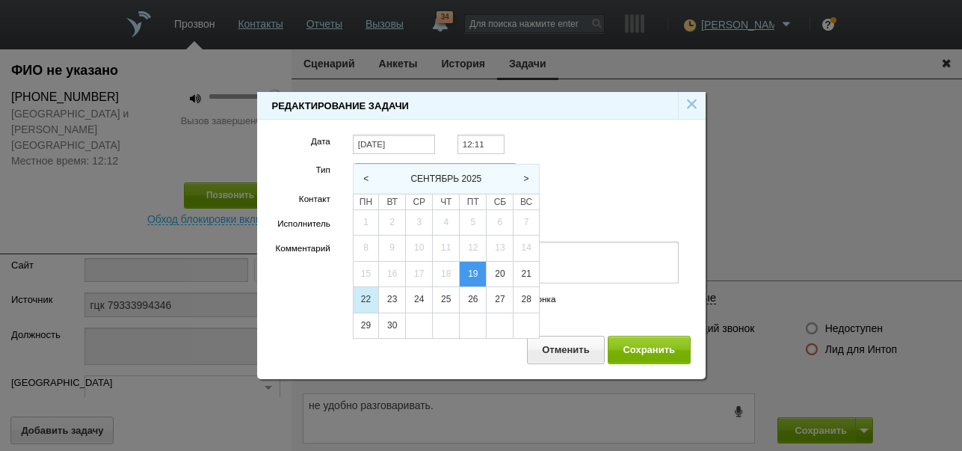
click at [371, 303] on div "22" at bounding box center [366, 299] width 25 height 25
type input "[DATE]"
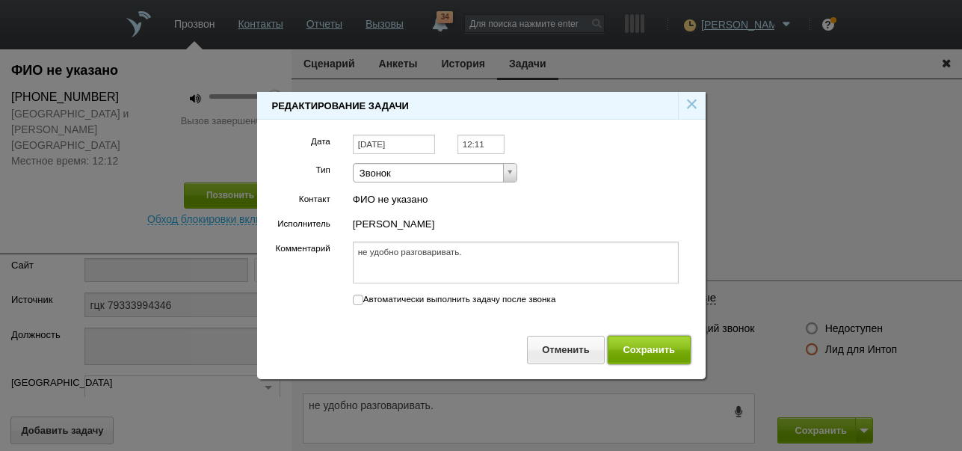
click at [651, 351] on button "Сохранить" at bounding box center [649, 350] width 83 height 28
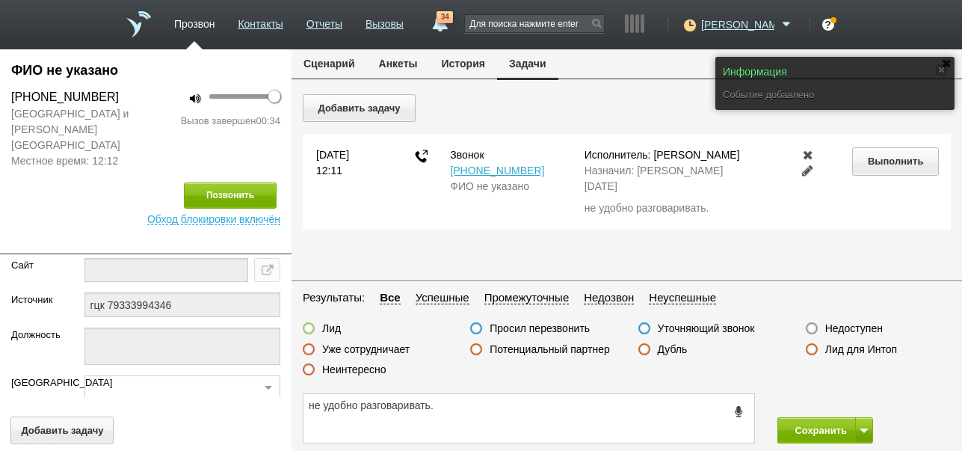
click at [350, 67] on button "Сценарий" at bounding box center [329, 63] width 75 height 28
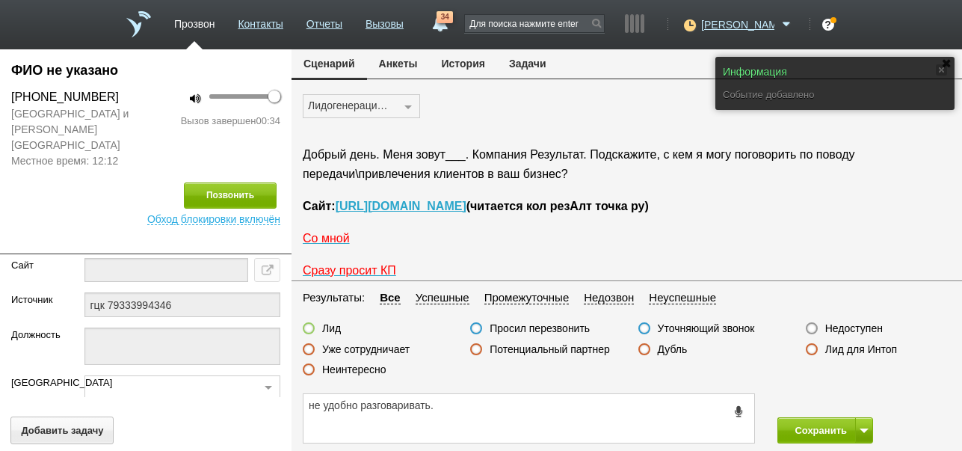
click at [558, 327] on label "Просил перезвонить" at bounding box center [540, 327] width 100 height 13
click at [0, 0] on input "Просил перезвонить" at bounding box center [0, 0] width 0 height 0
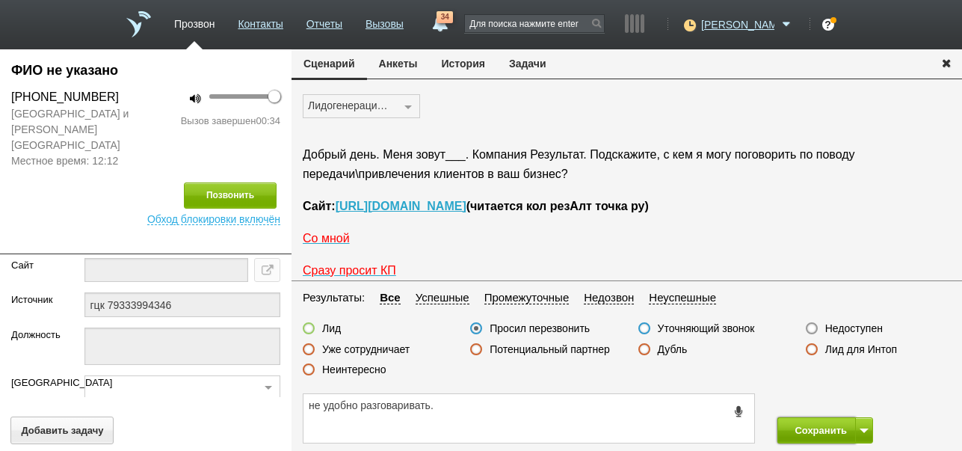
click at [809, 431] on button "Сохранить" at bounding box center [816, 430] width 78 height 26
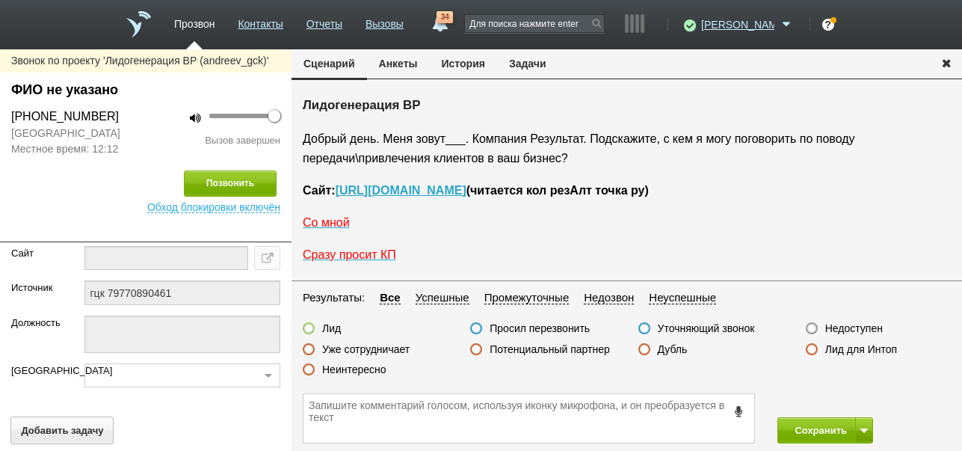
click at [457, 63] on button "История" at bounding box center [463, 63] width 67 height 28
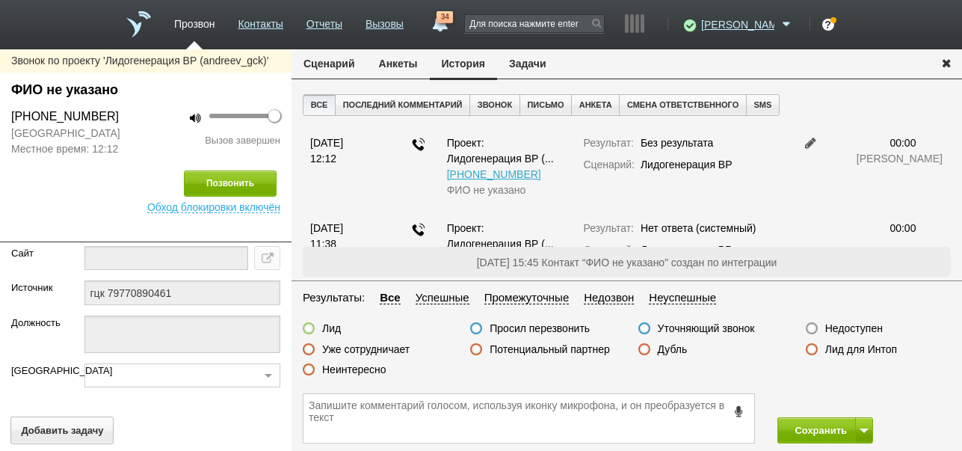
click at [851, 324] on label "Недоступен" at bounding box center [854, 327] width 58 height 13
click at [0, 0] on input "Недоступен" at bounding box center [0, 0] width 0 height 0
click at [861, 422] on button at bounding box center [864, 430] width 18 height 26
click at [855, 399] on button "Сохранить и остаться" at bounding box center [814, 402] width 116 height 26
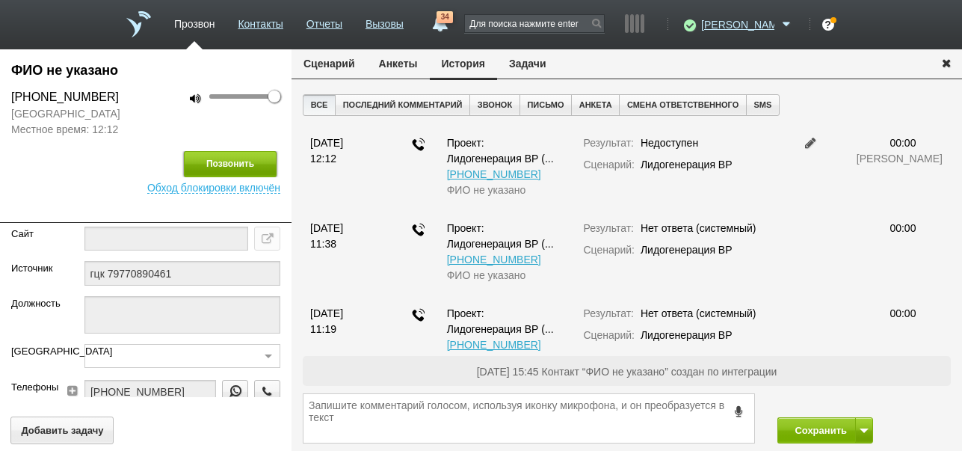
click at [255, 161] on button "Позвонить" at bounding box center [230, 164] width 93 height 26
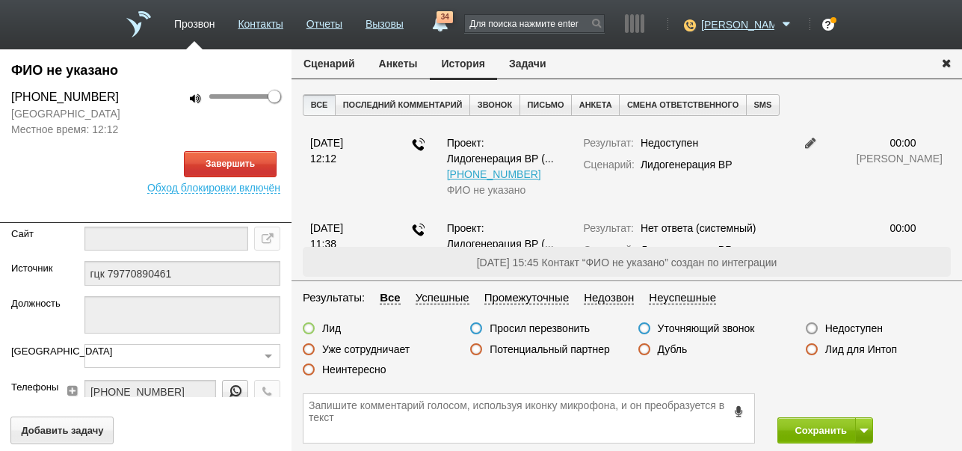
click at [313, 70] on button "Сценарий" at bounding box center [329, 63] width 75 height 28
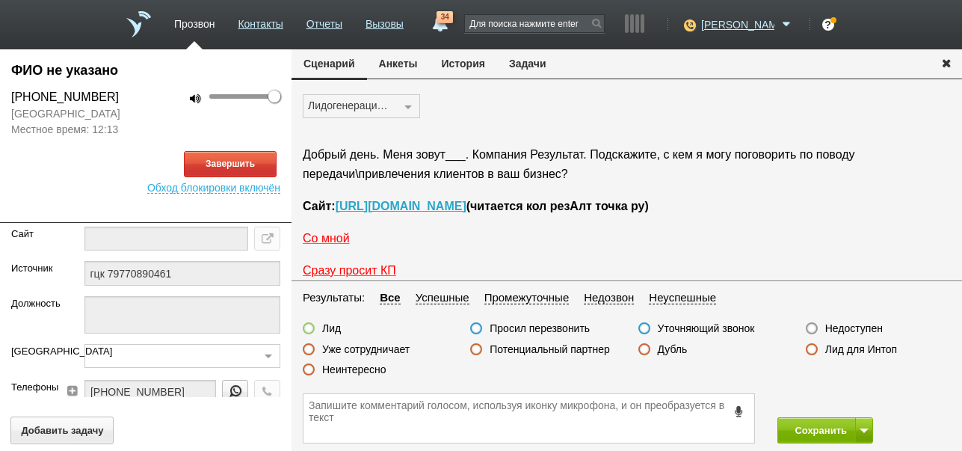
click at [473, 64] on button "История" at bounding box center [463, 63] width 67 height 28
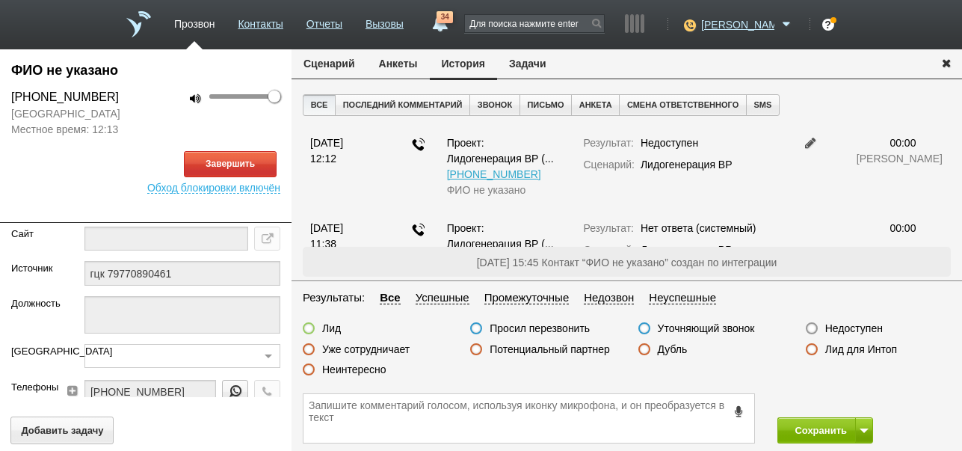
click at [337, 64] on button "Сценарий" at bounding box center [329, 63] width 75 height 28
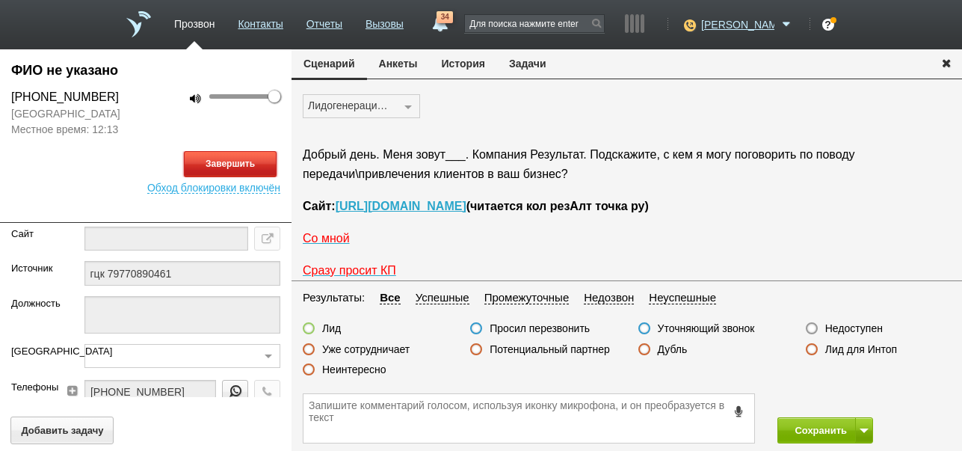
click at [268, 168] on button "Завершить" at bounding box center [230, 164] width 93 height 26
click at [859, 330] on label "Недоступен" at bounding box center [854, 327] width 58 height 13
click at [0, 0] on input "Недоступен" at bounding box center [0, 0] width 0 height 0
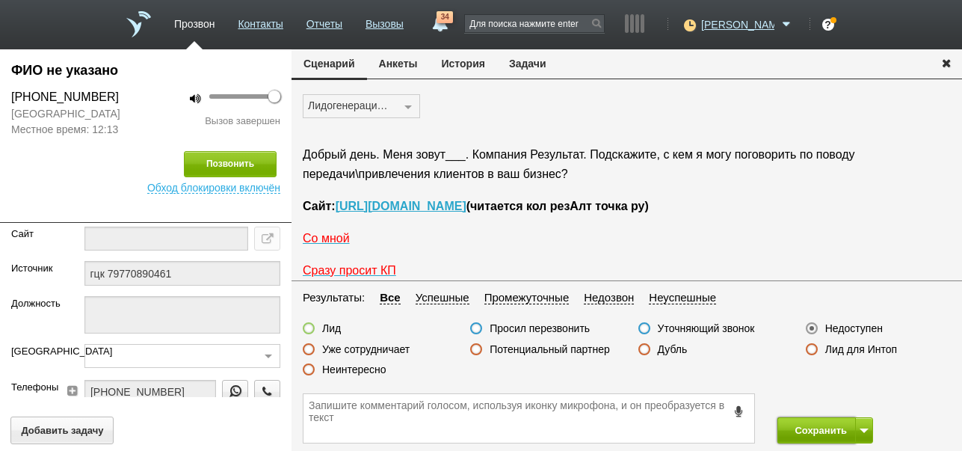
click at [796, 428] on button "Сохранить" at bounding box center [816, 430] width 78 height 26
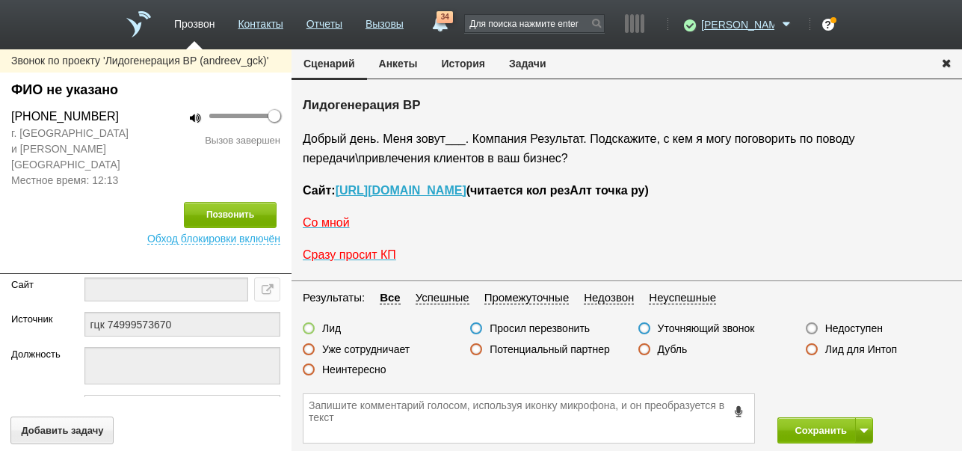
click at [875, 324] on label "Недоступен" at bounding box center [854, 327] width 58 height 13
click at [0, 0] on input "Недоступен" at bounding box center [0, 0] width 0 height 0
click at [870, 430] on button at bounding box center [864, 430] width 18 height 26
click at [857, 406] on button "Сохранить и остаться" at bounding box center [814, 402] width 116 height 26
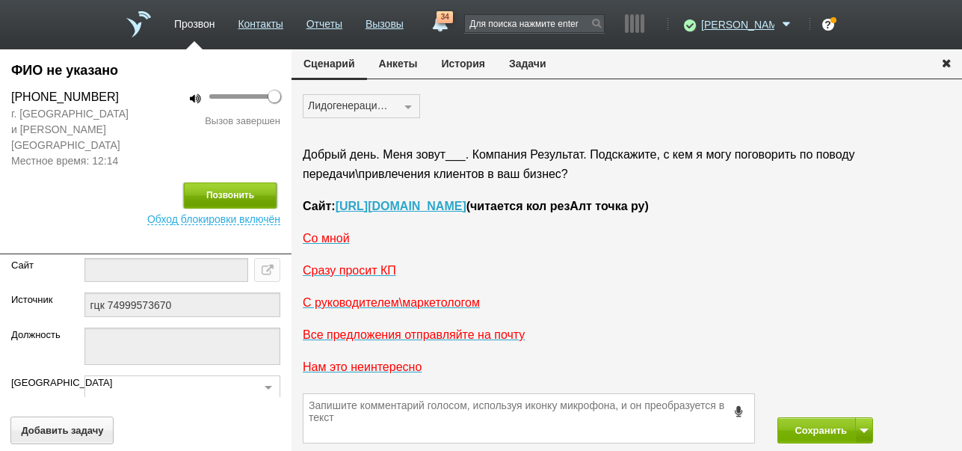
click at [250, 182] on button "Позвонить" at bounding box center [230, 195] width 93 height 26
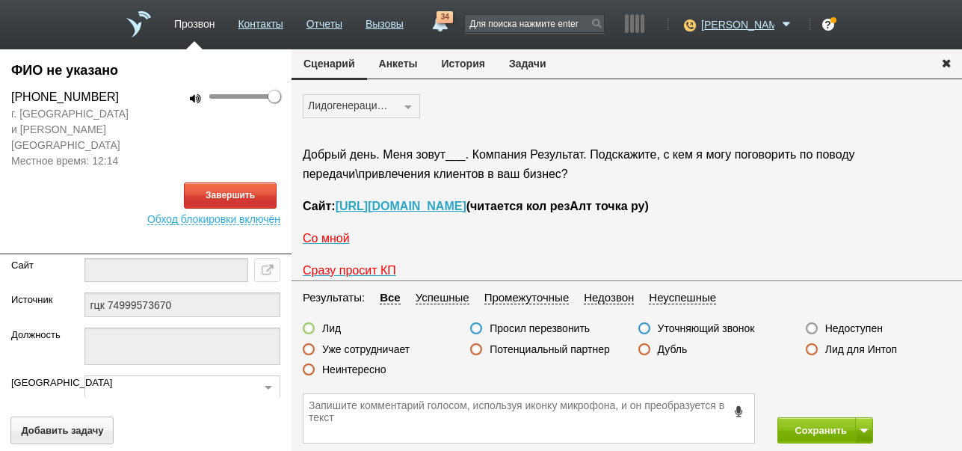
click at [465, 62] on button "История" at bounding box center [463, 63] width 67 height 28
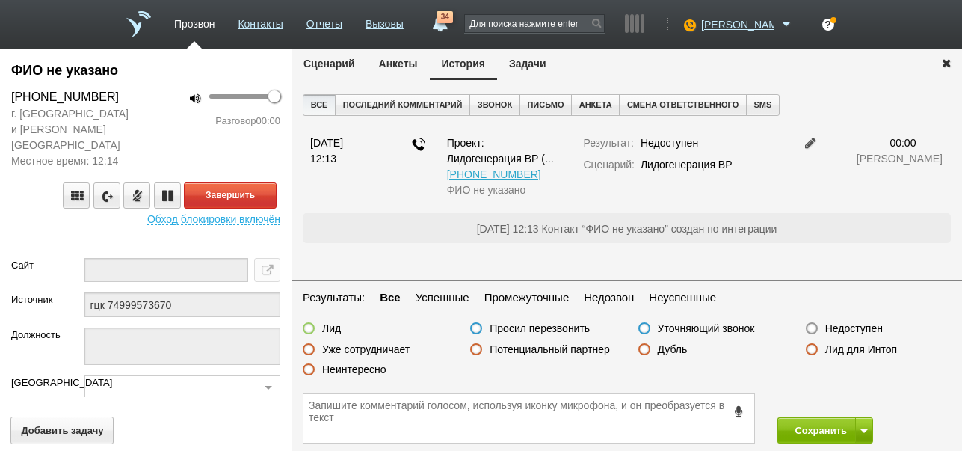
click at [327, 59] on button "Сценарий" at bounding box center [329, 63] width 75 height 28
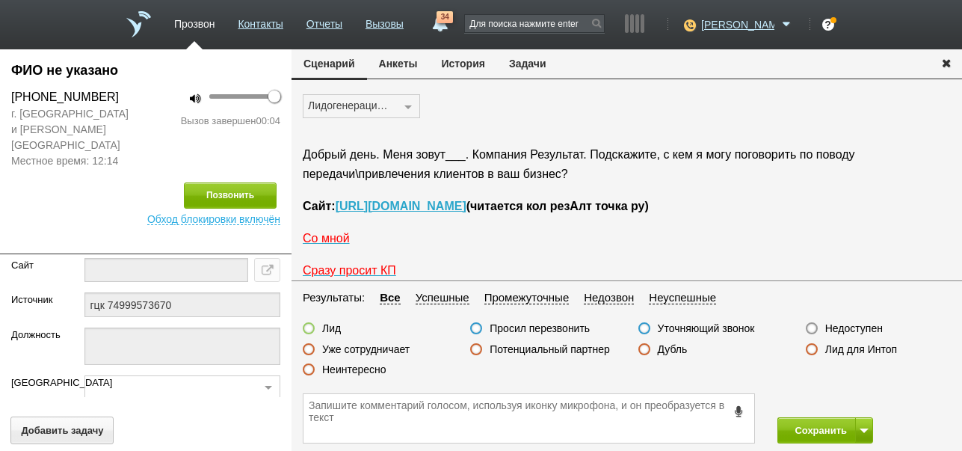
click at [854, 326] on label "Недоступен" at bounding box center [854, 327] width 58 height 13
click at [0, 0] on input "Недоступен" at bounding box center [0, 0] width 0 height 0
click at [477, 62] on button "История" at bounding box center [463, 63] width 67 height 28
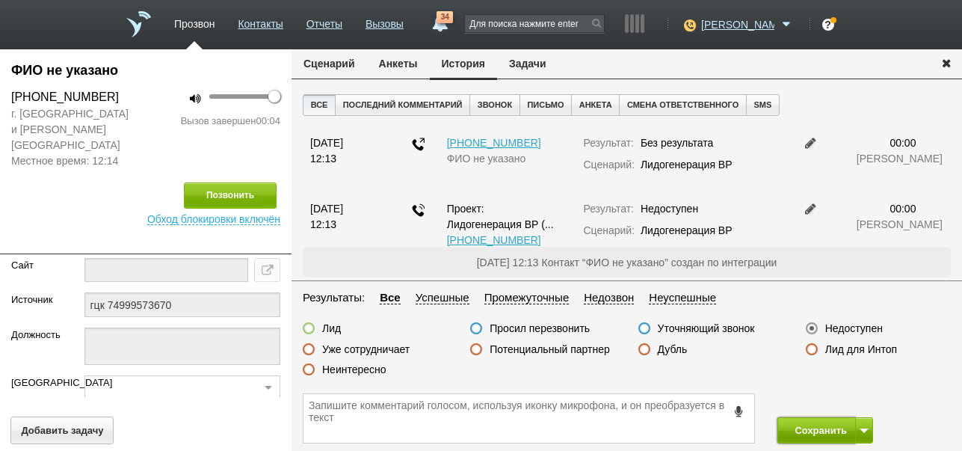
click at [810, 434] on button "Сохранить" at bounding box center [816, 430] width 78 height 26
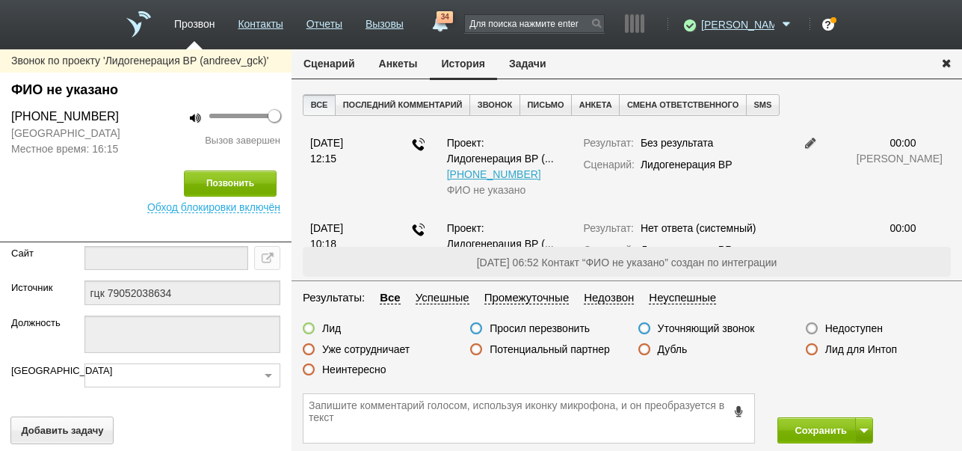
click at [333, 64] on button "Сценарий" at bounding box center [329, 63] width 75 height 28
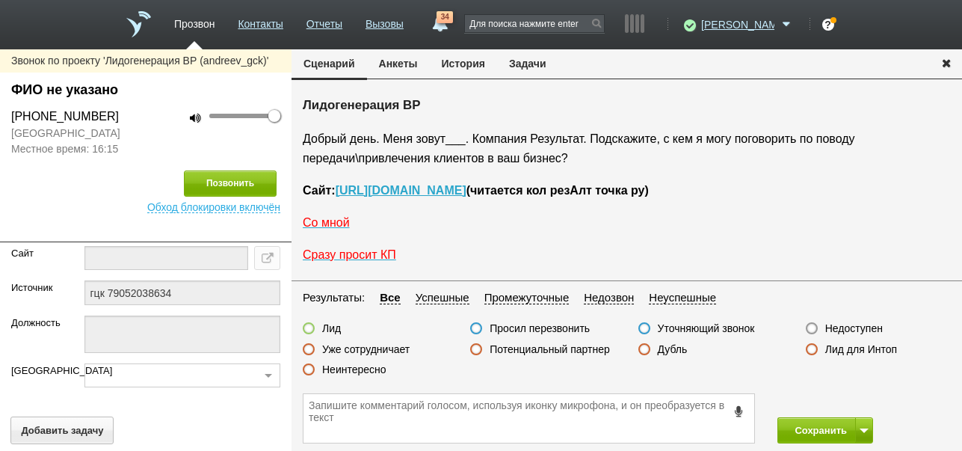
click at [874, 329] on label "Недоступен" at bounding box center [854, 327] width 58 height 13
click at [0, 0] on input "Недоступен" at bounding box center [0, 0] width 0 height 0
click at [242, 189] on button "Позвонить" at bounding box center [230, 183] width 93 height 26
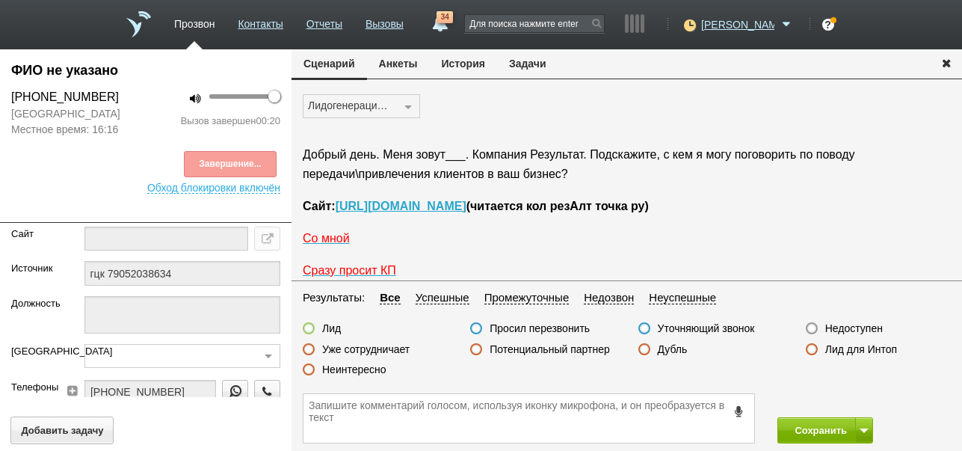
click at [271, 166] on div "Завершение..." at bounding box center [145, 164] width 269 height 26
click at [359, 363] on label "Неинтересно" at bounding box center [354, 369] width 64 height 13
click at [0, 0] on input "Неинтересно" at bounding box center [0, 0] width 0 height 0
click at [469, 65] on button "История" at bounding box center [463, 63] width 67 height 28
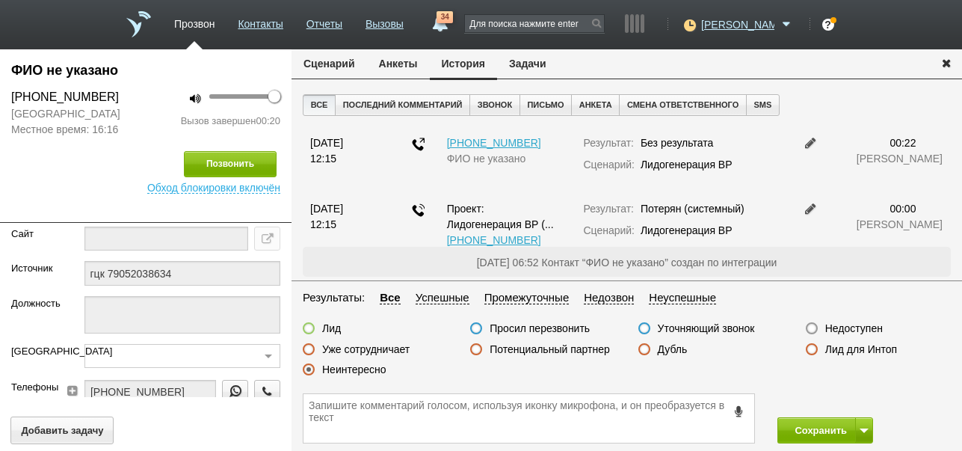
click at [309, 65] on button "Сценарий" at bounding box center [329, 63] width 75 height 28
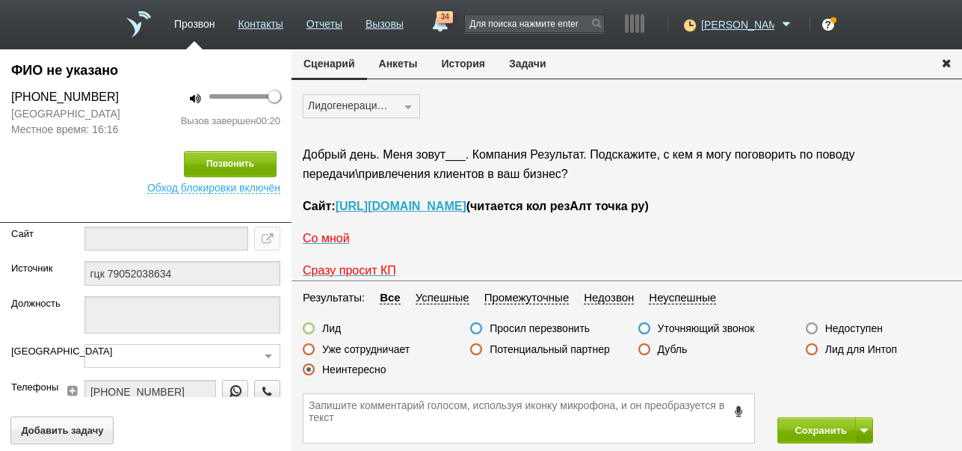
click at [447, 61] on button "История" at bounding box center [463, 63] width 67 height 28
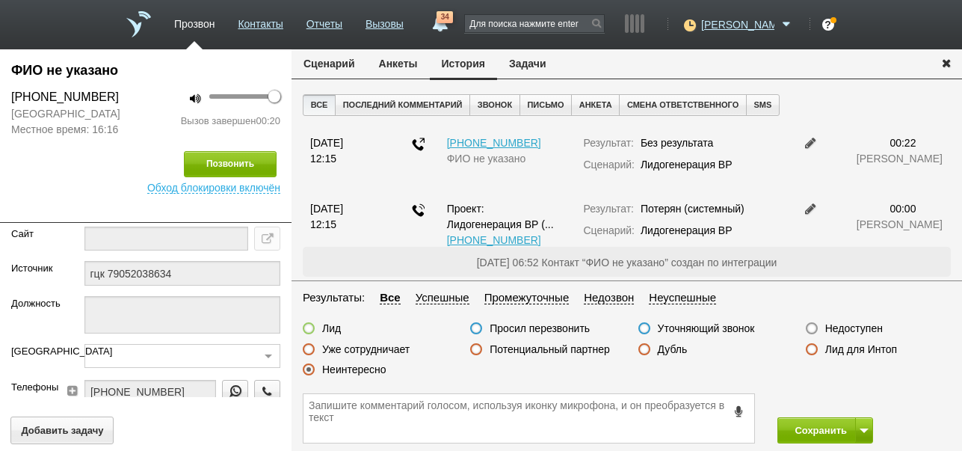
click at [322, 58] on button "Сценарий" at bounding box center [329, 63] width 75 height 28
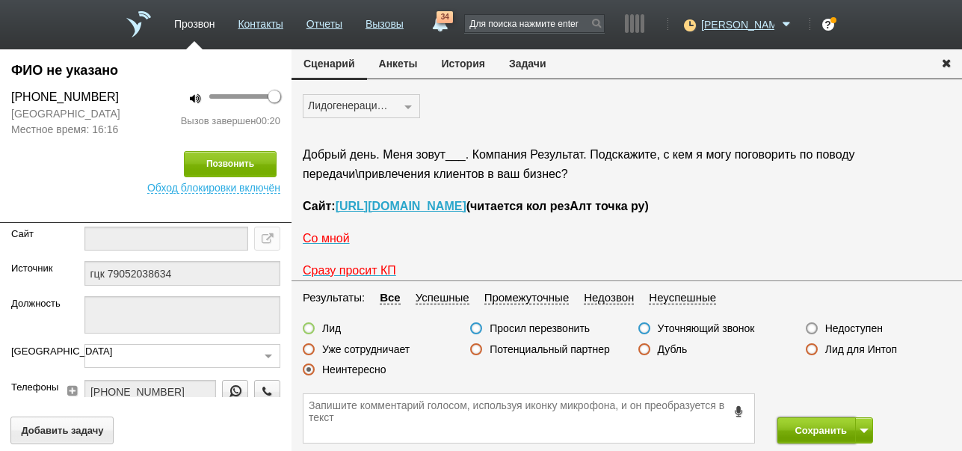
click at [814, 432] on button "Сохранить" at bounding box center [816, 430] width 78 height 26
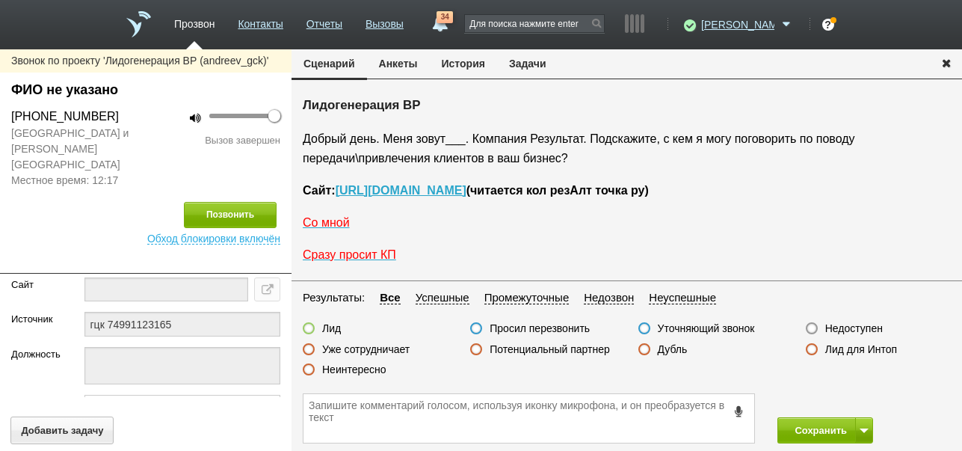
click at [472, 65] on button "История" at bounding box center [463, 63] width 67 height 28
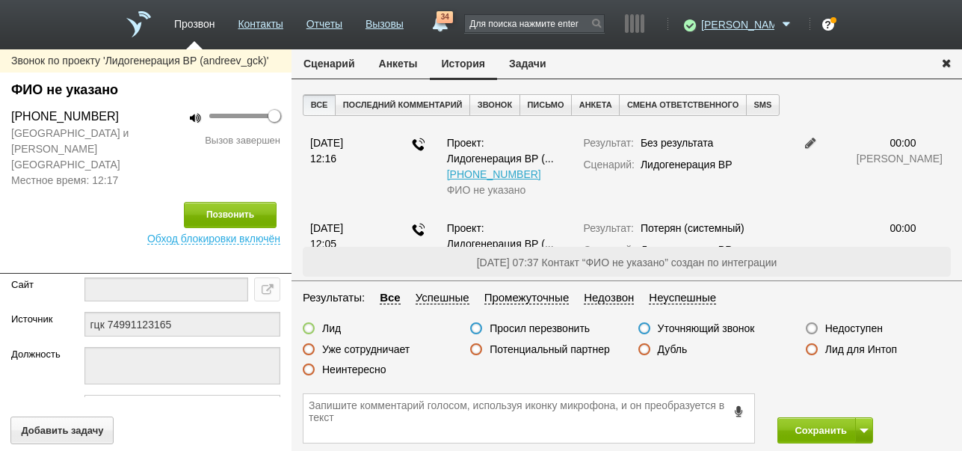
click at [845, 331] on label "Недоступен" at bounding box center [854, 327] width 58 height 13
click at [0, 0] on input "Недоступен" at bounding box center [0, 0] width 0 height 0
click at [869, 433] on button at bounding box center [864, 430] width 18 height 26
click at [835, 398] on button "Сохранить и остаться" at bounding box center [814, 402] width 116 height 26
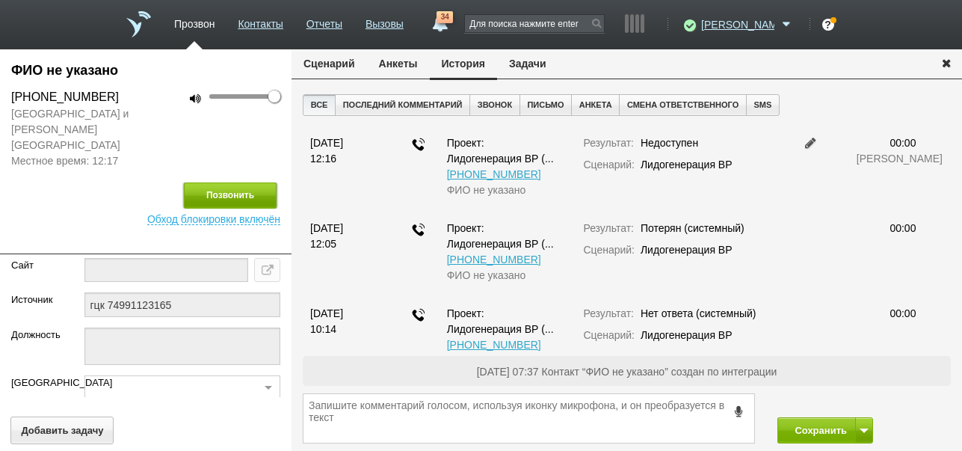
click at [242, 183] on button "Позвонить" at bounding box center [230, 195] width 93 height 26
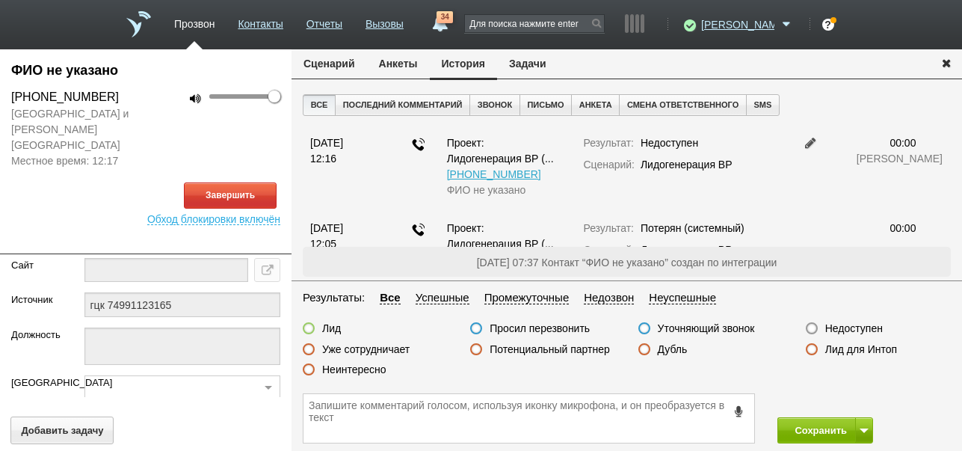
click at [311, 67] on button "Сценарий" at bounding box center [329, 63] width 75 height 28
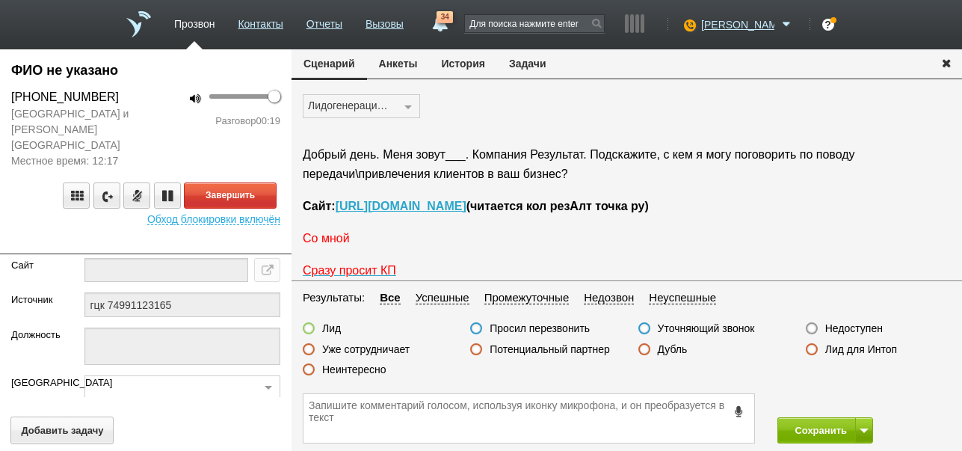
click at [320, 242] on span "Со мной" at bounding box center [326, 238] width 47 height 13
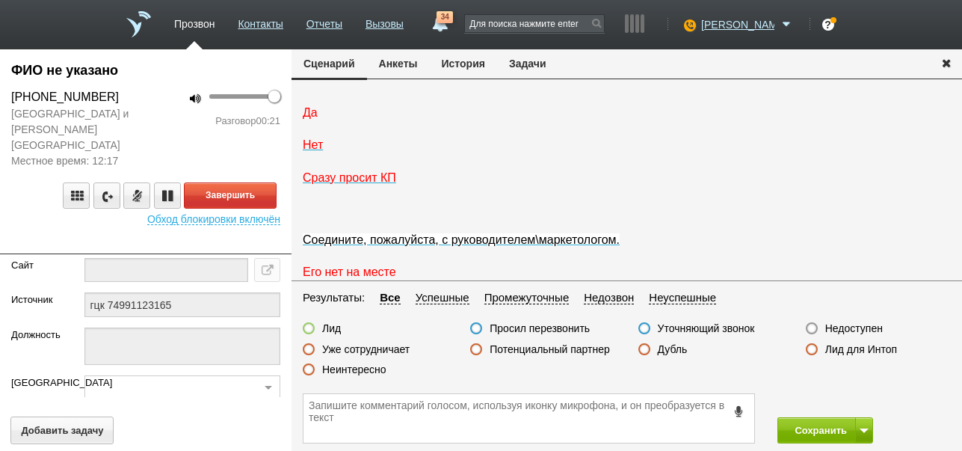
click at [311, 119] on span "Да" at bounding box center [310, 112] width 15 height 13
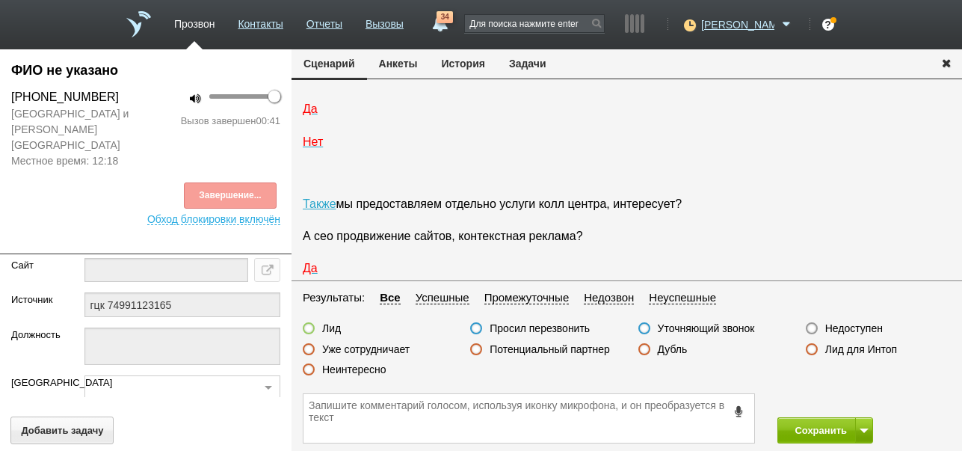
click at [368, 371] on label "Неинтересно" at bounding box center [354, 369] width 64 height 13
click at [0, 0] on input "Неинтересно" at bounding box center [0, 0] width 0 height 0
click at [816, 435] on button "Сохранить" at bounding box center [816, 430] width 78 height 26
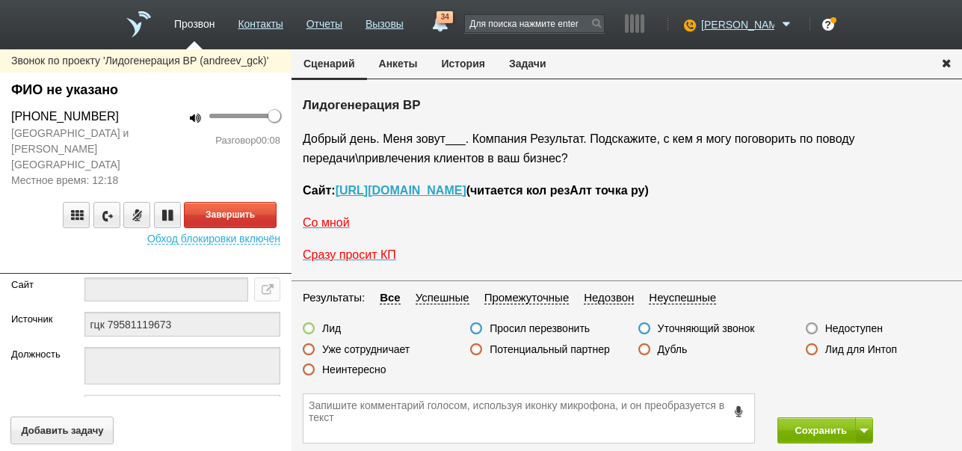
click at [471, 64] on button "История" at bounding box center [463, 63] width 67 height 28
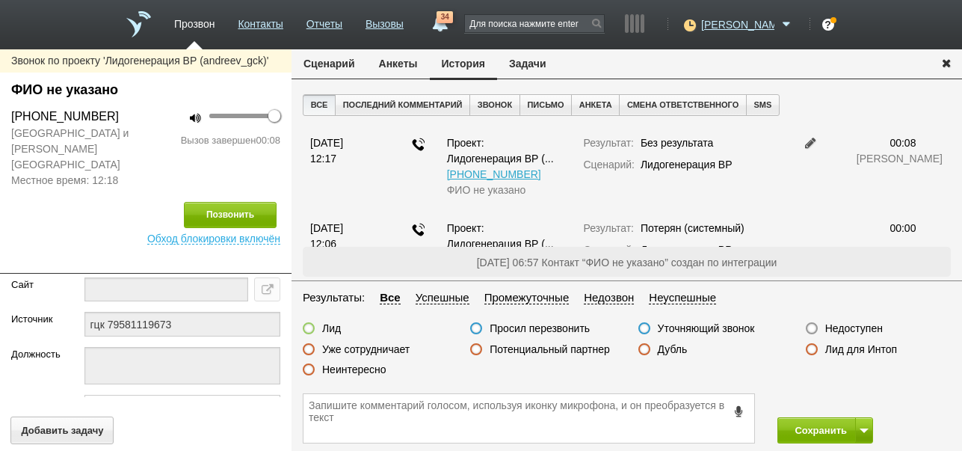
click at [851, 325] on label "Недоступен" at bounding box center [854, 327] width 58 height 13
click at [0, 0] on input "Недоступен" at bounding box center [0, 0] width 0 height 0
click at [327, 61] on button "Сценарий" at bounding box center [329, 63] width 75 height 28
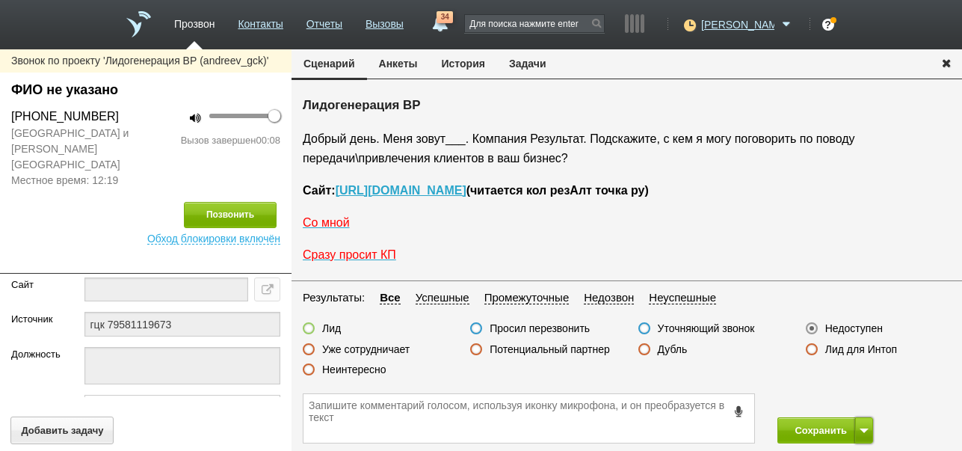
click at [866, 434] on button at bounding box center [864, 430] width 18 height 26
click at [852, 408] on button "Сохранить и остаться" at bounding box center [814, 402] width 116 height 26
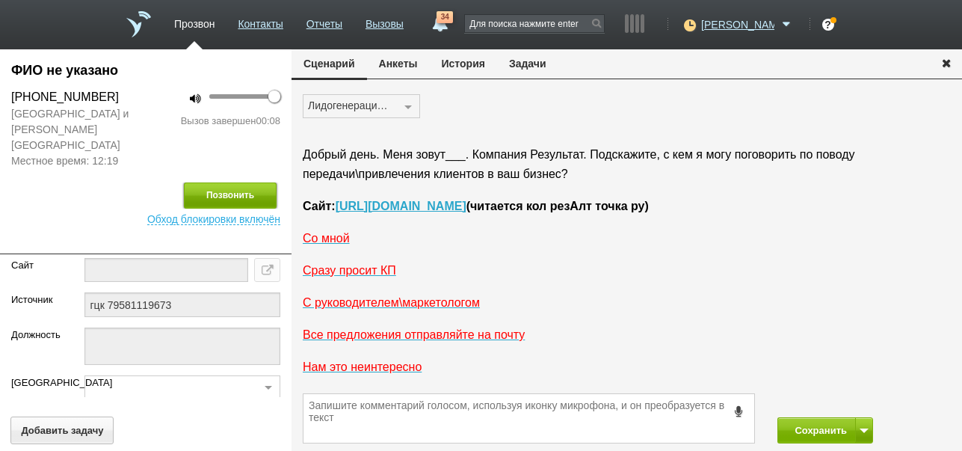
click at [256, 183] on button "Позвонить" at bounding box center [230, 195] width 93 height 26
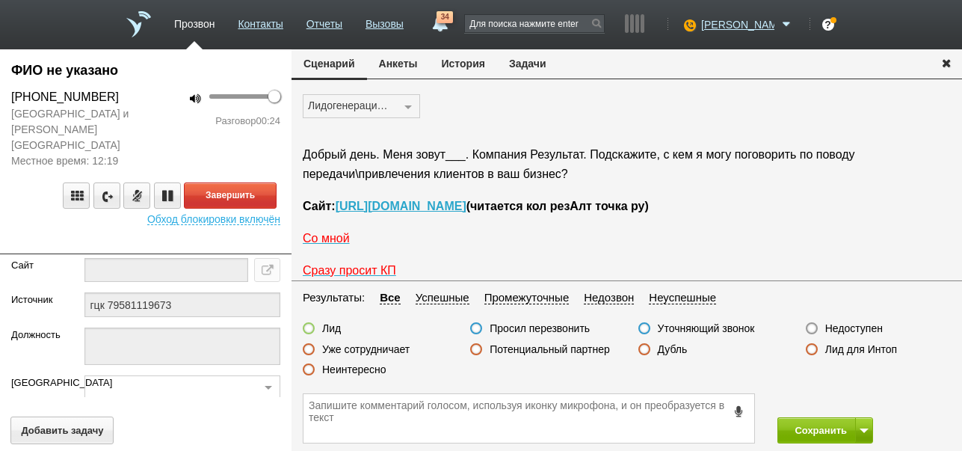
click at [372, 368] on label "Неинтересно" at bounding box center [354, 369] width 64 height 13
click at [0, 0] on input "Неинтересно" at bounding box center [0, 0] width 0 height 0
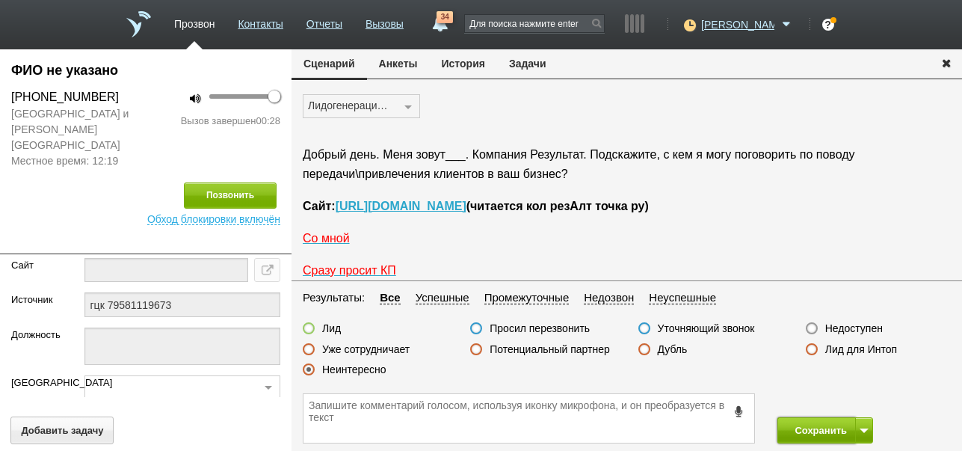
click at [809, 425] on button "Сохранить" at bounding box center [816, 430] width 78 height 26
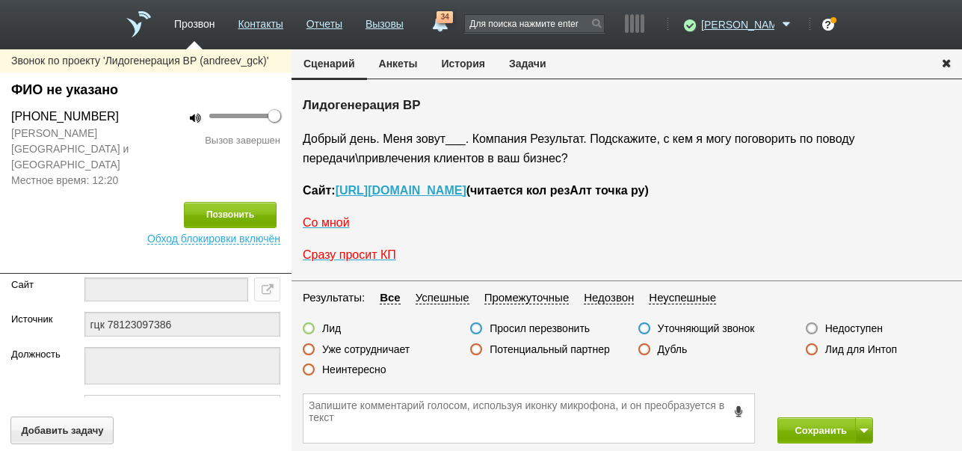
click at [472, 62] on button "История" at bounding box center [463, 63] width 67 height 28
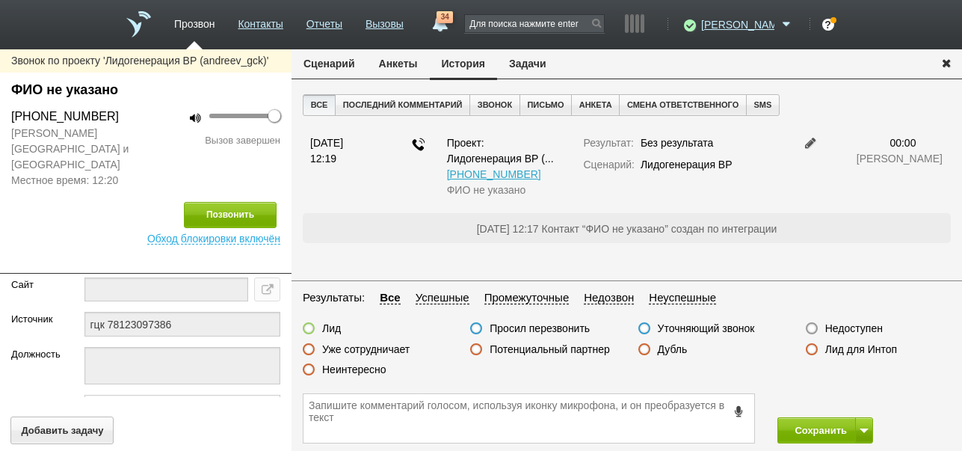
click at [848, 331] on label "Недоступен" at bounding box center [854, 327] width 58 height 13
click at [0, 0] on input "Недоступен" at bounding box center [0, 0] width 0 height 0
click at [860, 424] on button at bounding box center [864, 430] width 18 height 26
drag, startPoint x: 847, startPoint y: 410, endPoint x: 801, endPoint y: 384, distance: 52.2
click at [847, 407] on button "Сохранить и остаться" at bounding box center [814, 402] width 116 height 26
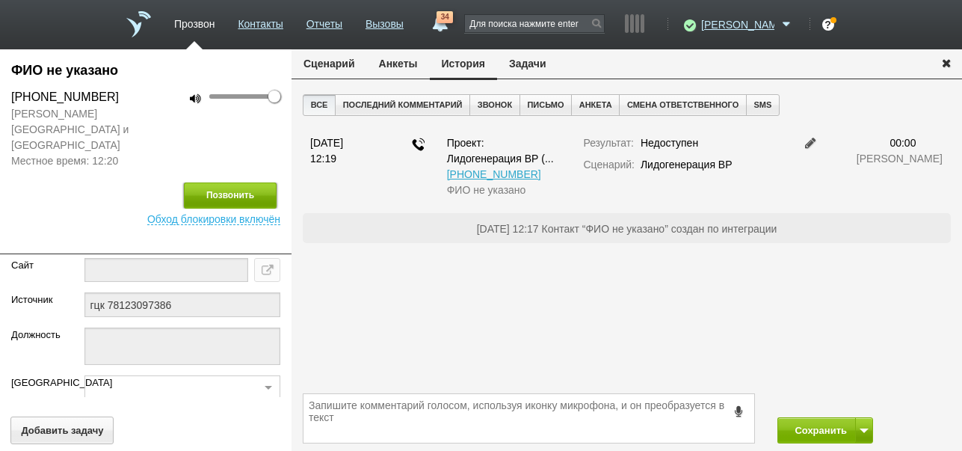
click at [249, 192] on button "Позвонить" at bounding box center [230, 195] width 93 height 26
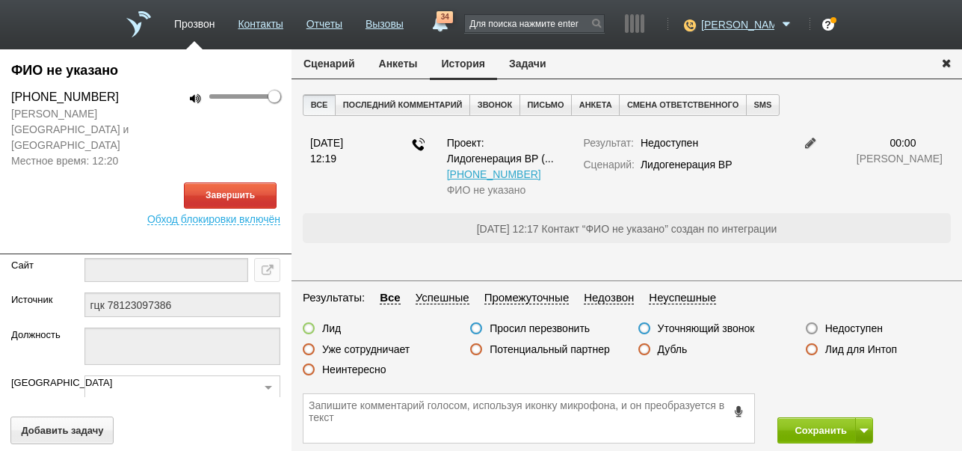
click at [318, 63] on button "Сценарий" at bounding box center [329, 63] width 75 height 28
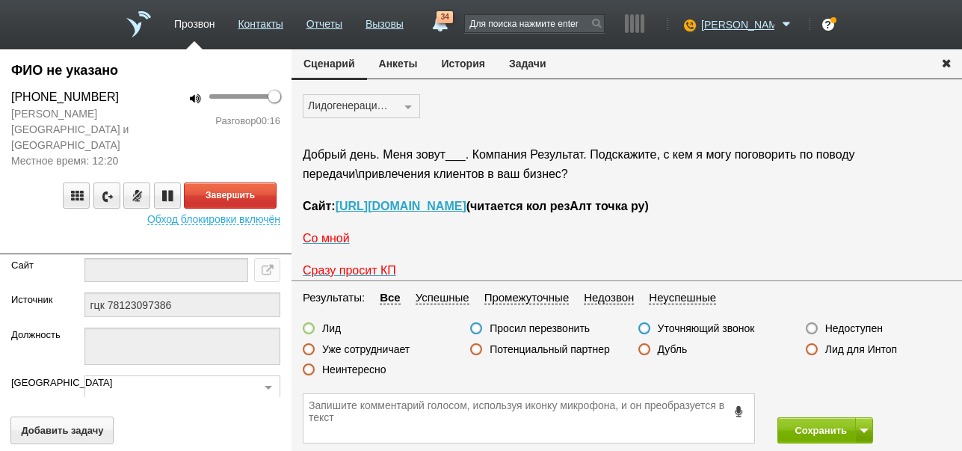
click at [354, 366] on label "Неинтересно" at bounding box center [354, 369] width 64 height 13
click at [0, 0] on input "Неинтересно" at bounding box center [0, 0] width 0 height 0
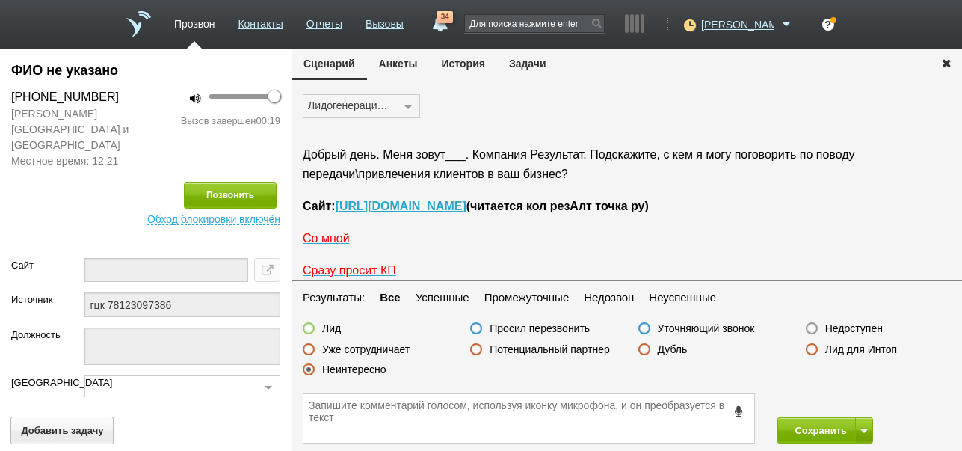
click at [857, 324] on label "Недоступен" at bounding box center [854, 327] width 58 height 13
click at [0, 0] on input "Недоступен" at bounding box center [0, 0] width 0 height 0
click at [823, 432] on button "Сохранить" at bounding box center [816, 430] width 78 height 26
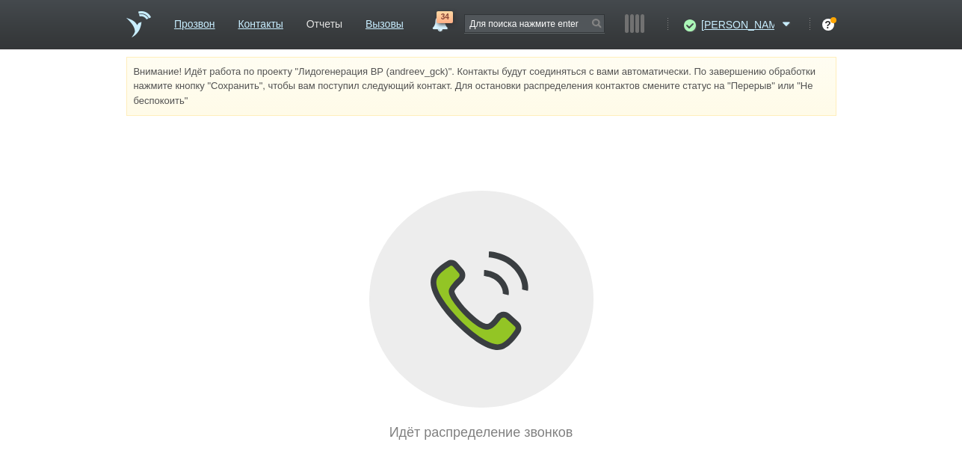
click at [342, 24] on link "Отчеты" at bounding box center [324, 21] width 36 height 22
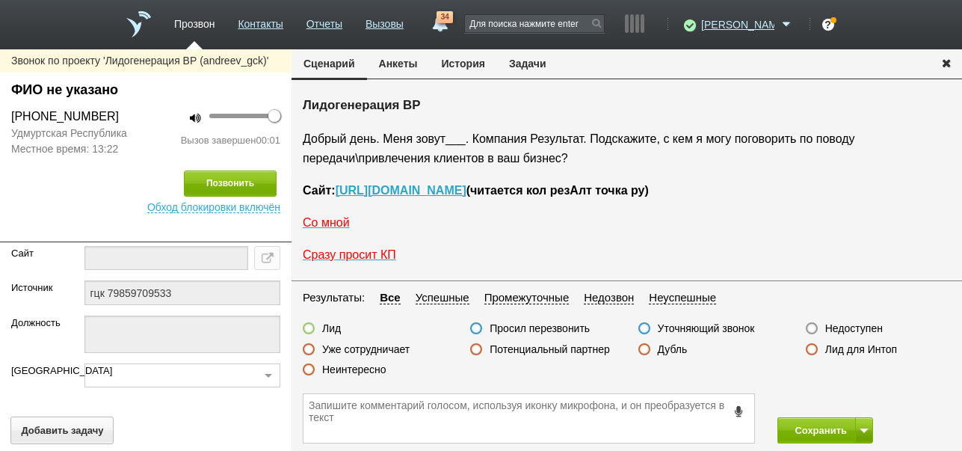
click at [466, 67] on button "История" at bounding box center [463, 63] width 67 height 28
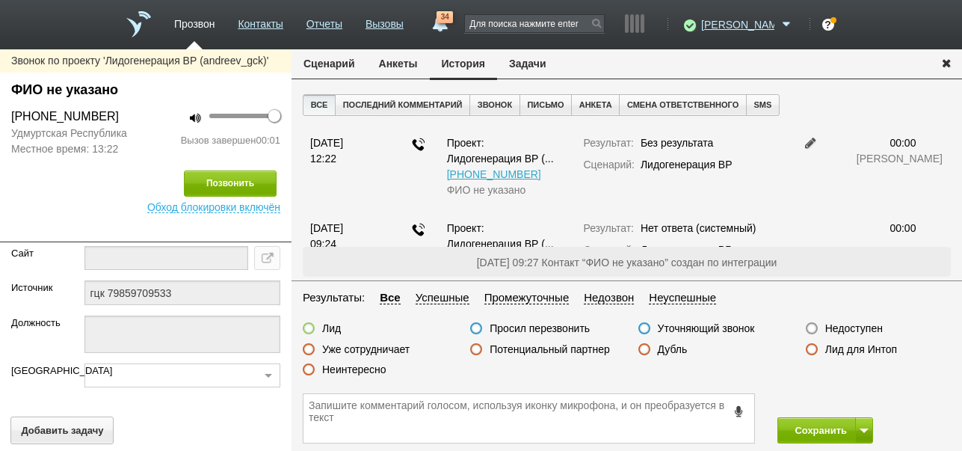
click at [851, 332] on label "Недоступен" at bounding box center [854, 327] width 58 height 13
click at [0, 0] on input "Недоступен" at bounding box center [0, 0] width 0 height 0
click at [250, 176] on button "Позвонить" at bounding box center [230, 183] width 93 height 26
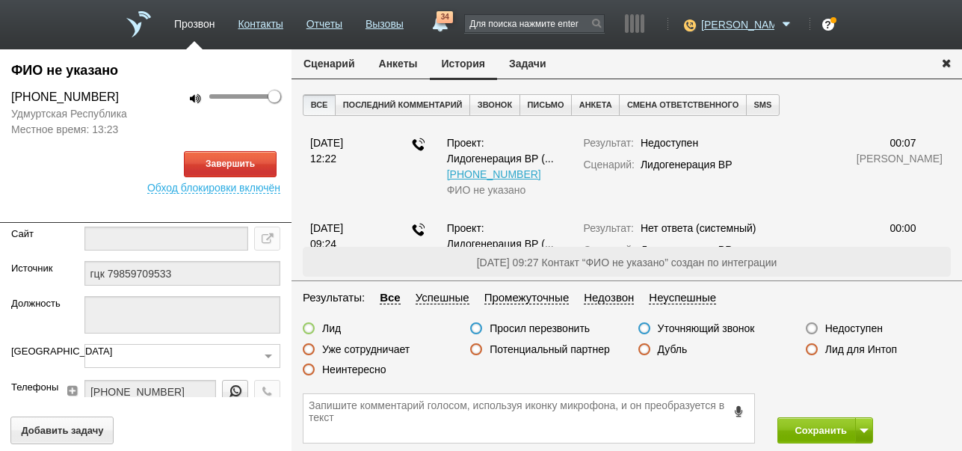
click at [318, 66] on button "Сценарий" at bounding box center [329, 63] width 75 height 28
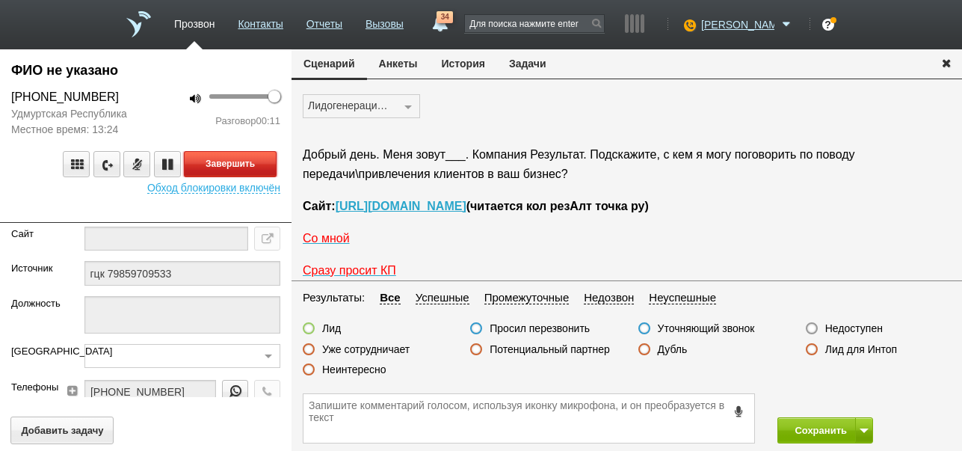
click at [253, 159] on button "Завершить" at bounding box center [230, 164] width 93 height 26
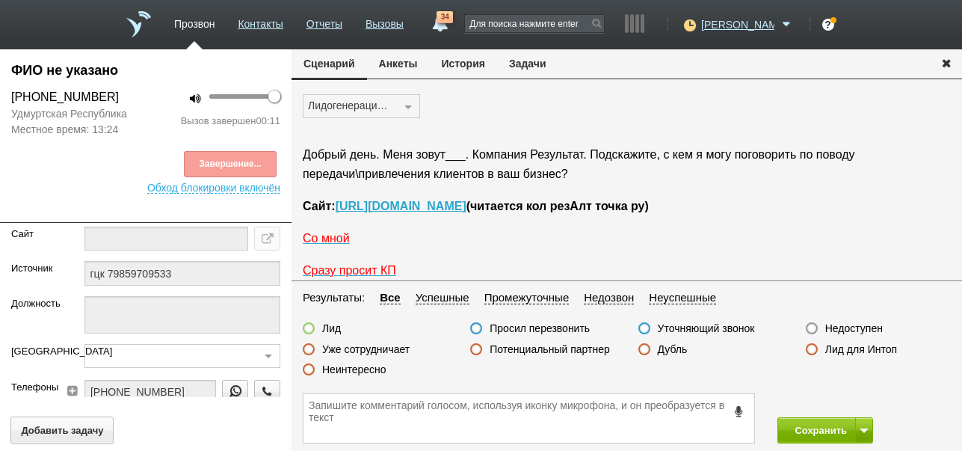
click at [844, 331] on label "Недоступен" at bounding box center [854, 327] width 58 height 13
click at [0, 0] on input "Недоступен" at bounding box center [0, 0] width 0 height 0
click at [807, 430] on button "Сохранить" at bounding box center [816, 430] width 78 height 26
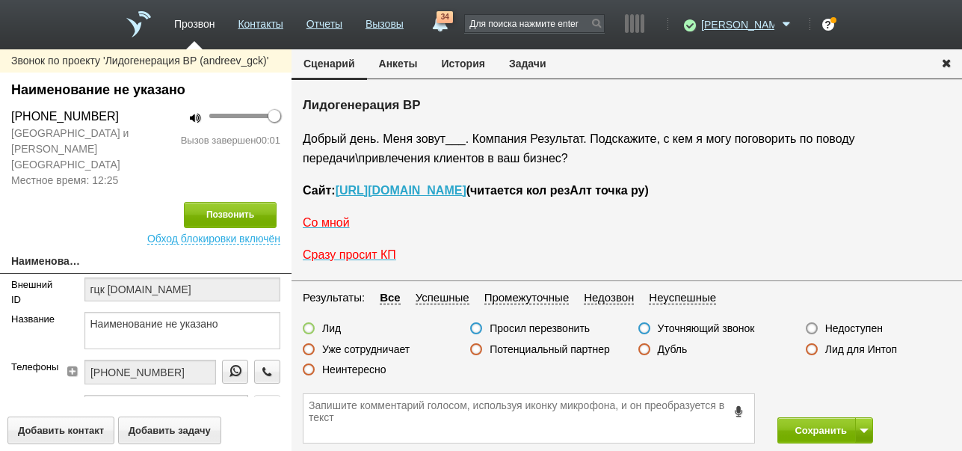
click at [853, 328] on label "Недоступен" at bounding box center [854, 327] width 58 height 13
click at [0, 0] on input "Недоступен" at bounding box center [0, 0] width 0 height 0
click at [469, 66] on button "История" at bounding box center [463, 63] width 67 height 28
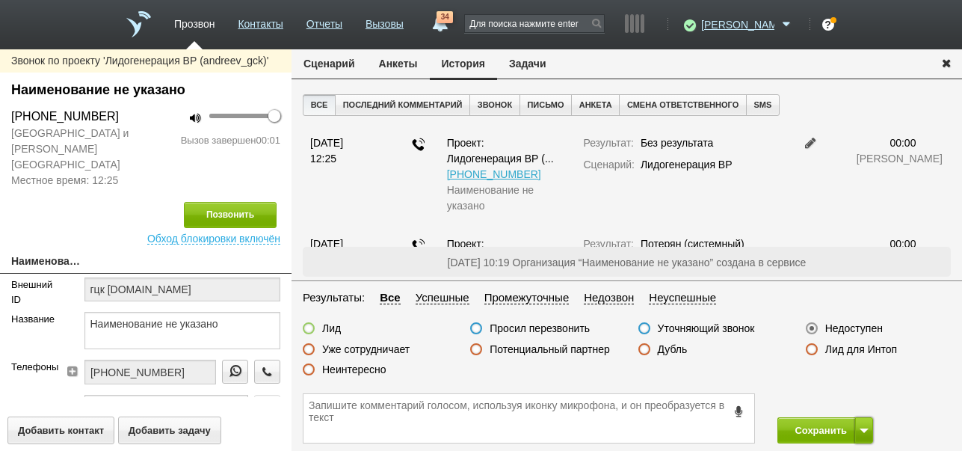
click at [869, 427] on button at bounding box center [864, 430] width 18 height 26
drag, startPoint x: 854, startPoint y: 405, endPoint x: 670, endPoint y: 300, distance: 212.2
click at [854, 405] on button "Сохранить и остаться" at bounding box center [814, 402] width 116 height 26
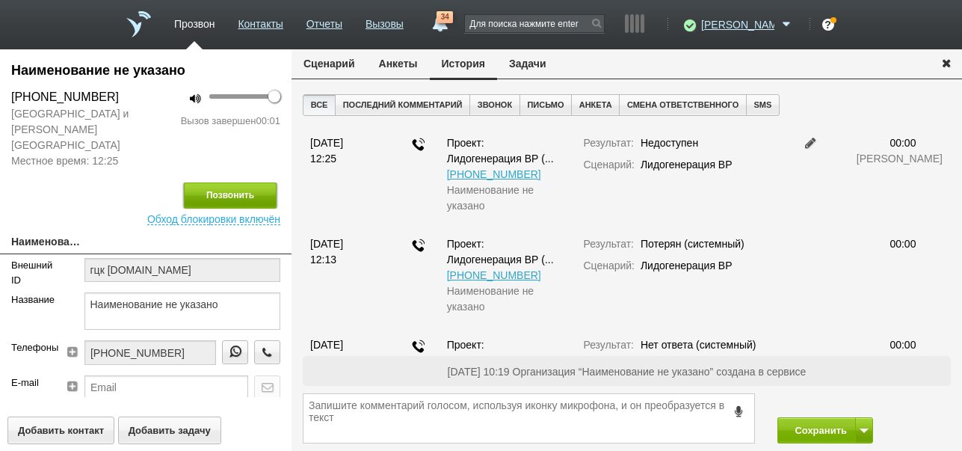
click at [228, 182] on button "Позвонить" at bounding box center [230, 195] width 93 height 26
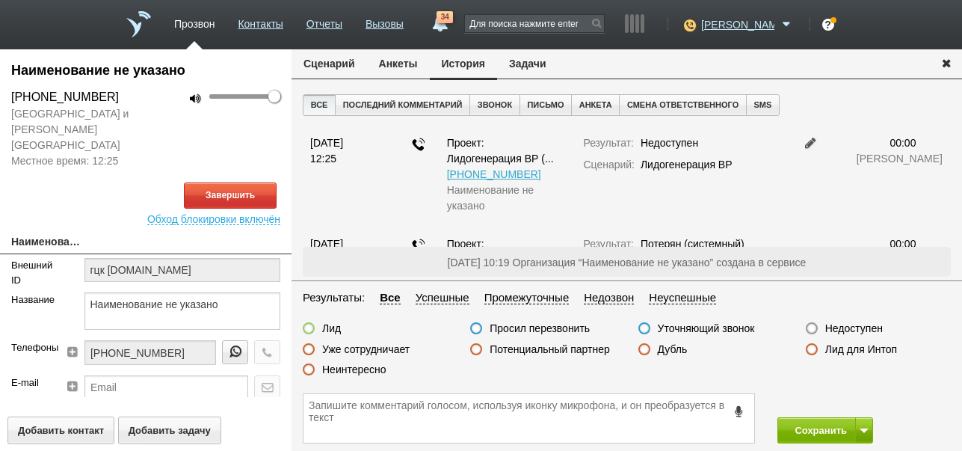
click at [327, 61] on button "Сценарий" at bounding box center [329, 63] width 75 height 28
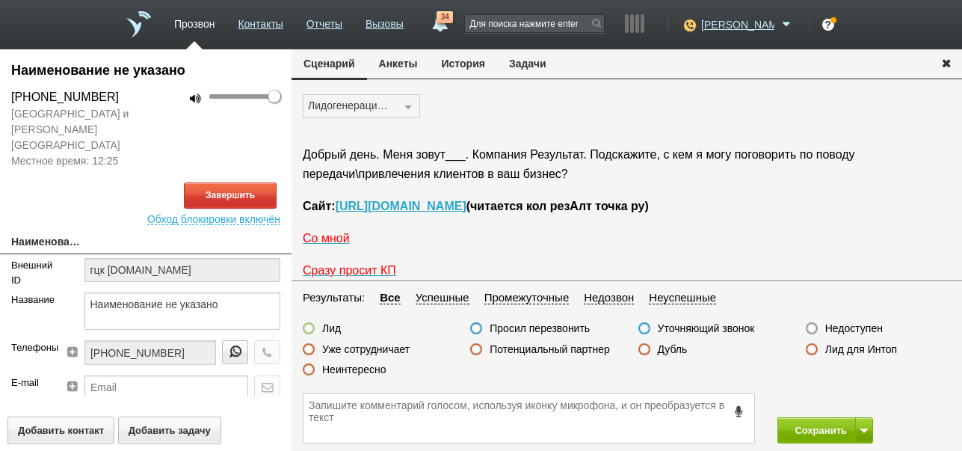
click at [466, 63] on button "История" at bounding box center [463, 63] width 67 height 28
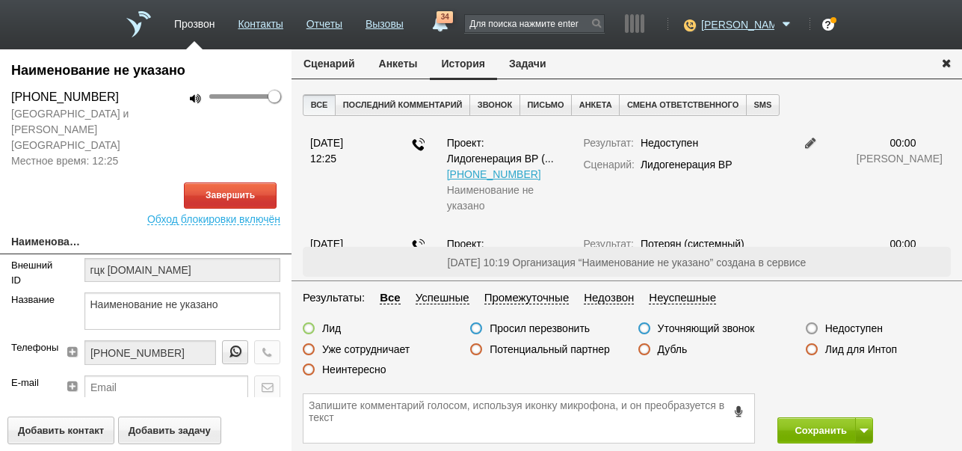
click at [337, 60] on button "Сценарий" at bounding box center [329, 63] width 75 height 28
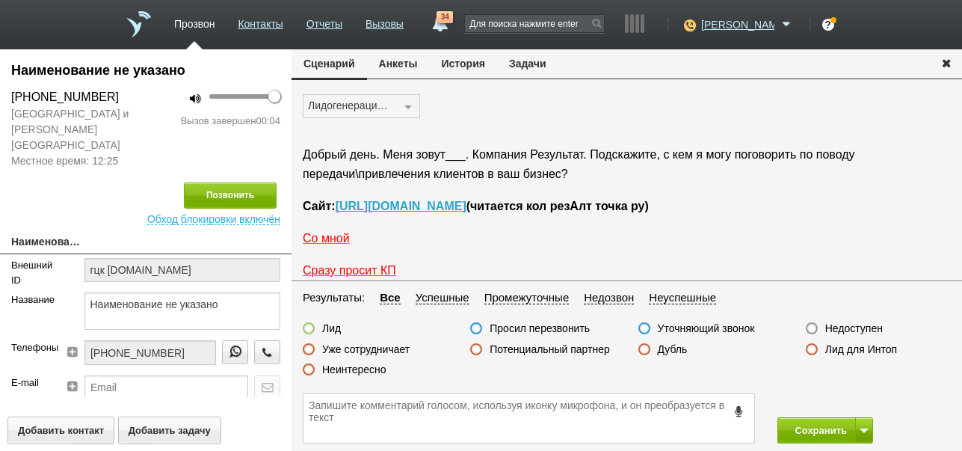
click at [855, 328] on label "Недоступен" at bounding box center [854, 327] width 58 height 13
click at [0, 0] on input "Недоступен" at bounding box center [0, 0] width 0 height 0
click at [812, 425] on button "Сохранить" at bounding box center [816, 430] width 78 height 26
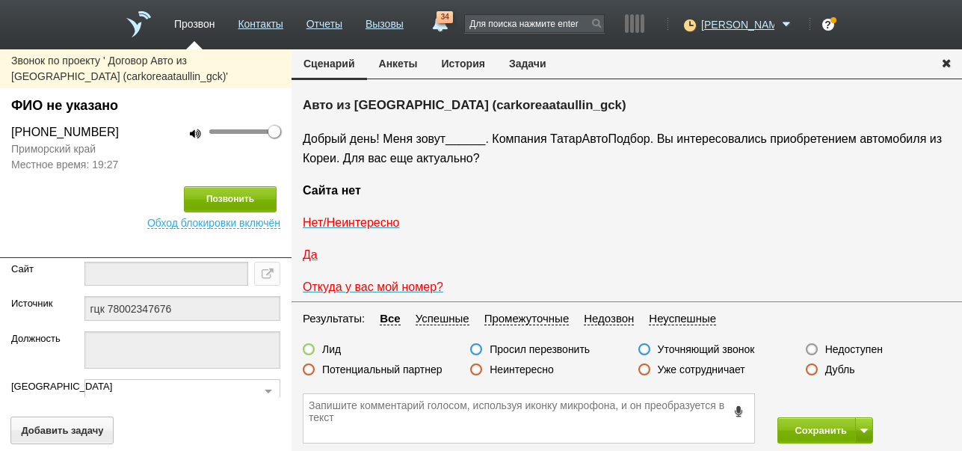
click at [872, 351] on label "Недоступен" at bounding box center [854, 348] width 58 height 13
click at [0, 0] on input "Недоступен" at bounding box center [0, 0] width 0 height 0
click at [863, 427] on button at bounding box center [864, 430] width 18 height 26
click at [846, 402] on button "Сохранить и остаться" at bounding box center [814, 402] width 116 height 26
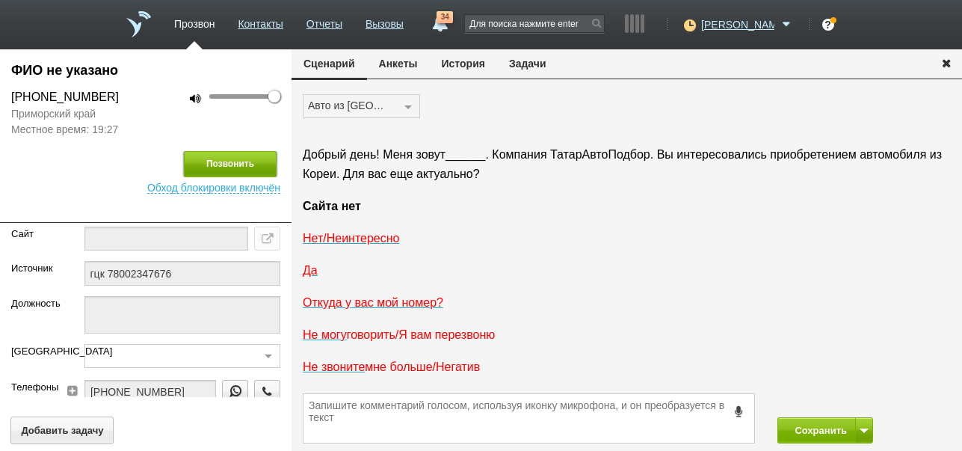
click at [236, 170] on button "Позвонить" at bounding box center [230, 164] width 93 height 26
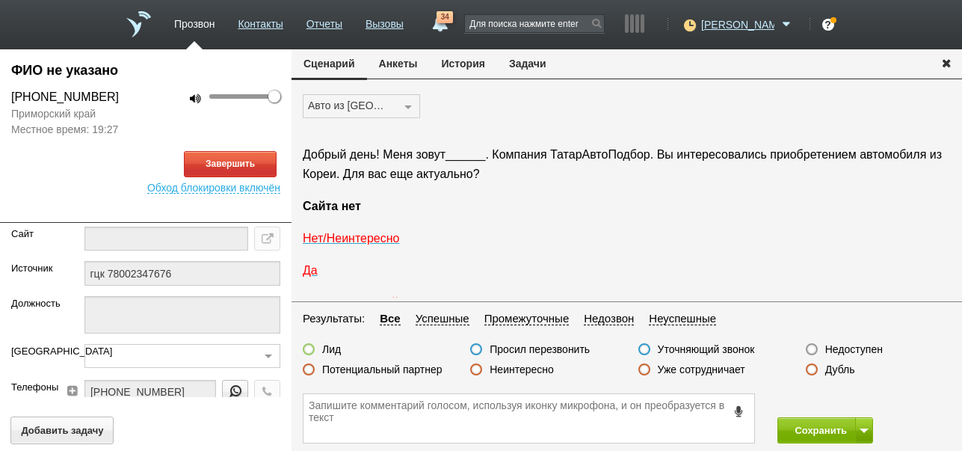
click at [464, 65] on button "История" at bounding box center [463, 63] width 67 height 28
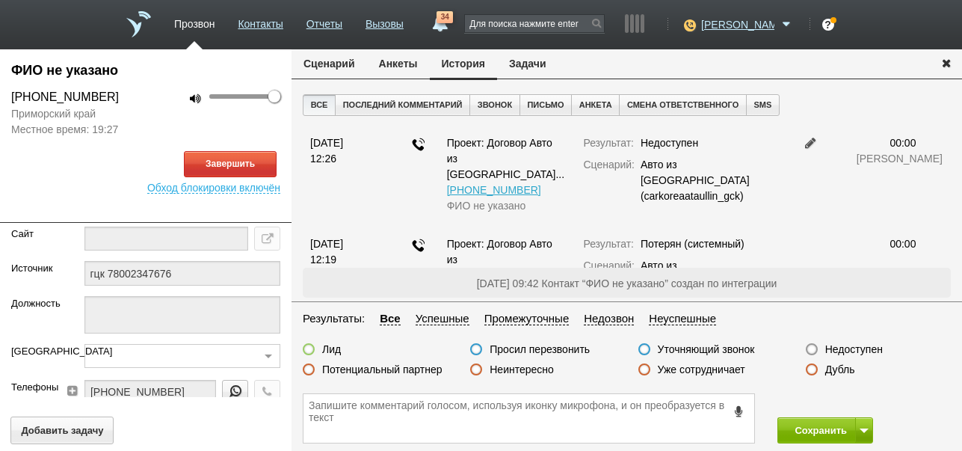
click at [345, 66] on button "Сценарий" at bounding box center [329, 63] width 75 height 28
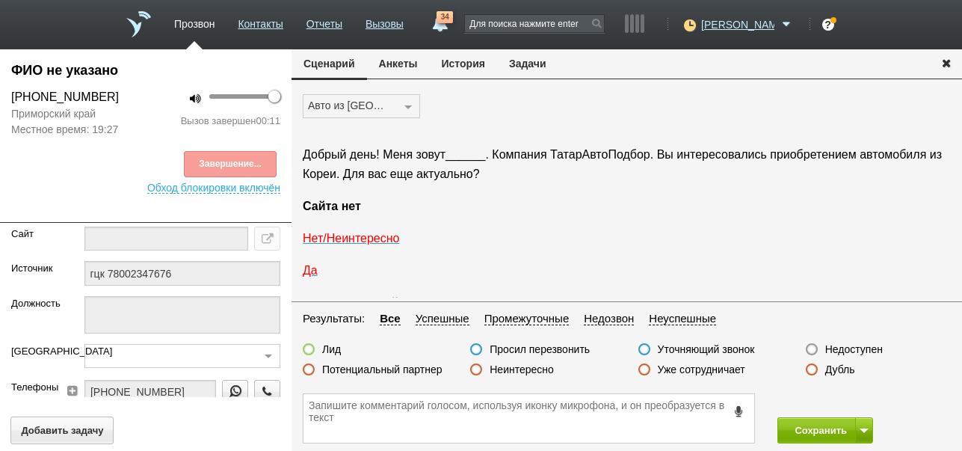
click at [517, 371] on label "Неинтересно" at bounding box center [522, 369] width 64 height 13
click at [0, 0] on input "Неинтересно" at bounding box center [0, 0] width 0 height 0
click at [795, 425] on button "Сохранить" at bounding box center [816, 430] width 78 height 26
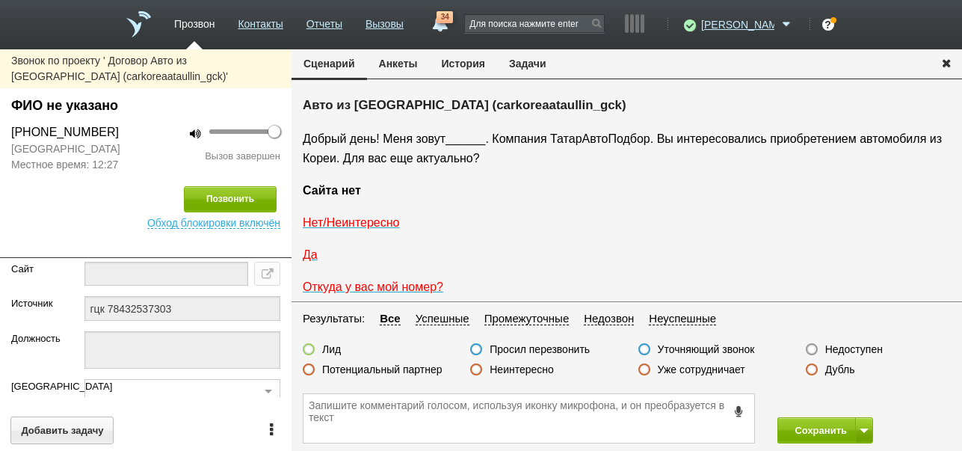
click at [481, 67] on button "История" at bounding box center [463, 63] width 67 height 28
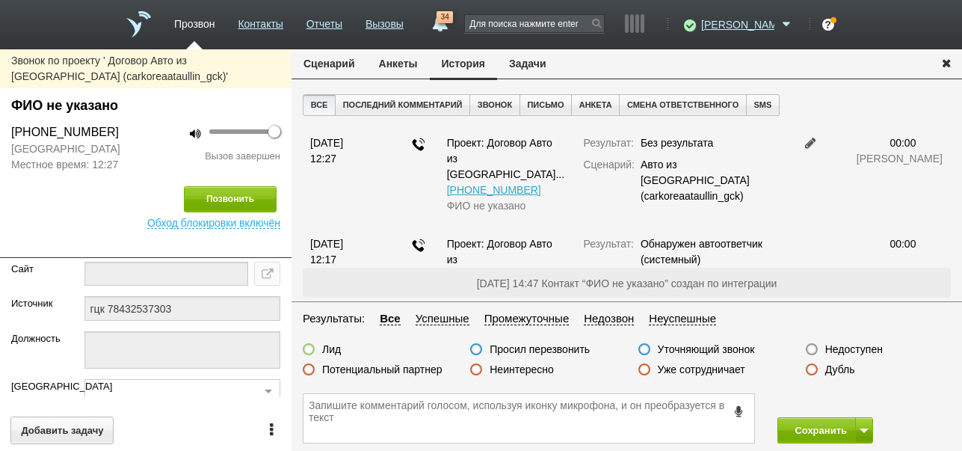
click at [864, 342] on label "Недоступен" at bounding box center [854, 348] width 58 height 13
click at [0, 0] on input "Недоступен" at bounding box center [0, 0] width 0 height 0
click at [860, 428] on span at bounding box center [864, 430] width 9 height 4
click at [844, 399] on button "Сохранить и остаться" at bounding box center [814, 402] width 116 height 26
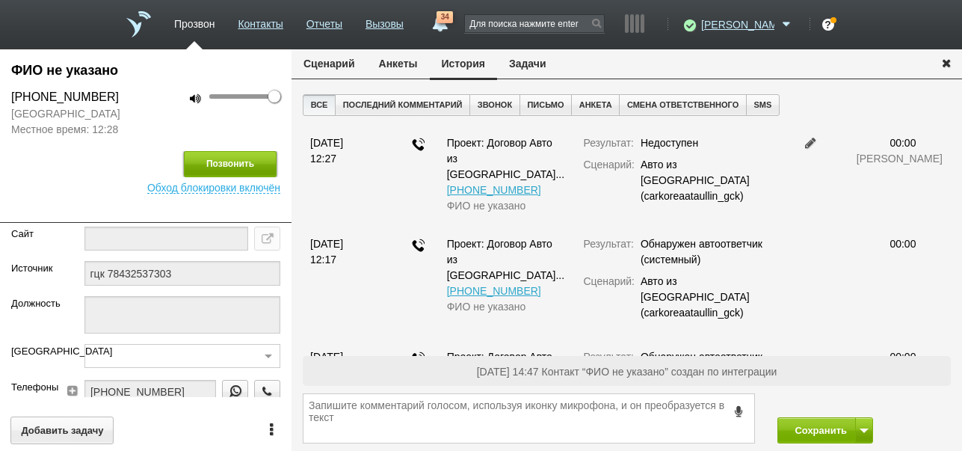
click at [235, 163] on button "Позвонить" at bounding box center [230, 164] width 93 height 26
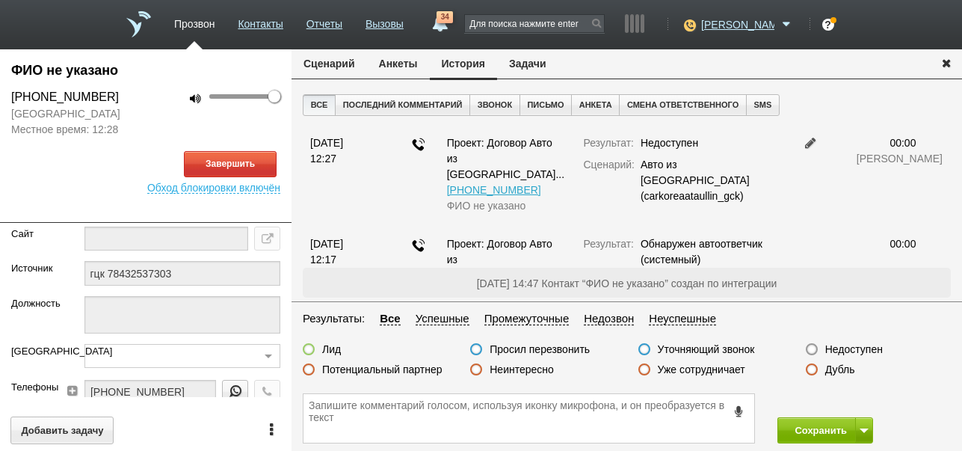
click at [338, 59] on button "Сценарий" at bounding box center [329, 63] width 75 height 28
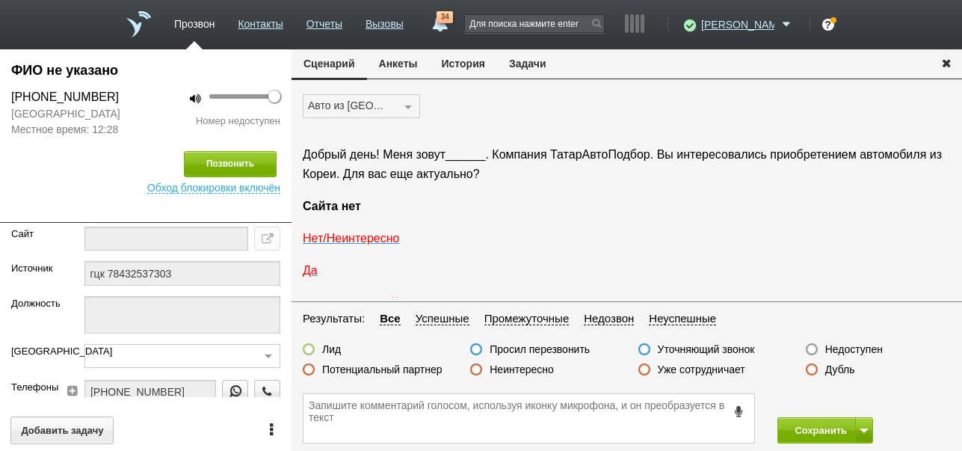
click at [468, 62] on button "История" at bounding box center [463, 63] width 67 height 28
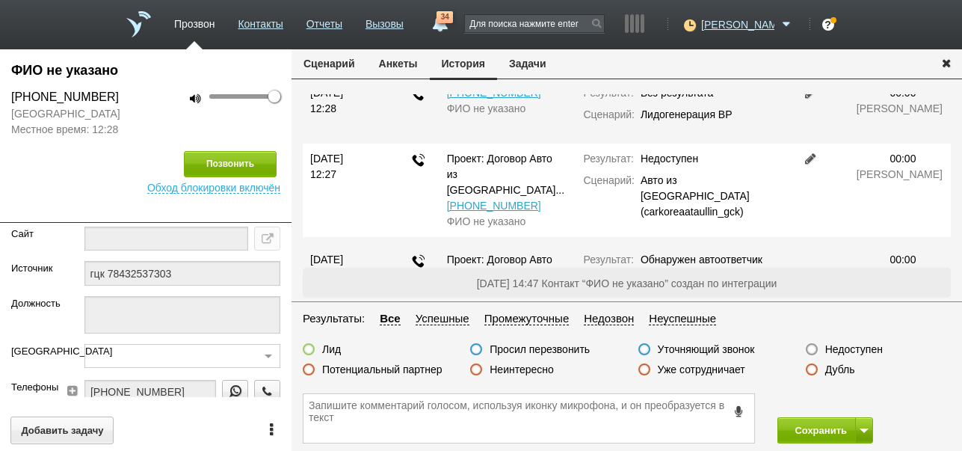
scroll to position [25, 0]
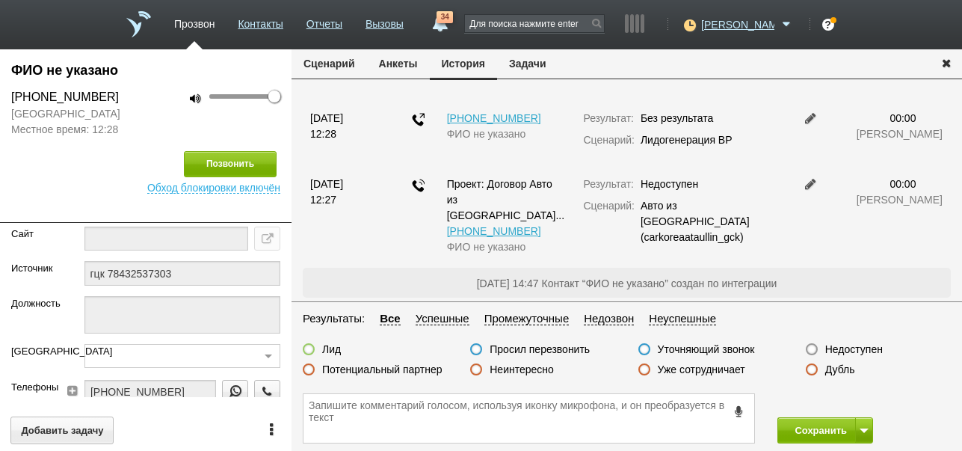
click at [836, 350] on label "Недоступен" at bounding box center [854, 348] width 58 height 13
click at [0, 0] on input "Недоступен" at bounding box center [0, 0] width 0 height 0
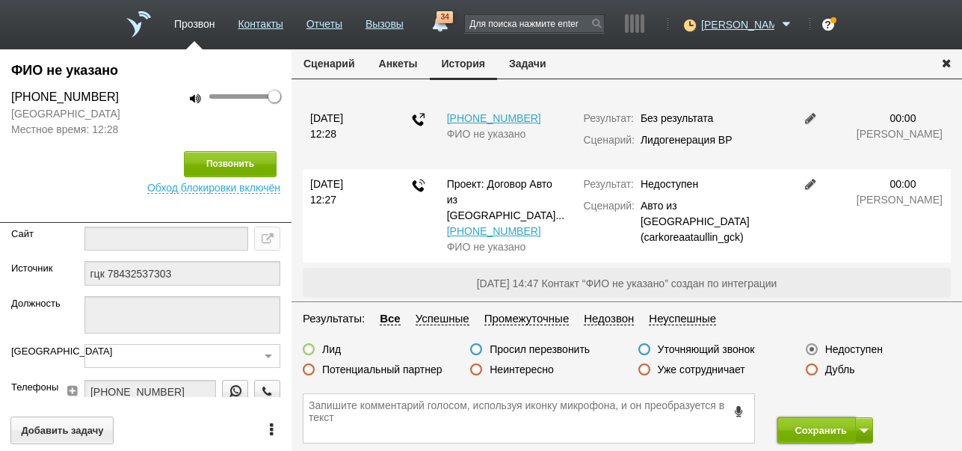
drag, startPoint x: 815, startPoint y: 428, endPoint x: 779, endPoint y: 231, distance: 200.6
click at [814, 428] on button "Сохранить" at bounding box center [816, 430] width 78 height 26
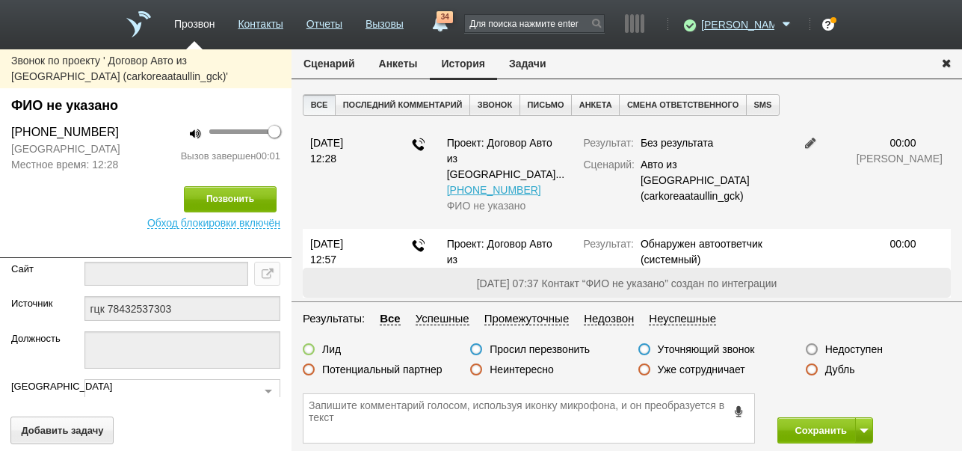
scroll to position [75, 0]
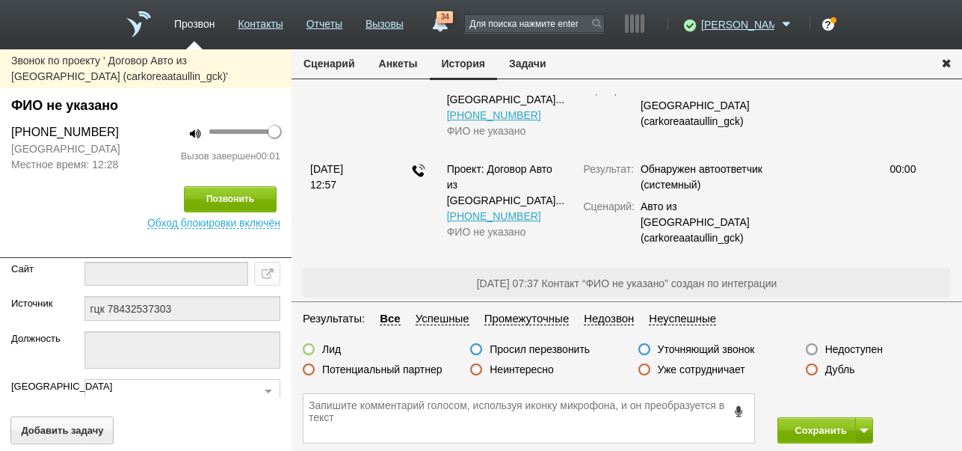
click at [339, 63] on button "Сценарий" at bounding box center [329, 63] width 75 height 28
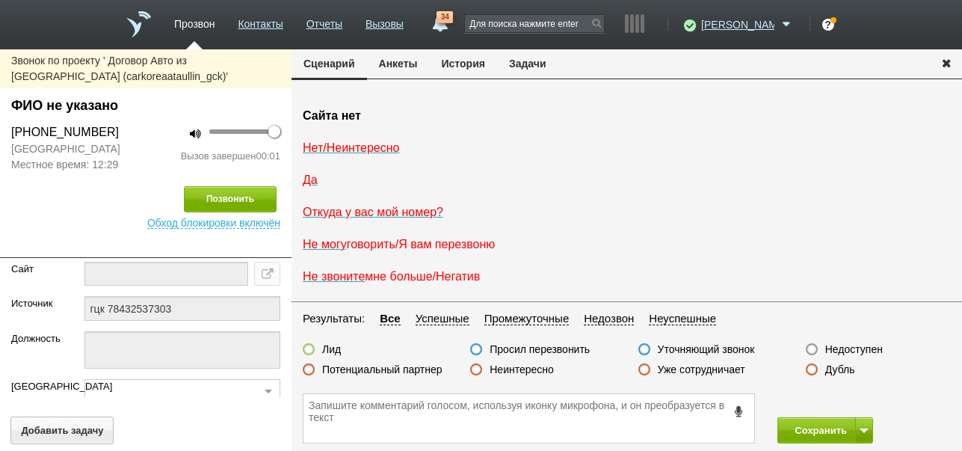
scroll to position [0, 0]
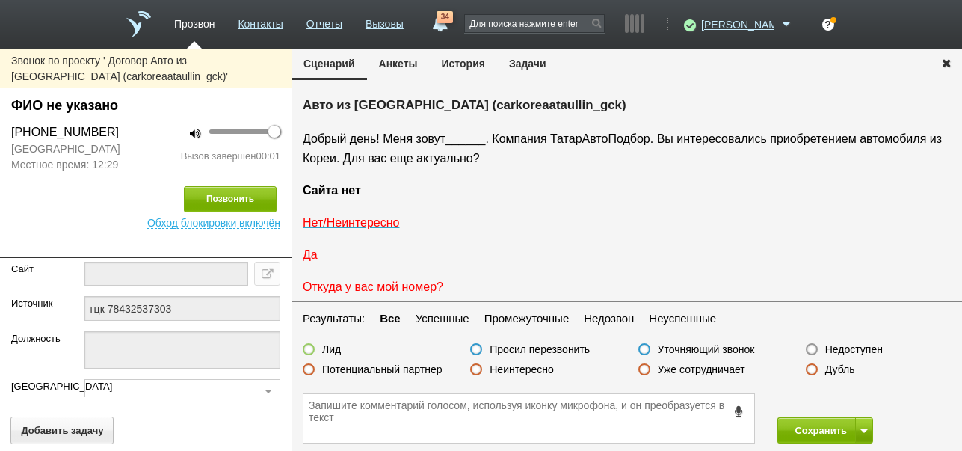
click at [842, 347] on label "Недоступен" at bounding box center [854, 348] width 58 height 13
click at [0, 0] on input "Недоступен" at bounding box center [0, 0] width 0 height 0
click at [257, 198] on button "Позвонить" at bounding box center [230, 199] width 93 height 26
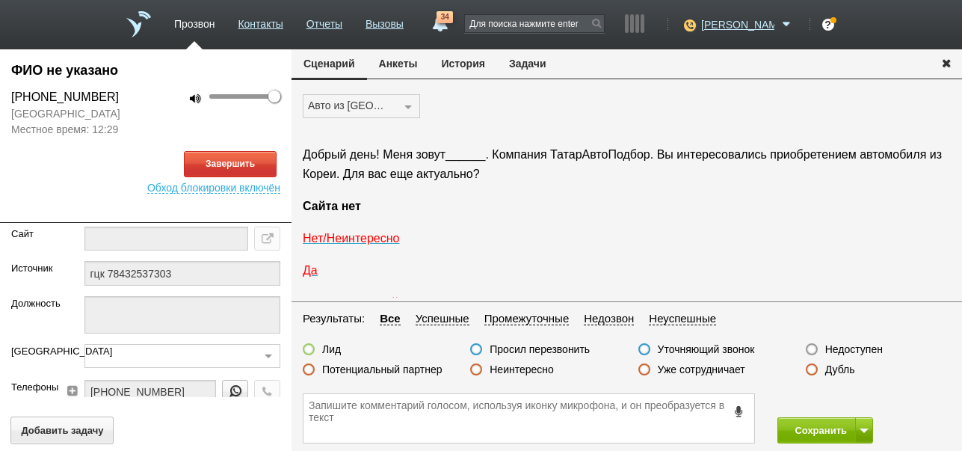
click at [458, 63] on button "История" at bounding box center [463, 63] width 67 height 28
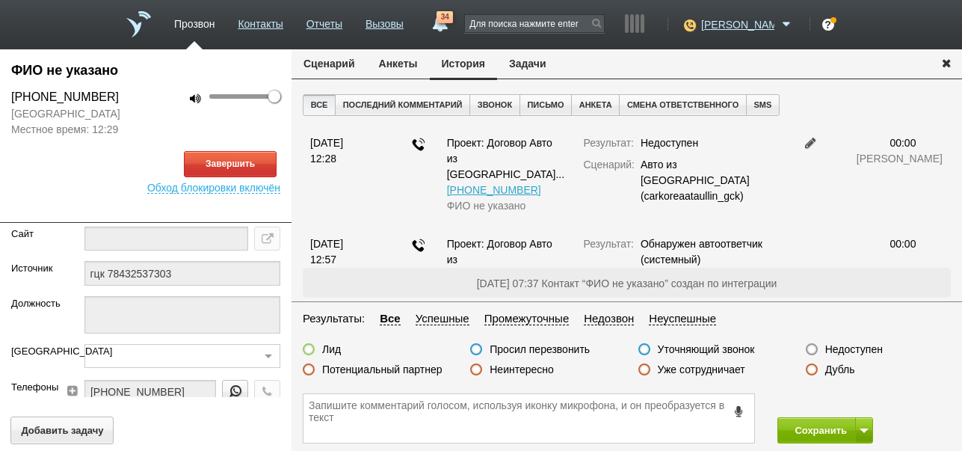
click at [327, 68] on button "Сценарий" at bounding box center [329, 63] width 75 height 28
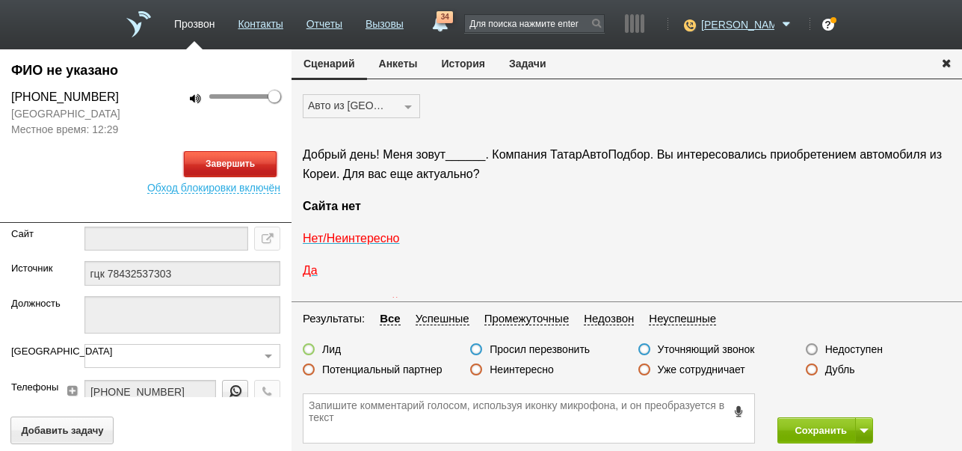
click at [262, 161] on button "Завершить" at bounding box center [230, 164] width 93 height 26
click at [844, 351] on label "Недоступен" at bounding box center [854, 348] width 58 height 13
click at [0, 0] on input "Недоступен" at bounding box center [0, 0] width 0 height 0
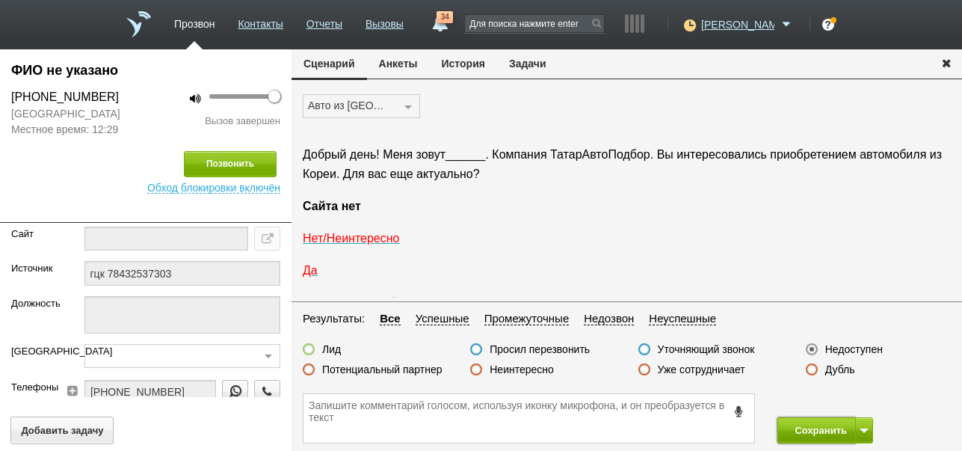
click at [820, 431] on button "Сохранить" at bounding box center [816, 430] width 78 height 26
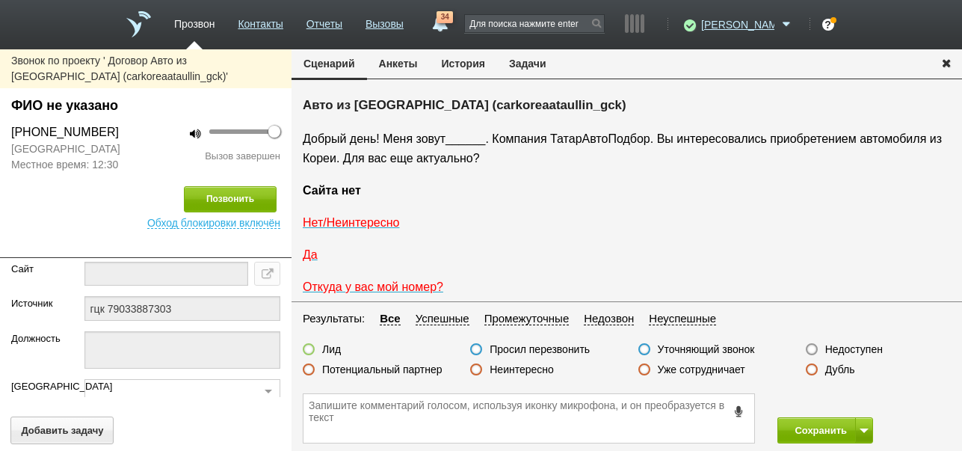
click at [484, 64] on button "История" at bounding box center [463, 63] width 67 height 28
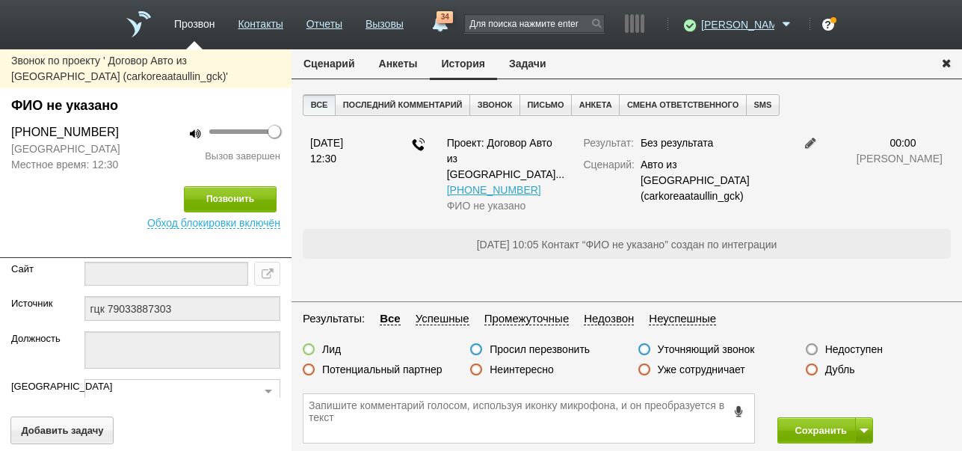
click at [842, 348] on label "Недоступен" at bounding box center [854, 348] width 58 height 13
click at [0, 0] on input "Недоступен" at bounding box center [0, 0] width 0 height 0
click at [860, 428] on span at bounding box center [864, 430] width 9 height 4
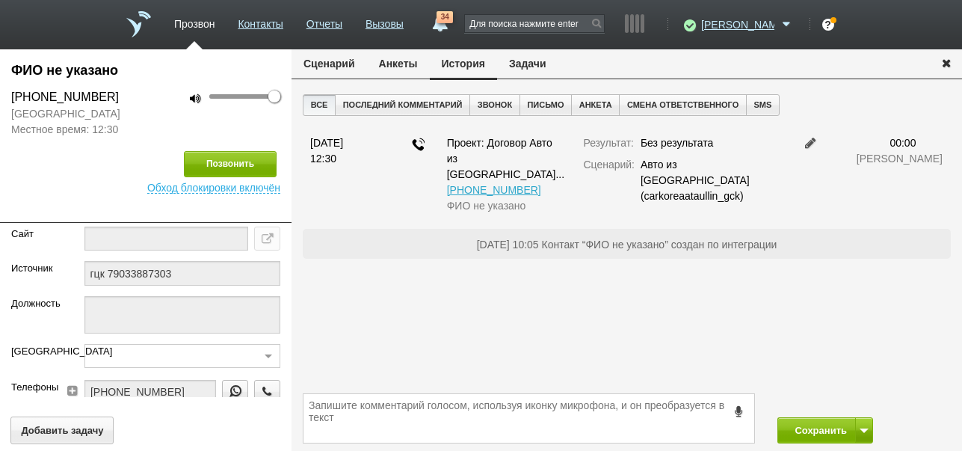
click at [256, 197] on div "ФИО не указано +7 (919) 628-31-24 Республика Татарстан Местное время: 12:30 100…" at bounding box center [146, 249] width 292 height 401
click at [248, 170] on button "Позвонить" at bounding box center [230, 164] width 93 height 26
click at [313, 66] on button "Сценарий" at bounding box center [329, 63] width 75 height 28
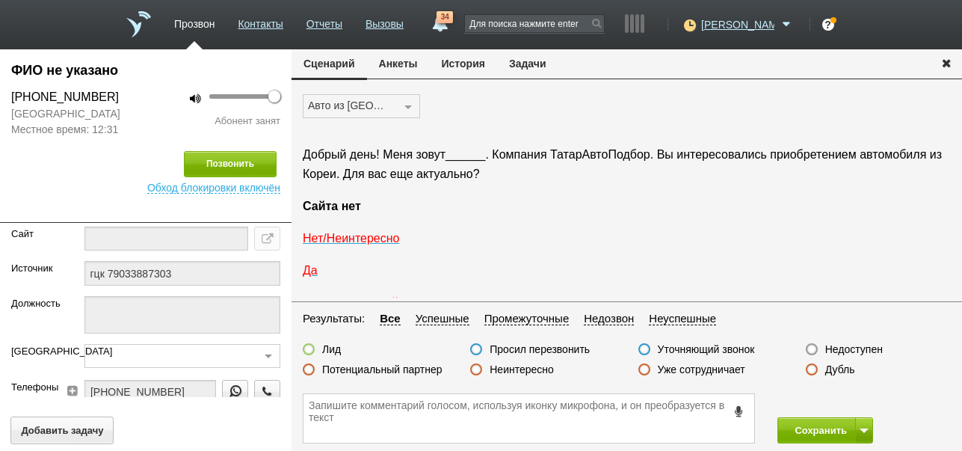
click at [866, 350] on label "Недоступен" at bounding box center [854, 348] width 58 height 13
click at [0, 0] on input "Недоступен" at bounding box center [0, 0] width 0 height 0
click at [815, 428] on button "Сохранить" at bounding box center [816, 430] width 78 height 26
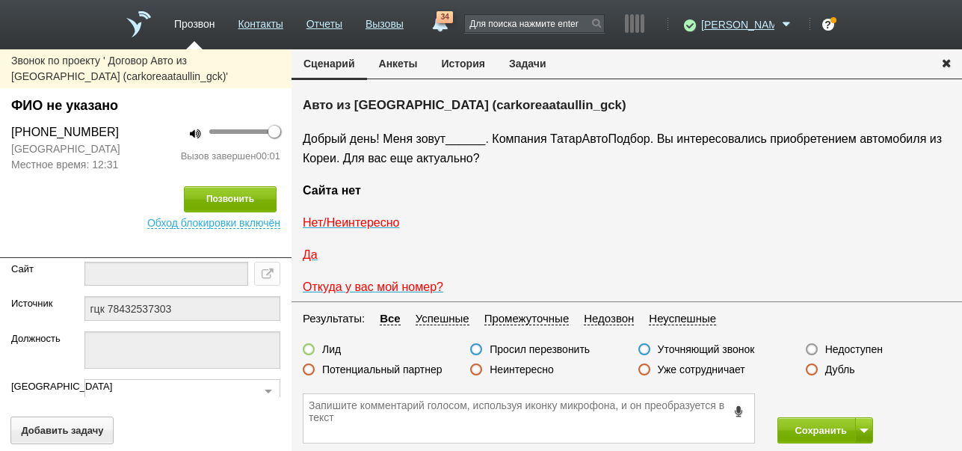
click at [469, 67] on button "История" at bounding box center [463, 63] width 67 height 28
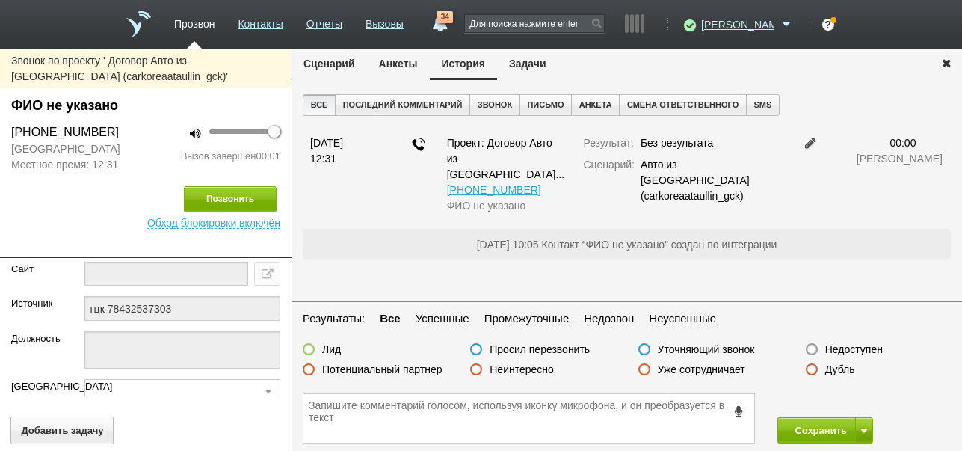
click at [864, 350] on label "Недоступен" at bounding box center [854, 348] width 58 height 13
click at [0, 0] on input "Недоступен" at bounding box center [0, 0] width 0 height 0
click at [866, 429] on span at bounding box center [864, 430] width 9 height 4
click at [842, 396] on button "Сохранить и остаться" at bounding box center [814, 402] width 116 height 26
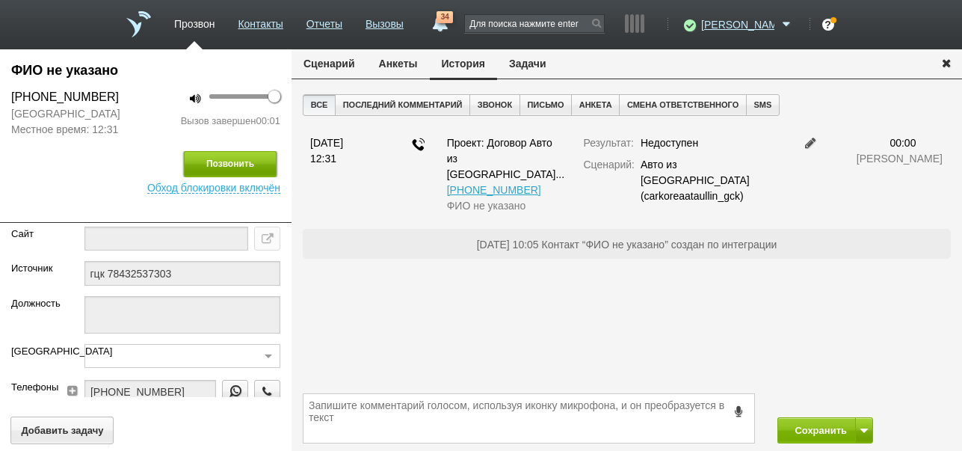
click at [269, 161] on button "Позвонить" at bounding box center [230, 164] width 93 height 26
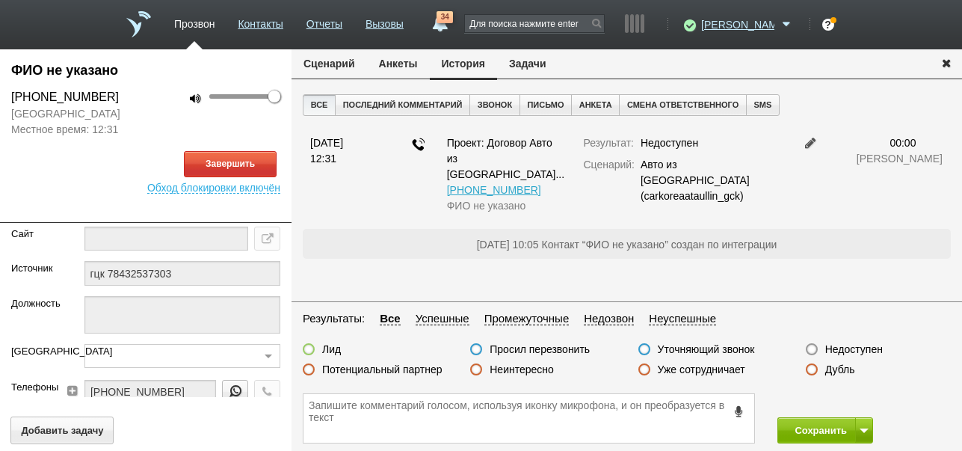
click at [332, 69] on button "Сценарий" at bounding box center [329, 63] width 75 height 28
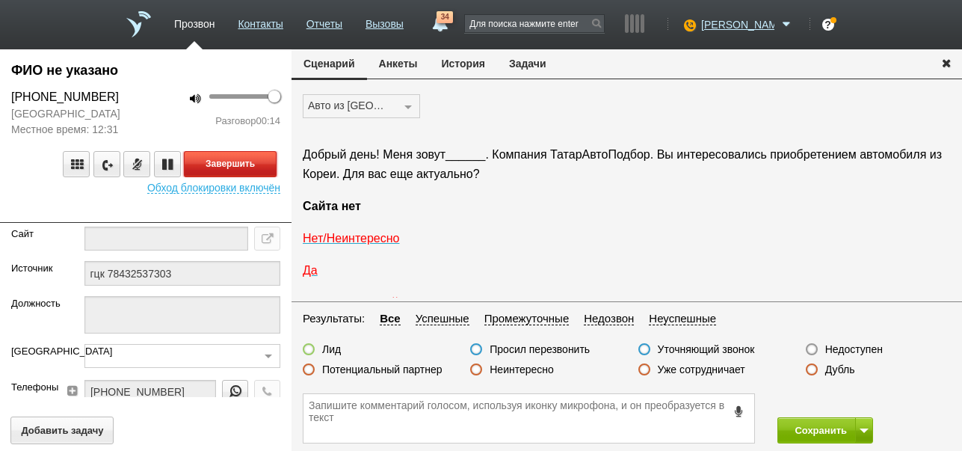
click at [267, 158] on button "Завершить" at bounding box center [230, 164] width 93 height 26
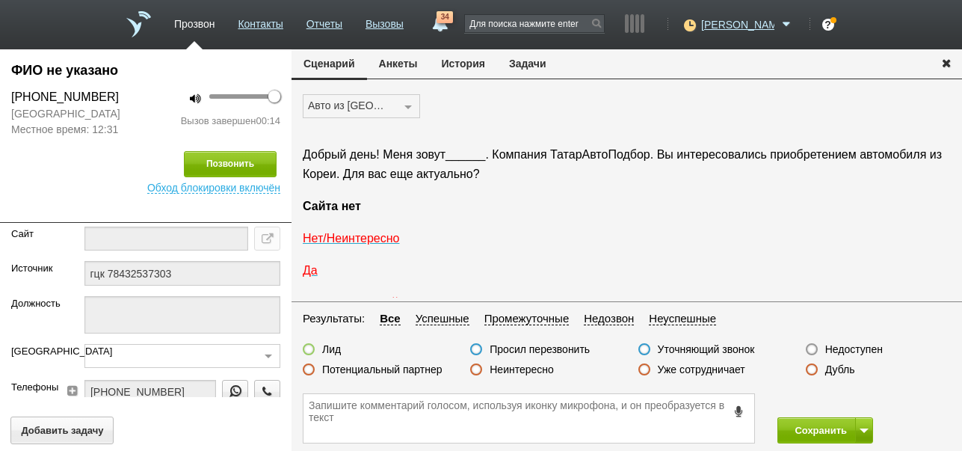
click at [863, 348] on label "Недоступен" at bounding box center [854, 348] width 58 height 13
click at [0, 0] on input "Недоступен" at bounding box center [0, 0] width 0 height 0
drag, startPoint x: 815, startPoint y: 425, endPoint x: 771, endPoint y: 228, distance: 201.3
click at [815, 425] on button "Сохранить" at bounding box center [816, 430] width 78 height 26
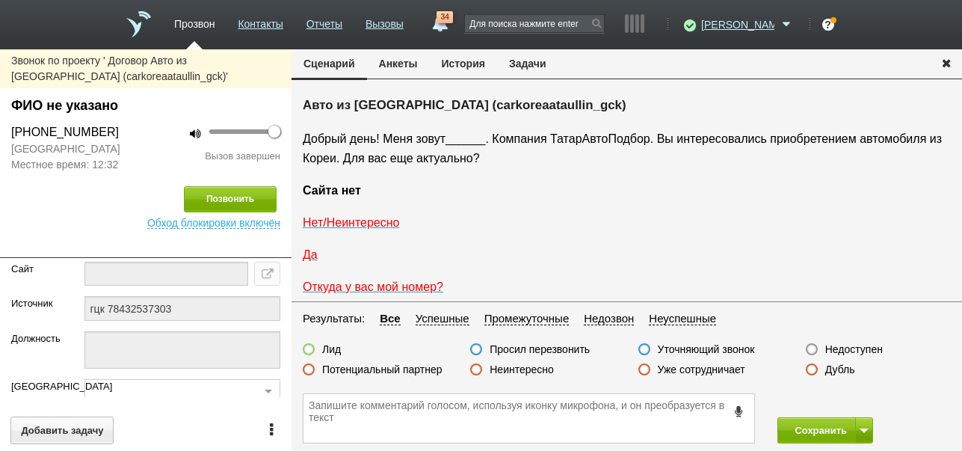
click at [474, 58] on button "История" at bounding box center [463, 63] width 67 height 28
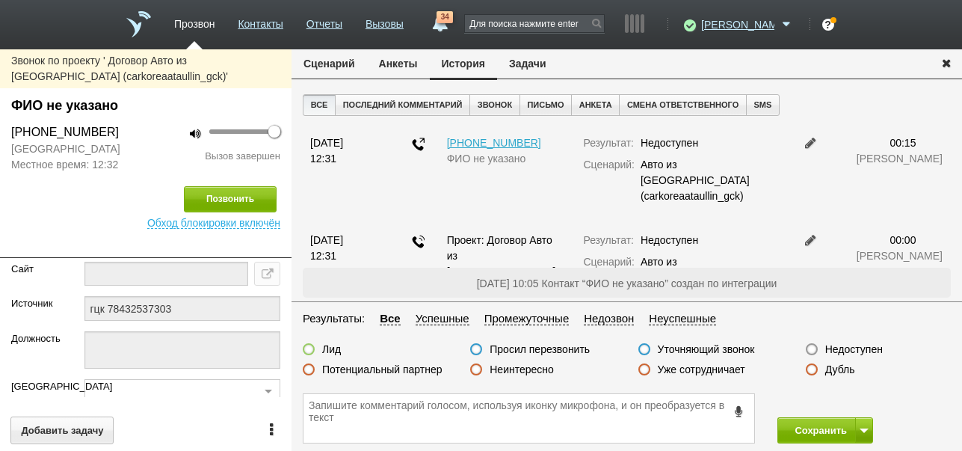
click at [851, 351] on label "Недоступен" at bounding box center [854, 348] width 58 height 13
click at [0, 0] on input "Недоступен" at bounding box center [0, 0] width 0 height 0
click at [814, 430] on button "Сохранить" at bounding box center [816, 430] width 78 height 26
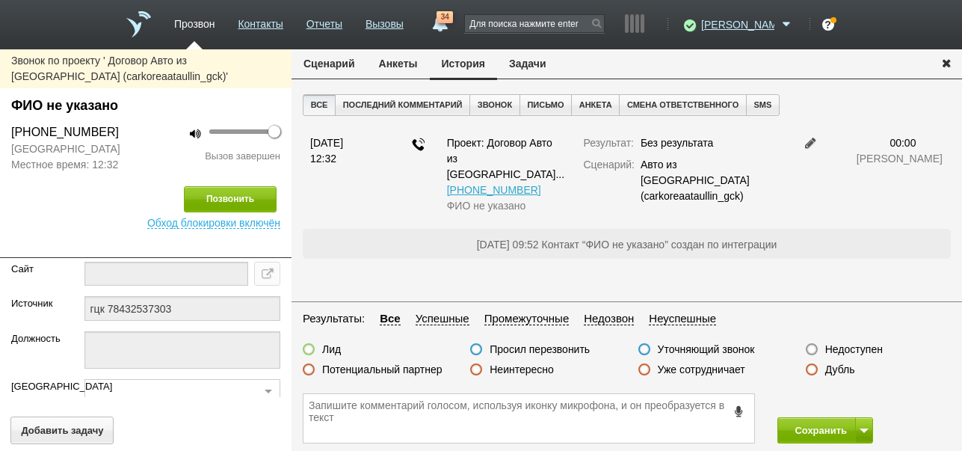
click at [856, 345] on label "Недоступен" at bounding box center [854, 348] width 58 height 13
click at [0, 0] on input "Недоступен" at bounding box center [0, 0] width 0 height 0
click at [866, 425] on button at bounding box center [864, 430] width 18 height 26
click at [863, 403] on button "Сохранить и остаться" at bounding box center [814, 402] width 116 height 26
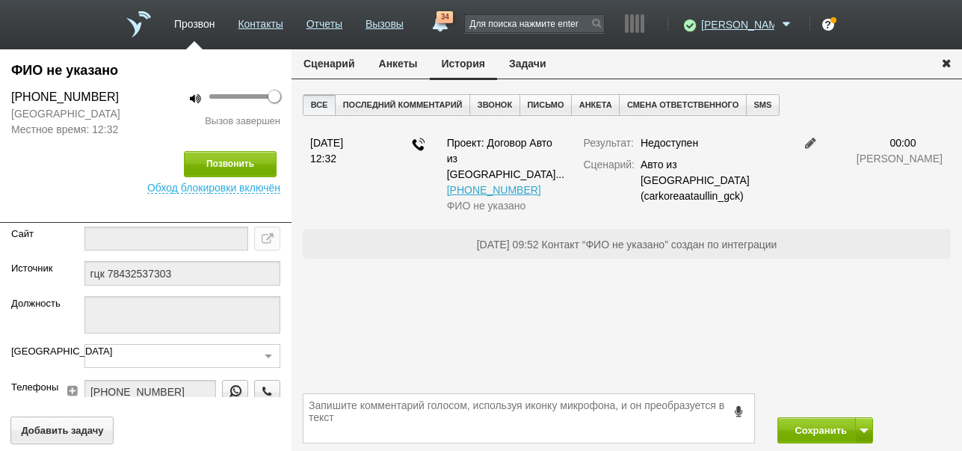
click at [344, 69] on button "Сценарий" at bounding box center [329, 63] width 75 height 28
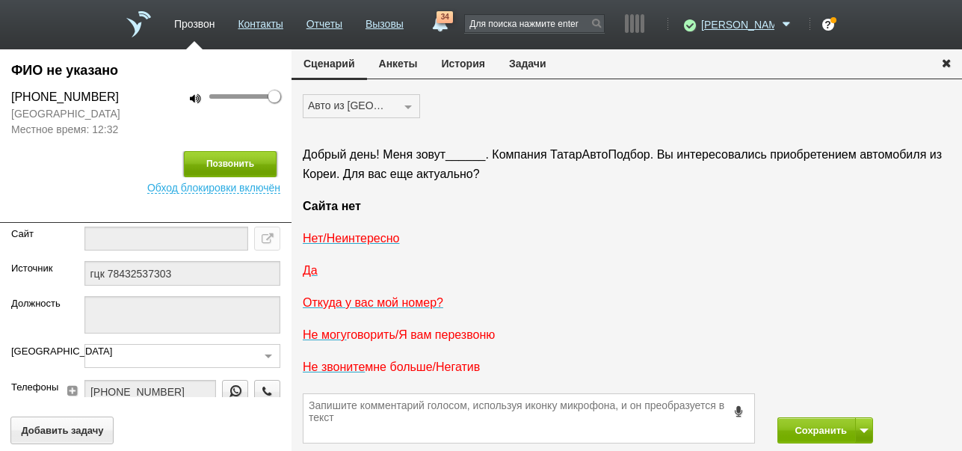
click at [244, 163] on button "Позвонить" at bounding box center [230, 164] width 93 height 26
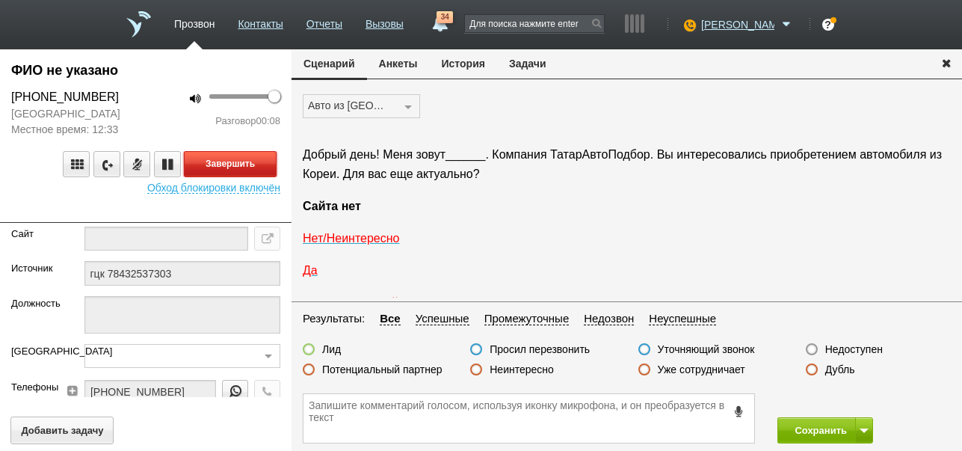
click at [264, 161] on button "Завершить" at bounding box center [230, 164] width 93 height 26
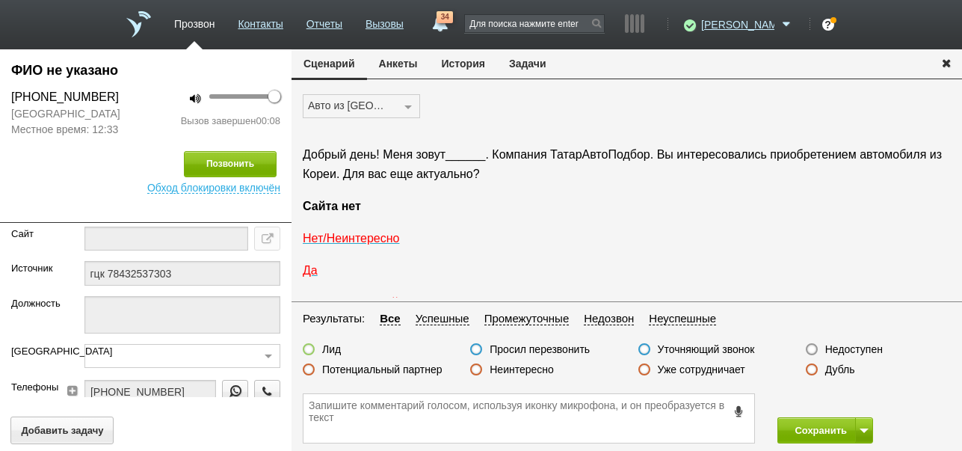
click at [845, 349] on label "Недоступен" at bounding box center [854, 348] width 58 height 13
click at [0, 0] on input "Недоступен" at bounding box center [0, 0] width 0 height 0
click at [815, 428] on button "Сохранить" at bounding box center [816, 430] width 78 height 26
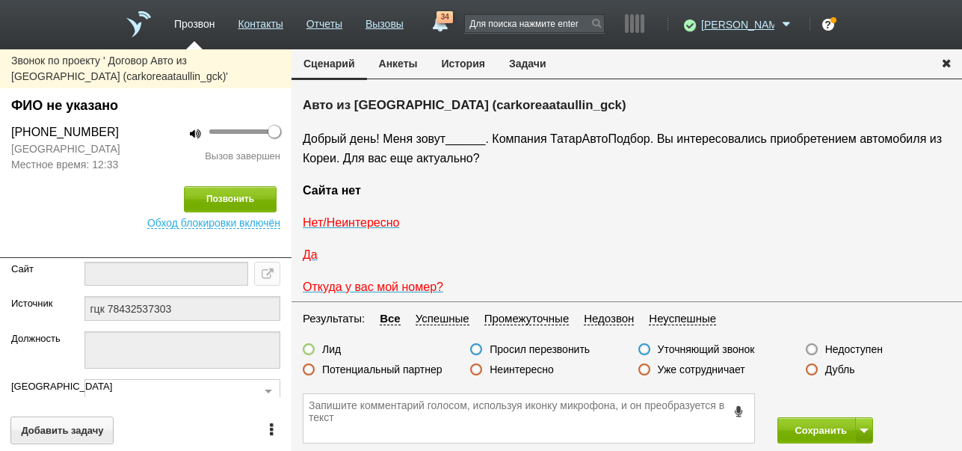
click at [872, 348] on label "Недоступен" at bounding box center [854, 348] width 58 height 13
click at [0, 0] on input "Недоступен" at bounding box center [0, 0] width 0 height 0
click at [222, 193] on button "Позвонить" at bounding box center [230, 199] width 93 height 26
click at [466, 67] on button "История" at bounding box center [463, 63] width 67 height 28
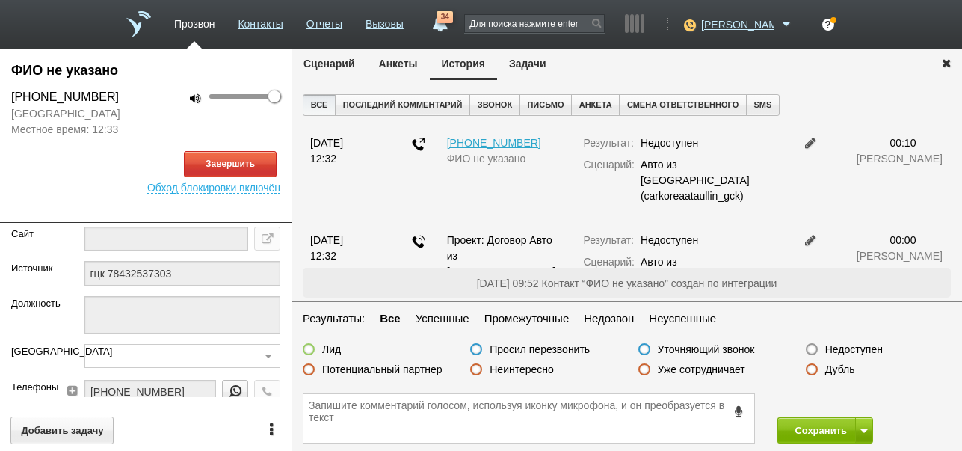
click at [338, 70] on button "Сценарий" at bounding box center [329, 63] width 75 height 28
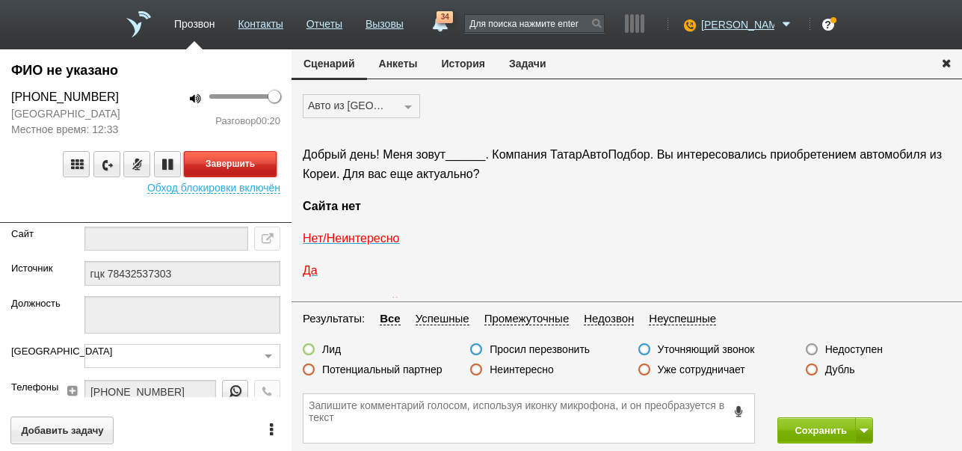
click at [265, 170] on button "Завершить" at bounding box center [230, 164] width 93 height 26
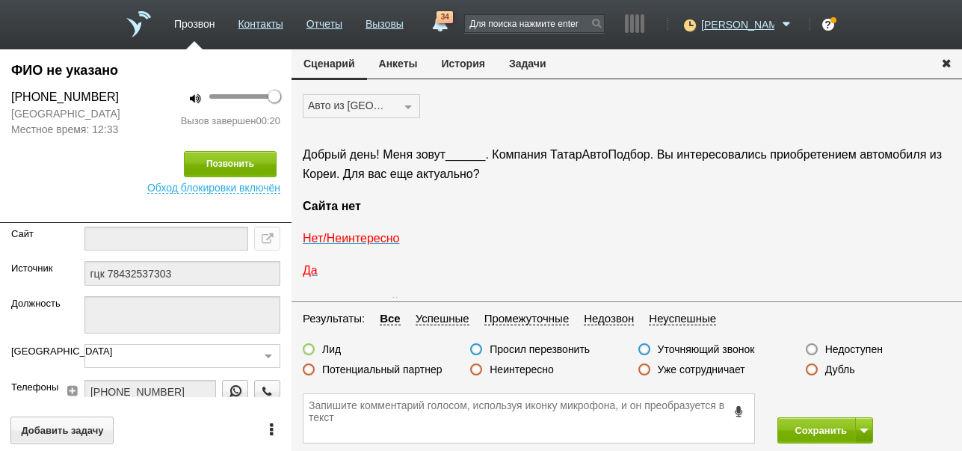
click at [861, 350] on label "Недоступен" at bounding box center [854, 348] width 58 height 13
click at [0, 0] on input "Недоступен" at bounding box center [0, 0] width 0 height 0
click at [826, 425] on button "Сохранить" at bounding box center [816, 430] width 78 height 26
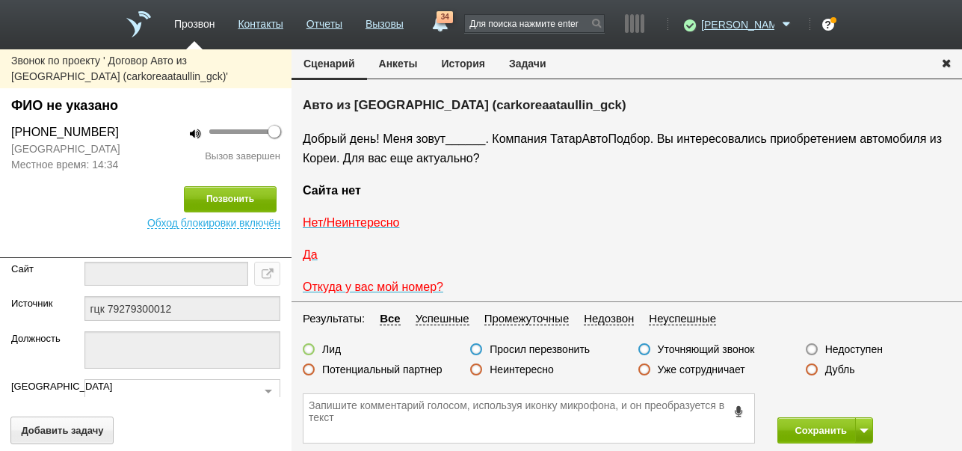
click at [480, 67] on button "История" at bounding box center [463, 63] width 67 height 28
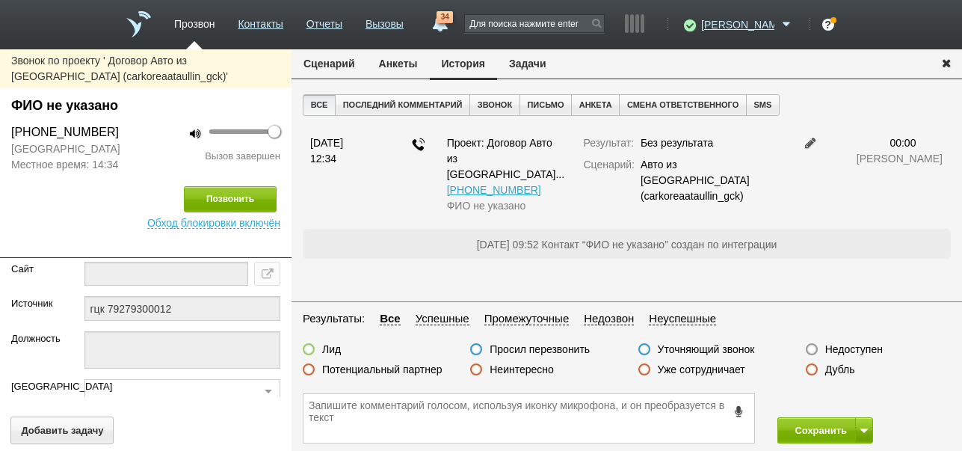
click at [851, 353] on label "Недоступен" at bounding box center [854, 348] width 58 height 13
click at [0, 0] on input "Недоступен" at bounding box center [0, 0] width 0 height 0
click at [869, 430] on button at bounding box center [864, 430] width 18 height 26
click at [836, 396] on button "Сохранить и остаться" at bounding box center [814, 402] width 116 height 26
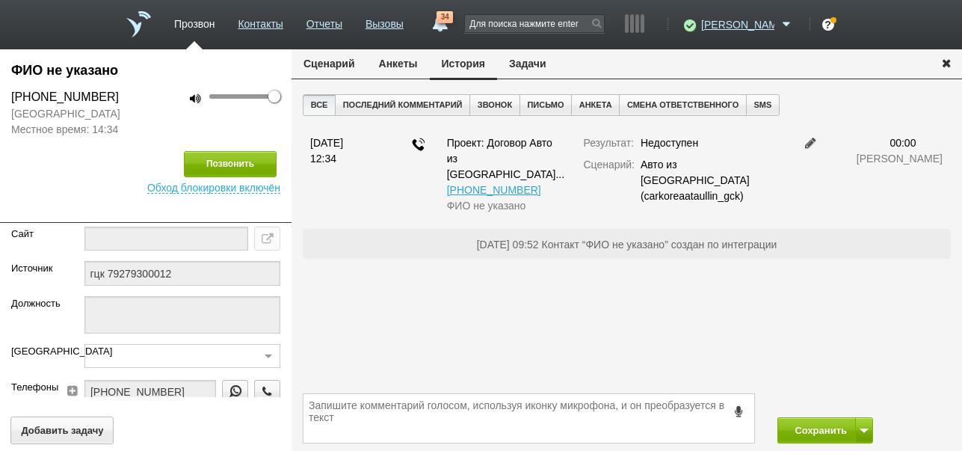
click at [315, 61] on button "Сценарий" at bounding box center [329, 63] width 75 height 28
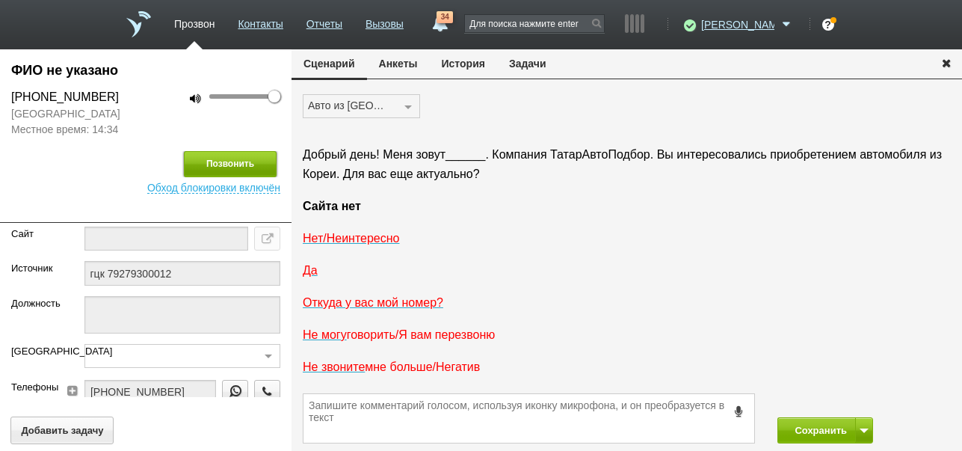
click at [231, 177] on button "Позвонить" at bounding box center [230, 164] width 93 height 26
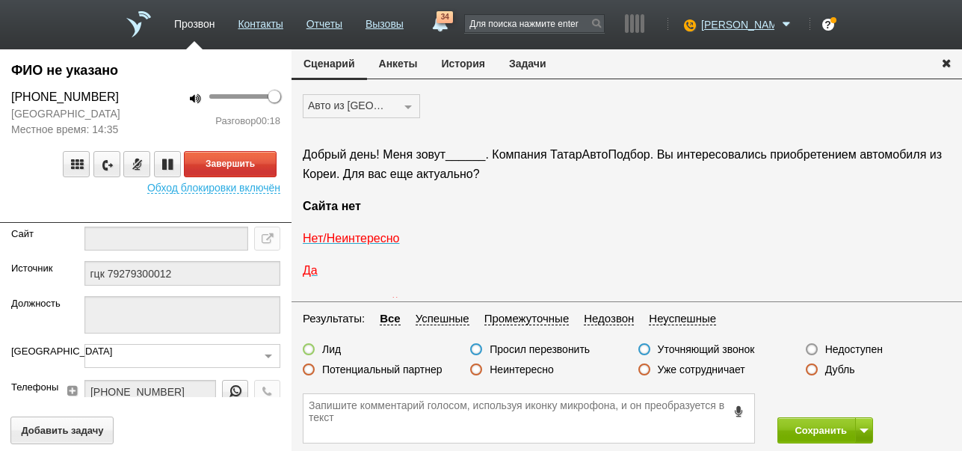
click at [516, 370] on label "Неинтересно" at bounding box center [522, 369] width 64 height 13
click at [0, 0] on input "Неинтересно" at bounding box center [0, 0] width 0 height 0
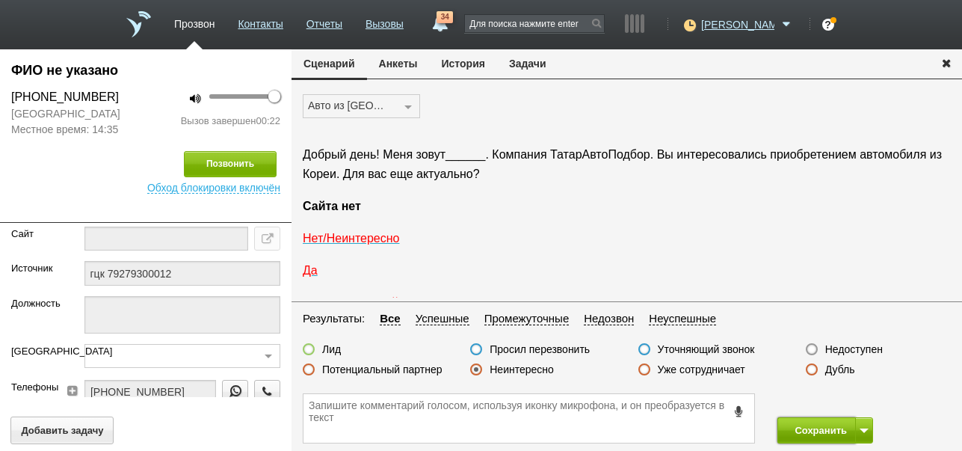
click at [805, 431] on button "Сохранить" at bounding box center [816, 430] width 78 height 26
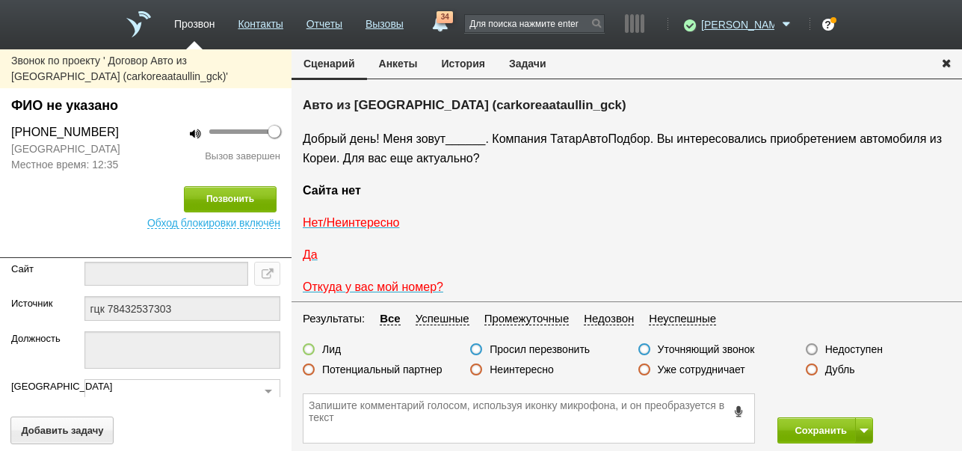
click at [456, 58] on button "История" at bounding box center [463, 63] width 67 height 28
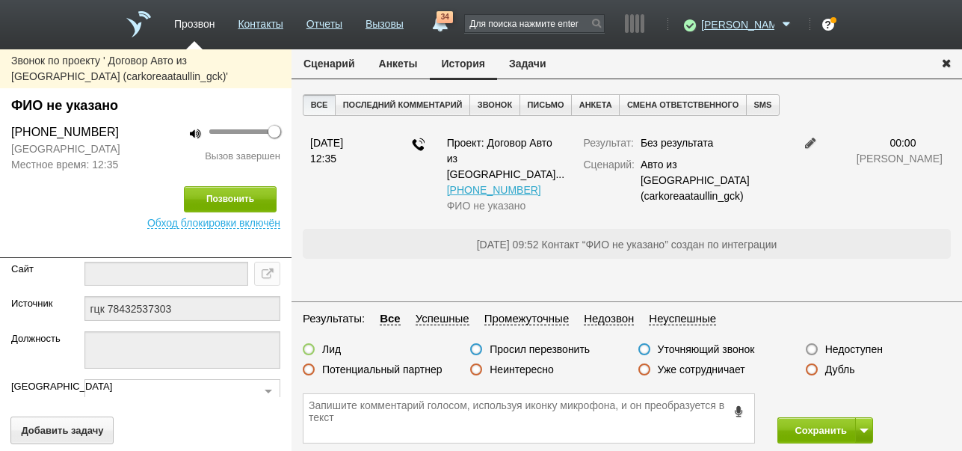
click at [874, 349] on label "Недоступен" at bounding box center [854, 348] width 58 height 13
click at [0, 0] on input "Недоступен" at bounding box center [0, 0] width 0 height 0
click at [866, 424] on button at bounding box center [864, 430] width 18 height 26
click at [857, 401] on button "Сохранить и остаться" at bounding box center [814, 402] width 116 height 26
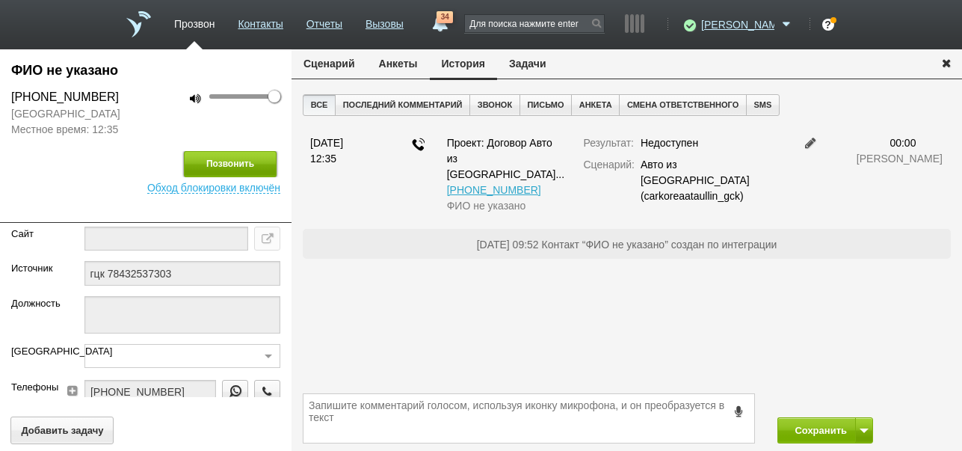
click at [243, 152] on button "Позвонить" at bounding box center [230, 164] width 93 height 26
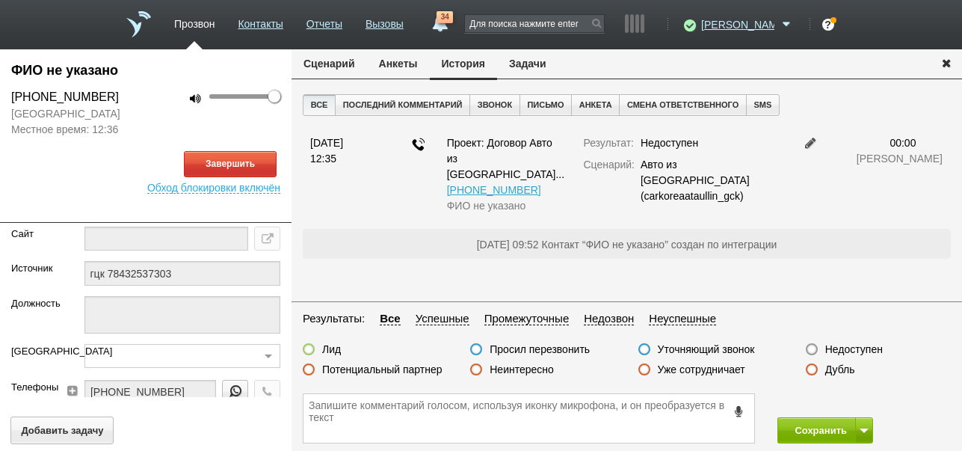
click at [342, 65] on button "Сценарий" at bounding box center [329, 63] width 75 height 28
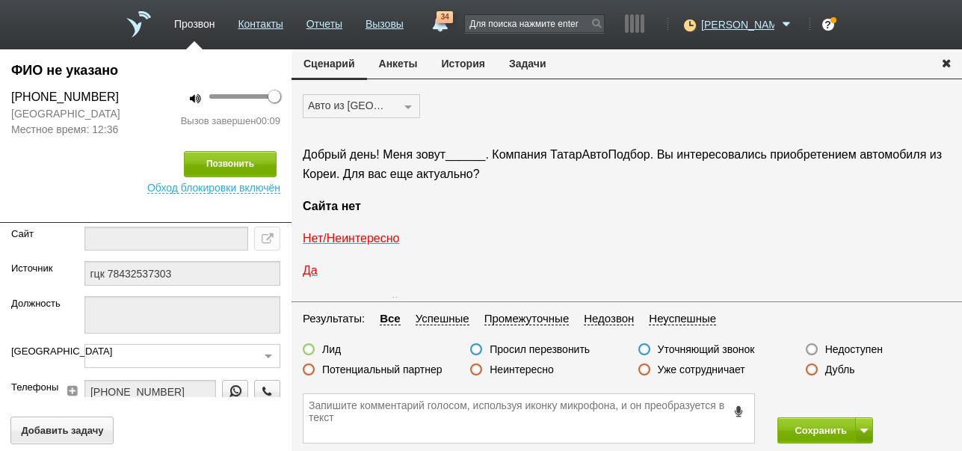
click at [531, 367] on label "Неинтересно" at bounding box center [522, 369] width 64 height 13
click at [0, 0] on input "Неинтересно" at bounding box center [0, 0] width 0 height 0
click at [819, 425] on button "Сохранить" at bounding box center [816, 430] width 78 height 26
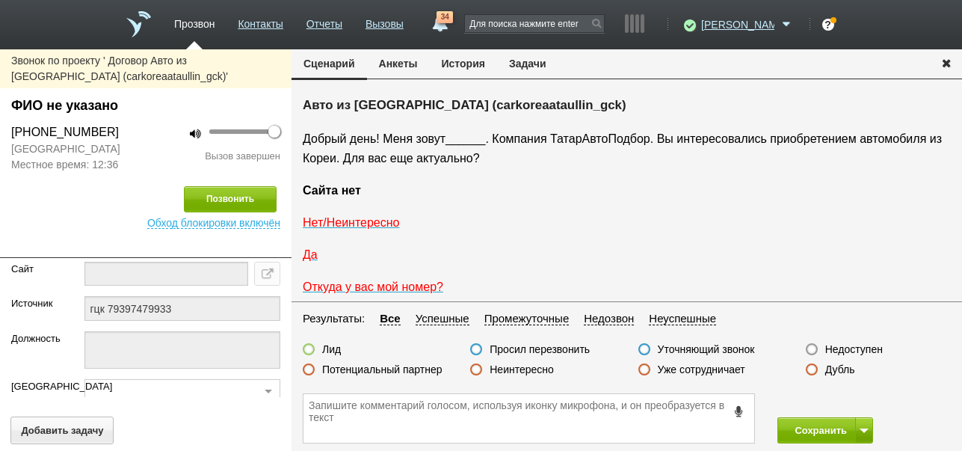
click at [477, 69] on button "История" at bounding box center [463, 63] width 67 height 28
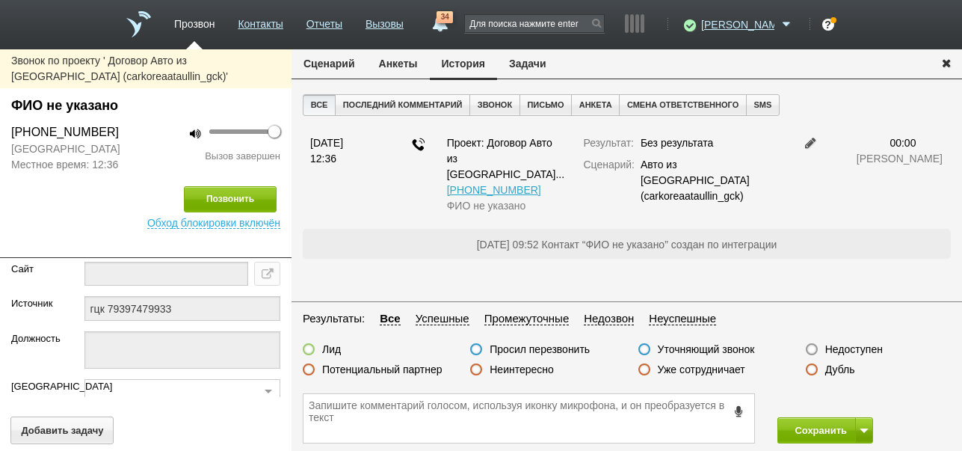
click at [860, 348] on label "Недоступен" at bounding box center [854, 348] width 58 height 13
click at [0, 0] on input "Недоступен" at bounding box center [0, 0] width 0 height 0
click at [864, 423] on button at bounding box center [864, 430] width 18 height 26
click at [857, 401] on button "Сохранить и остаться" at bounding box center [814, 402] width 116 height 26
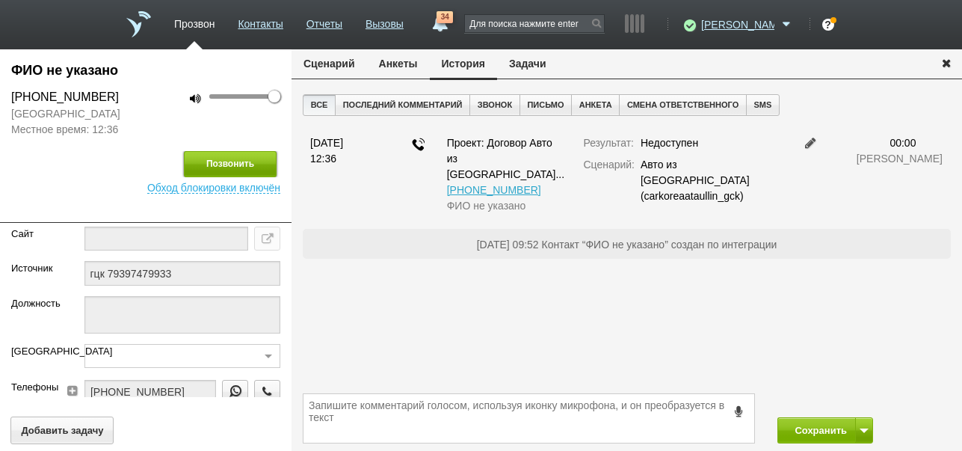
click at [257, 159] on button "Позвонить" at bounding box center [230, 164] width 93 height 26
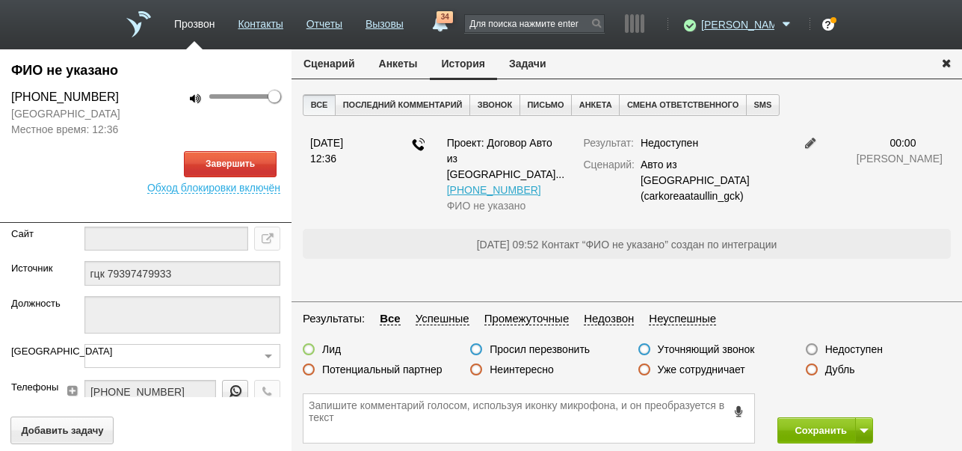
click at [326, 66] on button "Сценарий" at bounding box center [329, 63] width 75 height 28
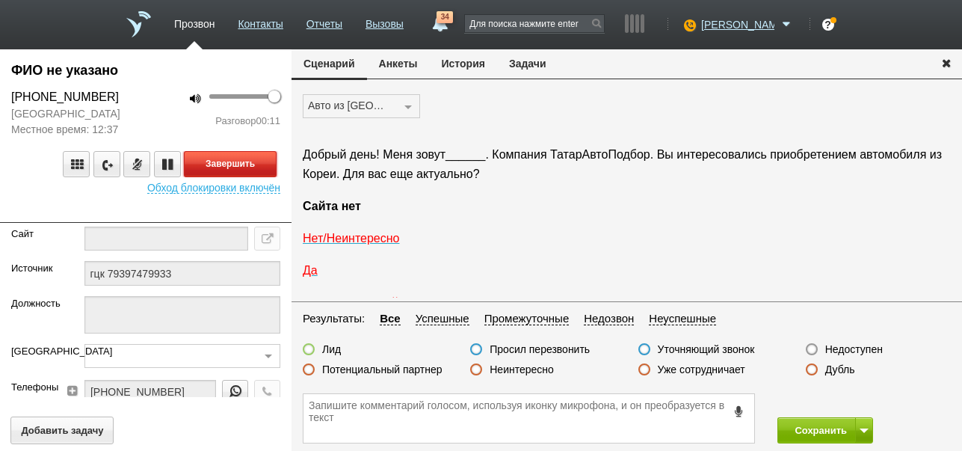
click at [229, 164] on button "Завершить" at bounding box center [230, 164] width 93 height 26
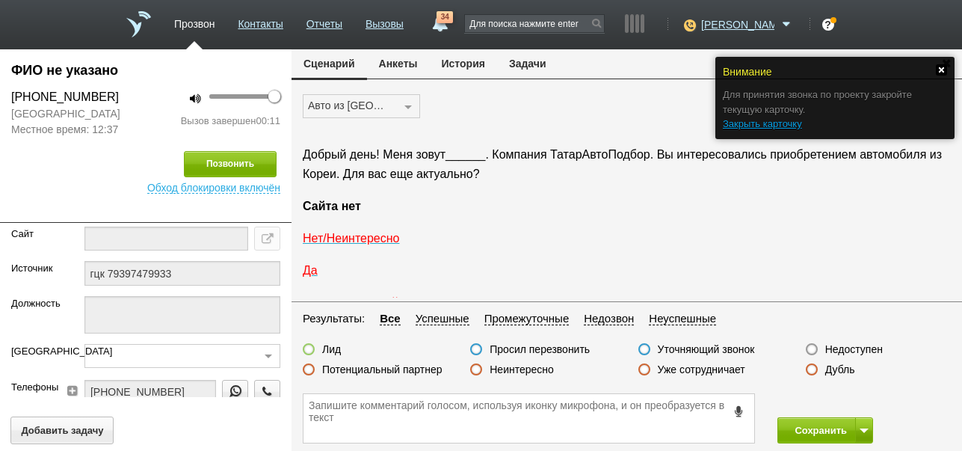
click at [943, 71] on link at bounding box center [941, 69] width 11 height 11
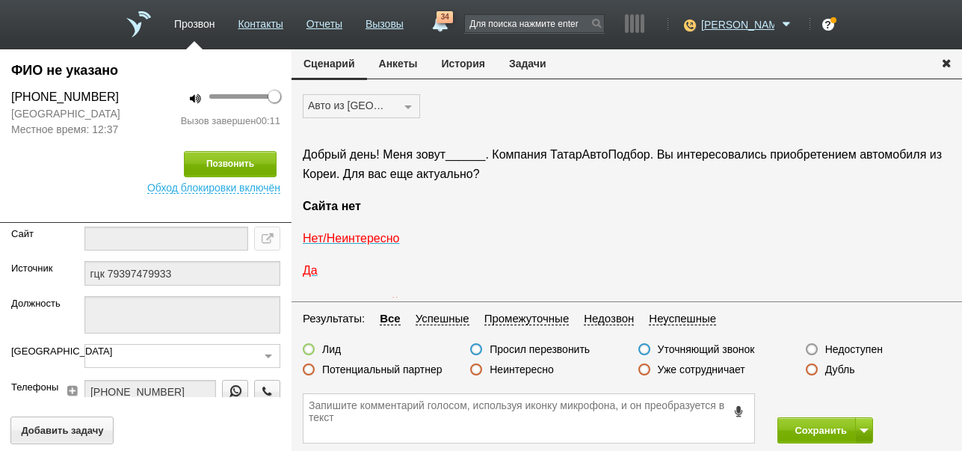
click at [857, 350] on label "Недоступен" at bounding box center [854, 348] width 58 height 13
click at [0, 0] on input "Недоступен" at bounding box center [0, 0] width 0 height 0
click at [806, 429] on button "Сохранить" at bounding box center [816, 430] width 78 height 26
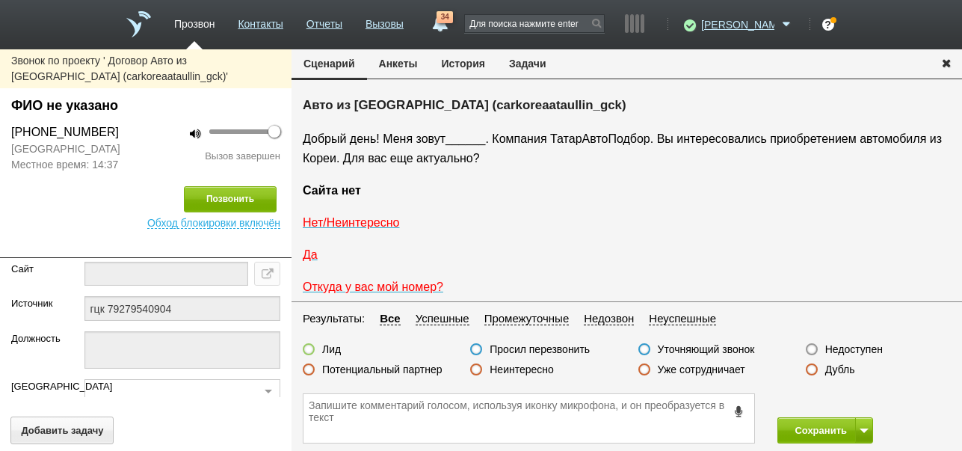
click at [473, 63] on button "История" at bounding box center [463, 63] width 67 height 28
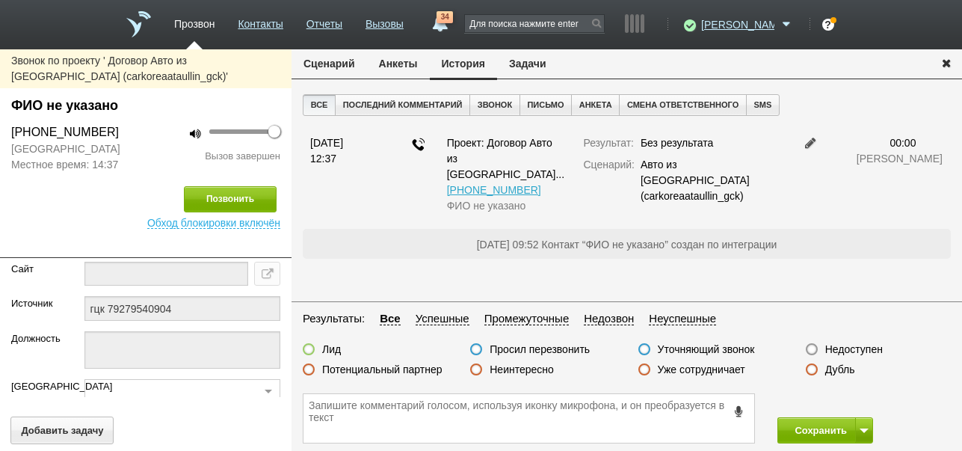
drag, startPoint x: 865, startPoint y: 348, endPoint x: 854, endPoint y: 410, distance: 63.7
click at [866, 348] on label "Недоступен" at bounding box center [854, 348] width 58 height 13
click at [0, 0] on input "Недоступен" at bounding box center [0, 0] width 0 height 0
click at [867, 427] on button at bounding box center [864, 430] width 18 height 26
click at [861, 402] on button "Сохранить и остаться" at bounding box center [814, 402] width 116 height 26
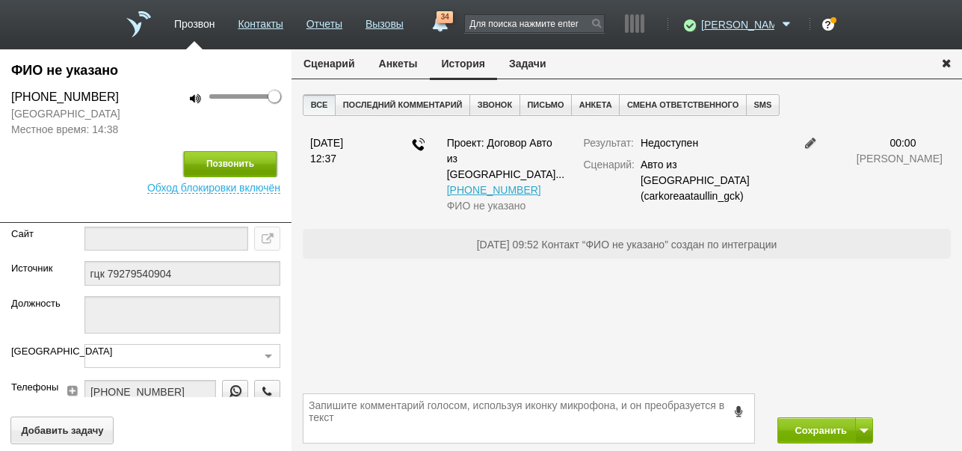
click at [259, 177] on button "Позвонить" at bounding box center [230, 164] width 93 height 26
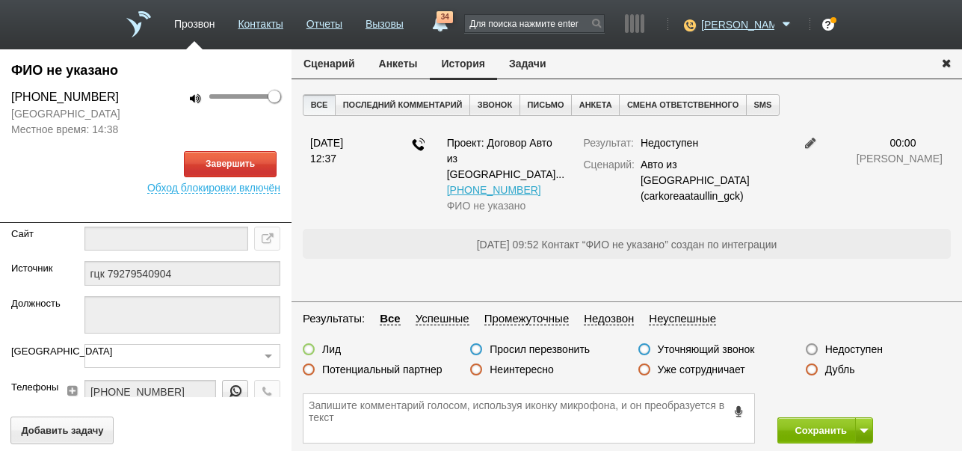
click at [351, 61] on button "Сценарий" at bounding box center [329, 63] width 75 height 28
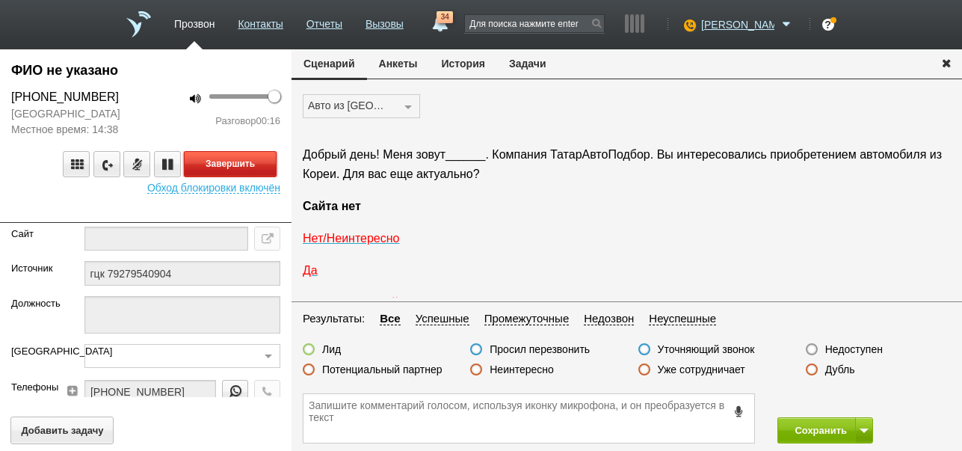
click at [265, 177] on button "Завершить" at bounding box center [230, 164] width 93 height 26
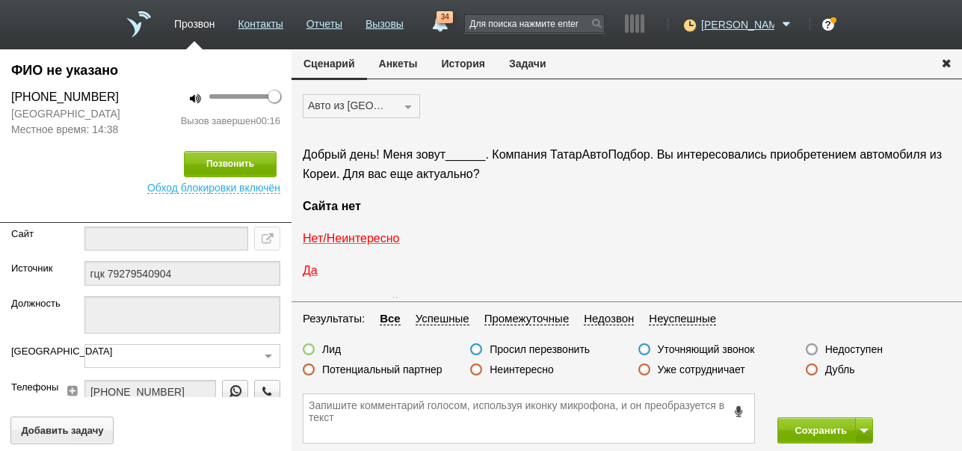
click at [842, 348] on label "Недоступен" at bounding box center [854, 348] width 58 height 13
click at [0, 0] on input "Недоступен" at bounding box center [0, 0] width 0 height 0
click at [830, 432] on button "Сохранить" at bounding box center [816, 430] width 78 height 26
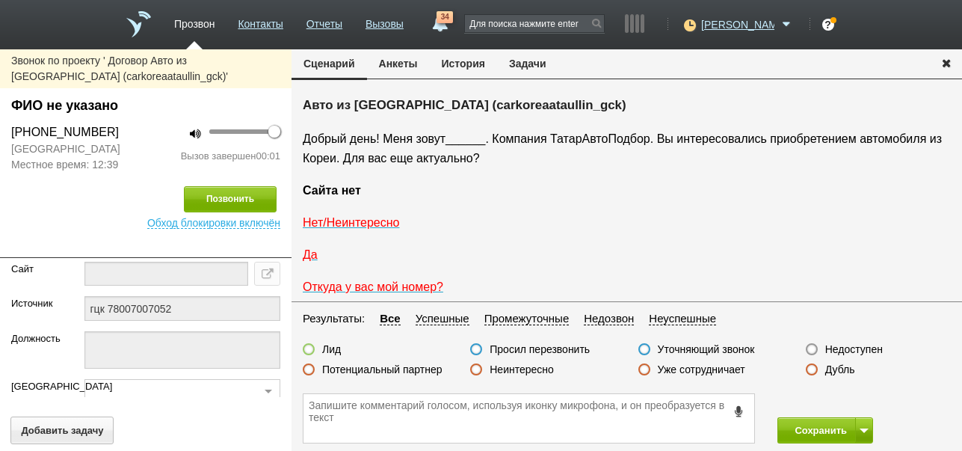
click at [477, 67] on button "История" at bounding box center [463, 63] width 67 height 28
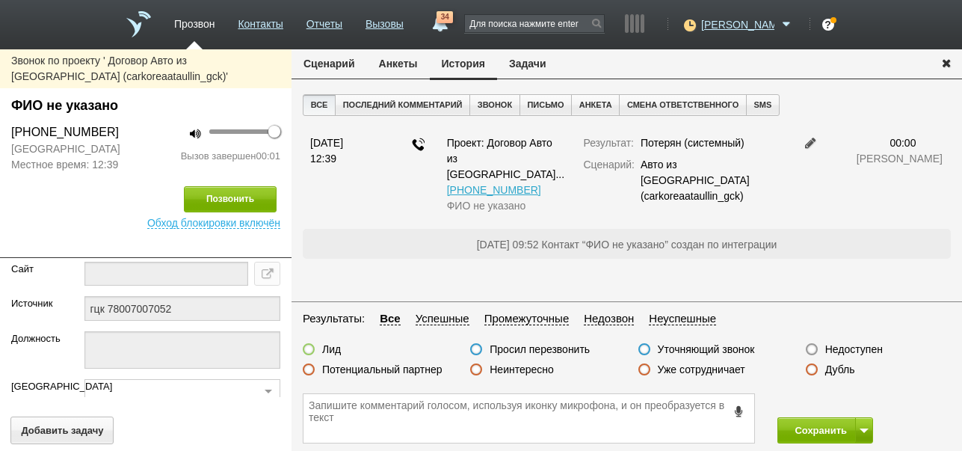
click at [874, 348] on label "Недоступен" at bounding box center [854, 348] width 58 height 13
click at [0, 0] on input "Недоступен" at bounding box center [0, 0] width 0 height 0
click at [866, 433] on button at bounding box center [864, 430] width 18 height 26
click at [838, 401] on button "Сохранить и остаться" at bounding box center [814, 402] width 116 height 26
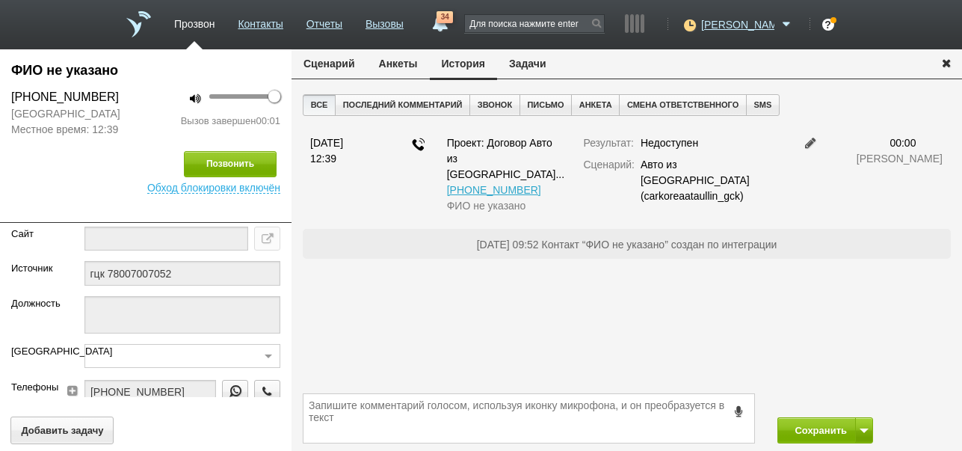
click at [323, 58] on button "Сценарий" at bounding box center [329, 63] width 75 height 28
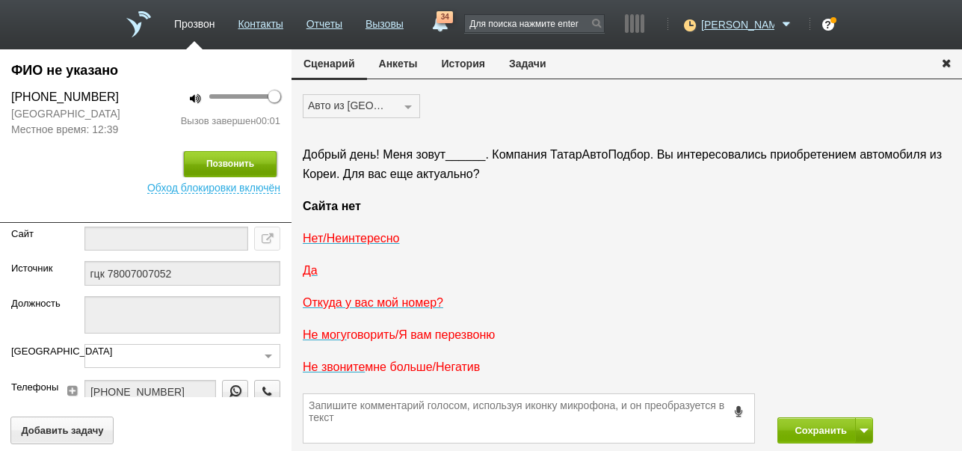
click at [252, 160] on button "Позвонить" at bounding box center [230, 164] width 93 height 26
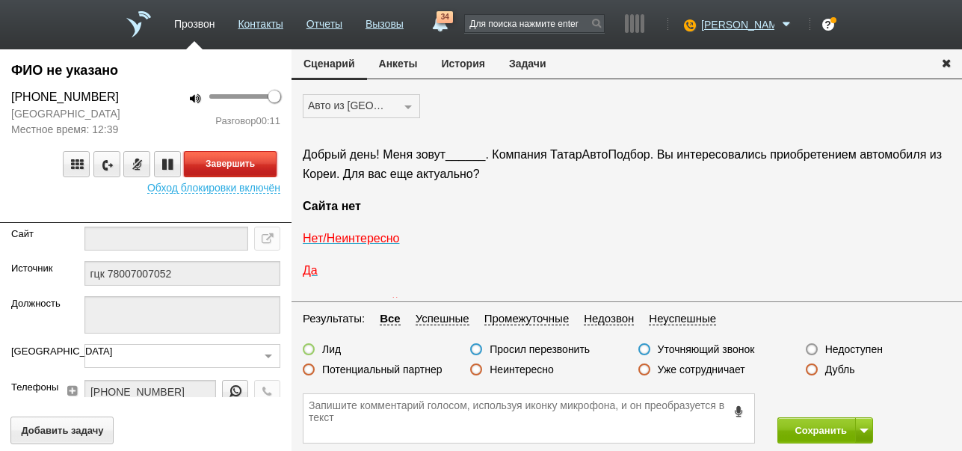
click at [265, 168] on button "Завершить" at bounding box center [230, 164] width 93 height 26
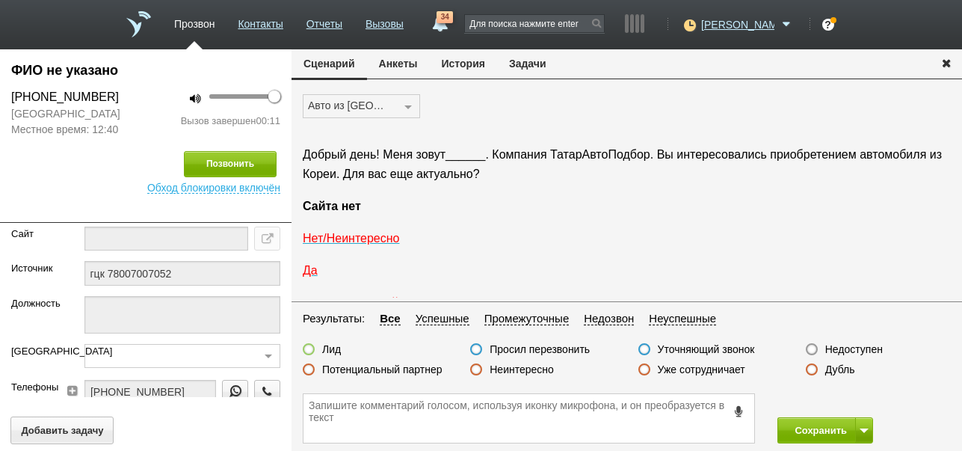
click at [866, 346] on label "Недоступен" at bounding box center [854, 348] width 58 height 13
click at [0, 0] on input "Недоступен" at bounding box center [0, 0] width 0 height 0
click at [808, 425] on button "Сохранить" at bounding box center [816, 430] width 78 height 26
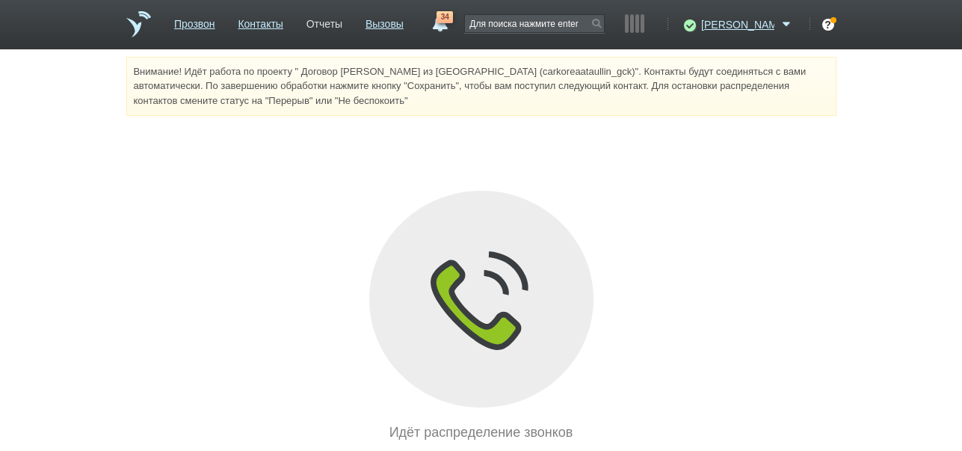
click at [342, 27] on link "Отчеты" at bounding box center [324, 21] width 36 height 22
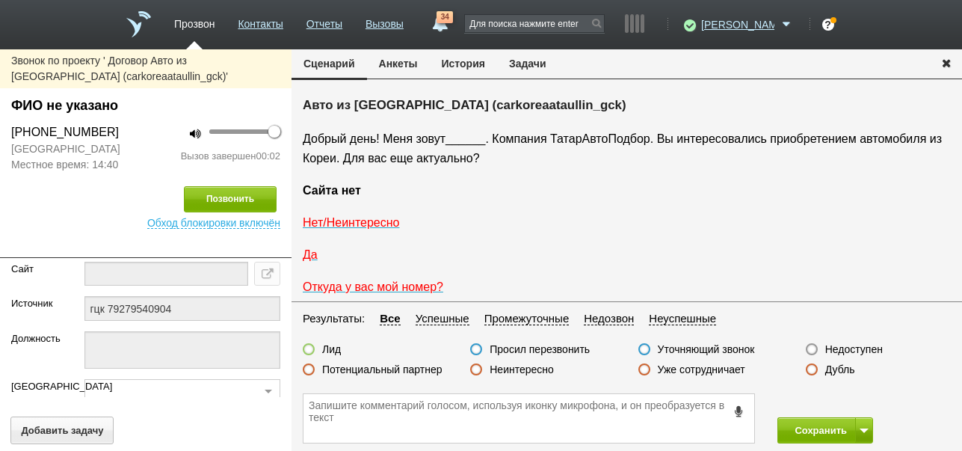
click at [841, 348] on label "Недоступен" at bounding box center [854, 348] width 58 height 13
click at [0, 0] on input "Недоступен" at bounding box center [0, 0] width 0 height 0
click at [474, 67] on button "История" at bounding box center [463, 63] width 67 height 28
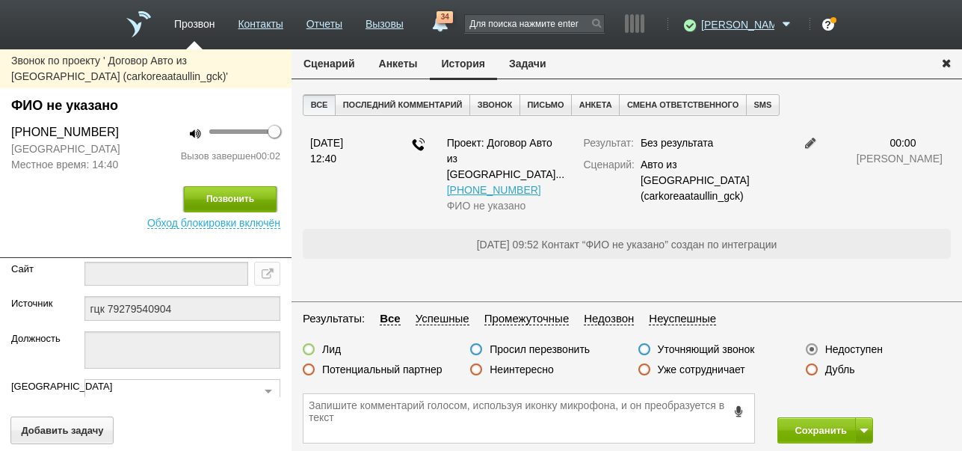
click at [256, 212] on button "Позвонить" at bounding box center [230, 199] width 93 height 26
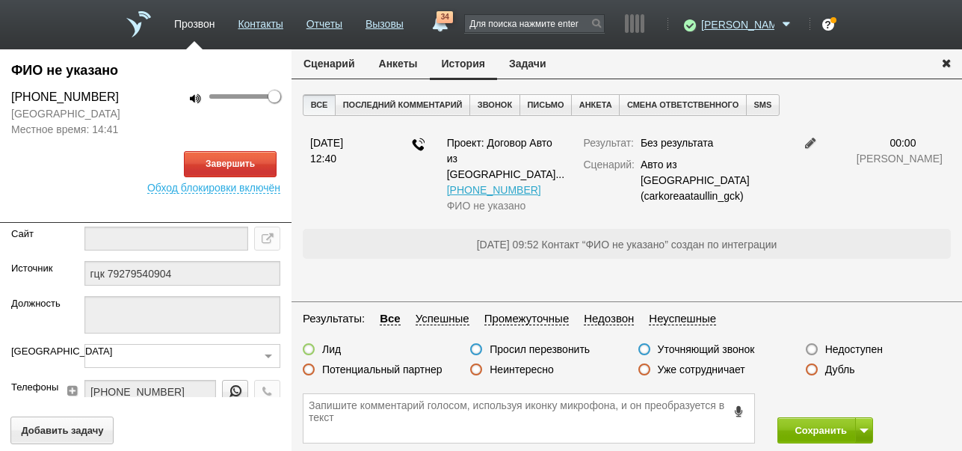
click at [324, 58] on button "Сценарий" at bounding box center [329, 63] width 75 height 28
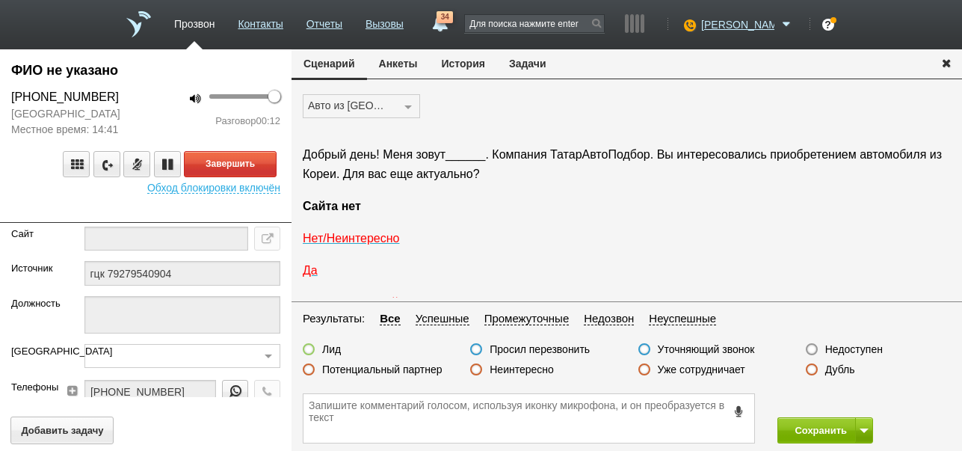
click at [537, 366] on label "Неинтересно" at bounding box center [522, 369] width 64 height 13
click at [0, 0] on input "Неинтересно" at bounding box center [0, 0] width 0 height 0
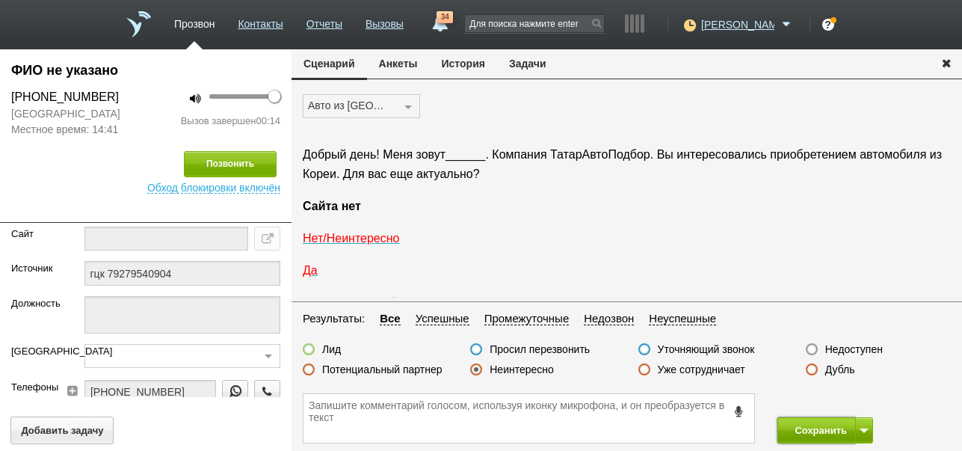
click at [796, 422] on button "Сохранить" at bounding box center [816, 430] width 78 height 26
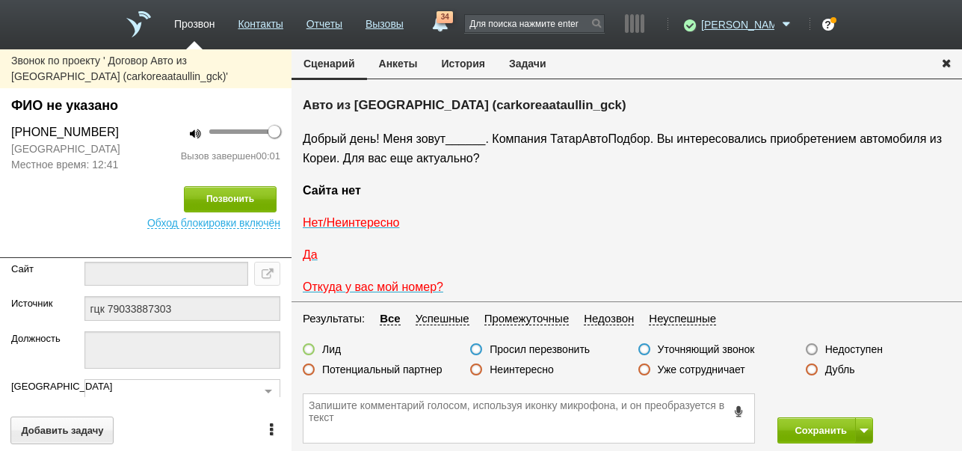
click at [481, 66] on button "История" at bounding box center [463, 63] width 67 height 28
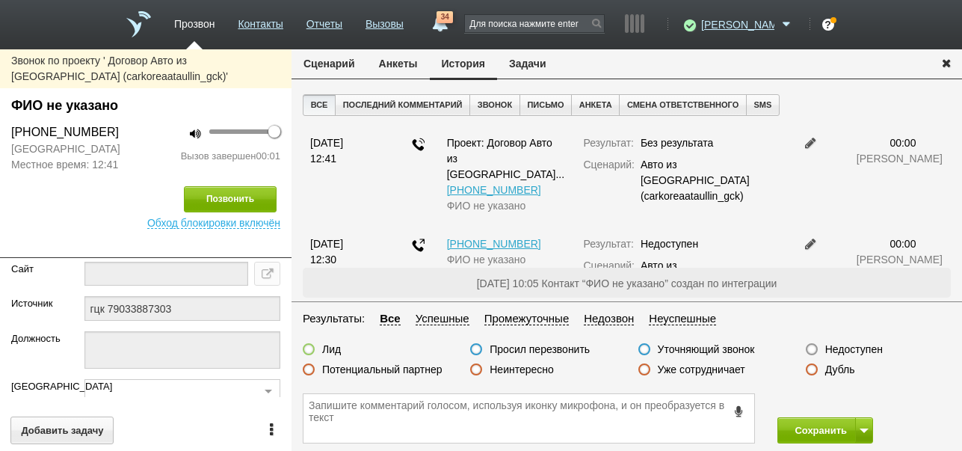
click at [865, 346] on label "Недоступен" at bounding box center [854, 348] width 58 height 13
click at [0, 0] on input "Недоступен" at bounding box center [0, 0] width 0 height 0
click at [827, 429] on button "Сохранить" at bounding box center [816, 430] width 78 height 26
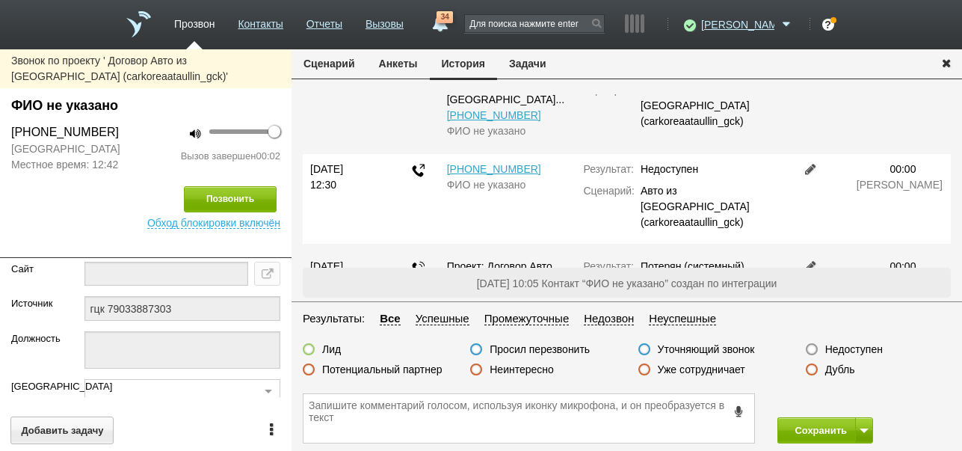
scroll to position [116, 0]
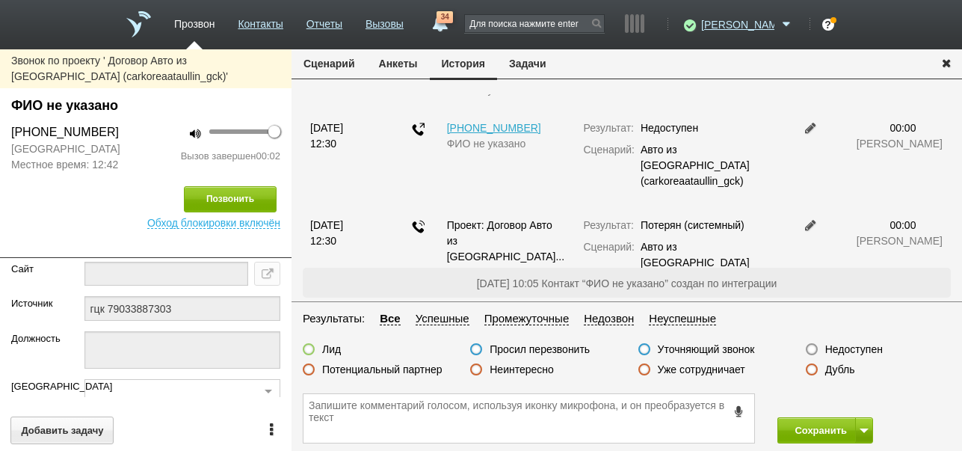
click at [326, 67] on button "Сценарий" at bounding box center [329, 63] width 75 height 28
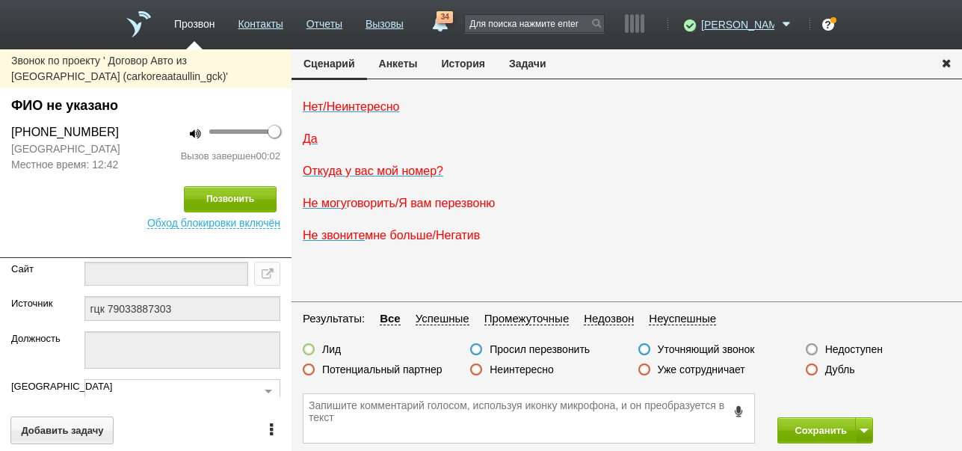
scroll to position [0, 0]
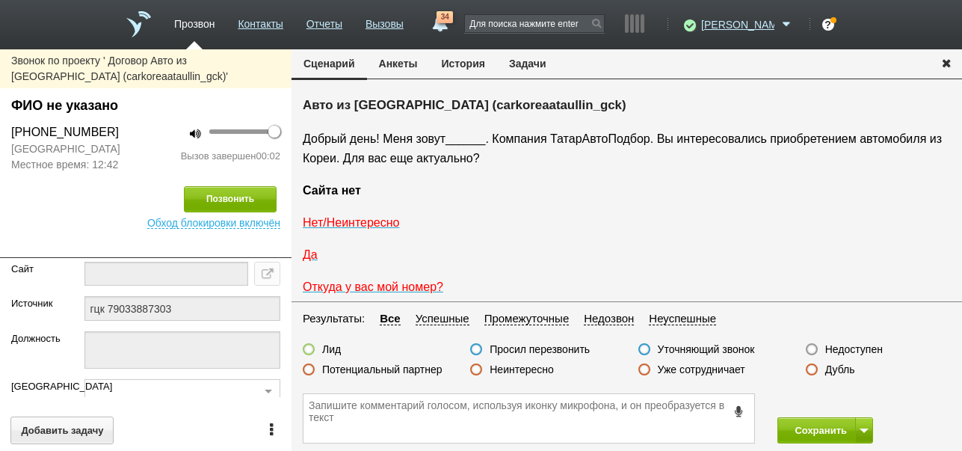
click at [874, 348] on label "Недоступен" at bounding box center [854, 348] width 58 height 13
click at [0, 0] on input "Недоступен" at bounding box center [0, 0] width 0 height 0
click at [868, 425] on button at bounding box center [864, 430] width 18 height 26
drag, startPoint x: 868, startPoint y: 425, endPoint x: 463, endPoint y: 280, distance: 429.3
click at [851, 399] on button "Сохранить и остаться" at bounding box center [814, 402] width 116 height 26
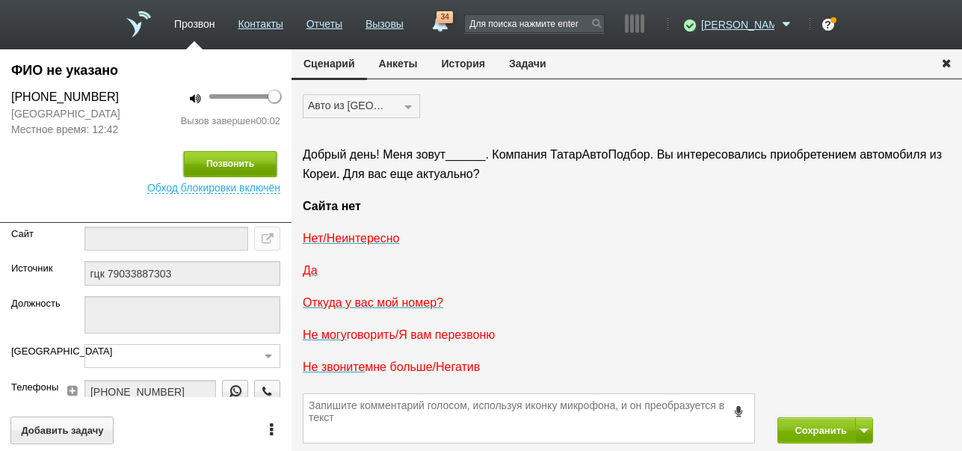
click at [244, 172] on button "Позвонить" at bounding box center [230, 164] width 93 height 26
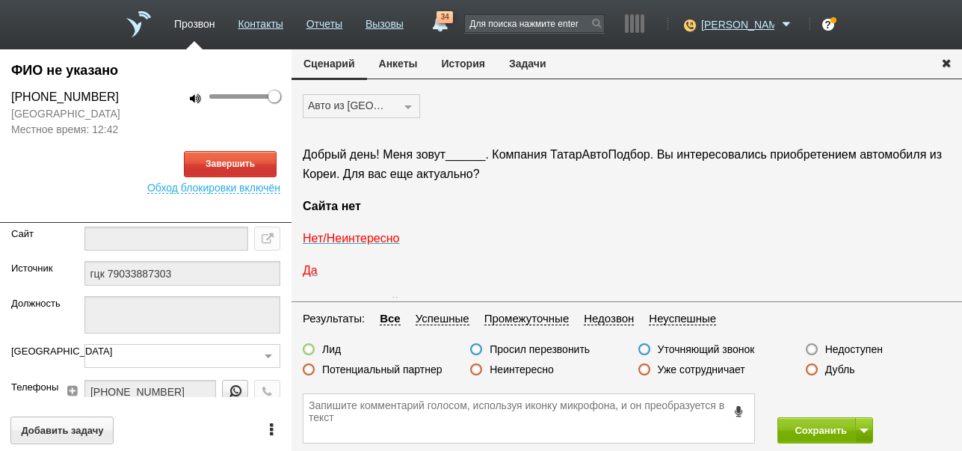
click at [472, 65] on button "История" at bounding box center [463, 63] width 67 height 28
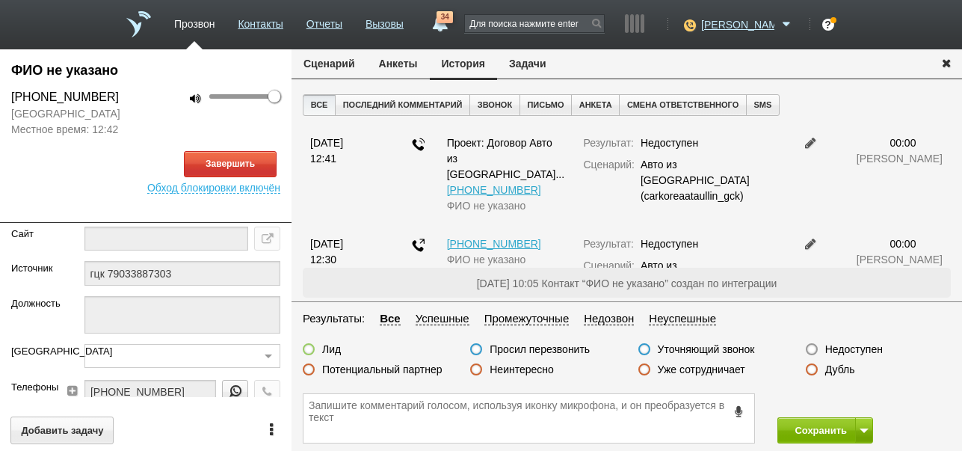
click at [345, 61] on button "Сценарий" at bounding box center [329, 63] width 75 height 28
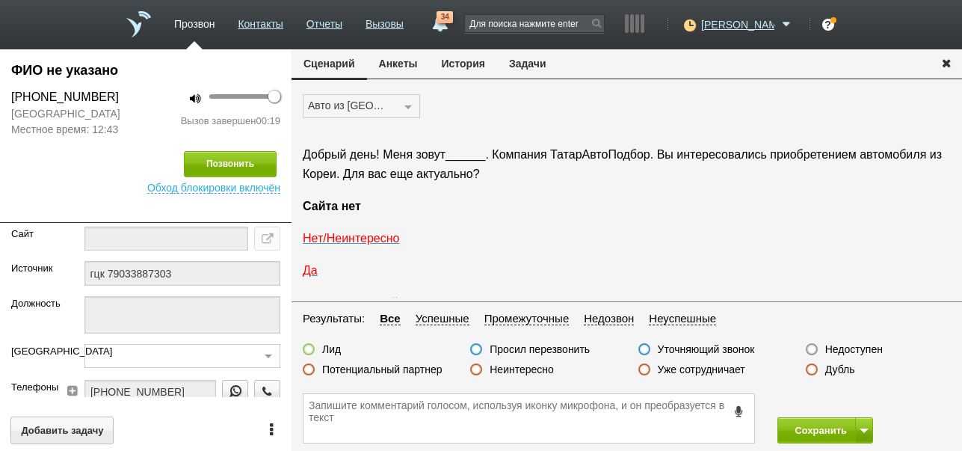
click at [539, 369] on label "Неинтересно" at bounding box center [522, 369] width 64 height 13
click at [0, 0] on input "Неинтересно" at bounding box center [0, 0] width 0 height 0
click at [824, 422] on button "Сохранить" at bounding box center [816, 430] width 78 height 26
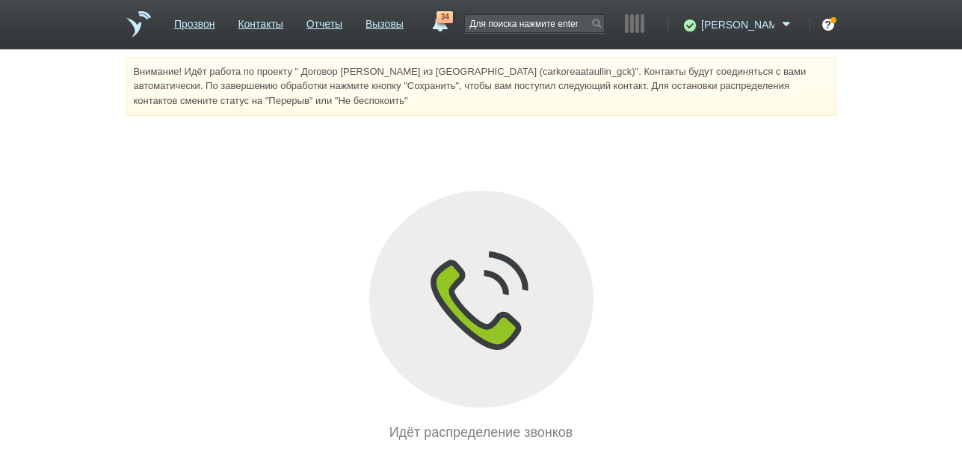
click at [785, 22] on span at bounding box center [786, 24] width 18 height 15
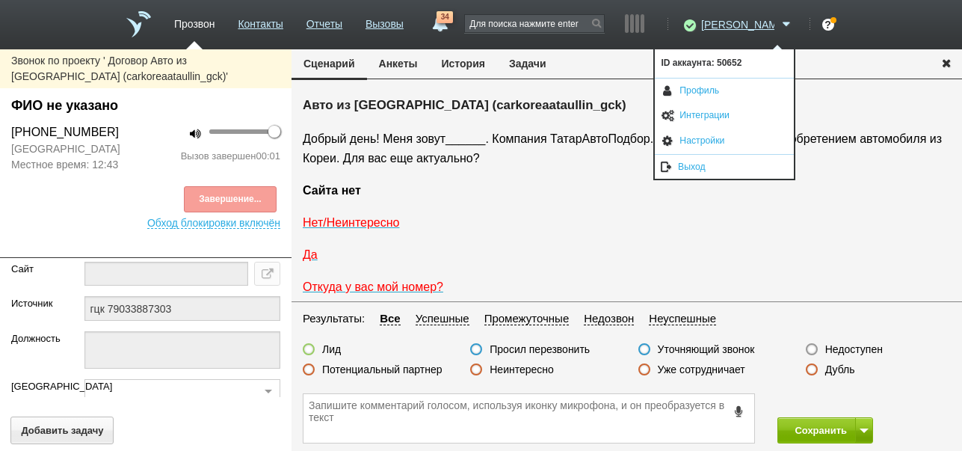
click at [836, 97] on h5 "Авто из [GEOGRAPHIC_DATA] (carkoreaataullin_gck)" at bounding box center [627, 105] width 648 height 18
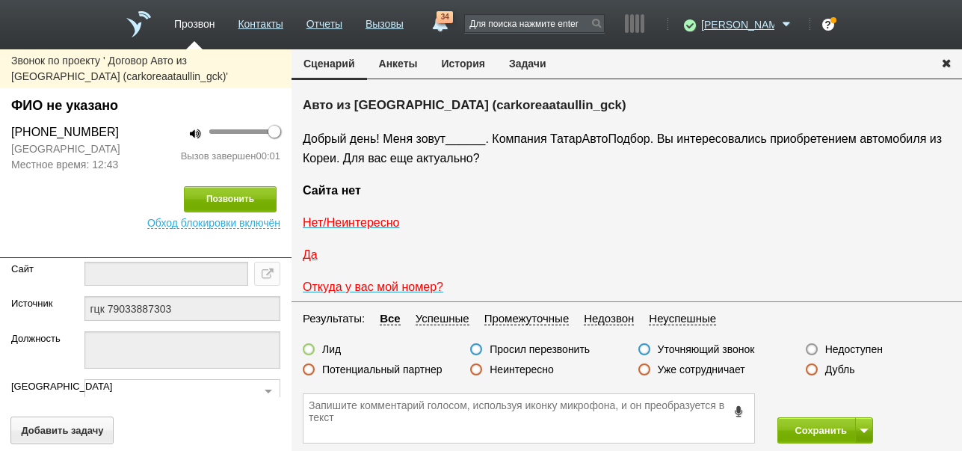
click at [490, 62] on button "История" at bounding box center [463, 63] width 67 height 28
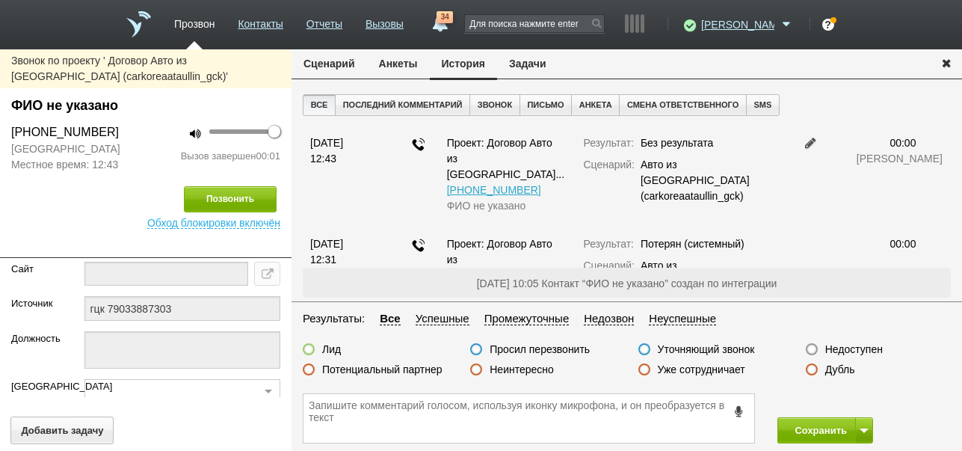
click at [850, 349] on label "Недоступен" at bounding box center [854, 348] width 58 height 13
click at [0, 0] on input "Недоступен" at bounding box center [0, 0] width 0 height 0
click at [870, 423] on button at bounding box center [864, 430] width 18 height 26
click at [855, 395] on button "Сохранить и остаться" at bounding box center [814, 402] width 116 height 26
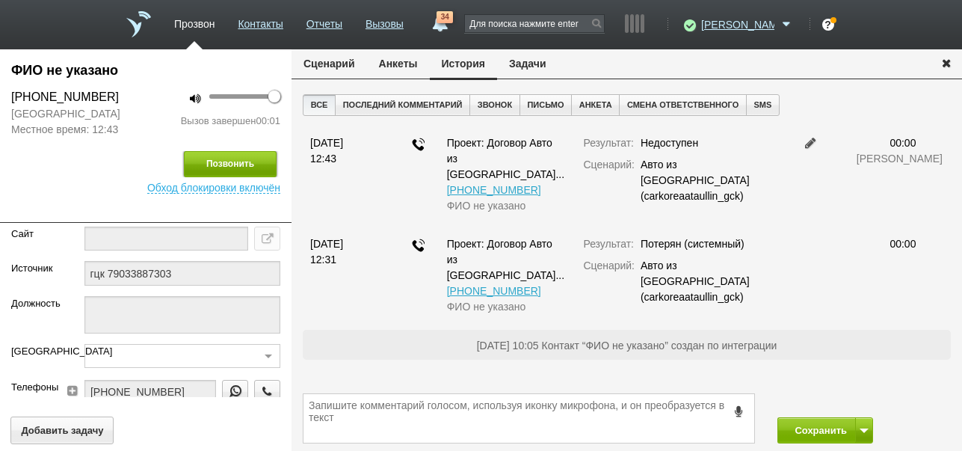
click at [238, 167] on button "Позвонить" at bounding box center [230, 164] width 93 height 26
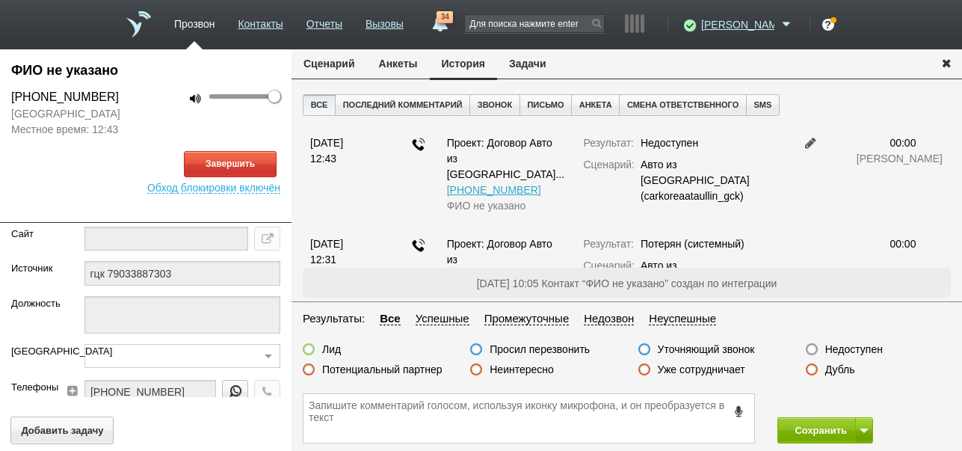
click at [345, 66] on button "Сценарий" at bounding box center [329, 63] width 75 height 28
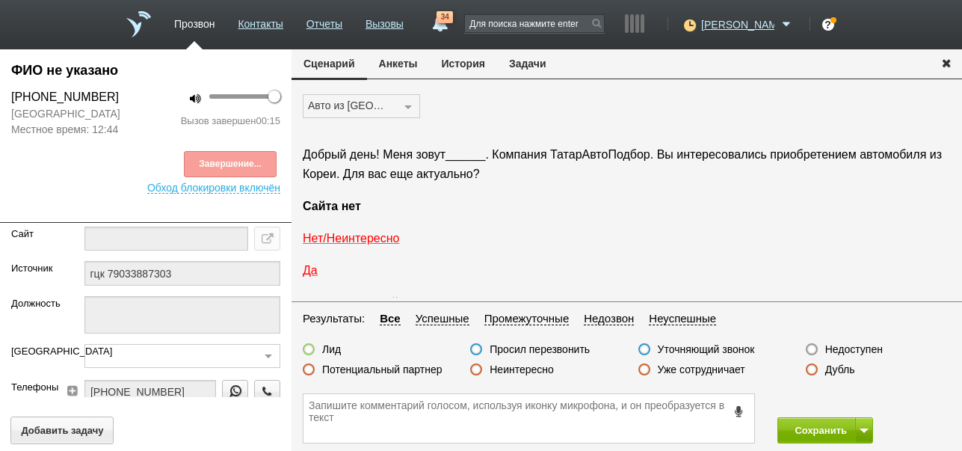
click at [534, 368] on label "Неинтересно" at bounding box center [522, 369] width 64 height 13
click at [0, 0] on input "Неинтересно" at bounding box center [0, 0] width 0 height 0
click at [798, 428] on button "Сохранить" at bounding box center [816, 430] width 78 height 26
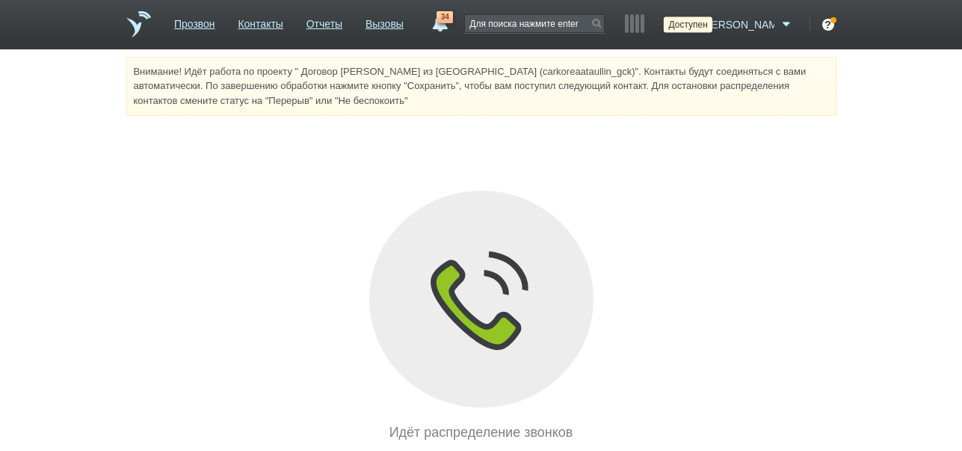
click at [698, 24] on icon at bounding box center [688, 24] width 20 height 15
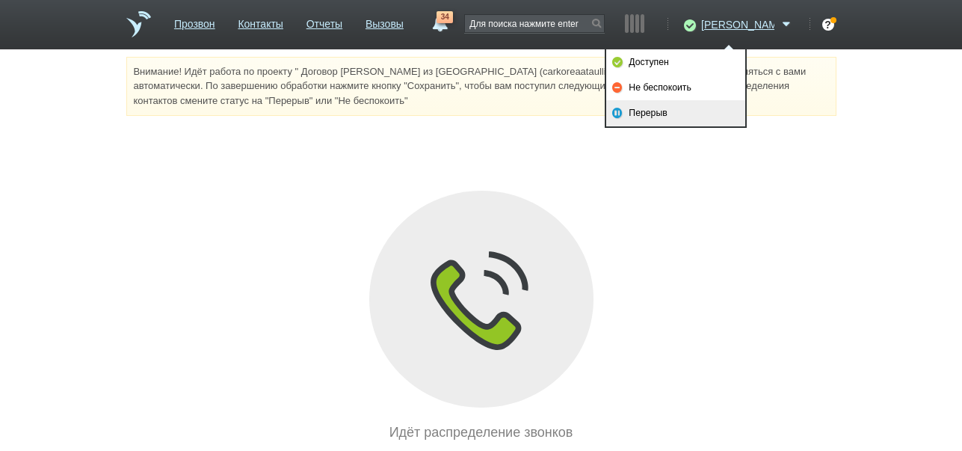
click at [661, 111] on link "Перерыв" at bounding box center [675, 112] width 139 height 25
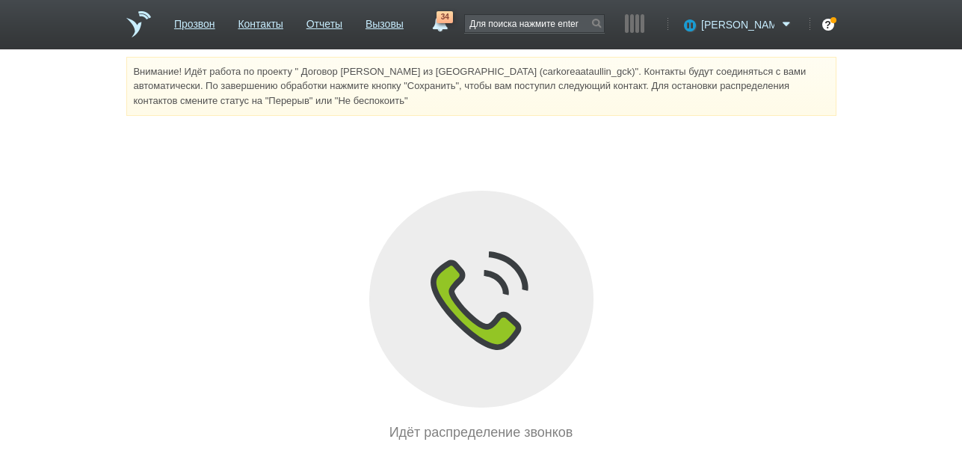
click at [771, 23] on span "[PERSON_NAME]" at bounding box center [737, 24] width 73 height 15
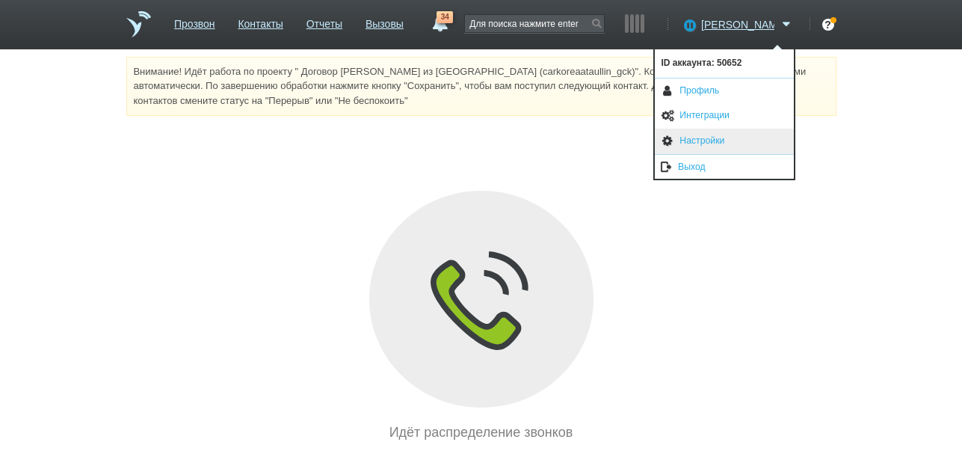
click at [722, 136] on link "Настройки" at bounding box center [724, 141] width 139 height 25
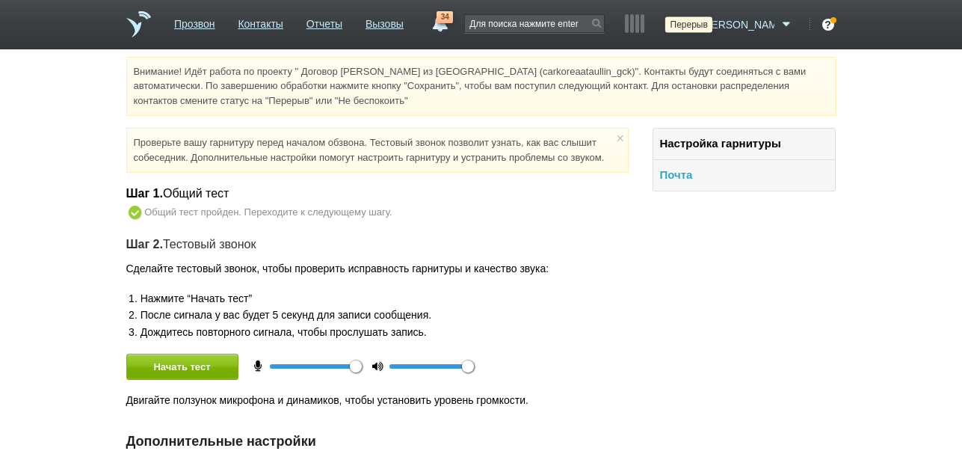
click at [698, 22] on icon at bounding box center [688, 24] width 20 height 15
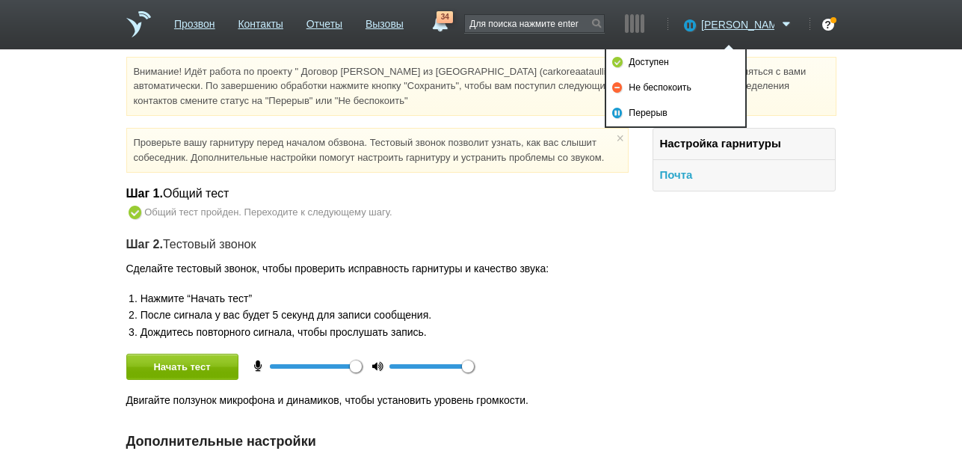
click at [680, 60] on link "Доступен" at bounding box center [675, 61] width 139 height 25
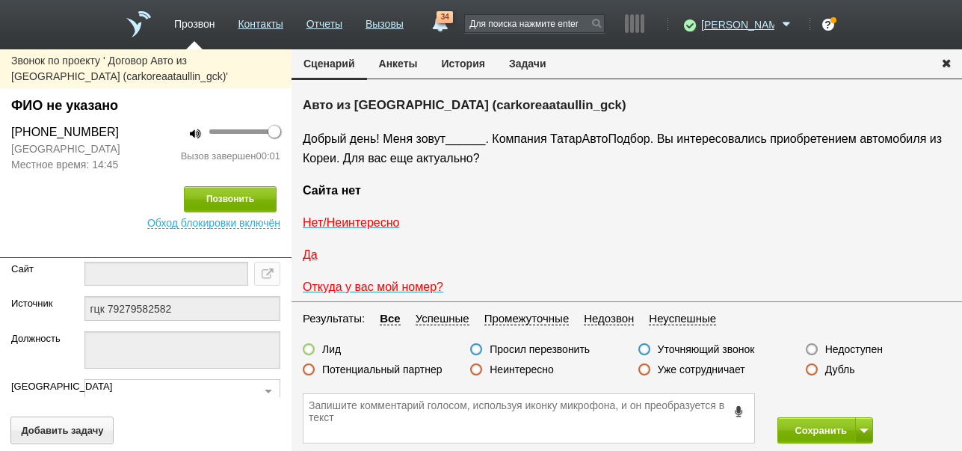
click at [478, 64] on button "История" at bounding box center [463, 63] width 67 height 28
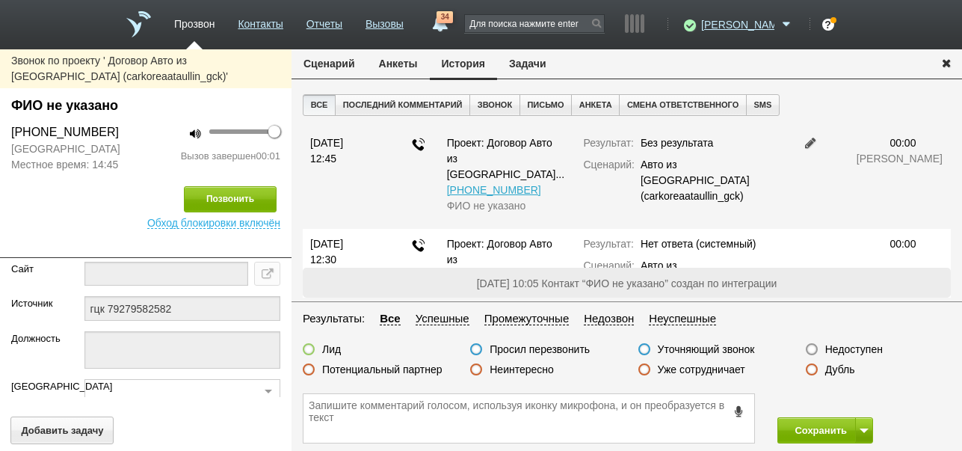
scroll to position [31, 0]
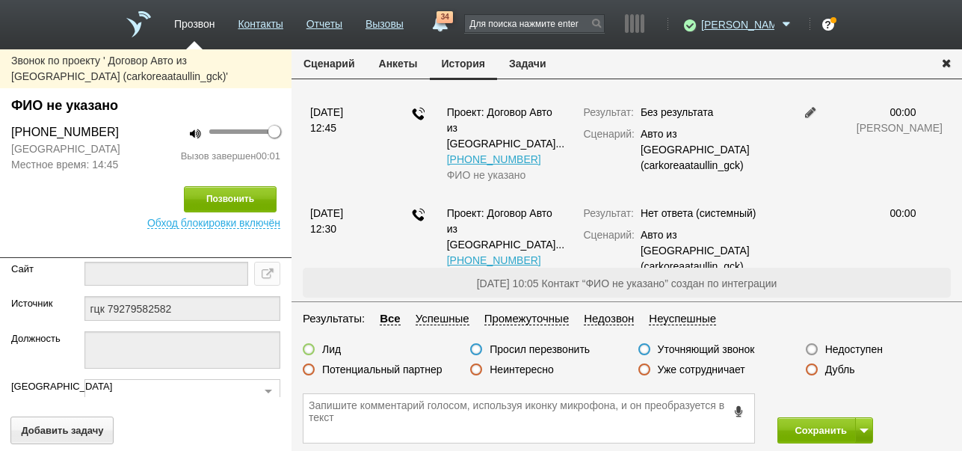
click at [843, 346] on label "Недоступен" at bounding box center [854, 348] width 58 height 13
click at [0, 0] on input "Недоступен" at bounding box center [0, 0] width 0 height 0
click at [863, 431] on span at bounding box center [864, 430] width 9 height 4
click at [848, 402] on button "Сохранить и остаться" at bounding box center [814, 402] width 116 height 26
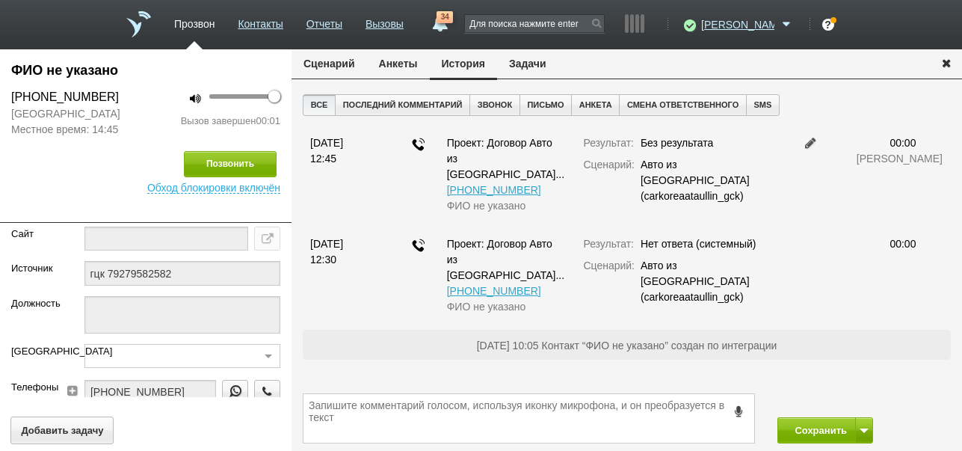
scroll to position [0, 0]
click at [257, 177] on button "Позвонить" at bounding box center [230, 164] width 93 height 26
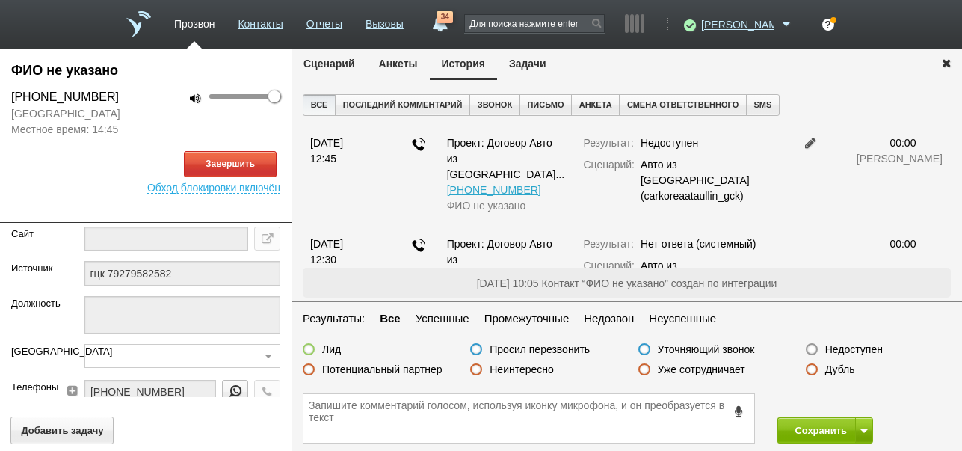
click at [326, 67] on button "Сценарий" at bounding box center [329, 63] width 75 height 28
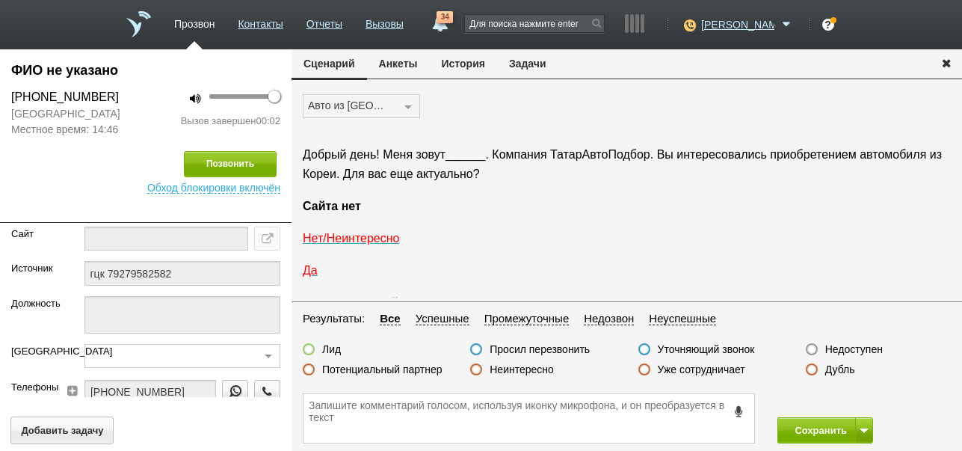
click at [860, 346] on label "Недоступен" at bounding box center [854, 348] width 58 height 13
click at [0, 0] on input "Недоступен" at bounding box center [0, 0] width 0 height 0
click at [830, 423] on button "Сохранить" at bounding box center [816, 430] width 78 height 26
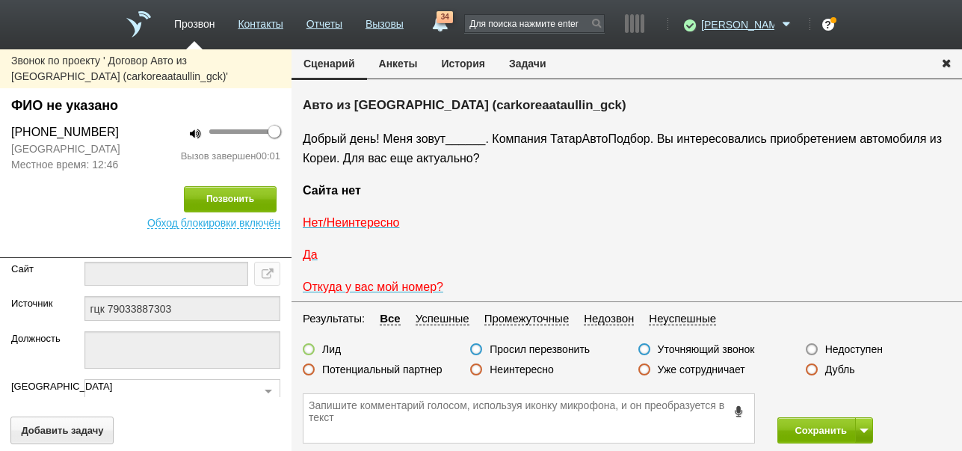
click at [456, 66] on button "История" at bounding box center [463, 63] width 67 height 28
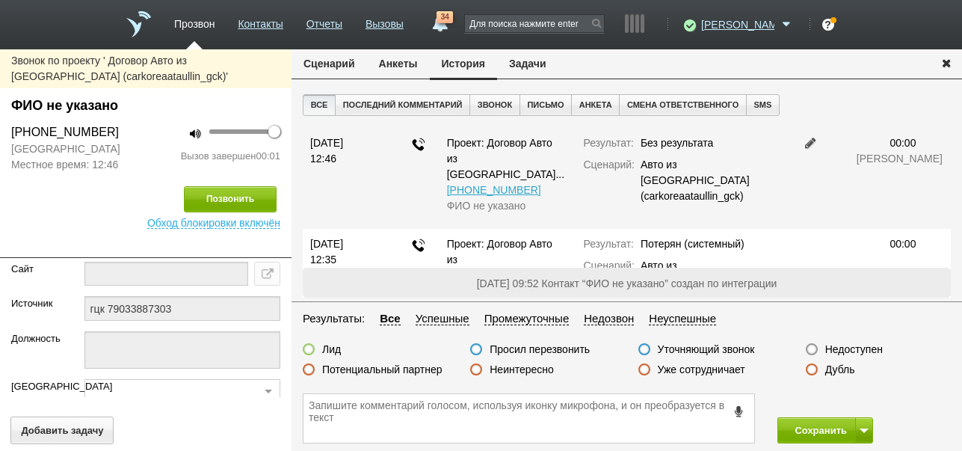
scroll to position [31, 0]
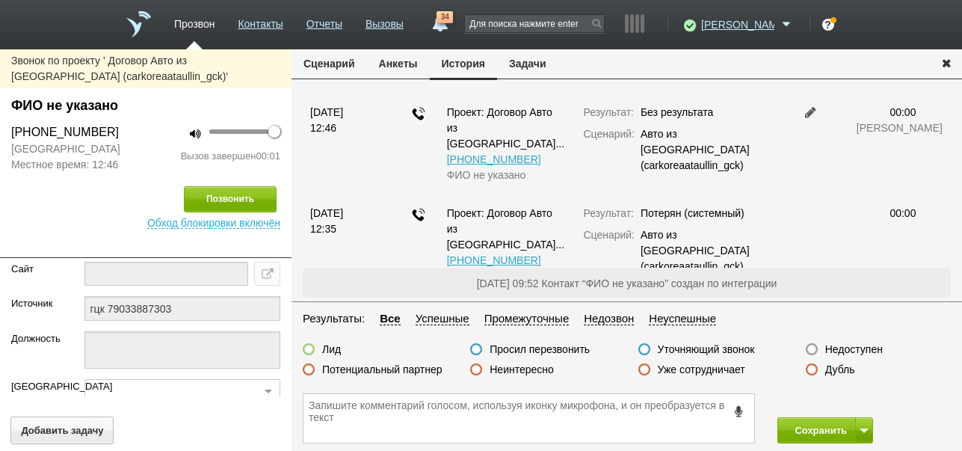
click at [852, 348] on label "Недоступен" at bounding box center [854, 348] width 58 height 13
click at [0, 0] on input "Недоступен" at bounding box center [0, 0] width 0 height 0
click at [860, 434] on button at bounding box center [864, 430] width 18 height 26
click at [848, 400] on button "Сохранить и остаться" at bounding box center [814, 402] width 116 height 26
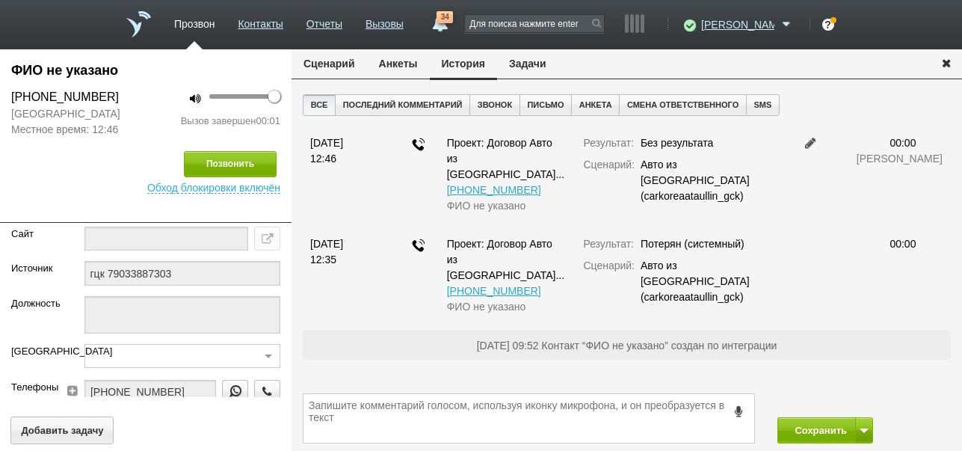
scroll to position [0, 0]
click at [322, 70] on button "Сценарий" at bounding box center [329, 63] width 75 height 28
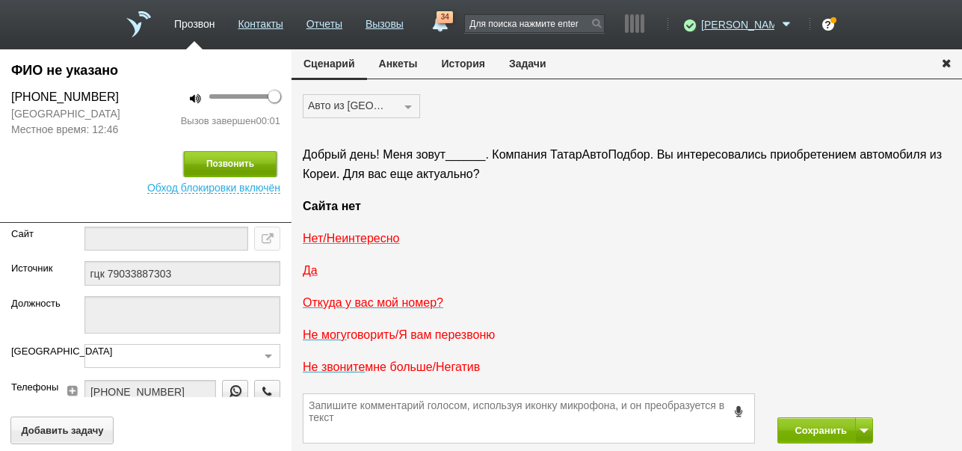
click at [256, 160] on button "Позвонить" at bounding box center [230, 164] width 93 height 26
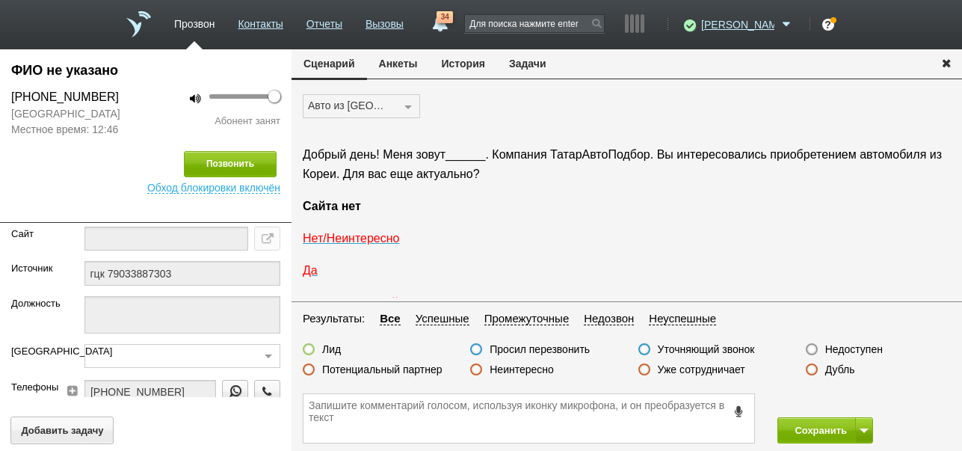
click at [866, 351] on label "Недоступен" at bounding box center [854, 348] width 58 height 13
click at [0, 0] on input "Недоступен" at bounding box center [0, 0] width 0 height 0
click at [816, 429] on button "Сохранить" at bounding box center [816, 430] width 78 height 26
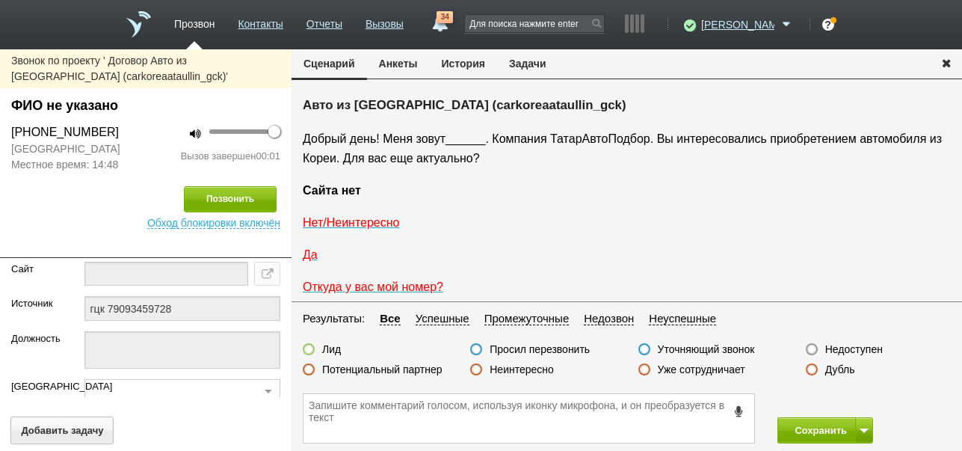
click at [447, 59] on button "История" at bounding box center [463, 63] width 67 height 28
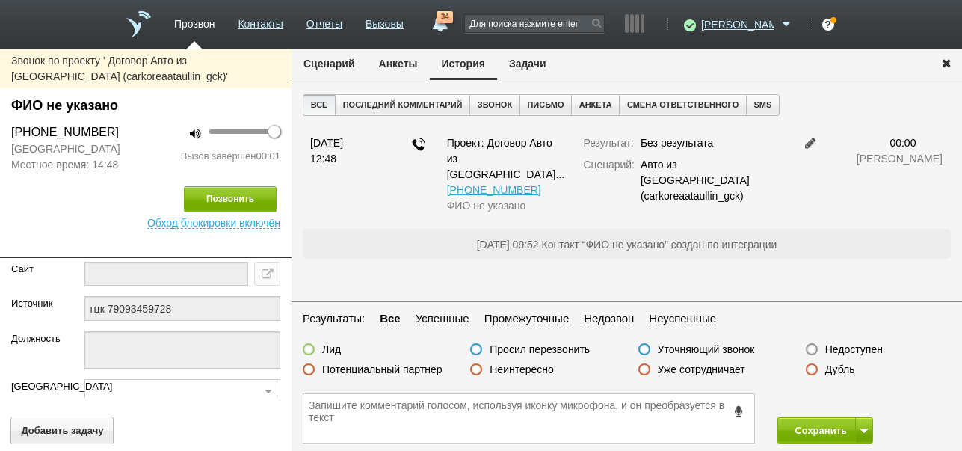
click at [861, 349] on label "Недоступен" at bounding box center [854, 348] width 58 height 13
click at [0, 0] on input "Недоступен" at bounding box center [0, 0] width 0 height 0
click at [864, 430] on span at bounding box center [864, 430] width 9 height 4
click at [857, 400] on button "Сохранить и остаться" at bounding box center [814, 402] width 116 height 26
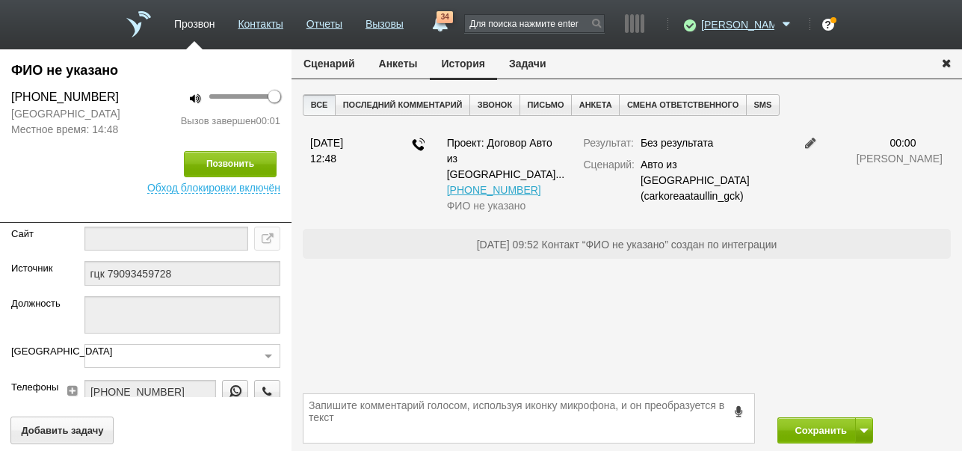
click at [342, 66] on button "Сценарий" at bounding box center [329, 63] width 75 height 28
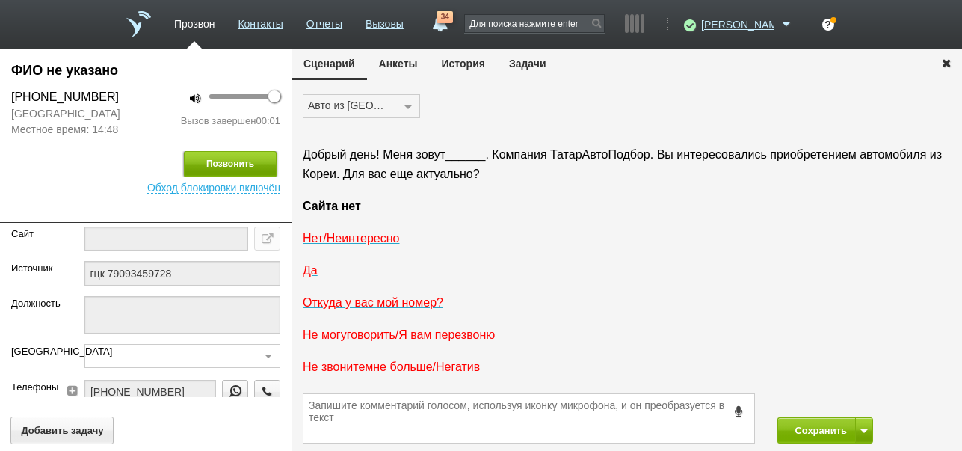
click at [259, 177] on button "Позвонить" at bounding box center [230, 164] width 93 height 26
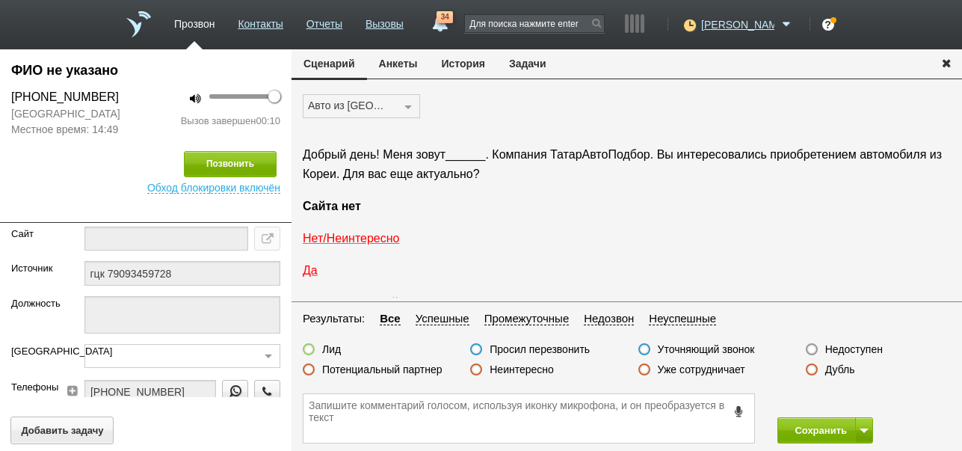
click at [519, 371] on label "Неинтересно" at bounding box center [522, 369] width 64 height 13
click at [0, 0] on input "Неинтересно" at bounding box center [0, 0] width 0 height 0
drag, startPoint x: 821, startPoint y: 421, endPoint x: 737, endPoint y: 255, distance: 185.9
click at [821, 422] on button "Сохранить" at bounding box center [816, 430] width 78 height 26
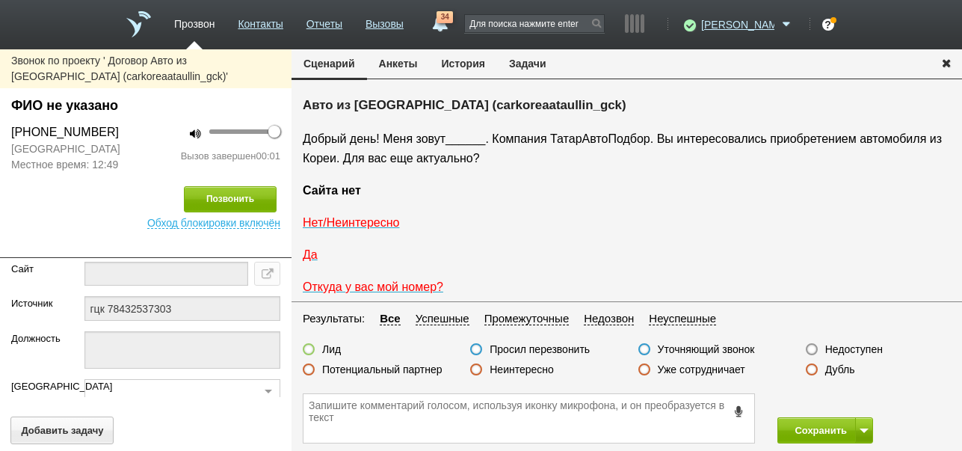
click at [464, 65] on button "История" at bounding box center [463, 63] width 67 height 28
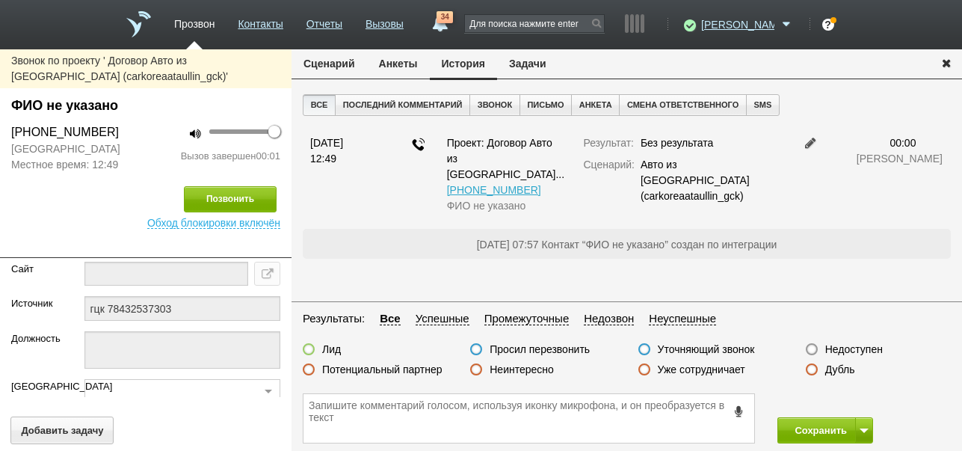
click at [854, 346] on label "Недоступен" at bounding box center [854, 348] width 58 height 13
click at [0, 0] on input "Недоступен" at bounding box center [0, 0] width 0 height 0
click at [859, 434] on button at bounding box center [864, 430] width 18 height 26
click at [844, 398] on button "Сохранить и остаться" at bounding box center [814, 402] width 116 height 26
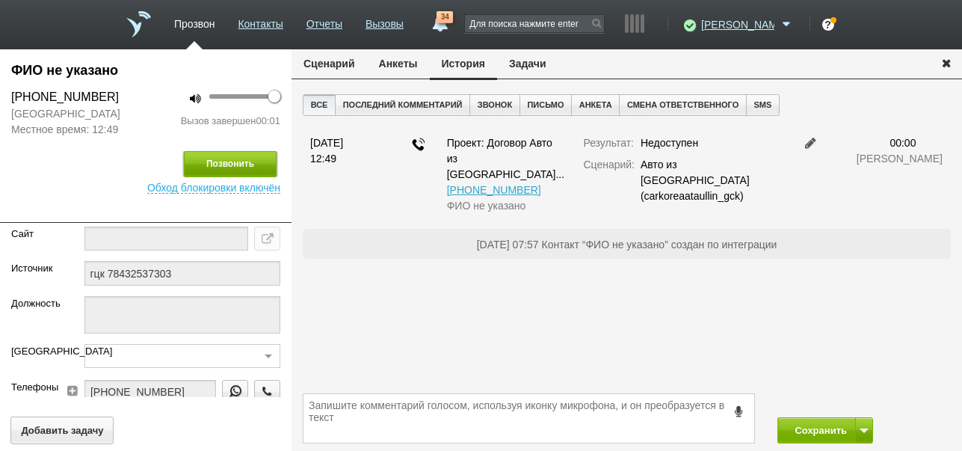
click at [245, 167] on button "Позвонить" at bounding box center [230, 164] width 93 height 26
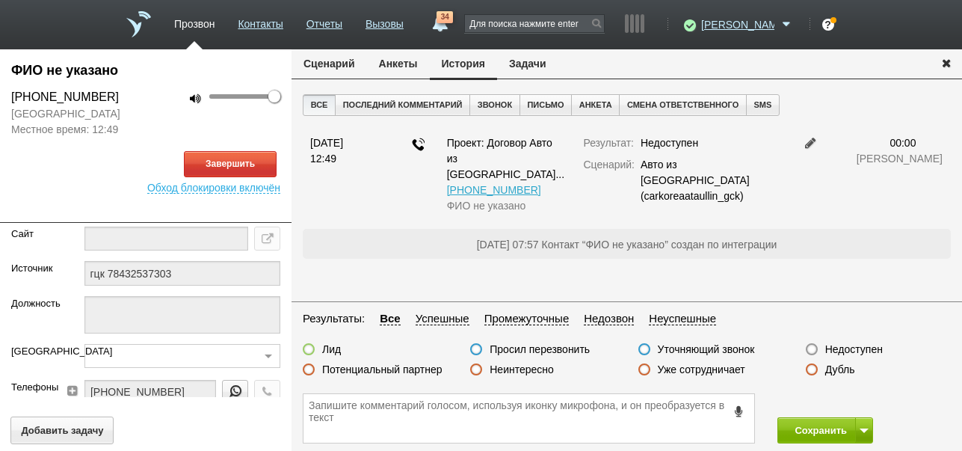
click at [347, 65] on button "Сценарий" at bounding box center [329, 63] width 75 height 28
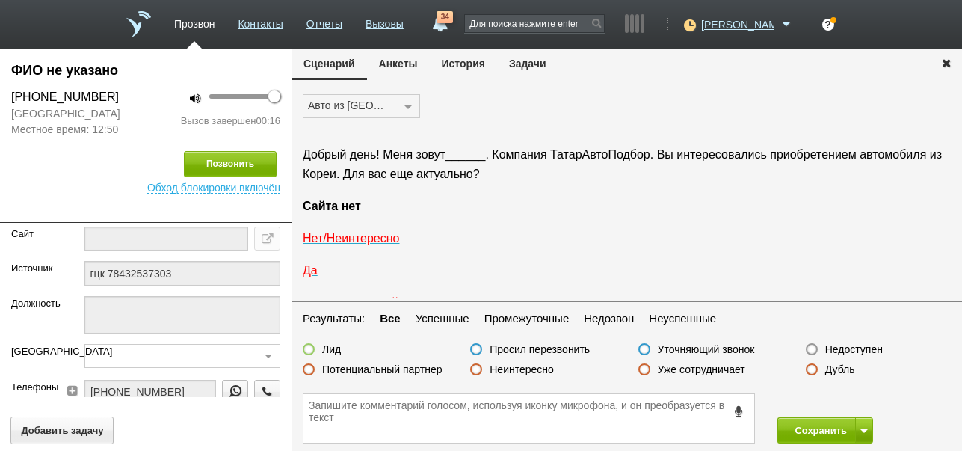
click at [531, 370] on label "Неинтересно" at bounding box center [522, 369] width 64 height 13
click at [0, 0] on input "Неинтересно" at bounding box center [0, 0] width 0 height 0
drag, startPoint x: 800, startPoint y: 428, endPoint x: 779, endPoint y: 366, distance: 65.5
click at [800, 428] on button "Сохранить" at bounding box center [816, 430] width 78 height 26
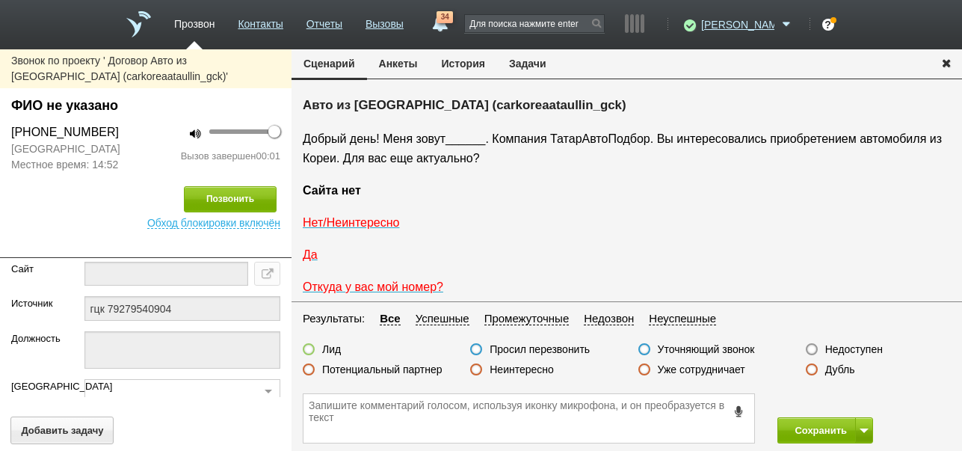
click at [460, 65] on button "История" at bounding box center [463, 63] width 67 height 28
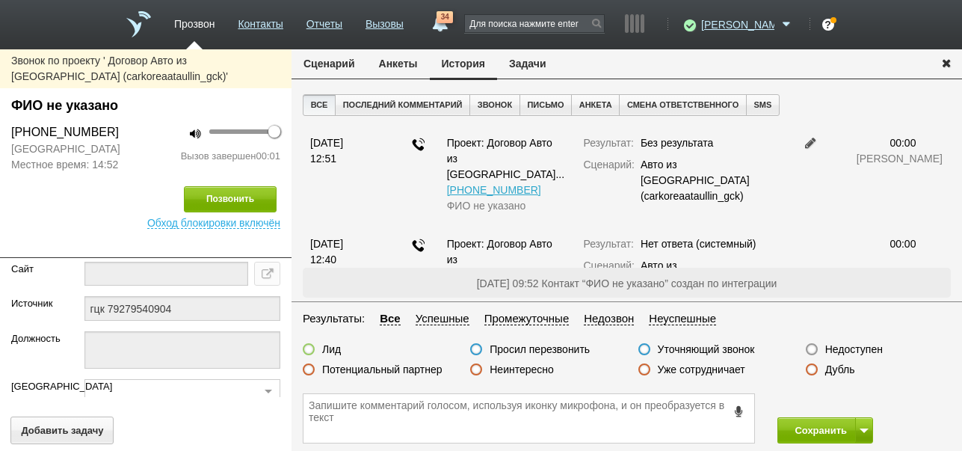
click at [867, 348] on label "Недоступен" at bounding box center [854, 348] width 58 height 13
click at [0, 0] on input "Недоступен" at bounding box center [0, 0] width 0 height 0
click at [864, 428] on span at bounding box center [864, 430] width 9 height 4
click at [852, 398] on button "Сохранить и остаться" at bounding box center [814, 402] width 116 height 26
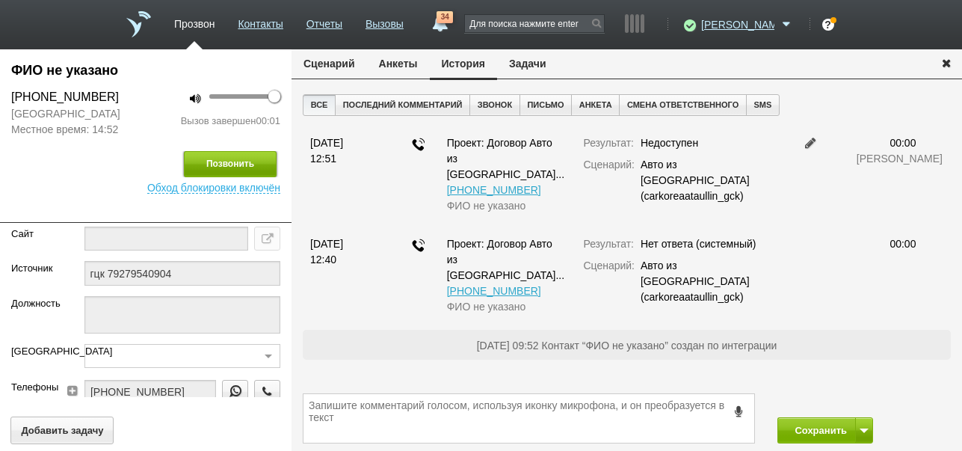
click at [255, 173] on button "Позвонить" at bounding box center [230, 164] width 93 height 26
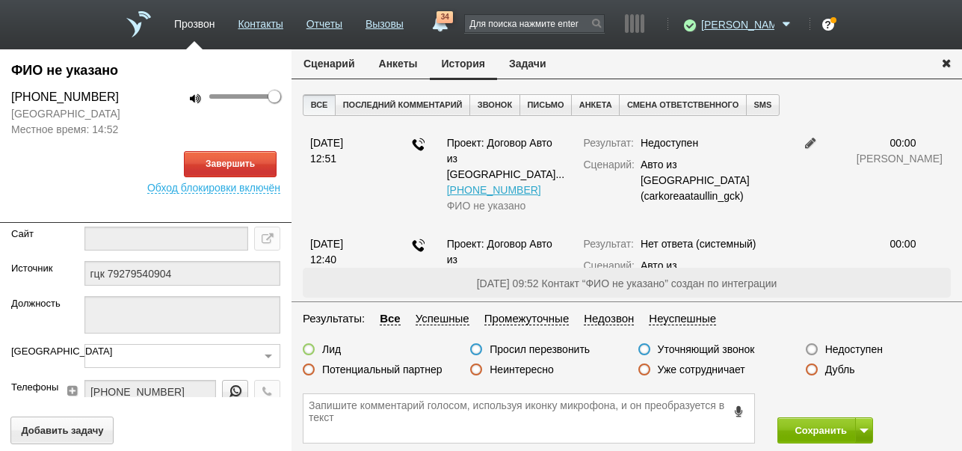
click at [345, 61] on button "Сценарий" at bounding box center [329, 63] width 75 height 28
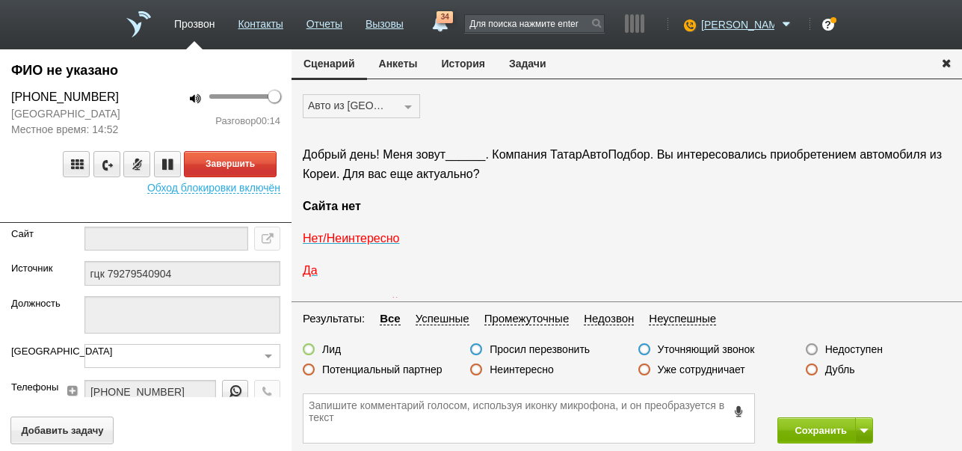
click at [530, 374] on label "Неинтересно" at bounding box center [522, 369] width 64 height 13
click at [0, 0] on input "Неинтересно" at bounding box center [0, 0] width 0 height 0
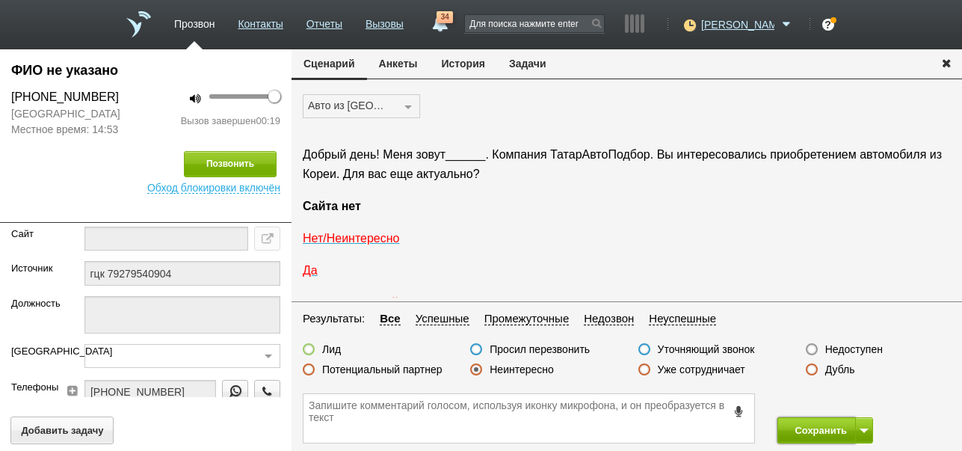
click at [814, 433] on button "Сохранить" at bounding box center [816, 430] width 78 height 26
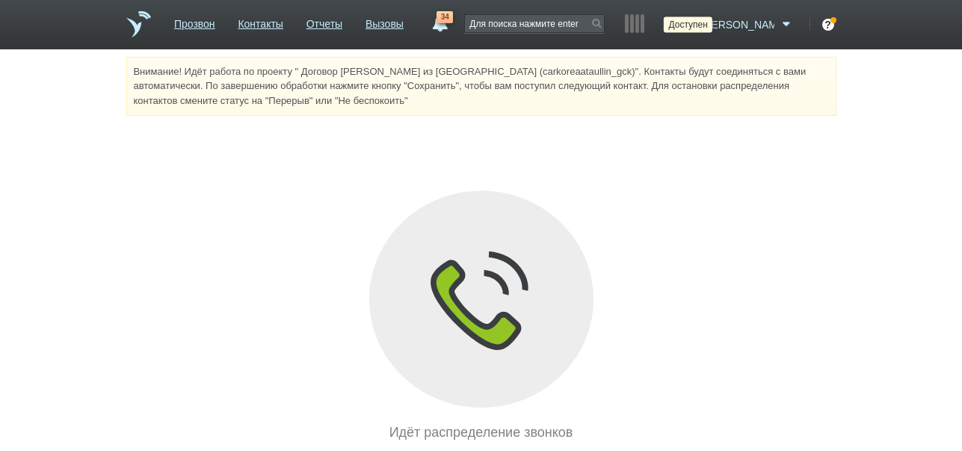
click at [698, 26] on icon at bounding box center [688, 24] width 20 height 15
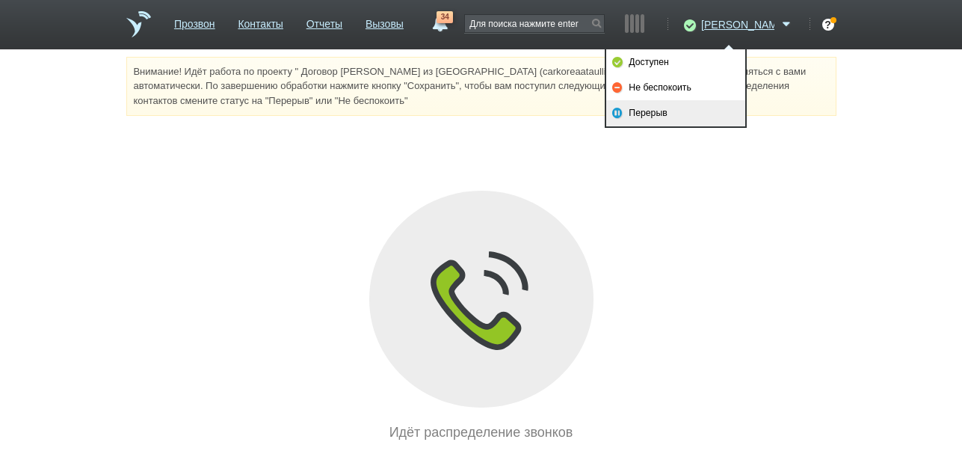
click at [676, 117] on link "Перерыв" at bounding box center [675, 112] width 139 height 25
